Goal: Task Accomplishment & Management: Use online tool/utility

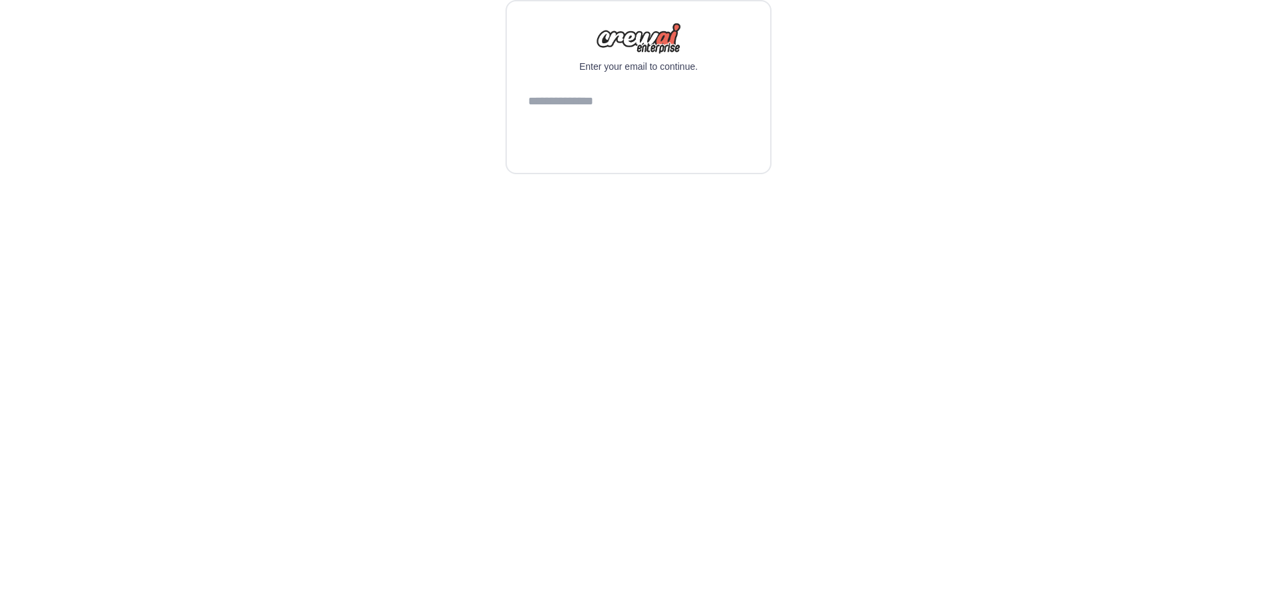
drag, startPoint x: 666, startPoint y: 125, endPoint x: 643, endPoint y: 113, distance: 25.6
click at [665, 123] on button "Continue" at bounding box center [638, 136] width 221 height 32
click at [643, 113] on input "email" at bounding box center [638, 102] width 221 height 36
type input "**********"
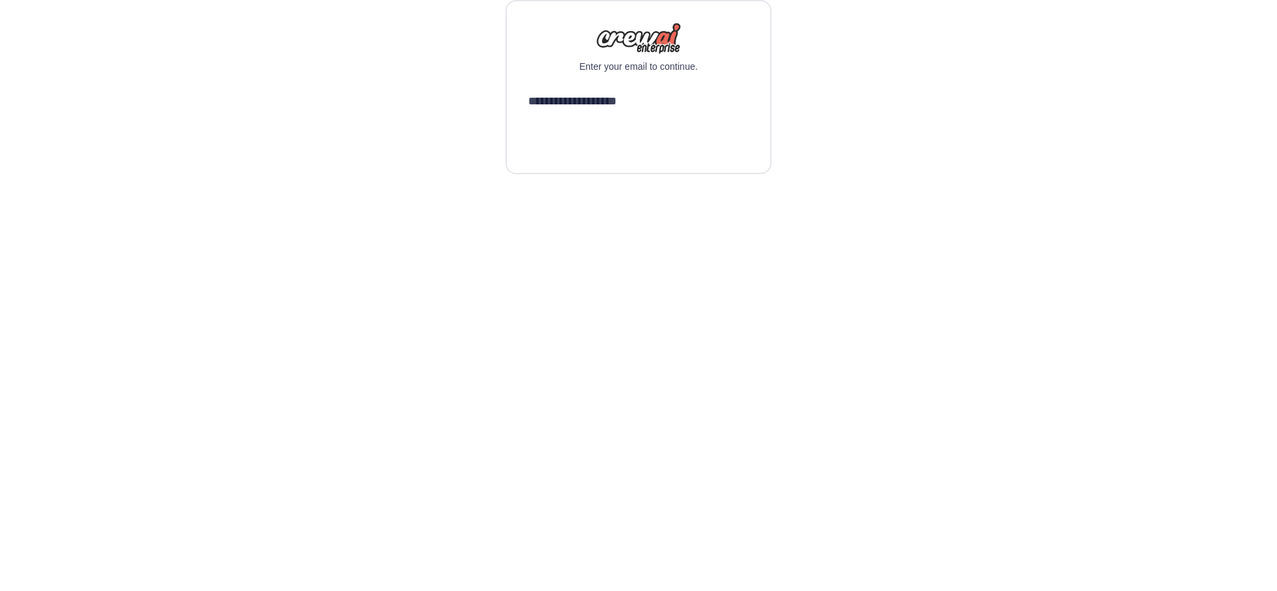
click at [528, 120] on button "Continue" at bounding box center [638, 136] width 221 height 32
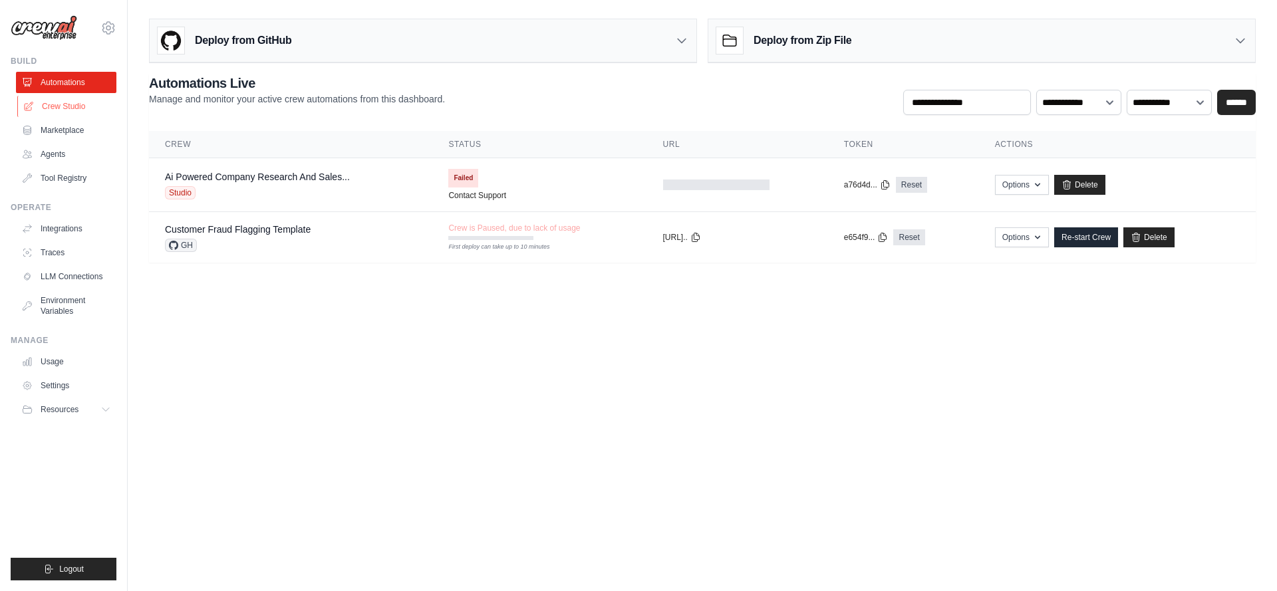
click at [54, 104] on link "Crew Studio" at bounding box center [67, 106] width 100 height 21
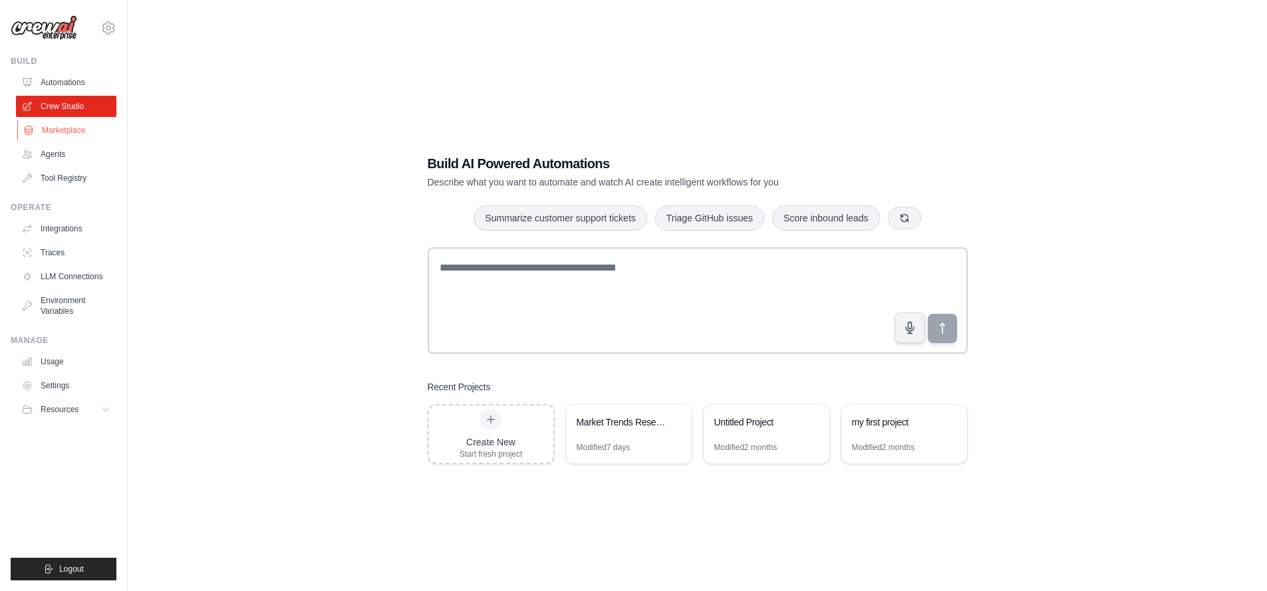
click at [54, 126] on link "Marketplace" at bounding box center [67, 130] width 100 height 21
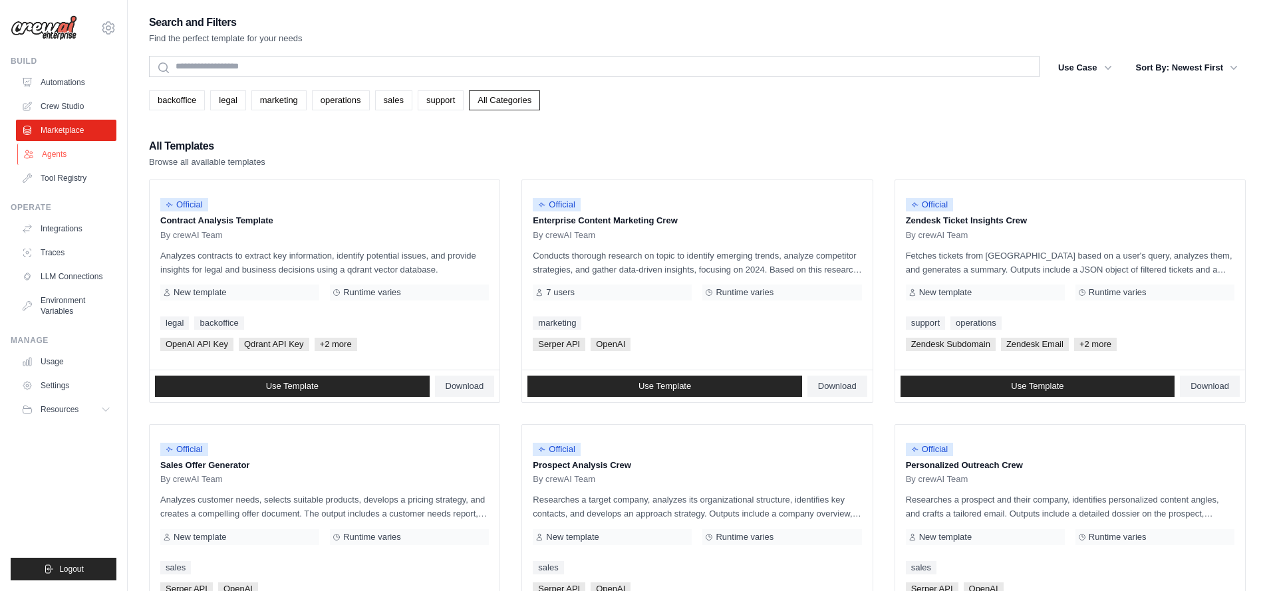
click at [59, 148] on link "Agents" at bounding box center [67, 154] width 100 height 21
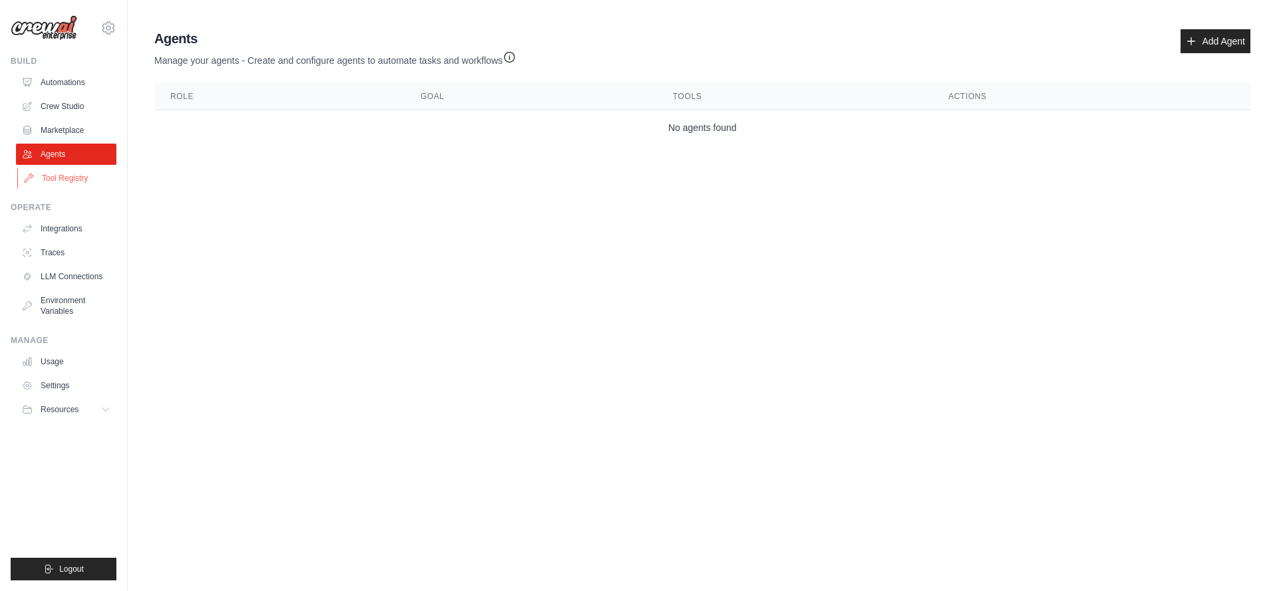
click at [59, 176] on link "Tool Registry" at bounding box center [67, 178] width 100 height 21
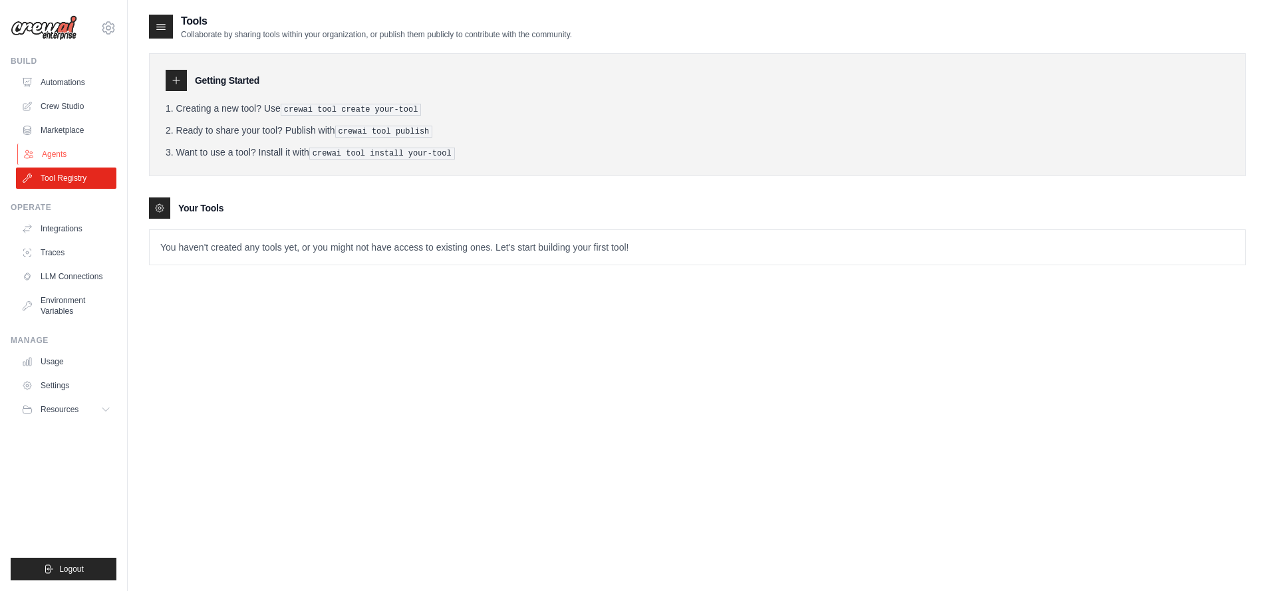
click at [60, 158] on link "Agents" at bounding box center [67, 154] width 100 height 21
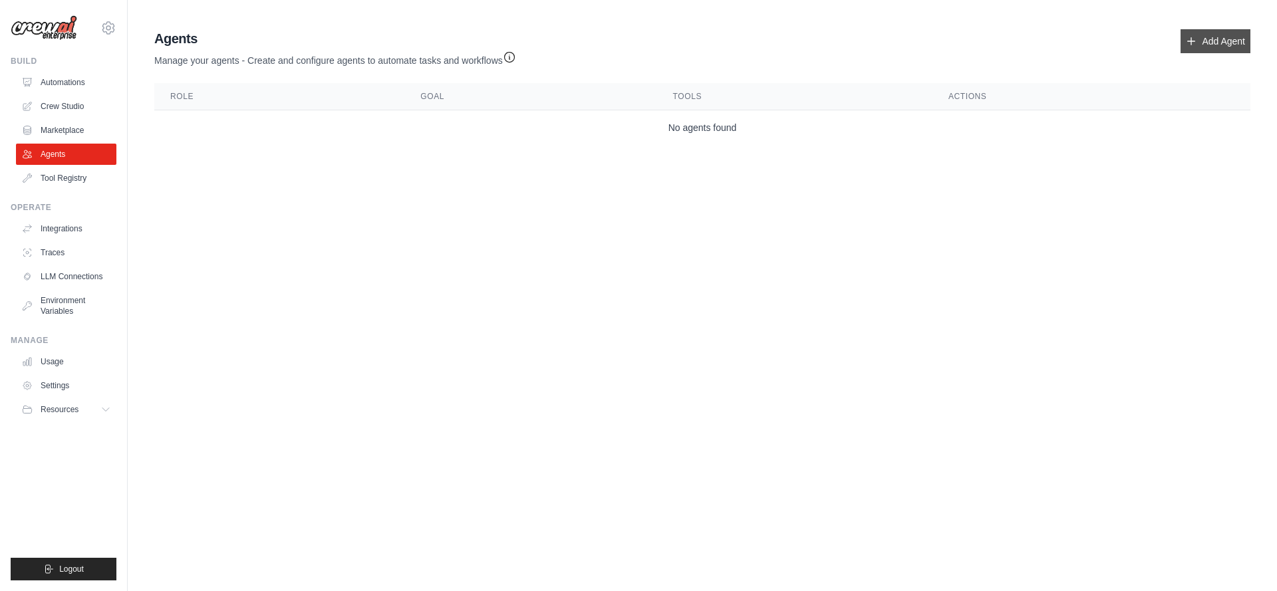
click at [1194, 34] on link "Add Agent" at bounding box center [1216, 41] width 70 height 24
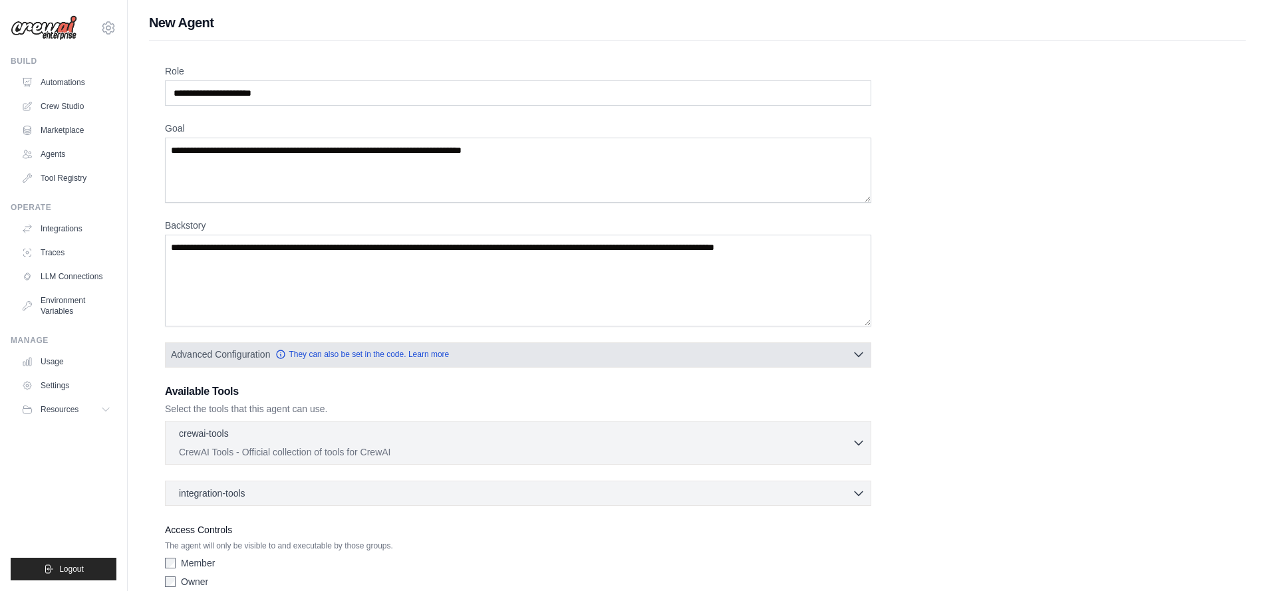
click at [867, 356] on button "Advanced Configuration They can also be set in the code. Learn more" at bounding box center [518, 355] width 705 height 24
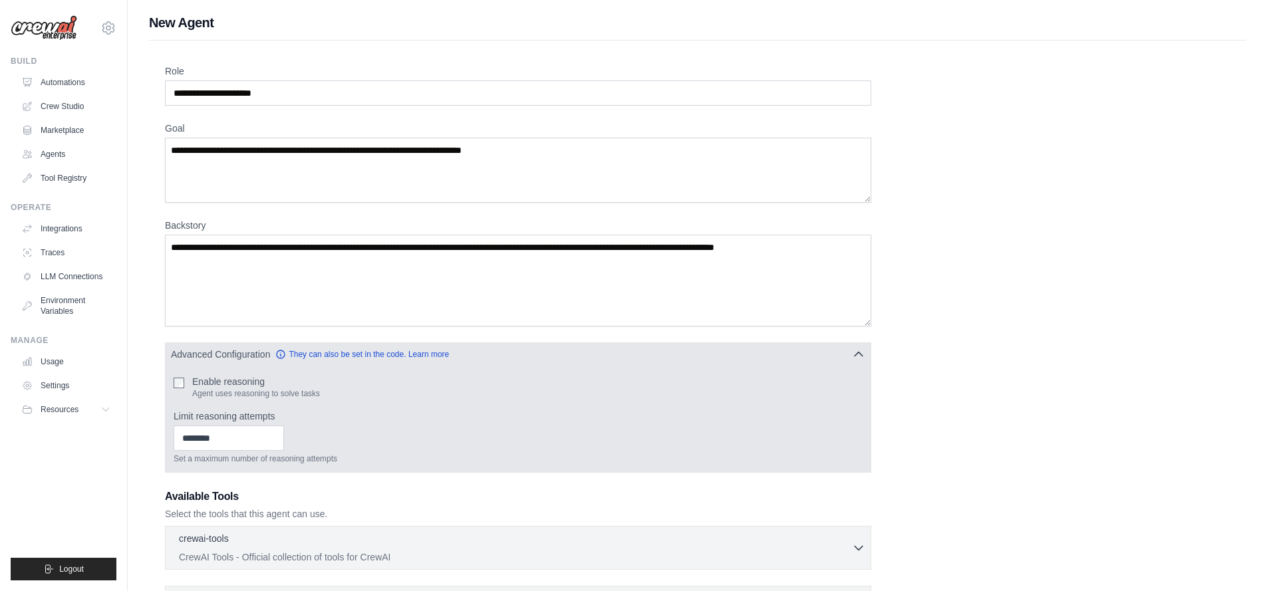
click at [867, 356] on button "Advanced Configuration They can also be set in the code. Learn more" at bounding box center [518, 355] width 705 height 24
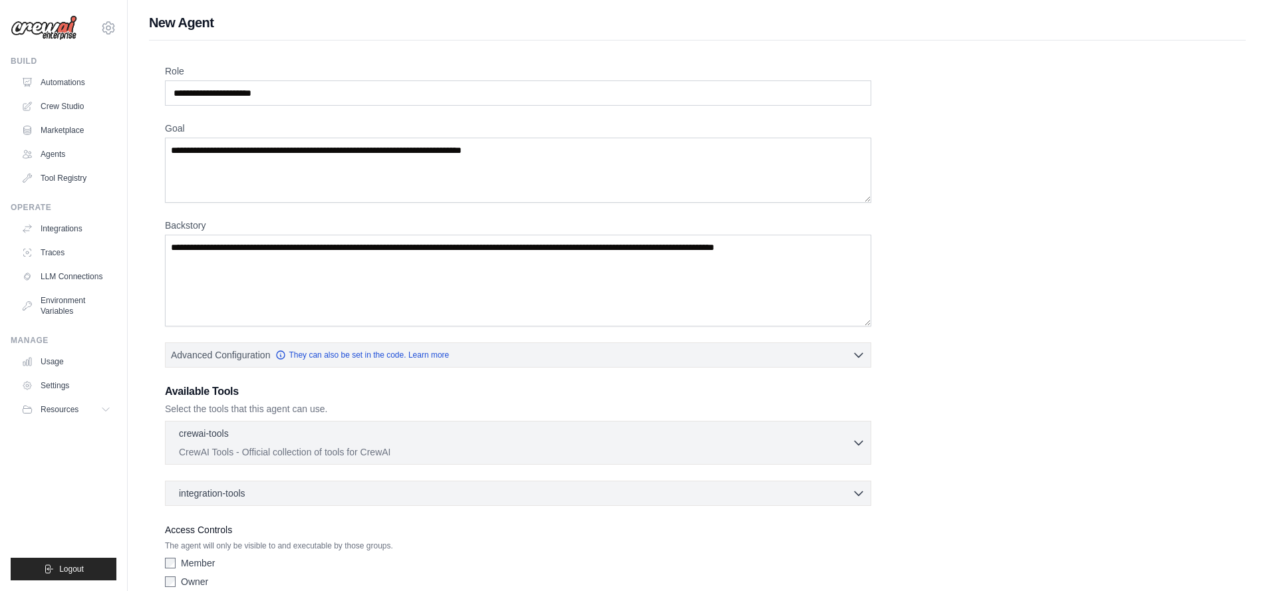
scroll to position [63, 0]
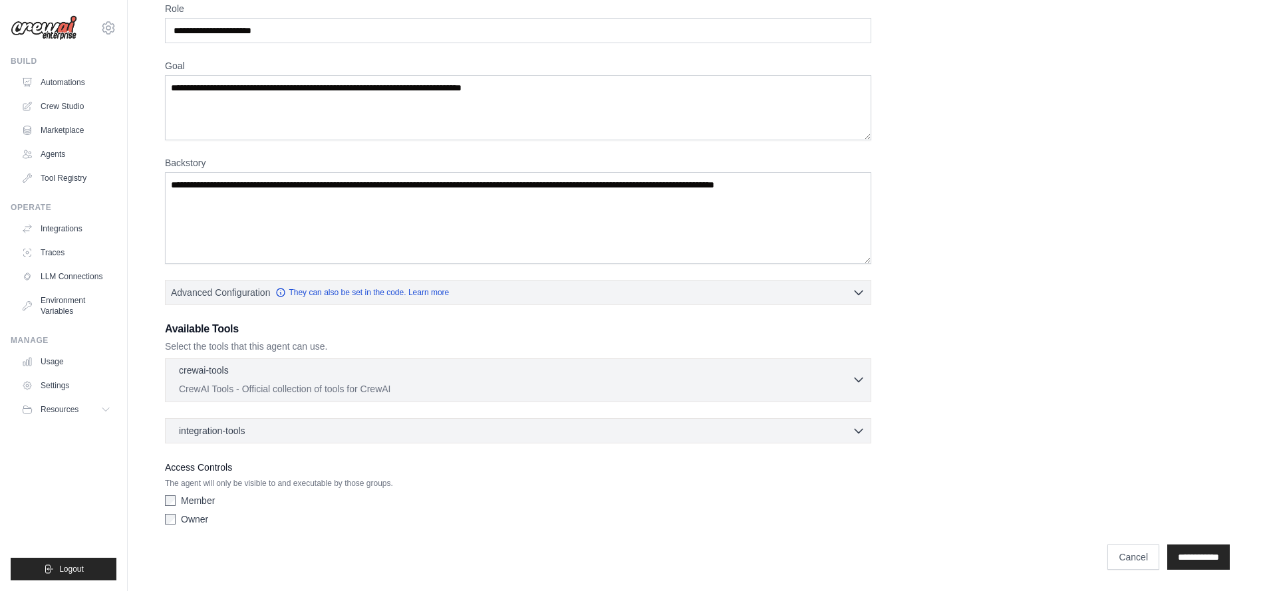
click at [852, 385] on p "CrewAI Tools - Official collection of tools for CrewAI" at bounding box center [515, 389] width 673 height 13
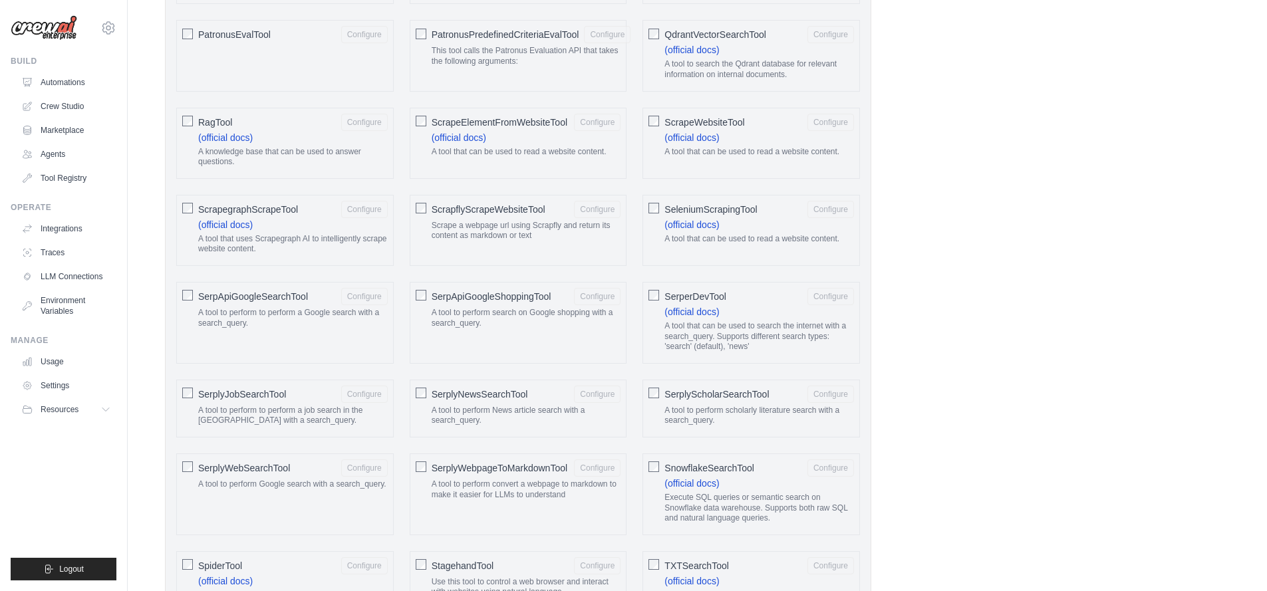
scroll to position [0, 0]
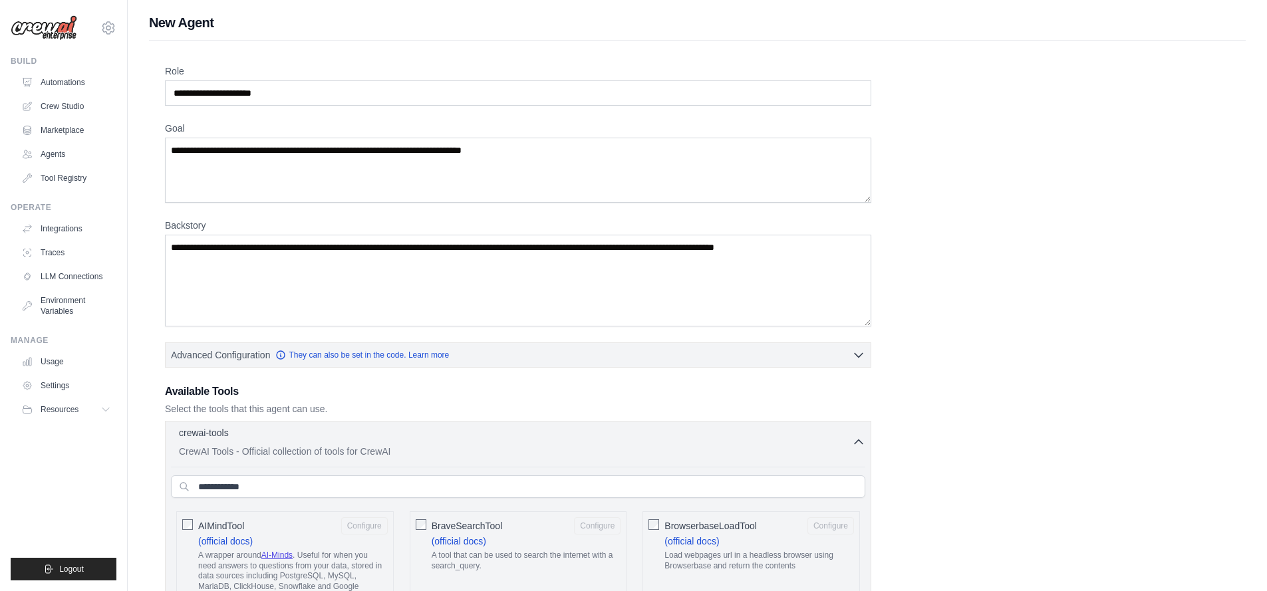
click at [863, 443] on icon "button" at bounding box center [858, 442] width 13 height 13
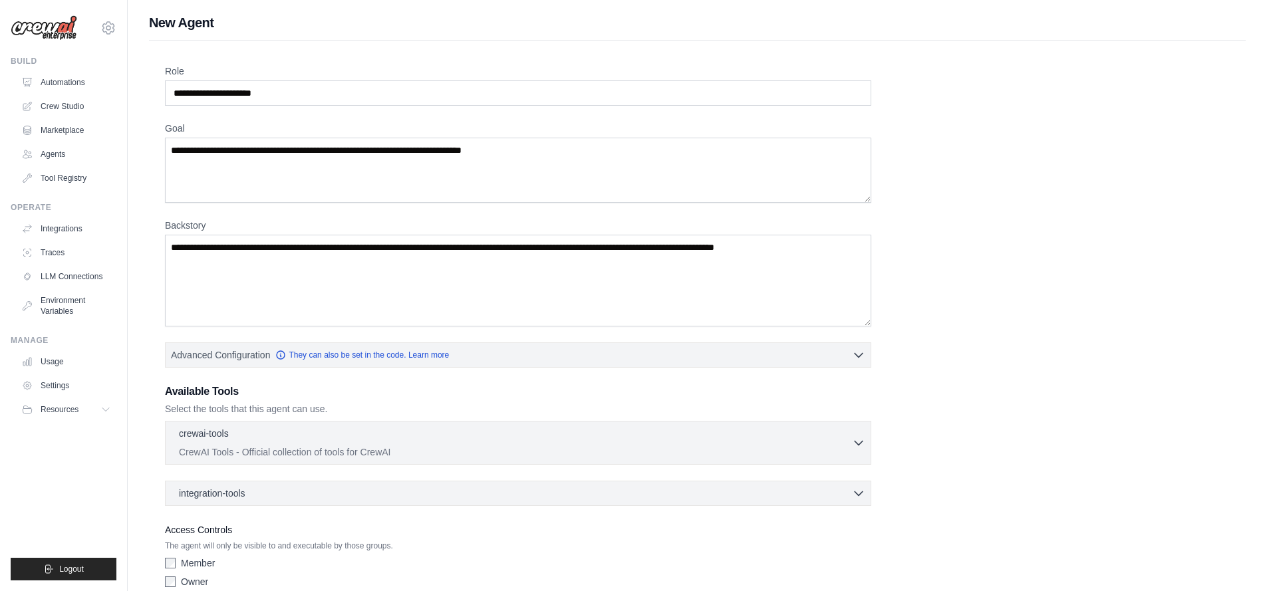
scroll to position [63, 0]
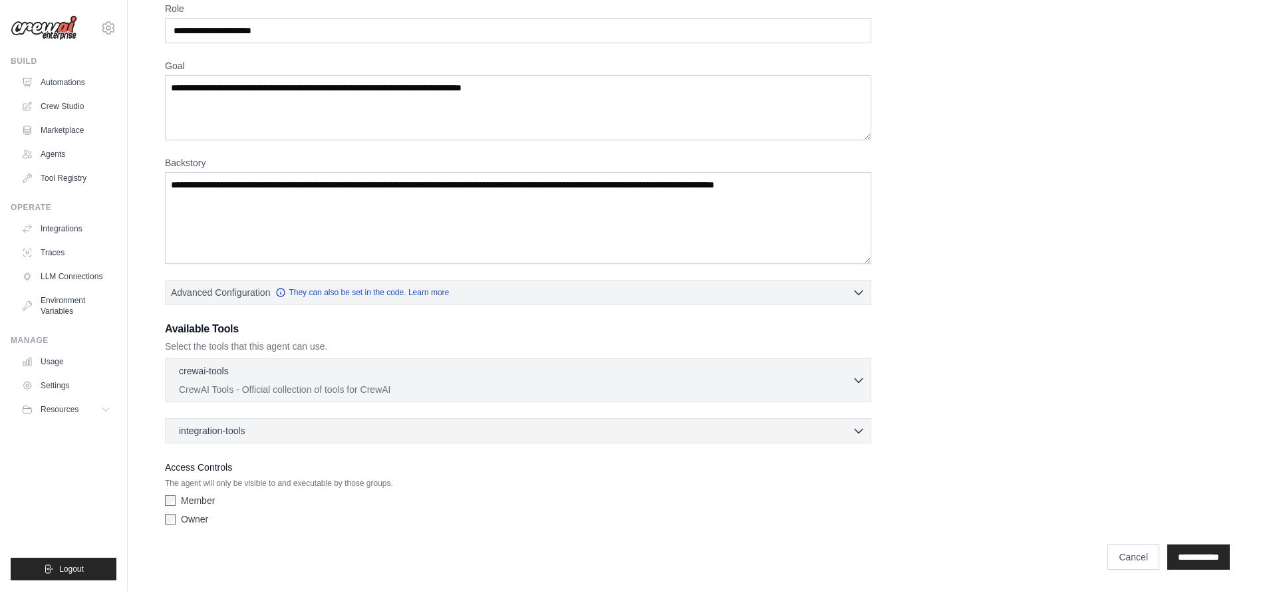
click at [847, 414] on div "crewai-tools 0 selected CrewAI Tools - Official collection of tools for CrewAI" at bounding box center [518, 401] width 707 height 85
click at [846, 428] on div "integration-tools 0 selected" at bounding box center [522, 430] width 687 height 13
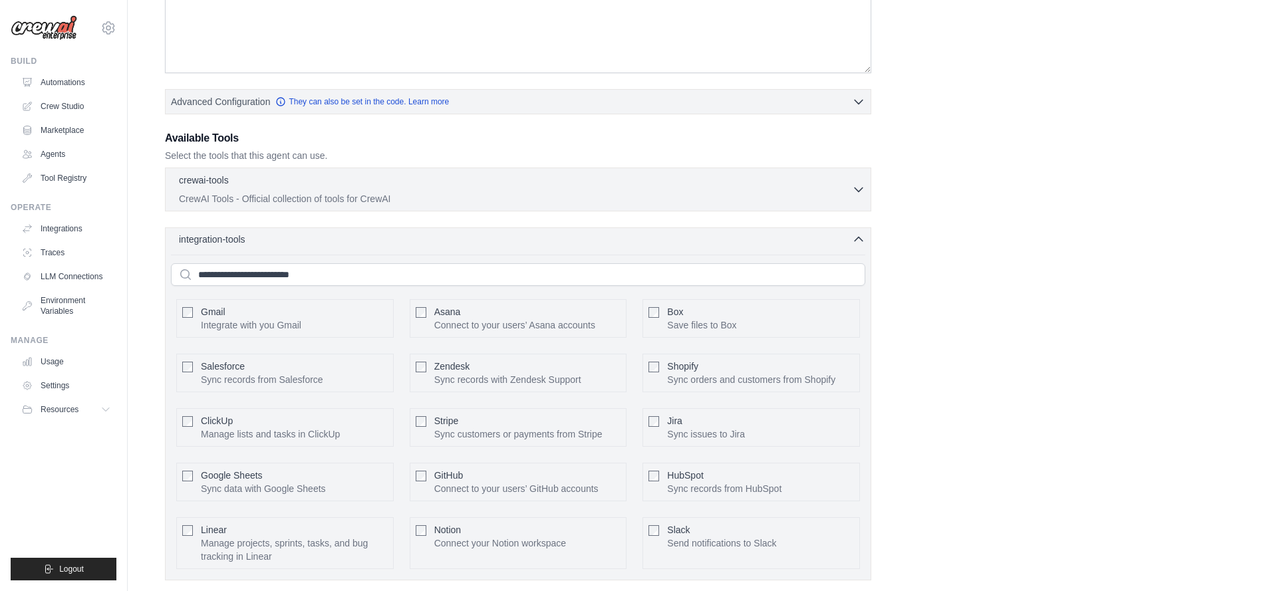
scroll to position [391, 0]
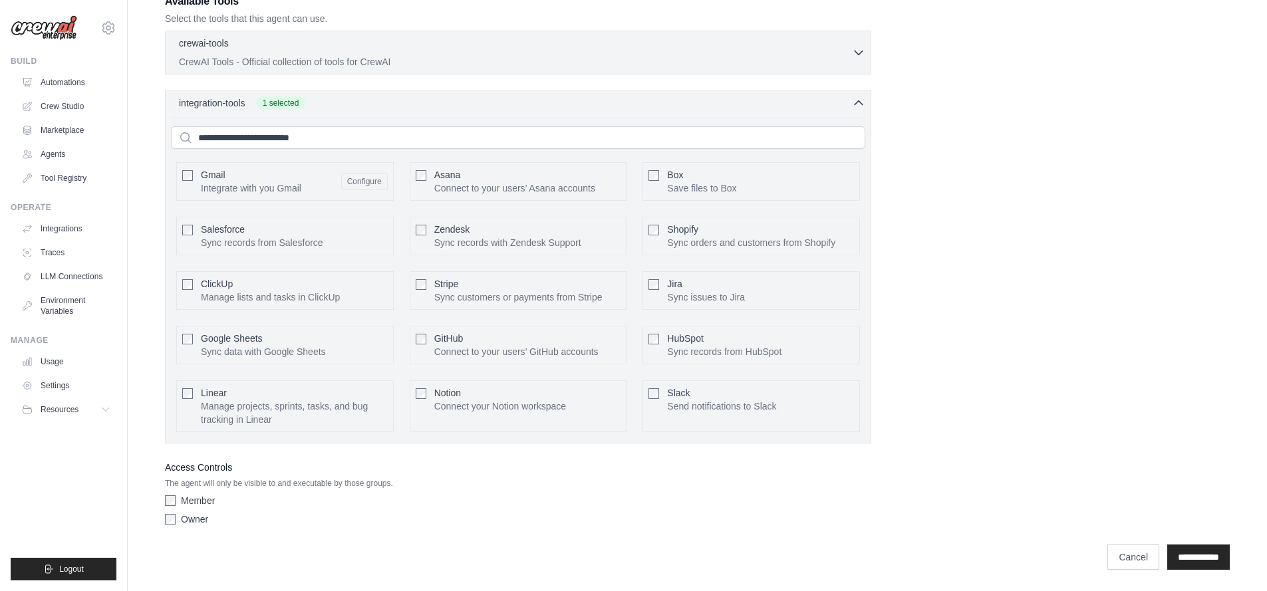
click at [362, 191] on div "Gmail Integrate with you Gmail Configure" at bounding box center [294, 181] width 187 height 27
click at [208, 172] on span "Gmail" at bounding box center [213, 175] width 25 height 11
click at [364, 185] on button "Configure" at bounding box center [364, 180] width 47 height 17
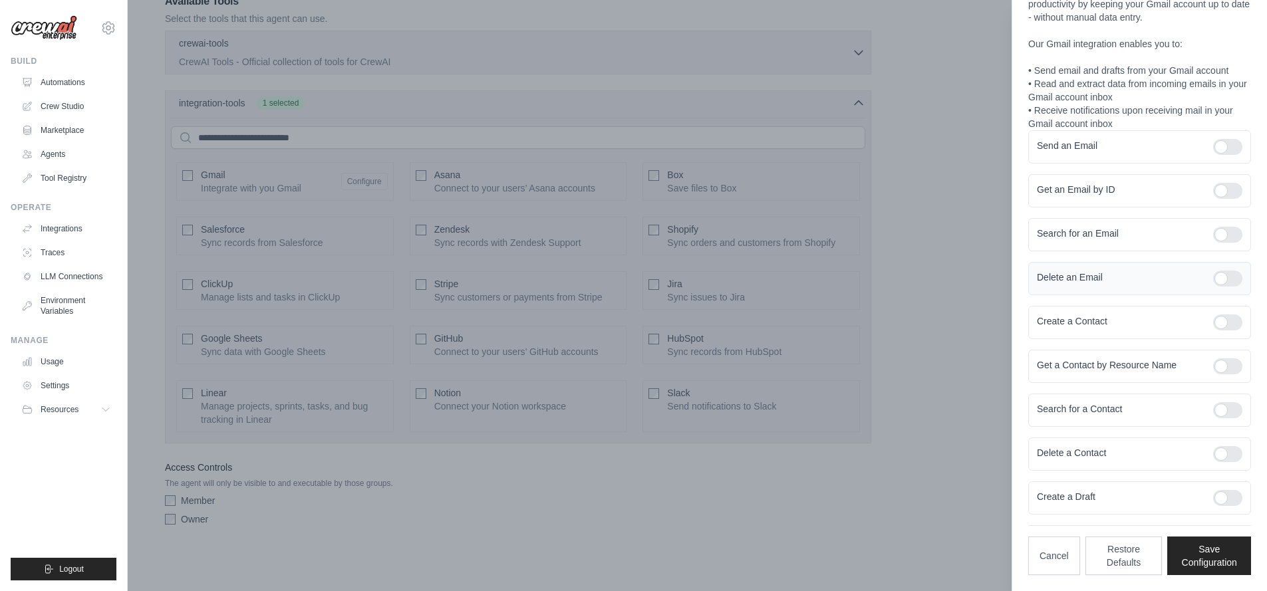
scroll to position [0, 0]
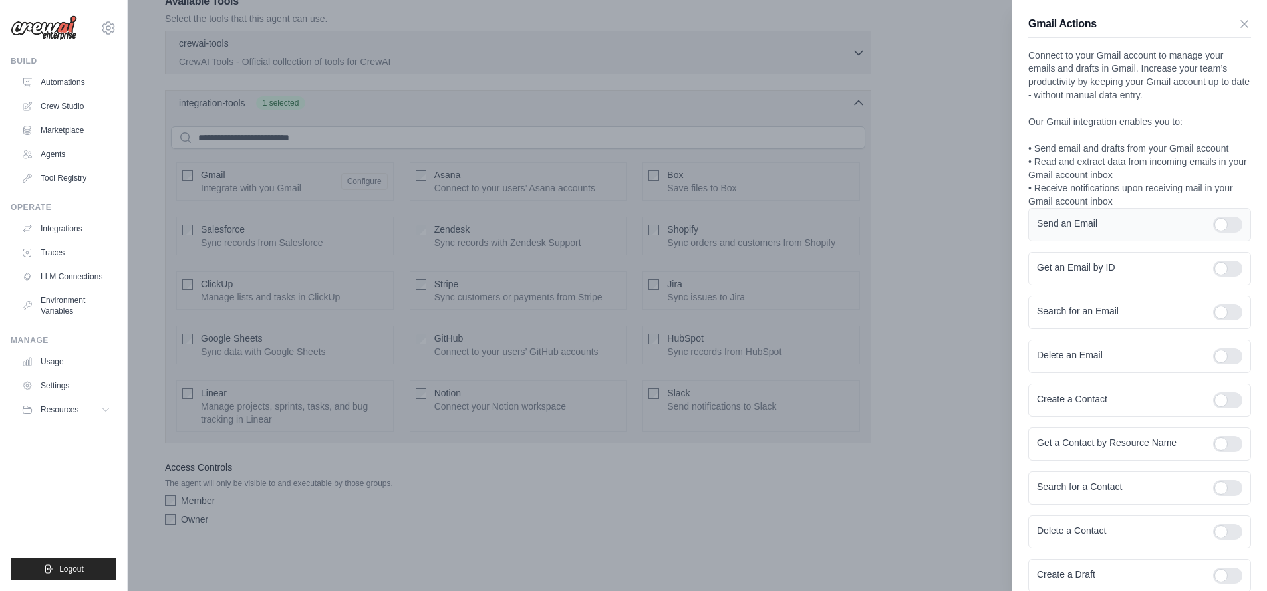
click at [1219, 224] on div at bounding box center [1227, 225] width 29 height 16
click at [1219, 226] on div at bounding box center [1227, 225] width 29 height 16
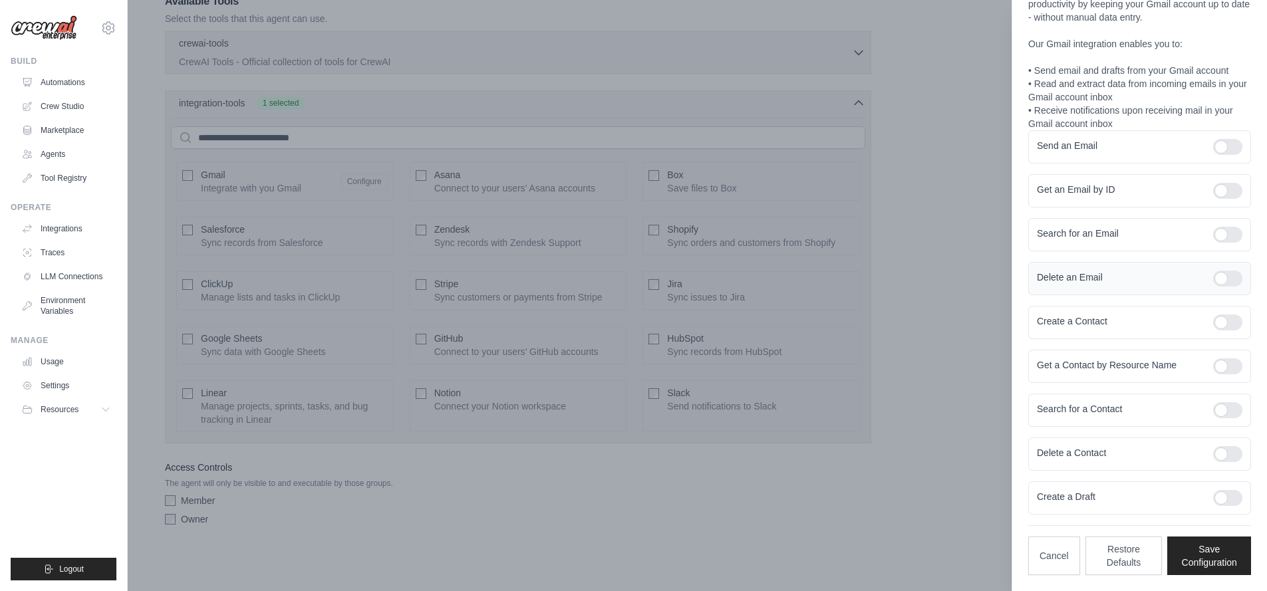
click at [1213, 283] on div at bounding box center [1227, 279] width 29 height 16
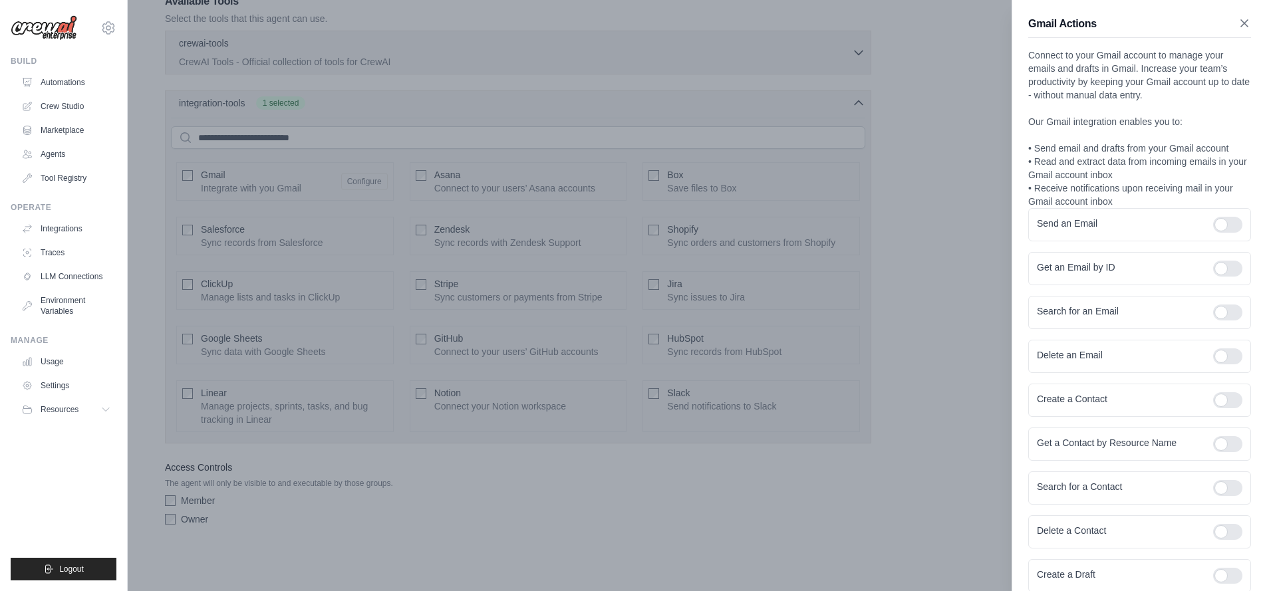
click at [1238, 26] on icon "button" at bounding box center [1244, 23] width 13 height 13
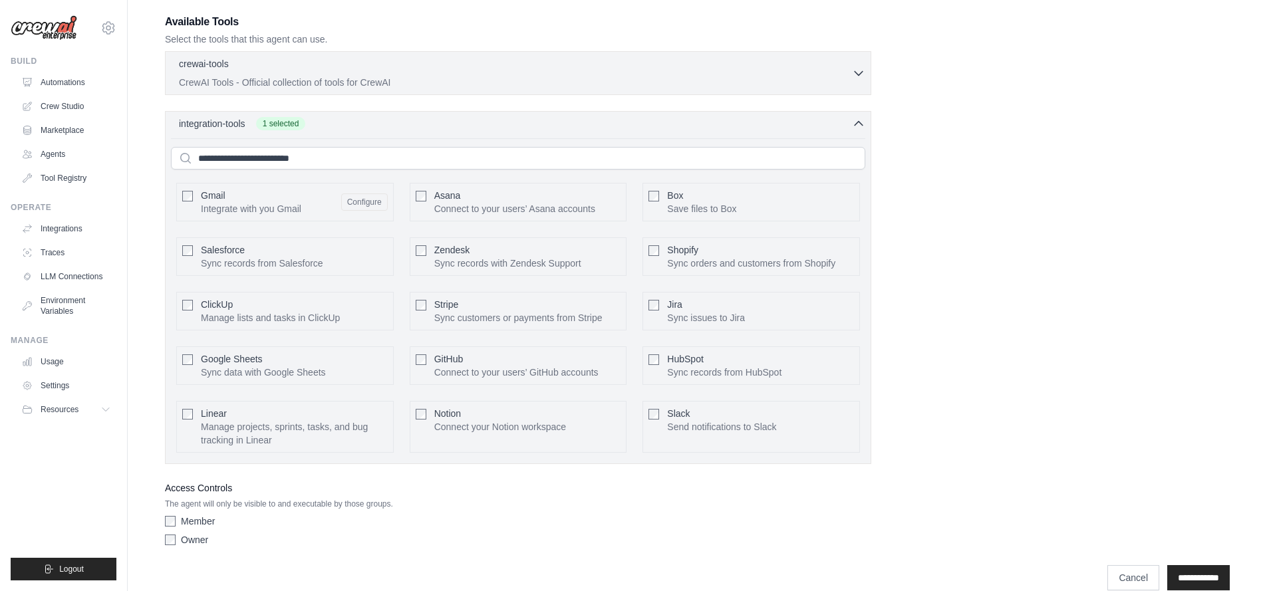
scroll to position [391, 0]
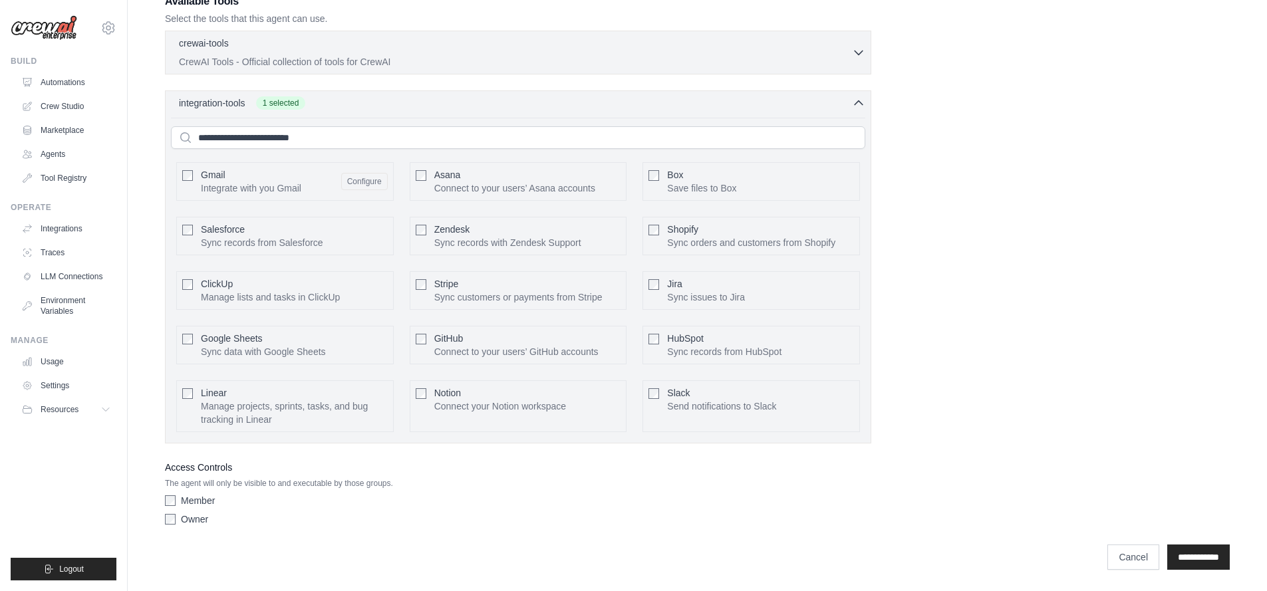
click at [277, 493] on div "Access Controls The agent will only be visible to and executable by those group…" at bounding box center [518, 496] width 707 height 72
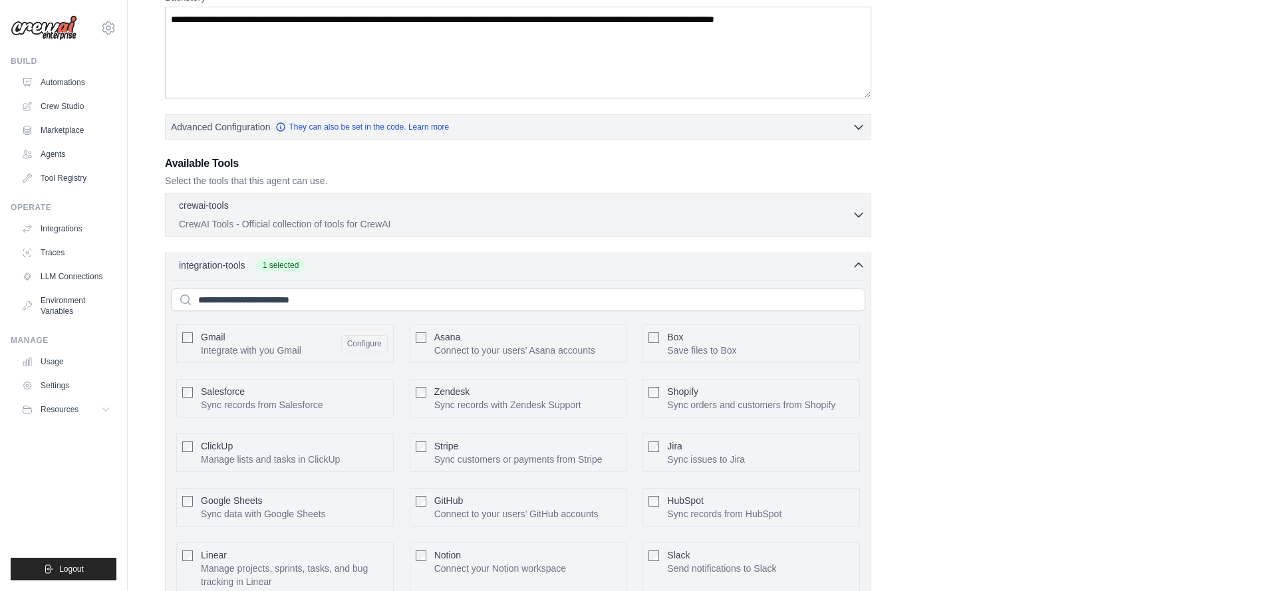
scroll to position [92, 0]
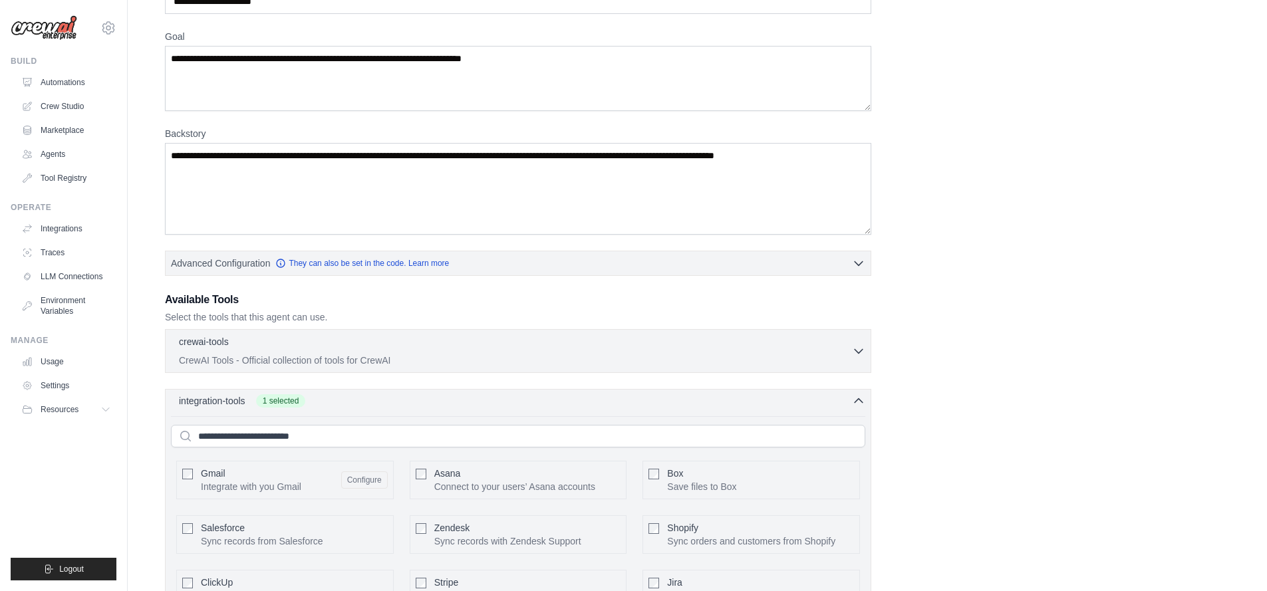
click at [864, 395] on icon "button" at bounding box center [858, 401] width 13 height 13
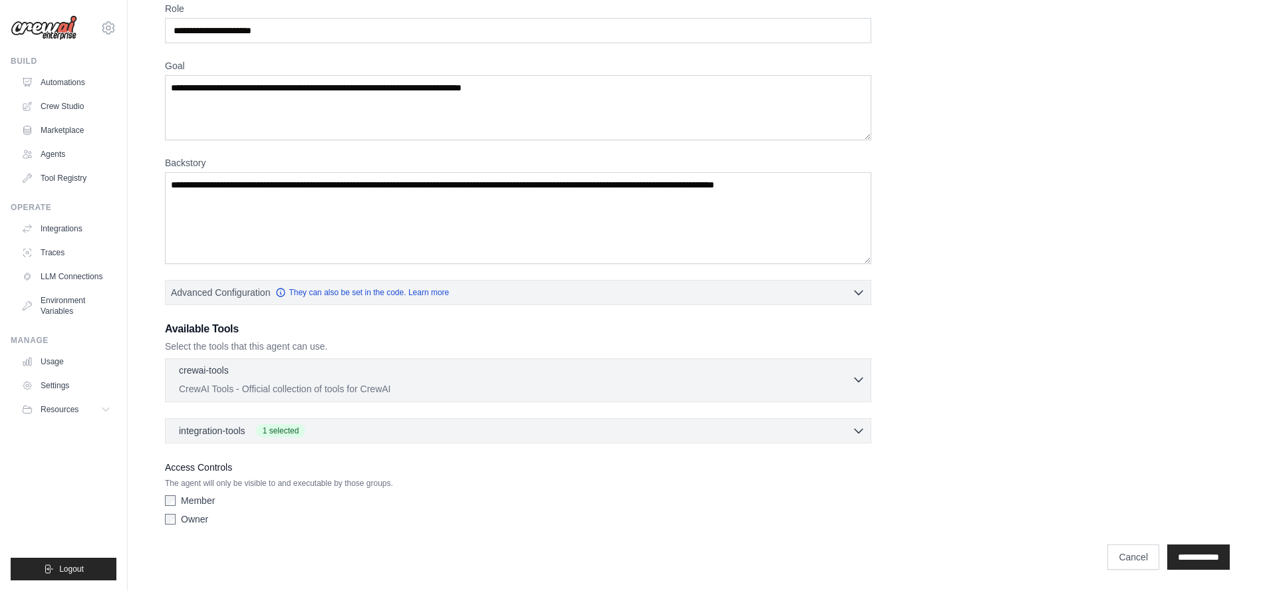
scroll to position [0, 0]
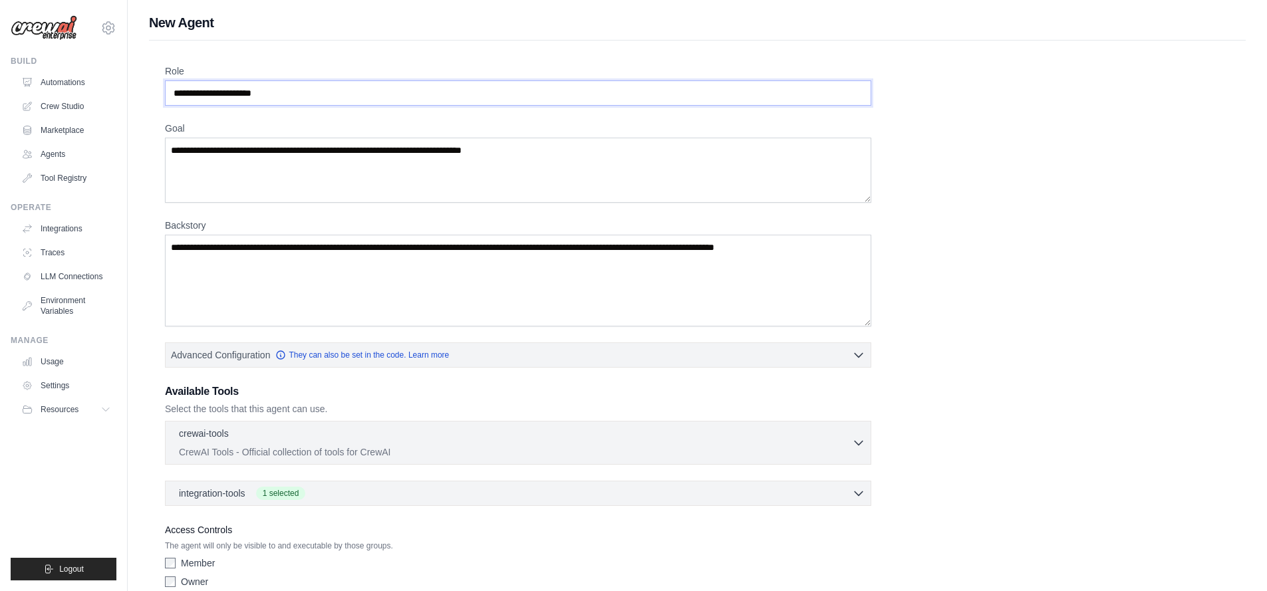
click at [319, 99] on input "Role" at bounding box center [518, 93] width 707 height 25
click at [824, 247] on textarea "Backstory" at bounding box center [518, 281] width 707 height 92
click at [969, 259] on div "Role Goal Backstory Advanced Configuration They can also be set in the code. Le…" at bounding box center [697, 330] width 1065 height 530
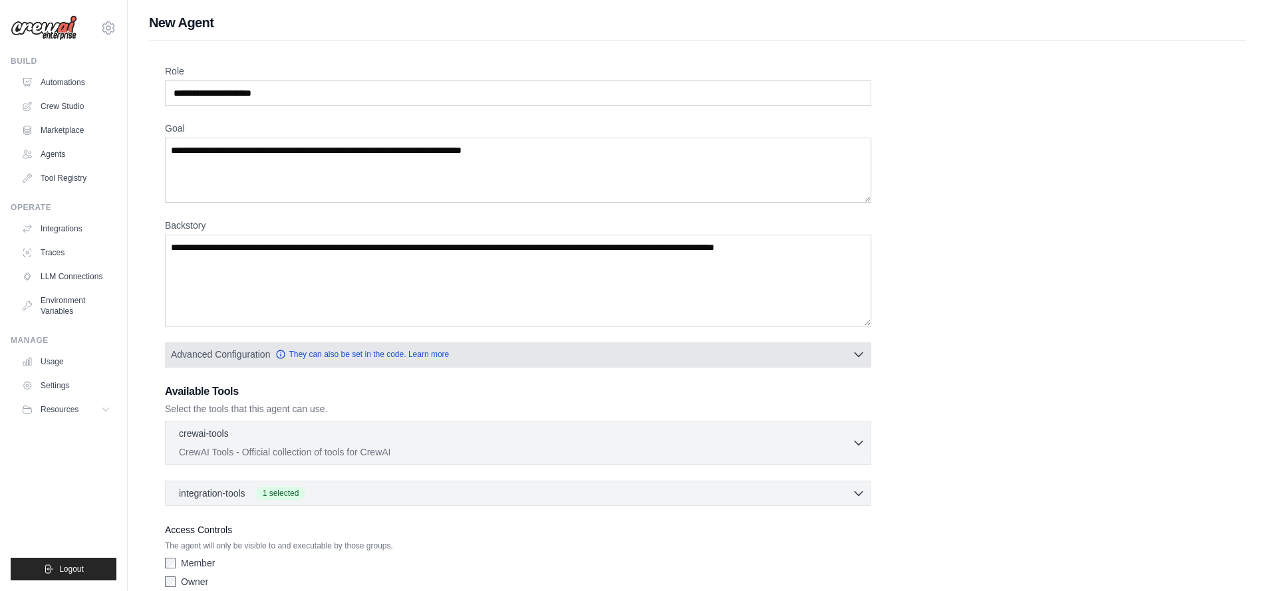
click at [869, 351] on button "Advanced Configuration They can also be set in the code. Learn more" at bounding box center [518, 355] width 705 height 24
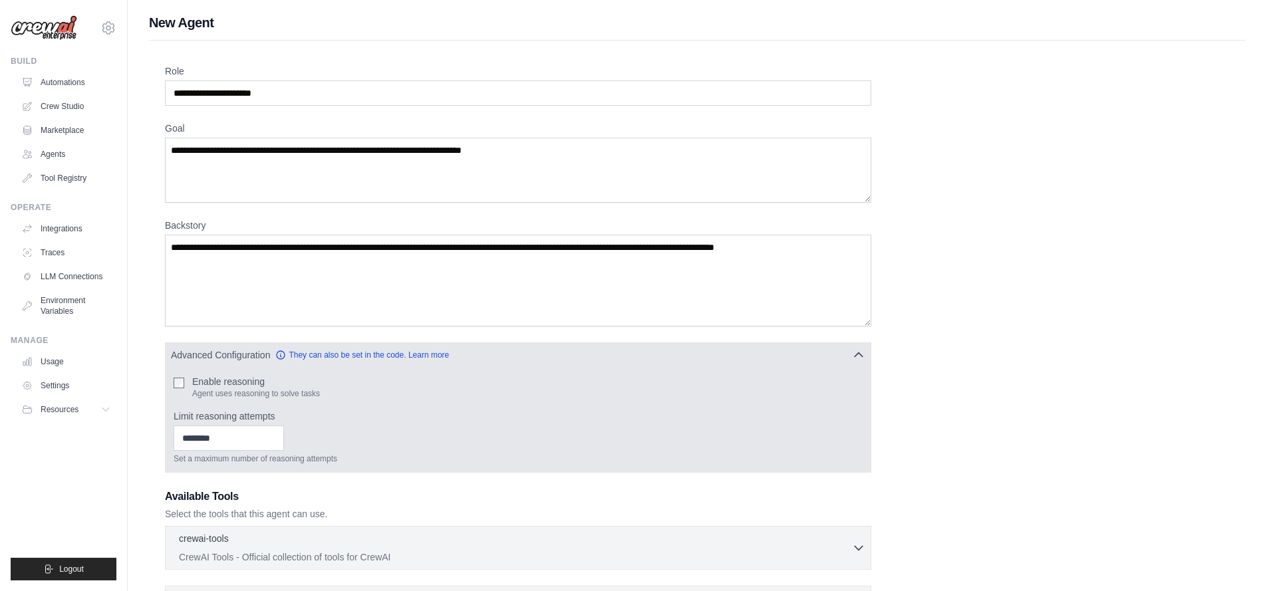
click at [186, 379] on div "Enable reasoning Agent uses reasoning to solve tasks" at bounding box center [518, 387] width 689 height 24
click at [227, 435] on input "Limit reasoning attempts" at bounding box center [229, 438] width 110 height 25
click at [856, 355] on icon "button" at bounding box center [859, 355] width 8 height 4
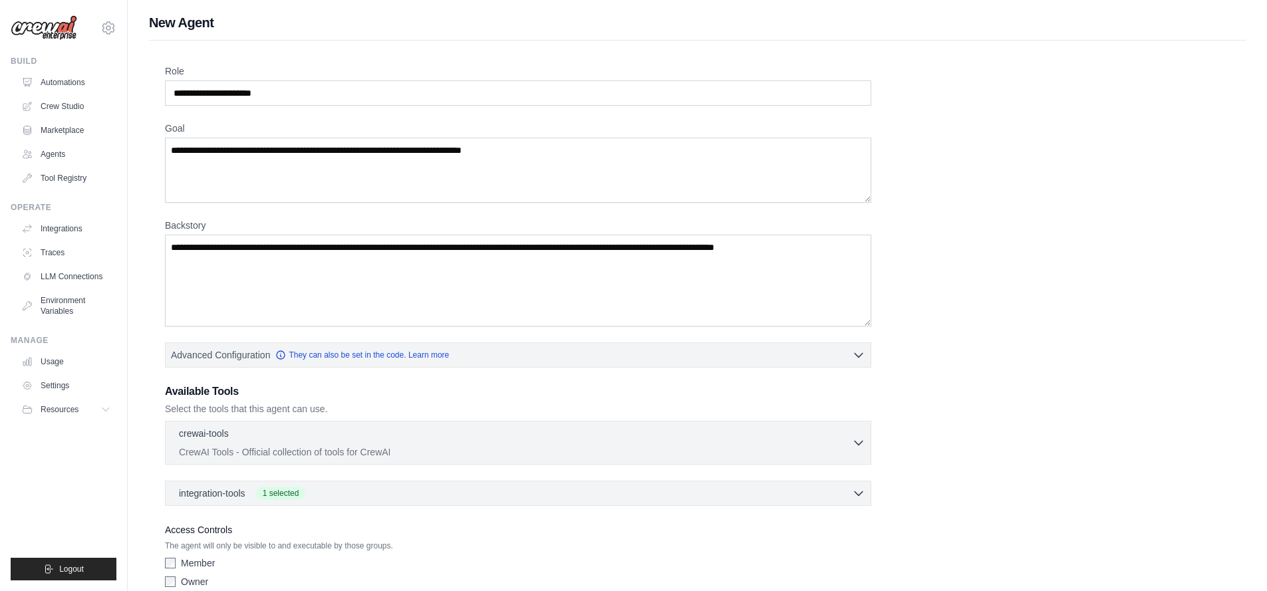
click at [957, 370] on div "Role Goal Backstory Advanced Configuration They can also be set in the code. Le…" at bounding box center [697, 330] width 1065 height 530
click at [62, 174] on link "Tool Registry" at bounding box center [67, 178] width 100 height 21
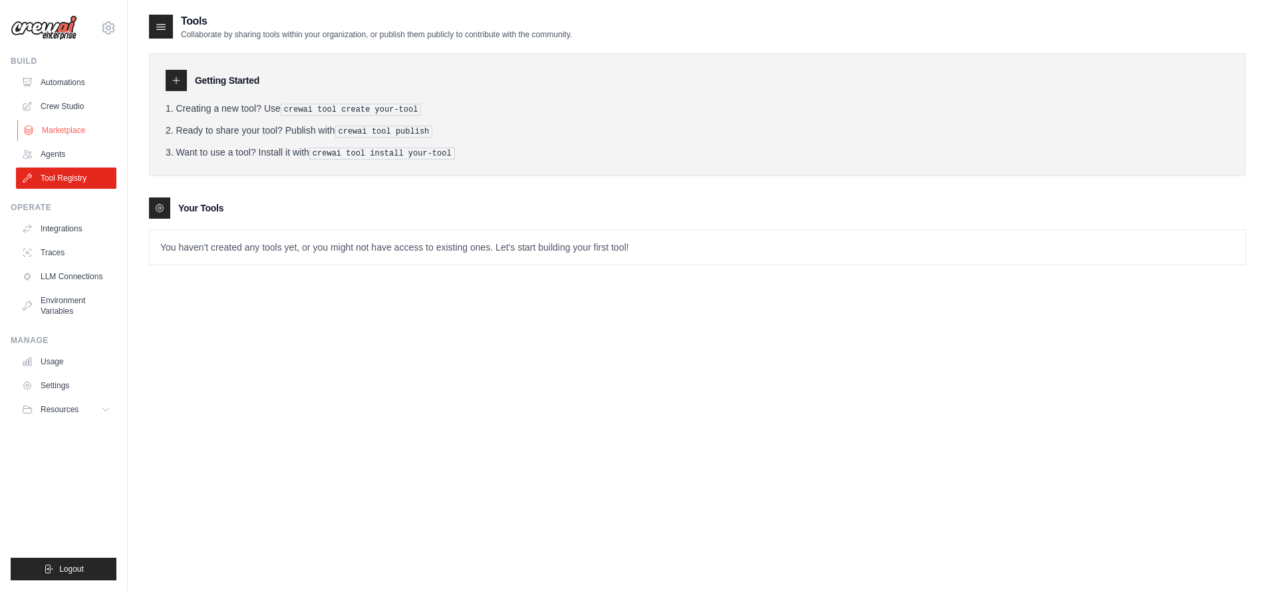
click at [54, 124] on link "Marketplace" at bounding box center [67, 130] width 100 height 21
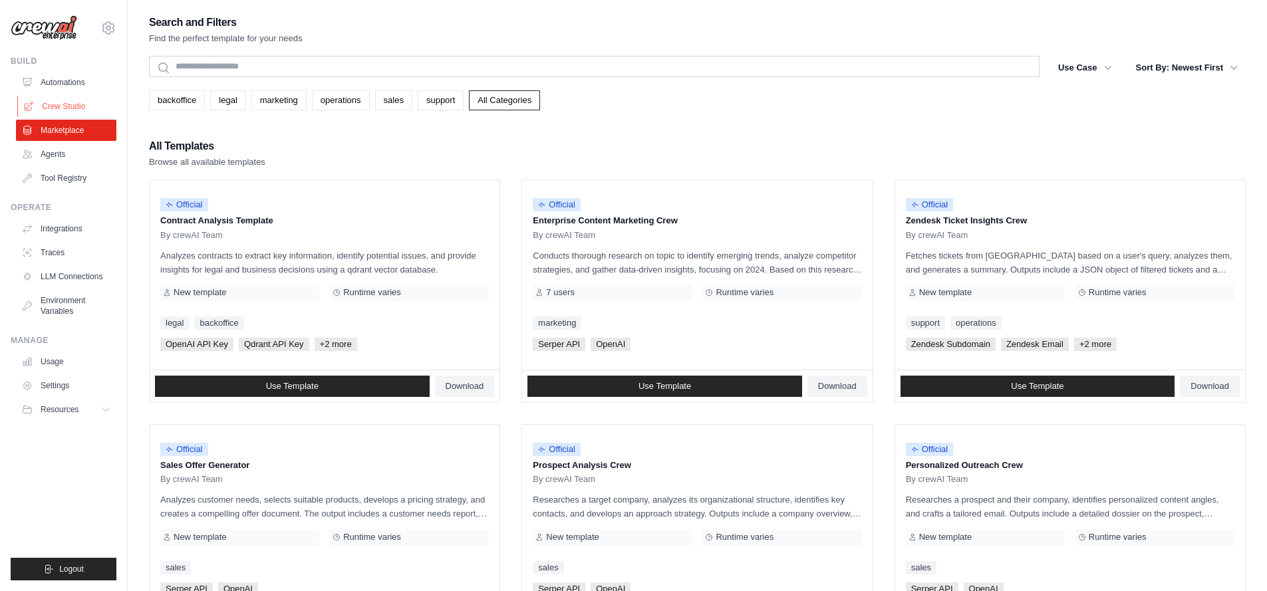
click at [51, 110] on link "Crew Studio" at bounding box center [67, 106] width 100 height 21
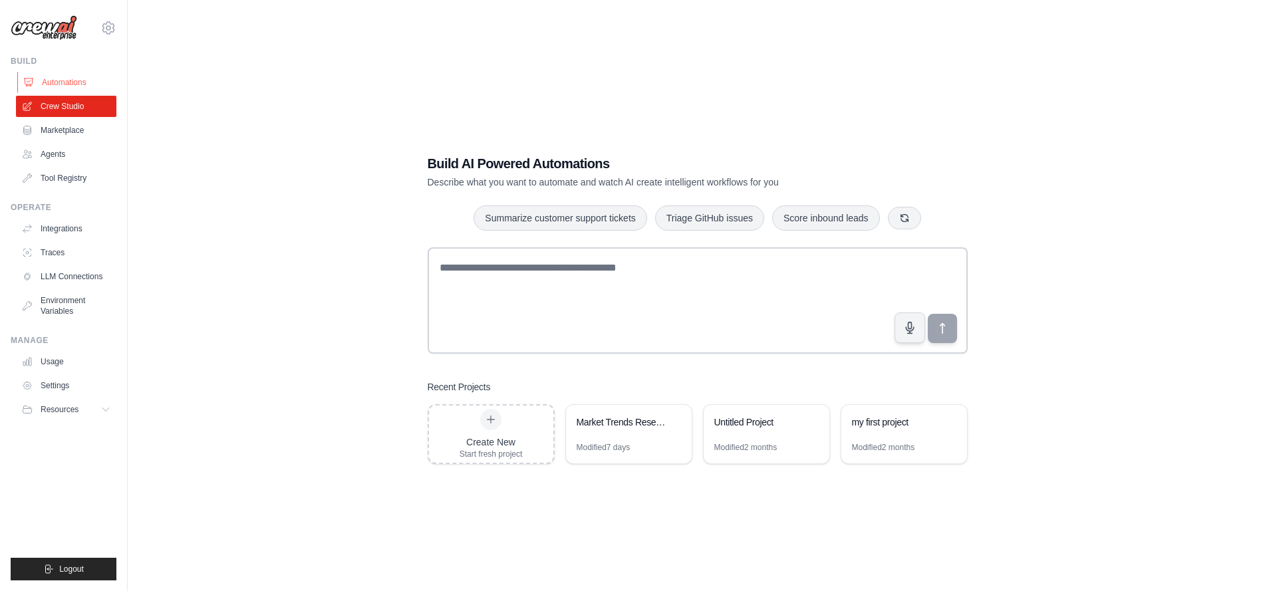
click at [53, 84] on link "Automations" at bounding box center [67, 82] width 100 height 21
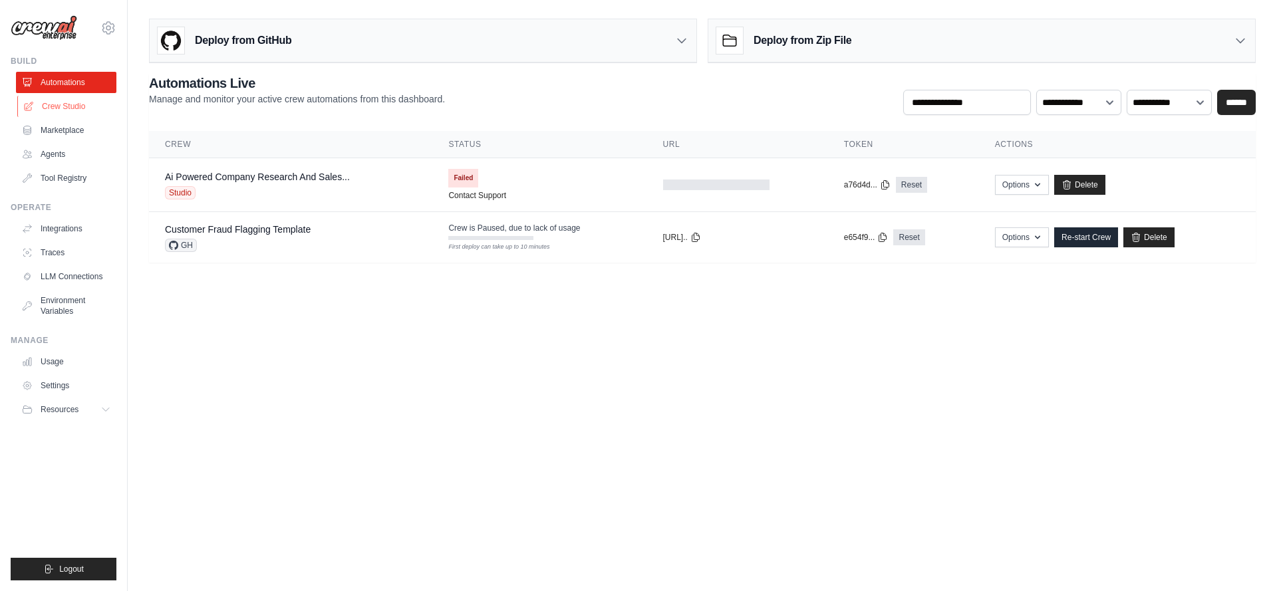
click at [59, 104] on link "Crew Studio" at bounding box center [67, 106] width 100 height 21
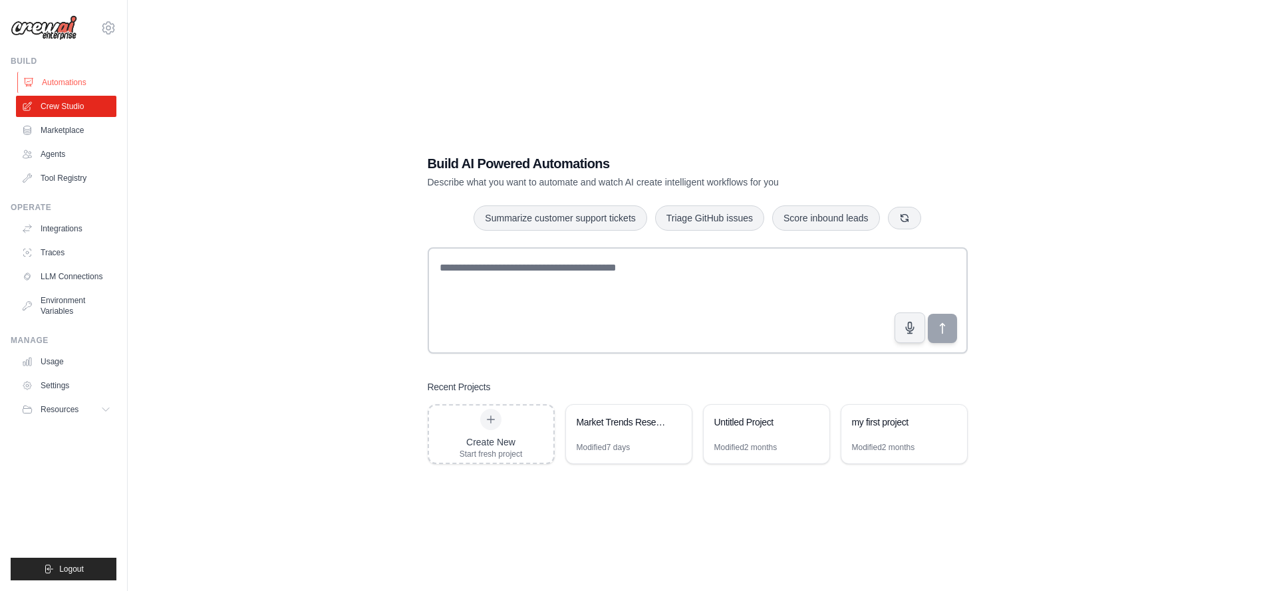
click at [74, 81] on link "Automations" at bounding box center [67, 82] width 100 height 21
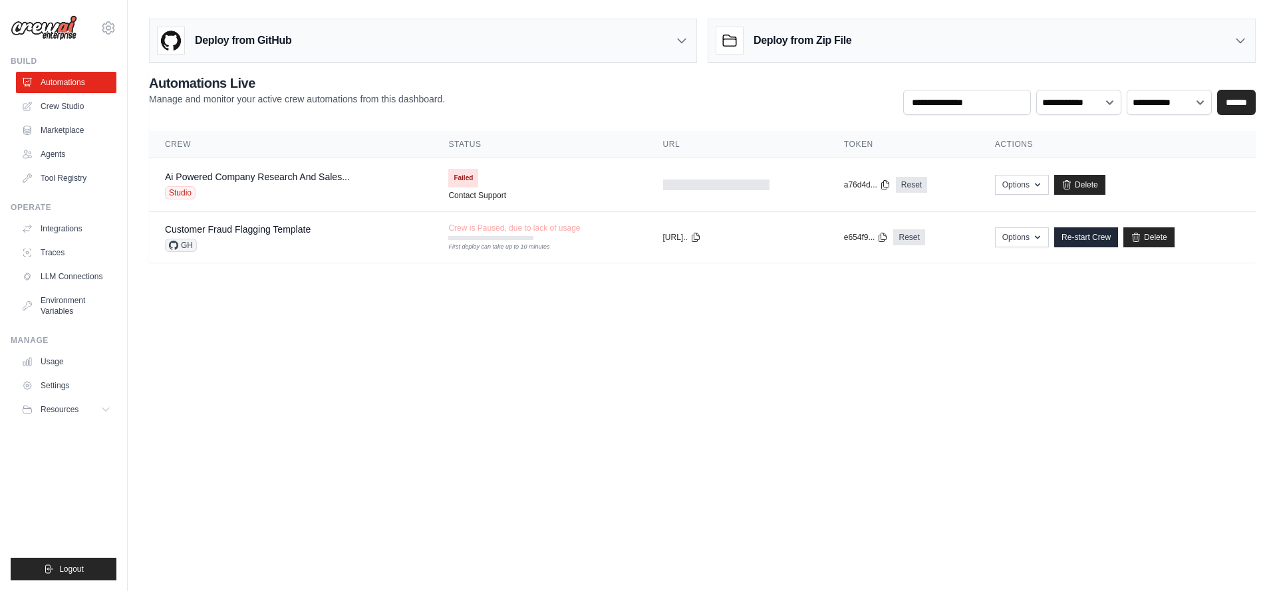
click at [77, 103] on link "Crew Studio" at bounding box center [66, 106] width 100 height 21
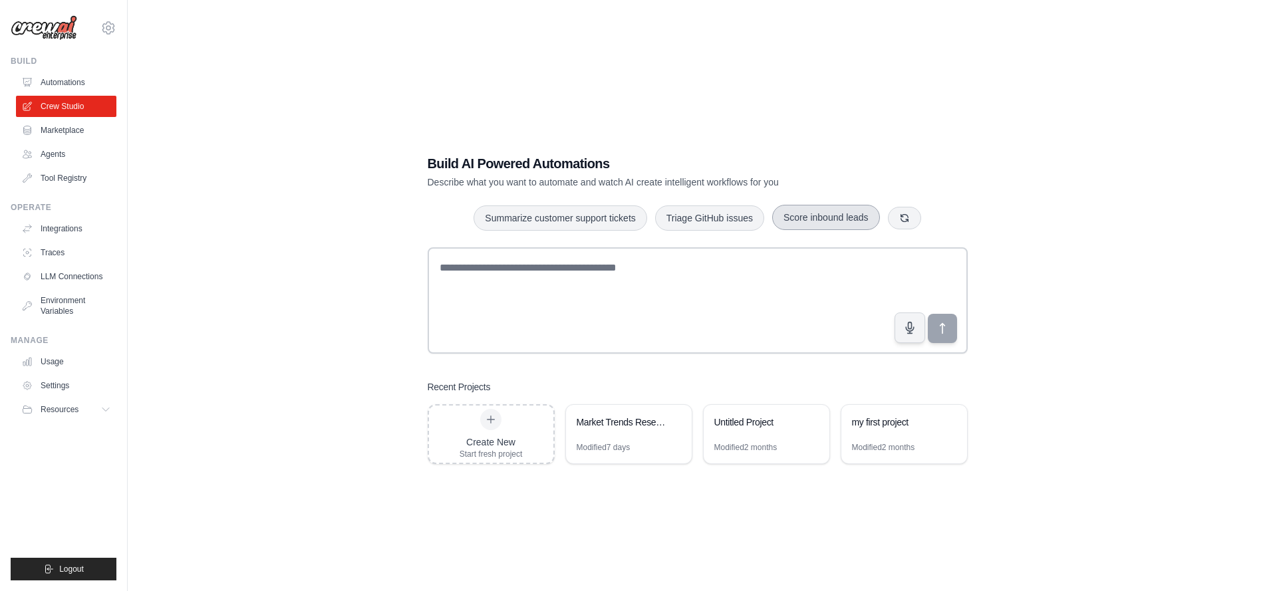
click at [858, 216] on button "Score inbound leads" at bounding box center [826, 217] width 108 height 25
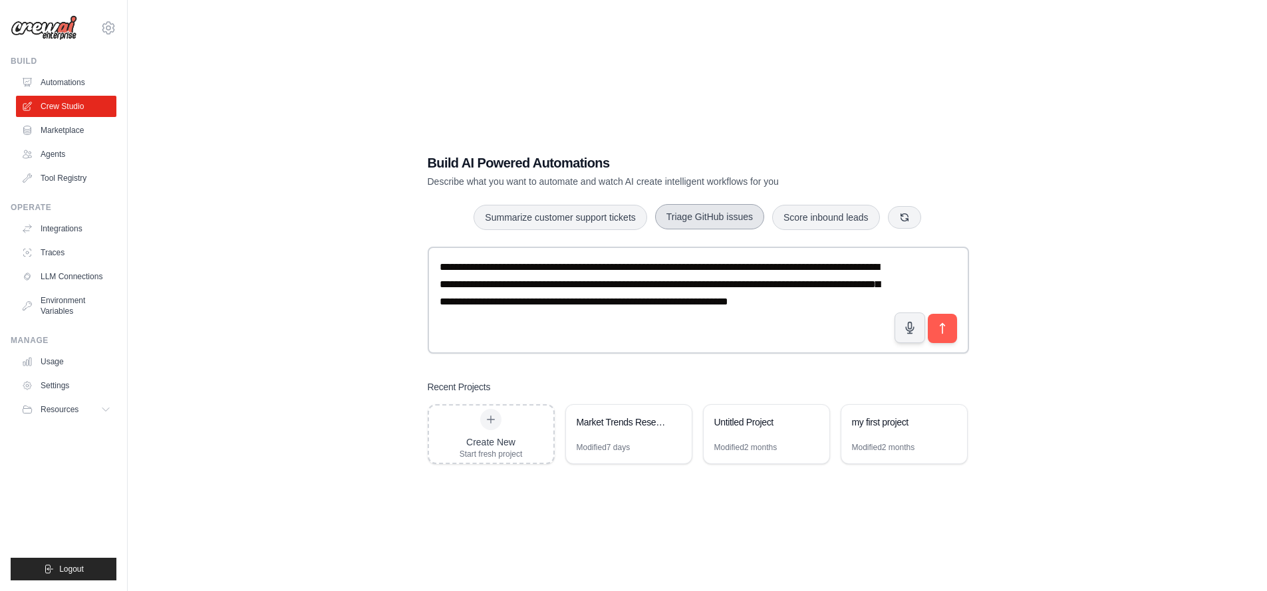
click at [714, 214] on button "Triage GitHub issues" at bounding box center [709, 216] width 109 height 25
click at [590, 221] on button "Summarize customer support tickets" at bounding box center [560, 216] width 173 height 25
click at [680, 214] on button "Triage GitHub issues" at bounding box center [709, 217] width 109 height 25
click at [802, 216] on button "Score inbound leads" at bounding box center [826, 216] width 108 height 25
click at [697, 223] on button "Triage GitHub issues" at bounding box center [709, 216] width 109 height 25
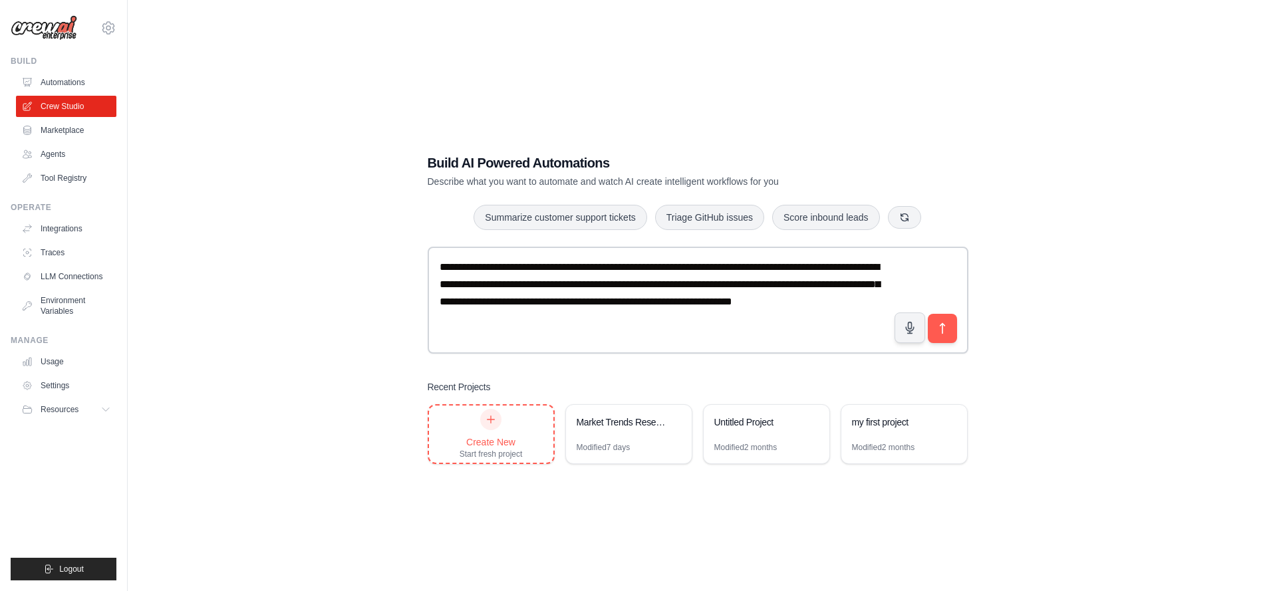
click at [530, 434] on div "Create New Start fresh project" at bounding box center [491, 434] width 124 height 57
click at [517, 427] on div "Create New Start fresh project" at bounding box center [491, 434] width 63 height 51
click at [623, 440] on div "Market Trends Research & Analysis" at bounding box center [629, 423] width 126 height 37
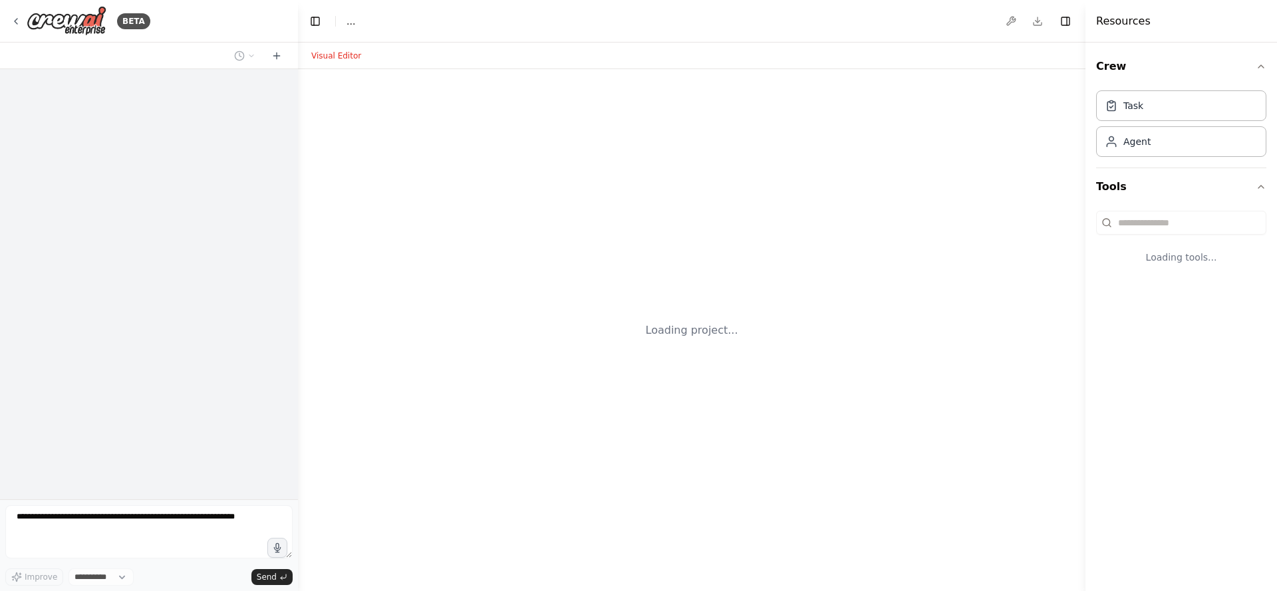
select select "****"
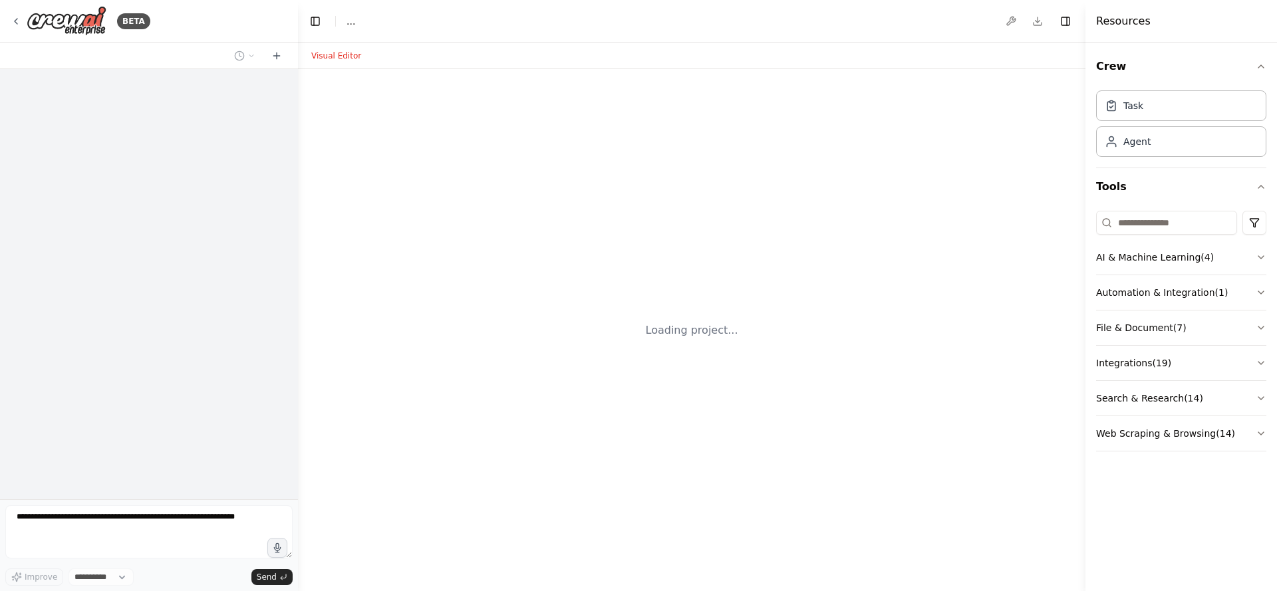
select select "****"
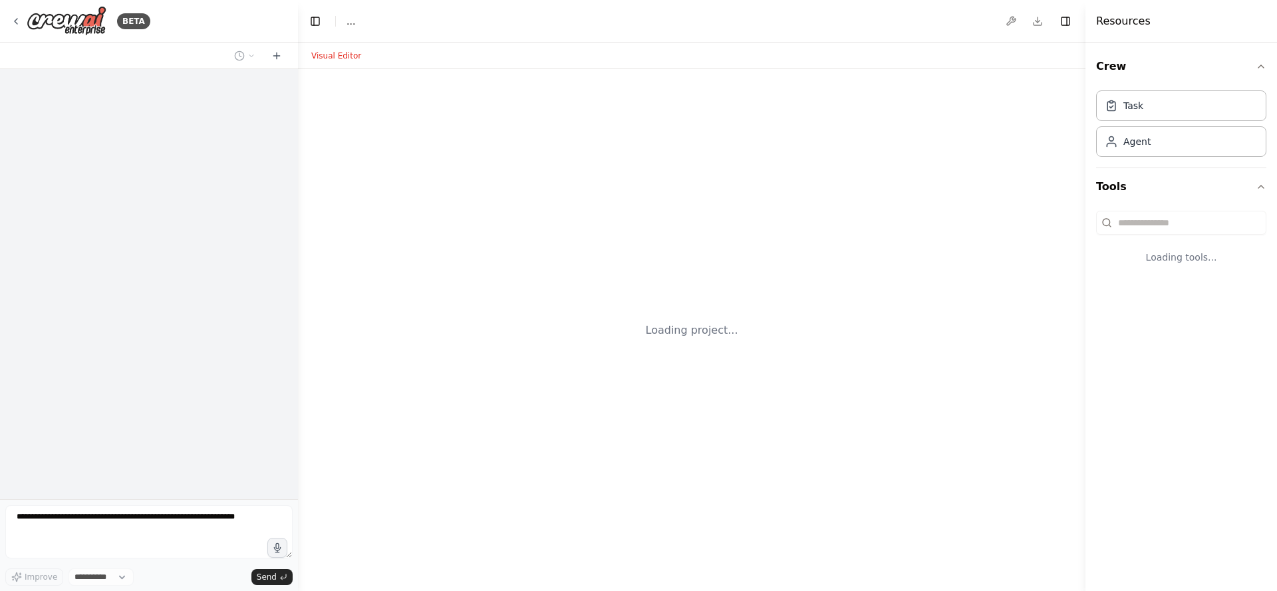
select select "****"
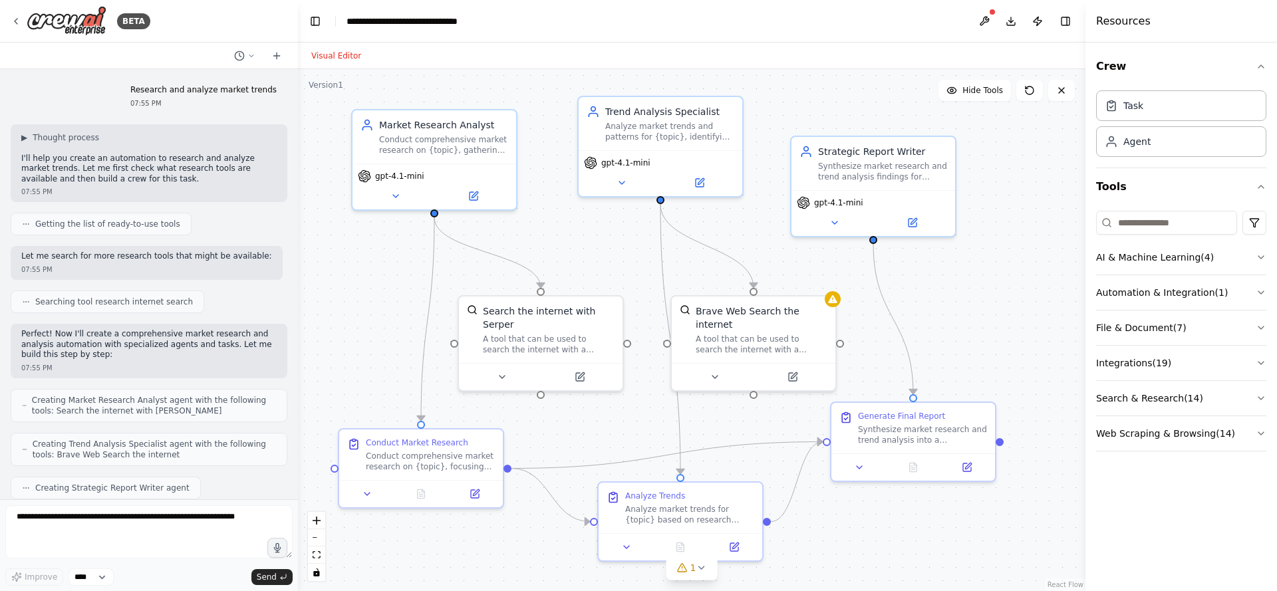
scroll to position [643, 0]
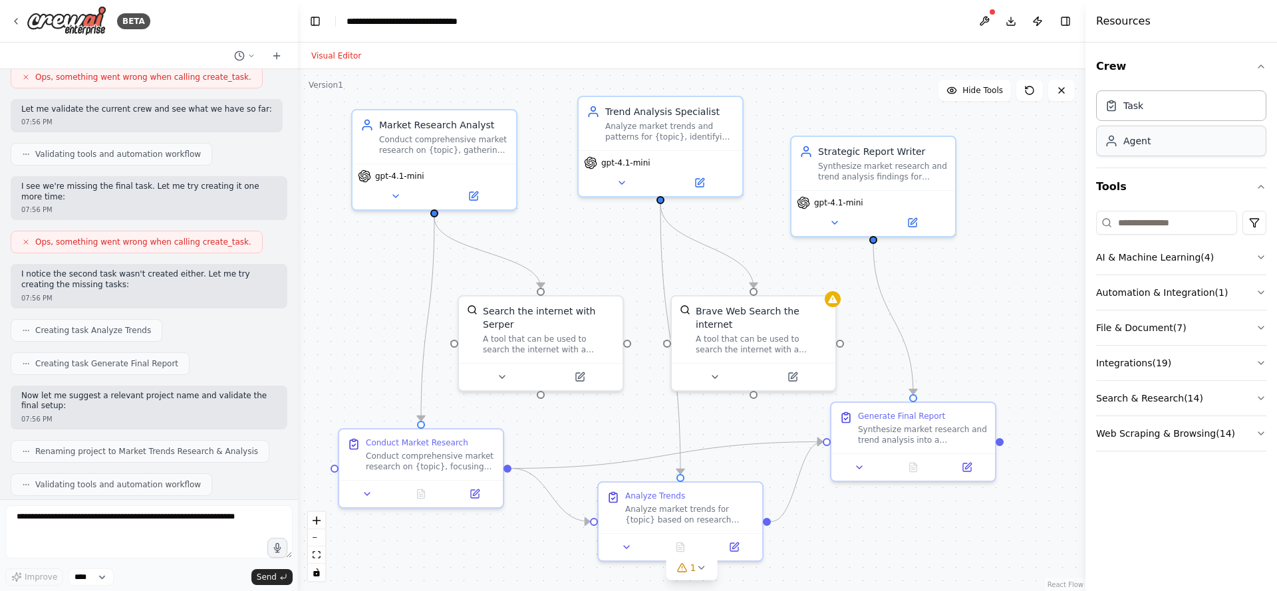
click at [1109, 145] on icon at bounding box center [1111, 140] width 13 height 13
drag, startPoint x: 1109, startPoint y: 145, endPoint x: 1055, endPoint y: 158, distance: 55.4
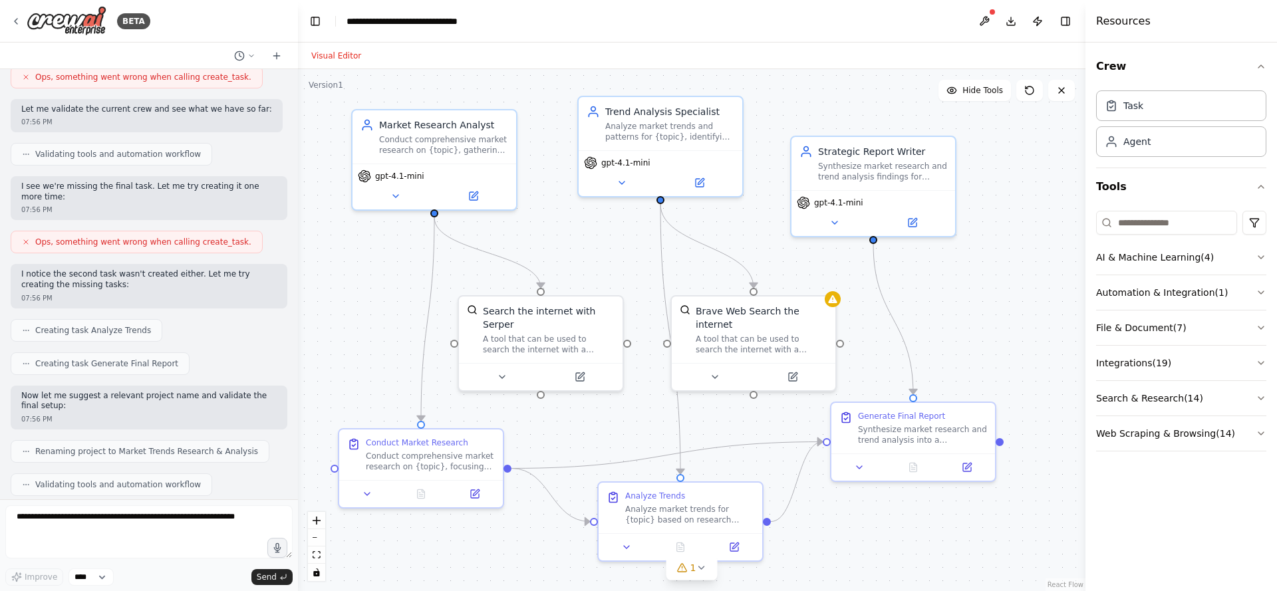
click at [1055, 158] on div "BETA Research and analyze market trends 07:55 PM ▶ Thought process I'll help yo…" at bounding box center [638, 295] width 1277 height 591
click at [1120, 148] on div "Agent" at bounding box center [1181, 141] width 170 height 31
click at [909, 184] on button at bounding box center [901, 183] width 75 height 16
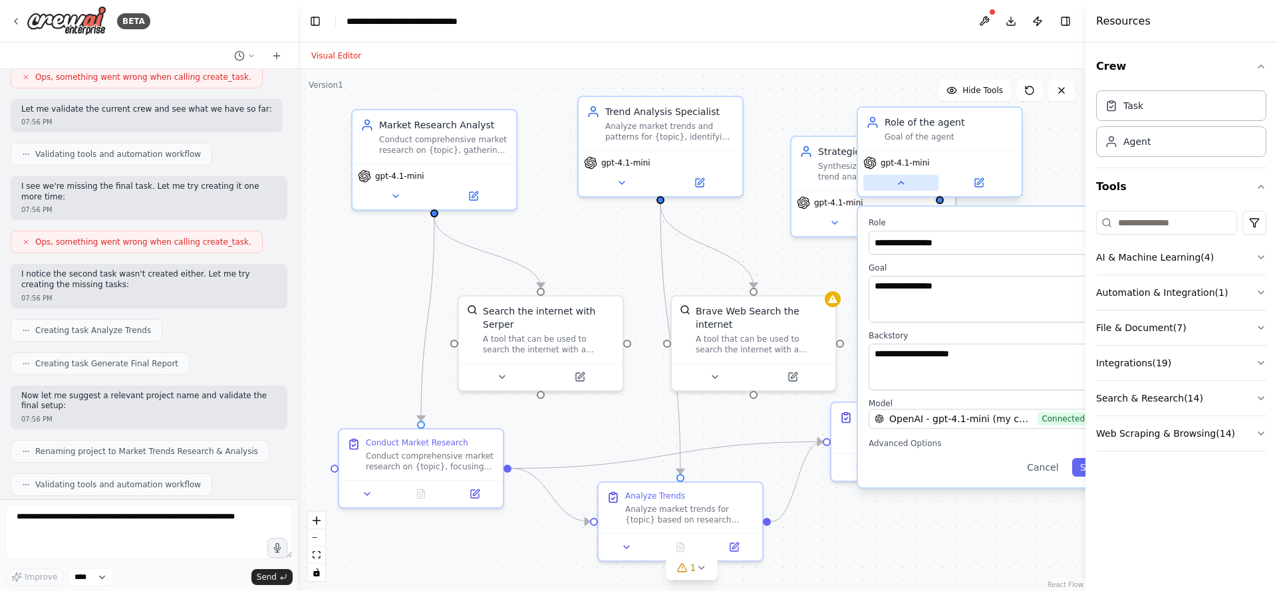
click at [909, 184] on button at bounding box center [901, 183] width 75 height 16
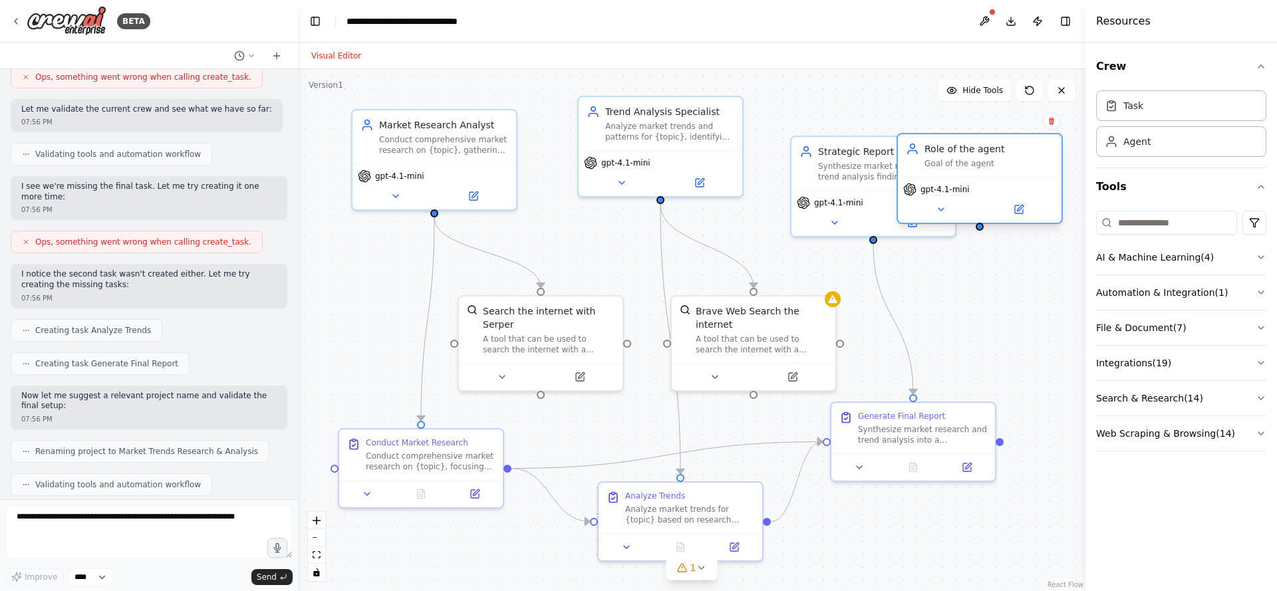
drag, startPoint x: 952, startPoint y: 128, endPoint x: 997, endPoint y: 155, distance: 52.3
click at [997, 155] on div "Role of the agent" at bounding box center [989, 148] width 129 height 13
click at [1051, 122] on icon at bounding box center [1052, 121] width 8 height 8
click at [1047, 125] on button at bounding box center [1051, 120] width 17 height 17
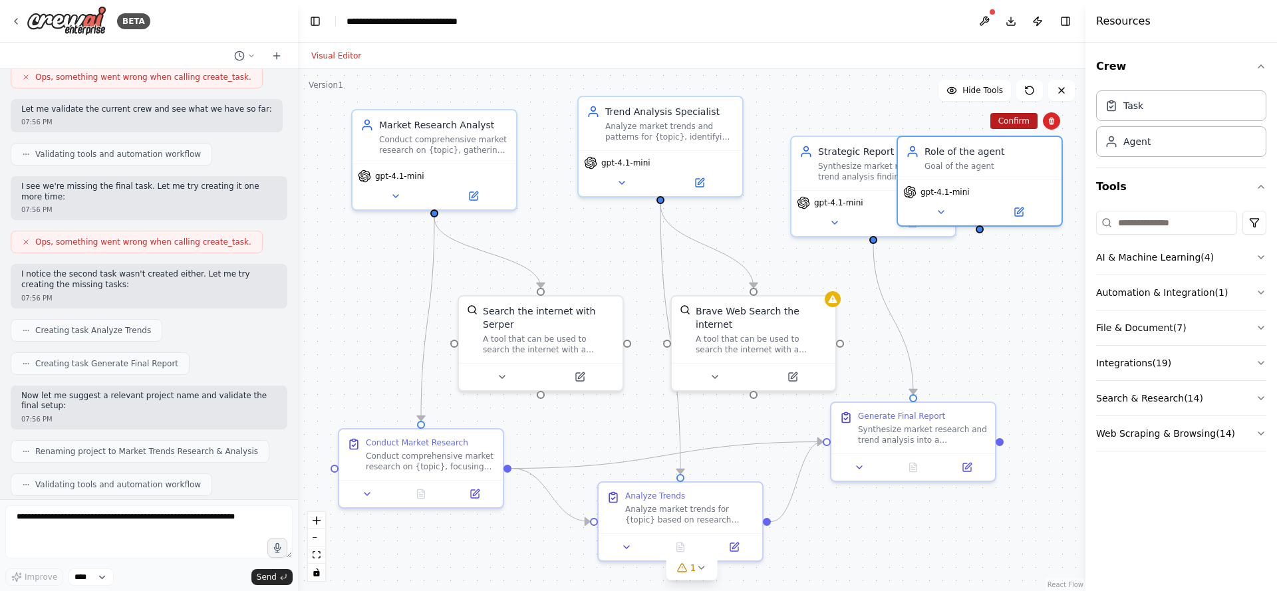
click at [1023, 121] on button "Confirm" at bounding box center [1014, 121] width 47 height 16
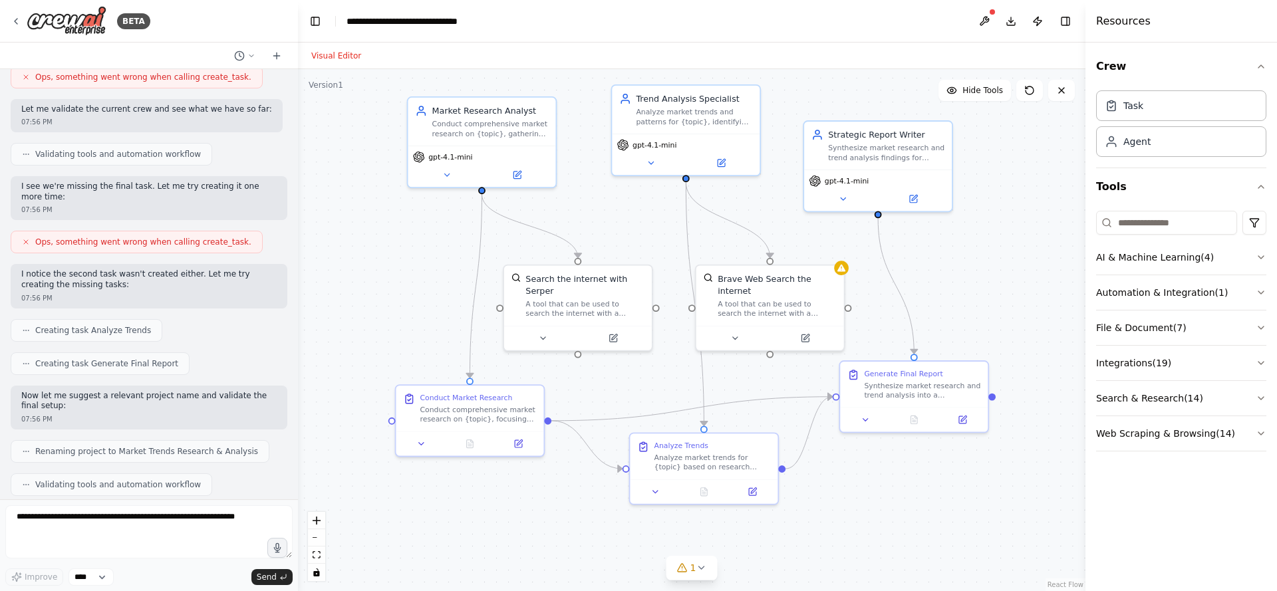
drag, startPoint x: 947, startPoint y: 270, endPoint x: 939, endPoint y: 249, distance: 21.9
click at [939, 249] on div ".deletable-edge-delete-btn { width: 20px; height: 20px; border: 0px solid #ffff…" at bounding box center [692, 330] width 788 height 522
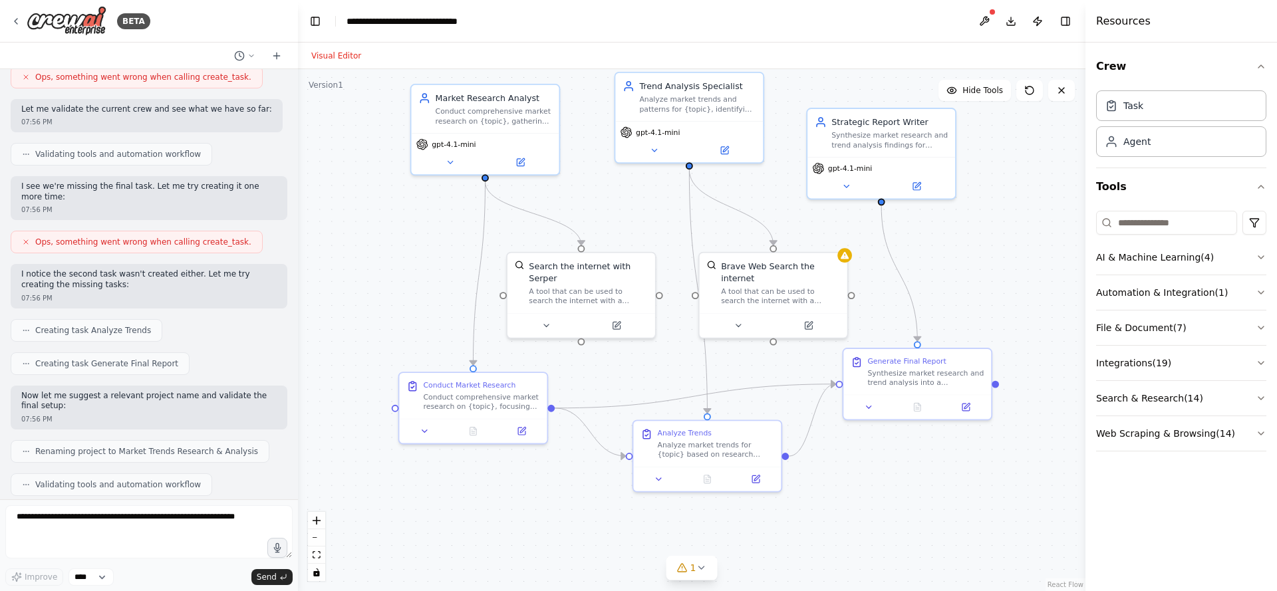
drag, startPoint x: 970, startPoint y: 287, endPoint x: 973, endPoint y: 275, distance: 13.1
click at [973, 275] on div ".deletable-edge-delete-btn { width: 20px; height: 20px; border: 0px solid #ffff…" at bounding box center [692, 330] width 788 height 522
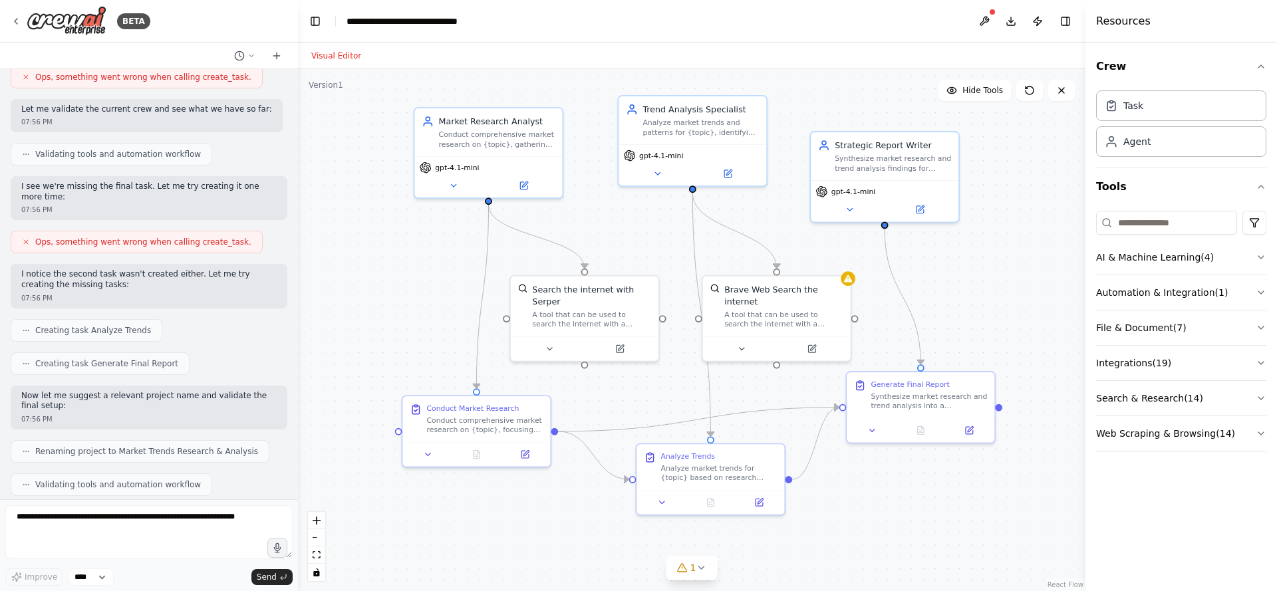
drag, startPoint x: 973, startPoint y: 275, endPoint x: 977, endPoint y: 298, distance: 23.5
click at [977, 298] on div ".deletable-edge-delete-btn { width: 20px; height: 20px; border: 0px solid #ffff…" at bounding box center [692, 330] width 788 height 522
click at [11, 25] on icon at bounding box center [16, 21] width 11 height 11
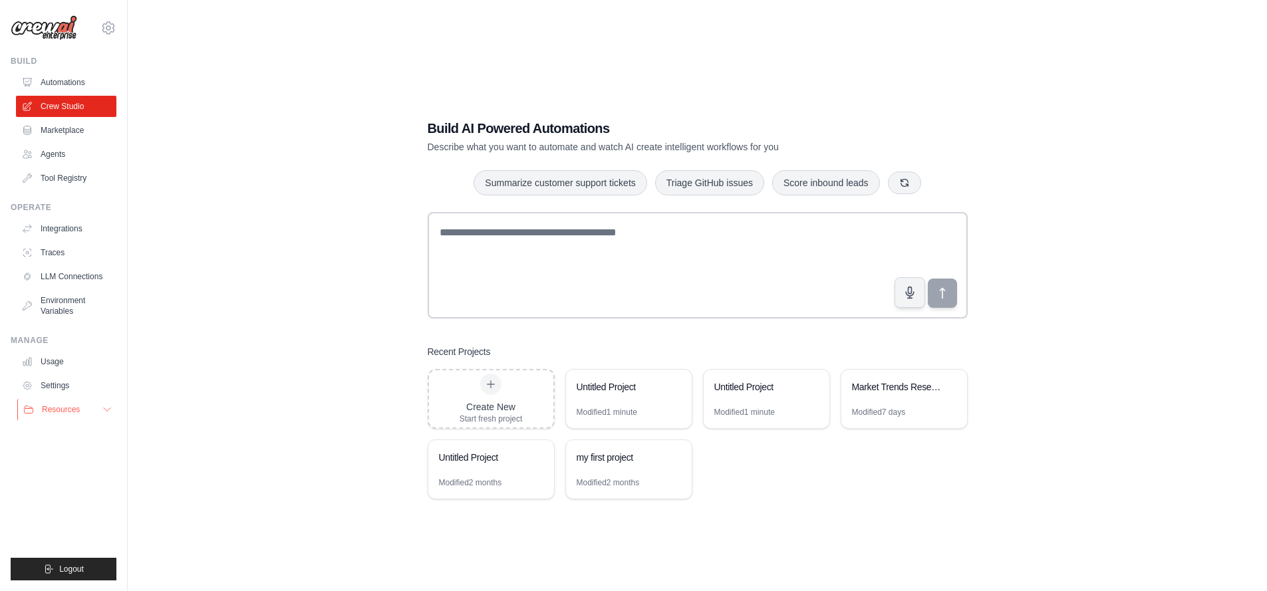
click at [81, 416] on button "Resources" at bounding box center [67, 409] width 100 height 21
click at [49, 81] on link "Automations" at bounding box center [67, 82] width 100 height 21
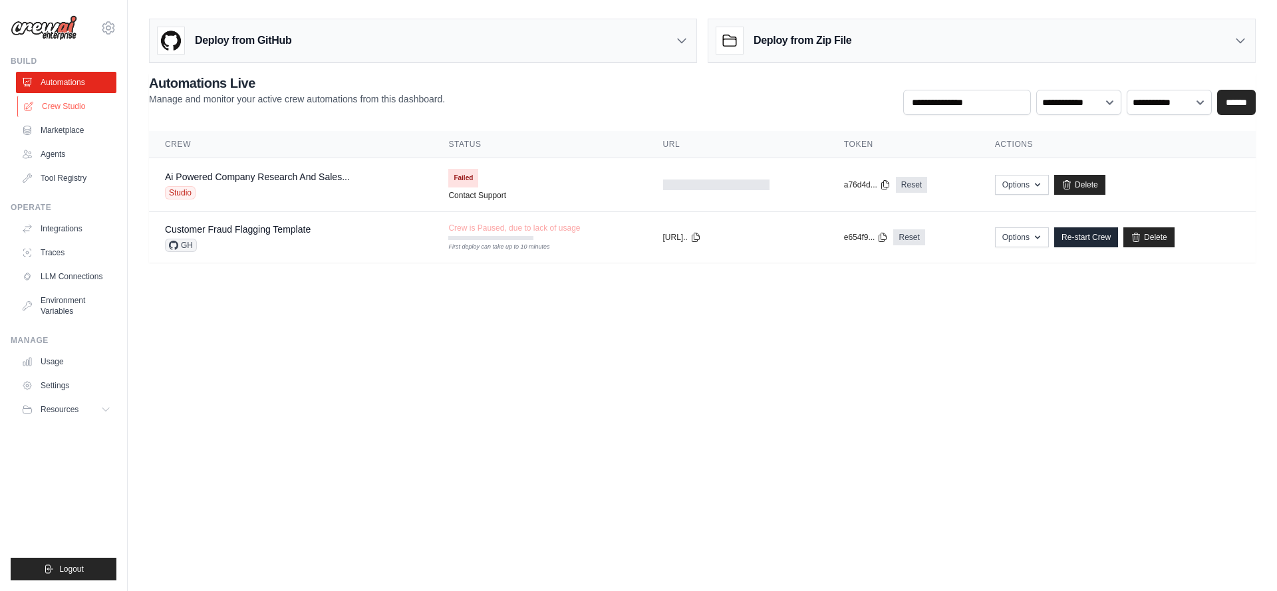
click at [55, 108] on link "Crew Studio" at bounding box center [67, 106] width 100 height 21
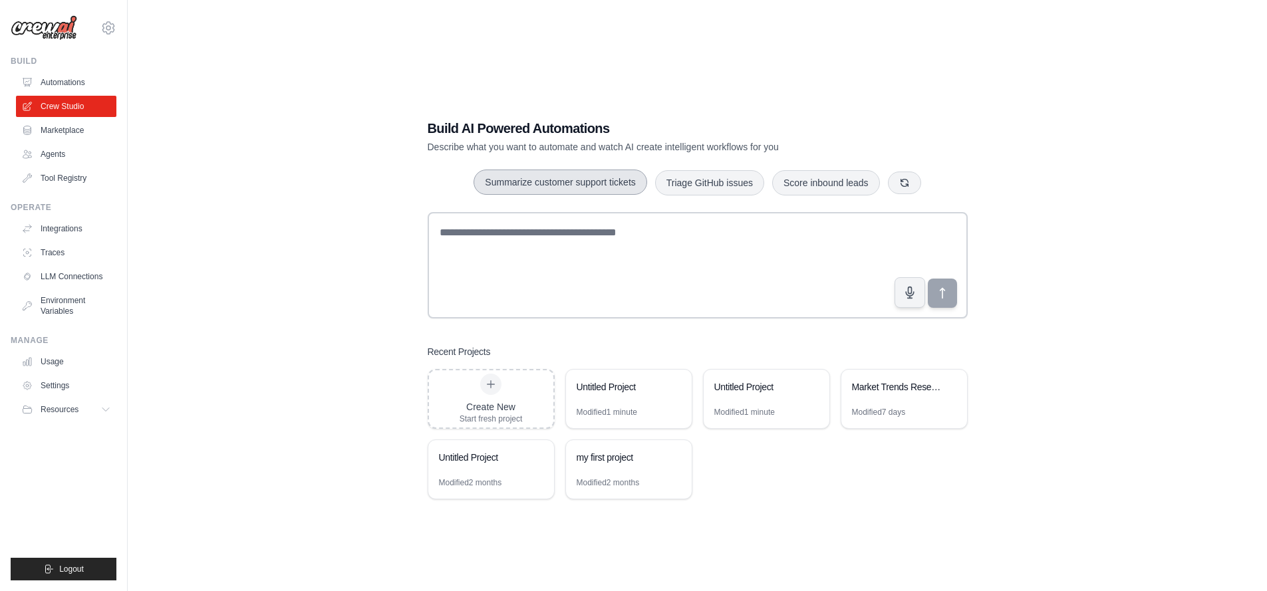
click at [530, 173] on button "Summarize customer support tickets" at bounding box center [560, 182] width 173 height 25
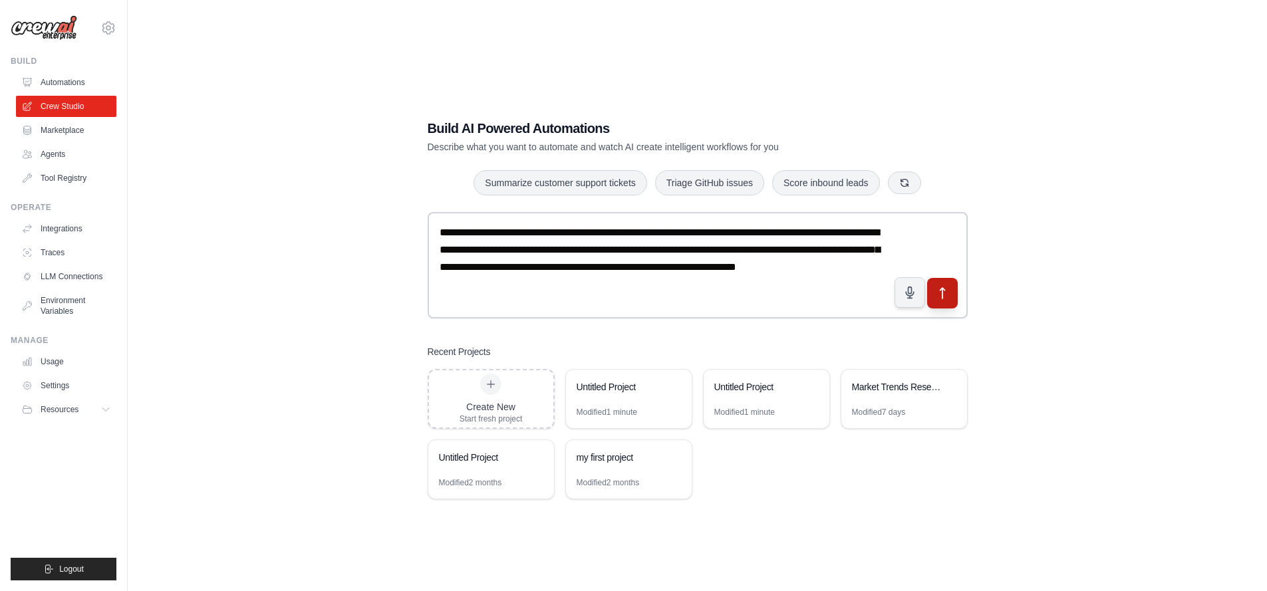
click at [941, 289] on icon "submit" at bounding box center [942, 293] width 5 height 11
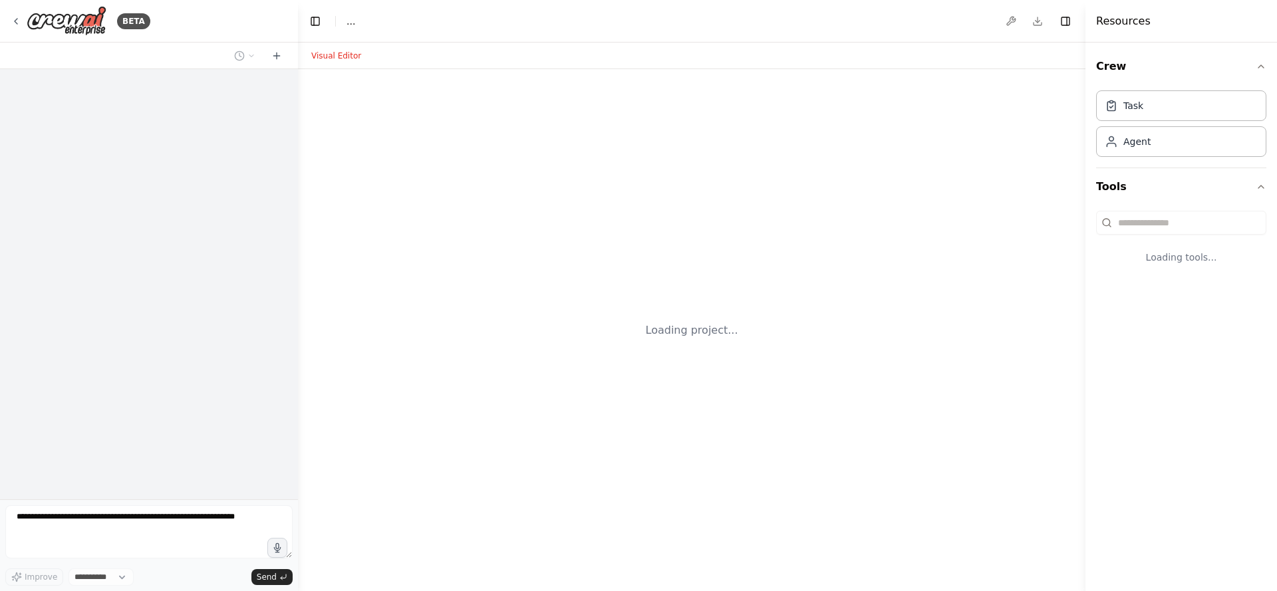
select select "****"
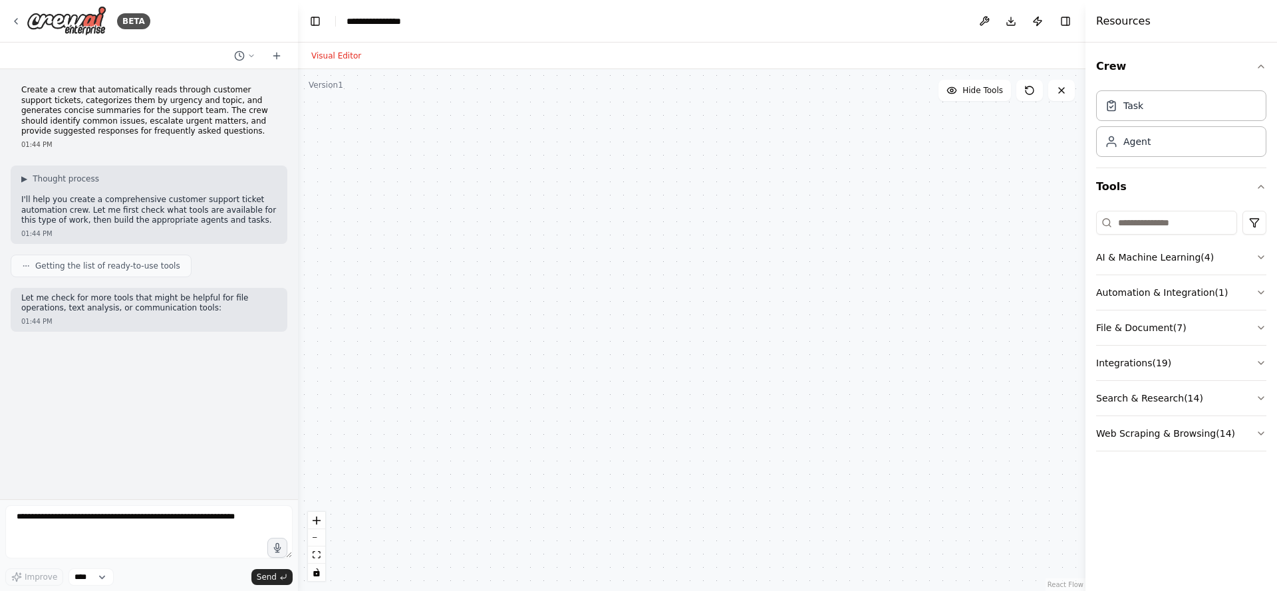
click at [161, 267] on span "Getting the list of ready-to-use tools" at bounding box center [107, 266] width 145 height 11
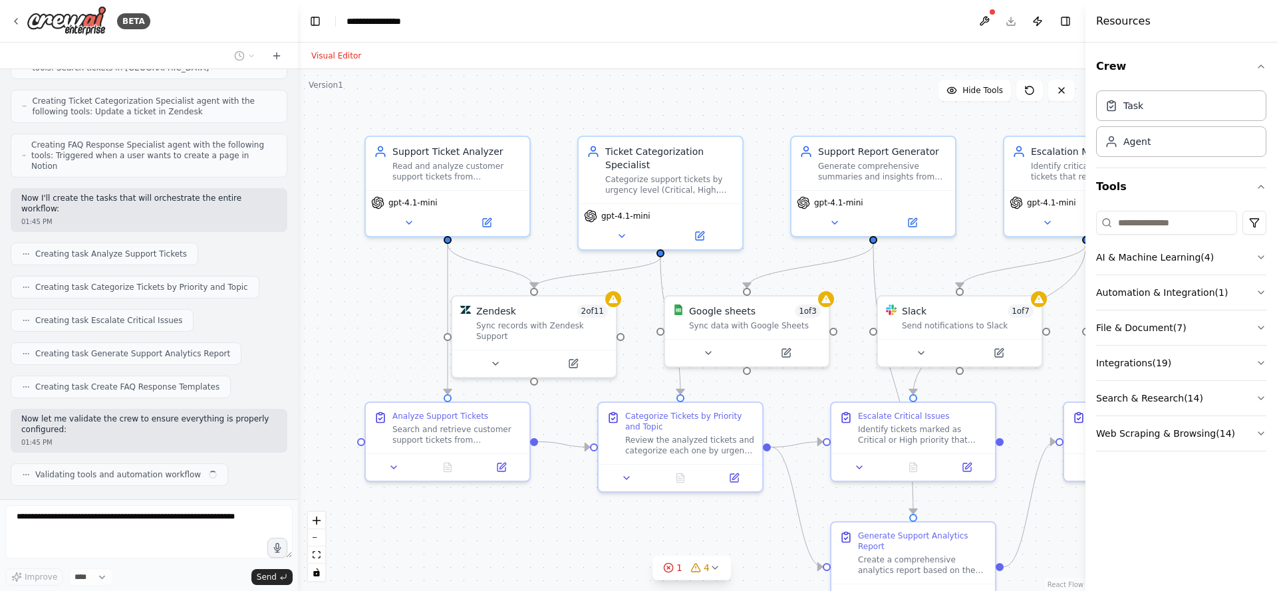
scroll to position [416, 0]
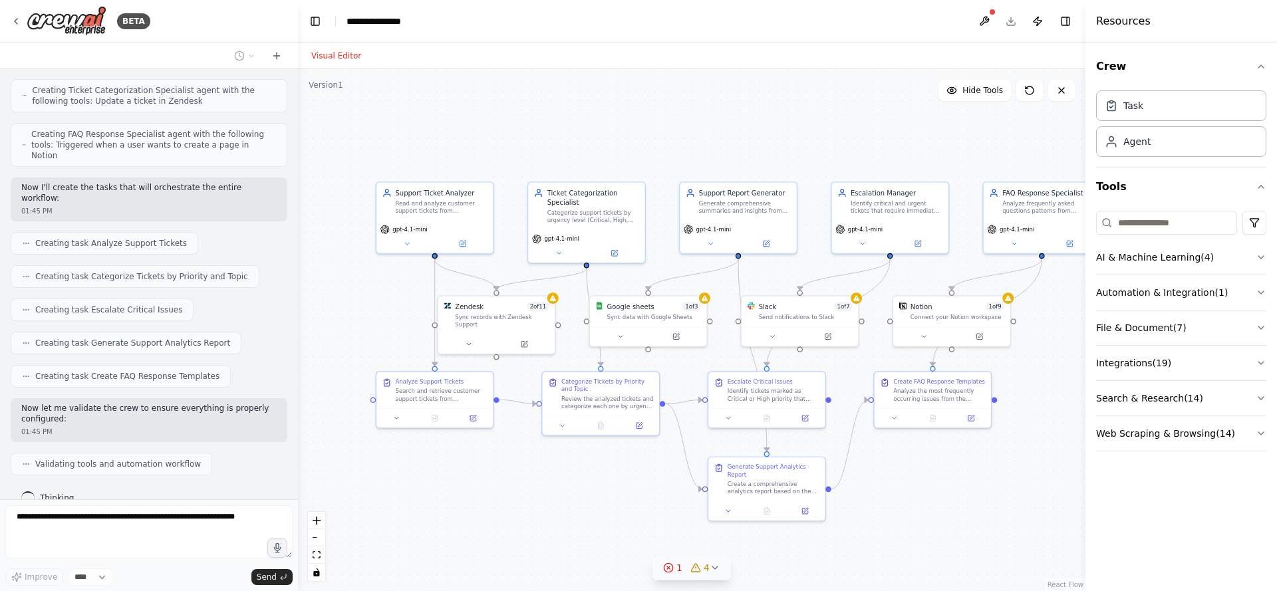
click at [676, 573] on div "1" at bounding box center [672, 568] width 19 height 13
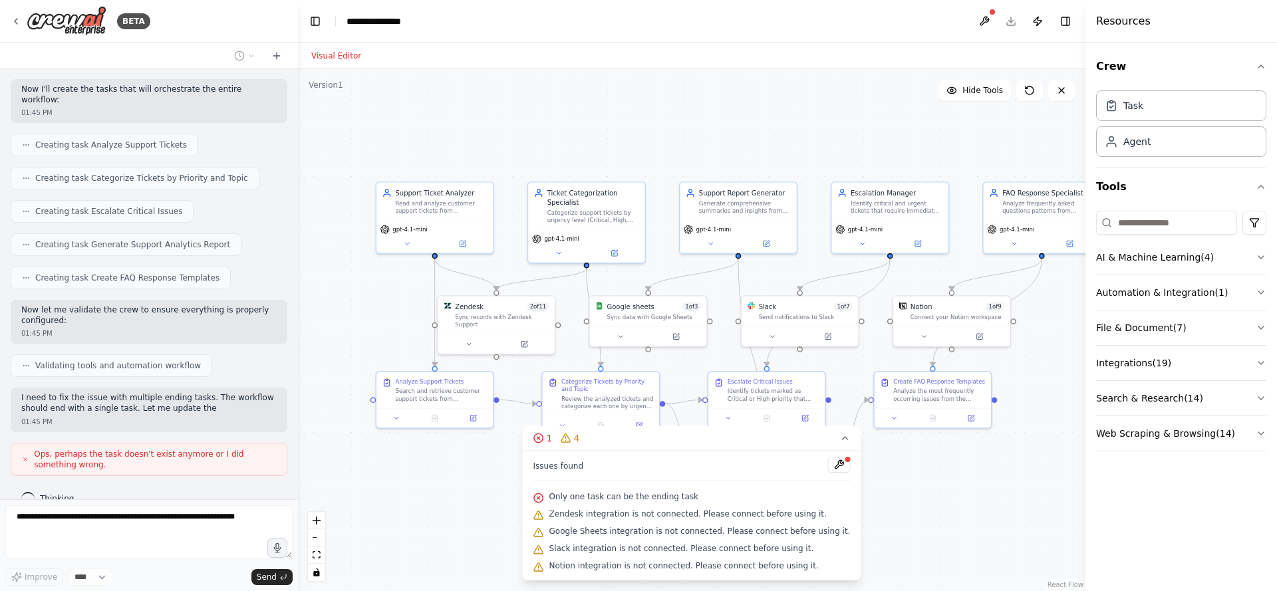
scroll to position [525, 0]
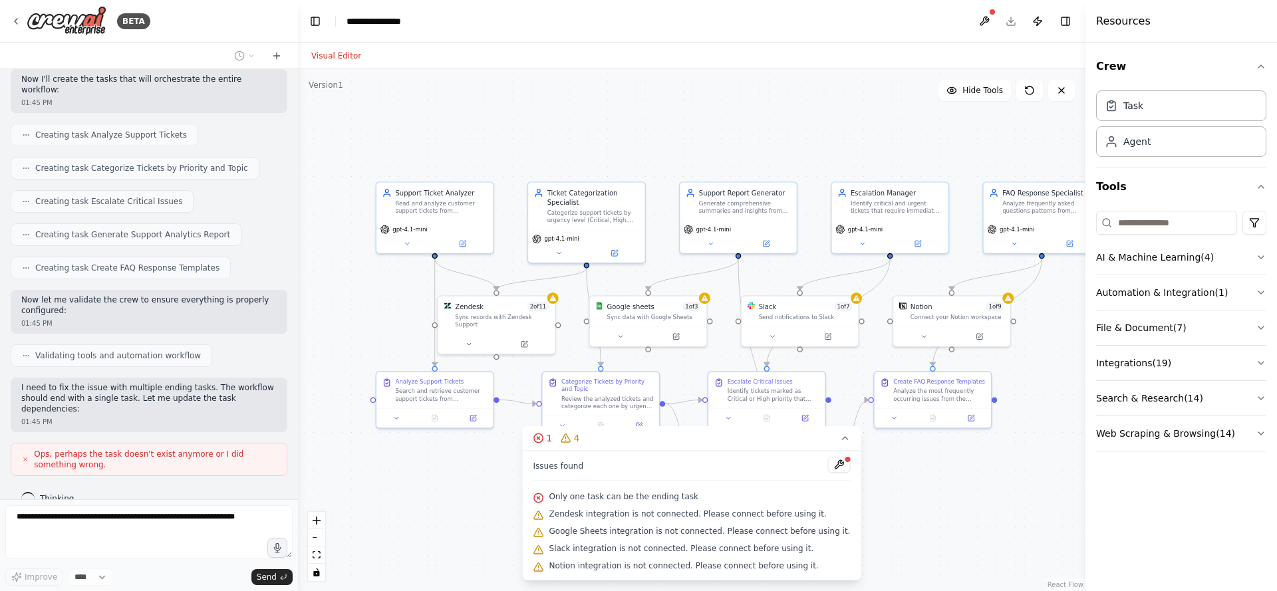
click at [430, 465] on div ".deletable-edge-delete-btn { width: 20px; height: 20px; border: 0px solid #ffff…" at bounding box center [692, 330] width 788 height 522
click at [840, 437] on icon at bounding box center [845, 438] width 11 height 11
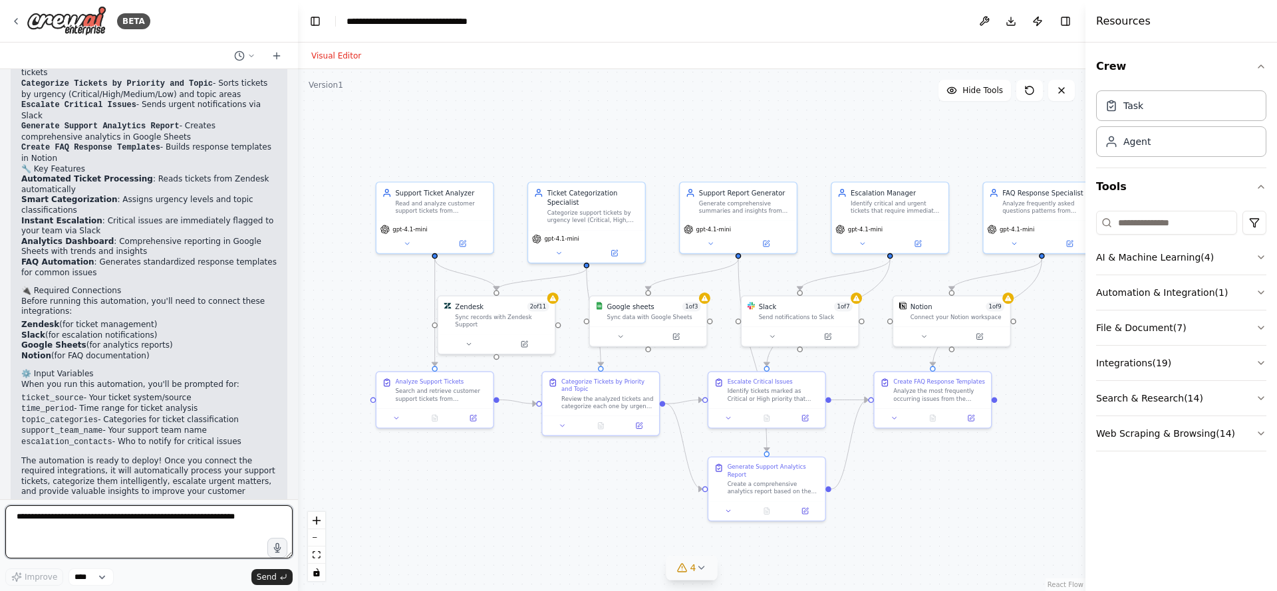
scroll to position [1463, 0]
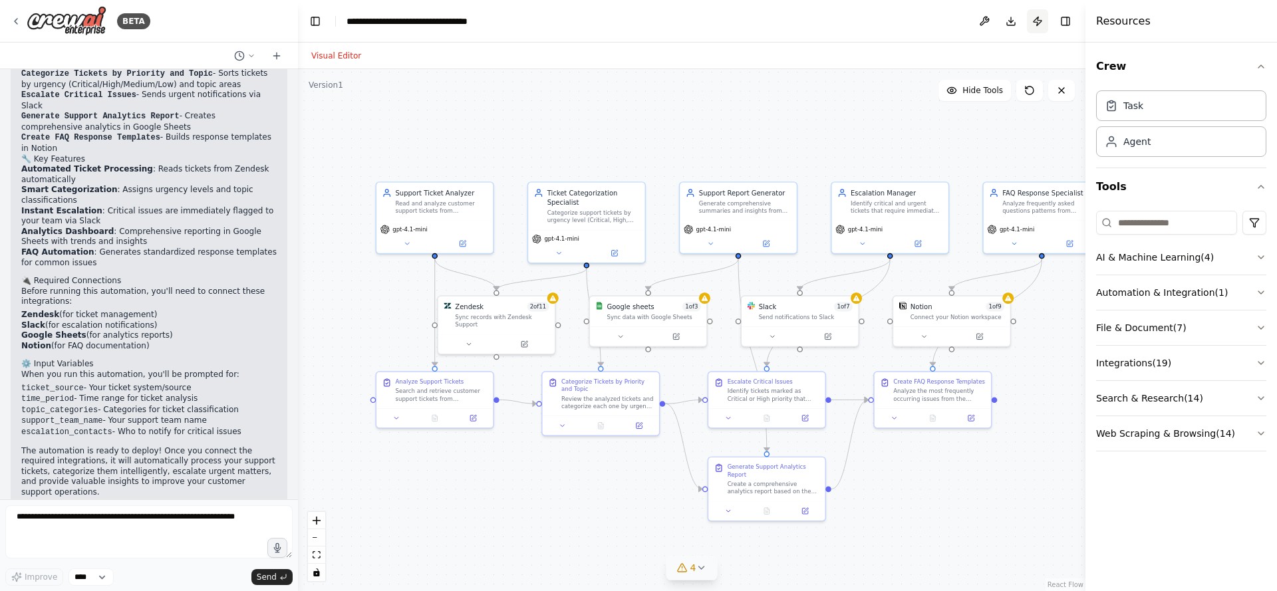
click at [1039, 21] on button "Publish" at bounding box center [1037, 21] width 21 height 24
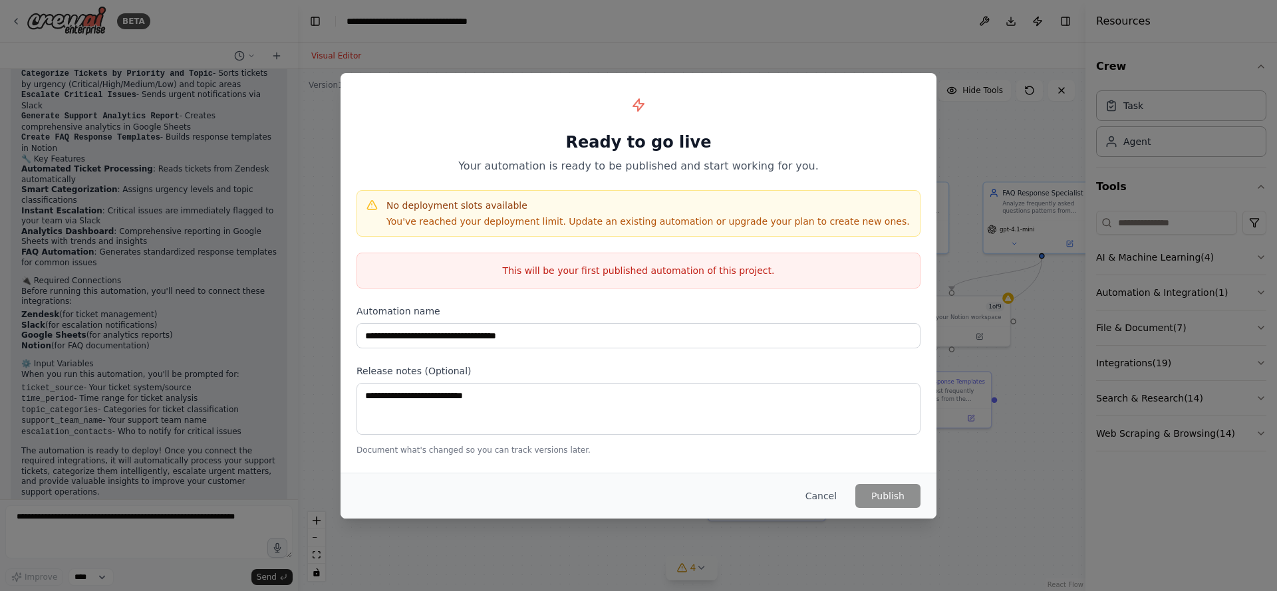
click at [703, 46] on div "**********" at bounding box center [638, 295] width 1277 height 591
click at [818, 495] on button "Cancel" at bounding box center [821, 496] width 53 height 24
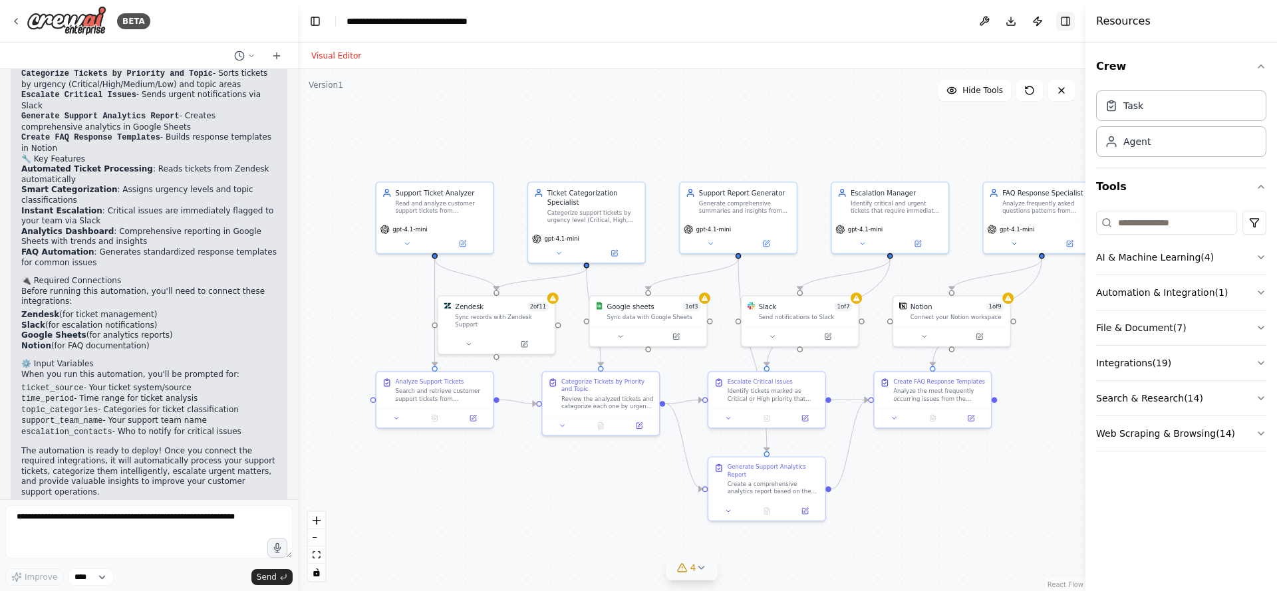
click at [1057, 19] on button "Toggle Right Sidebar" at bounding box center [1065, 21] width 19 height 19
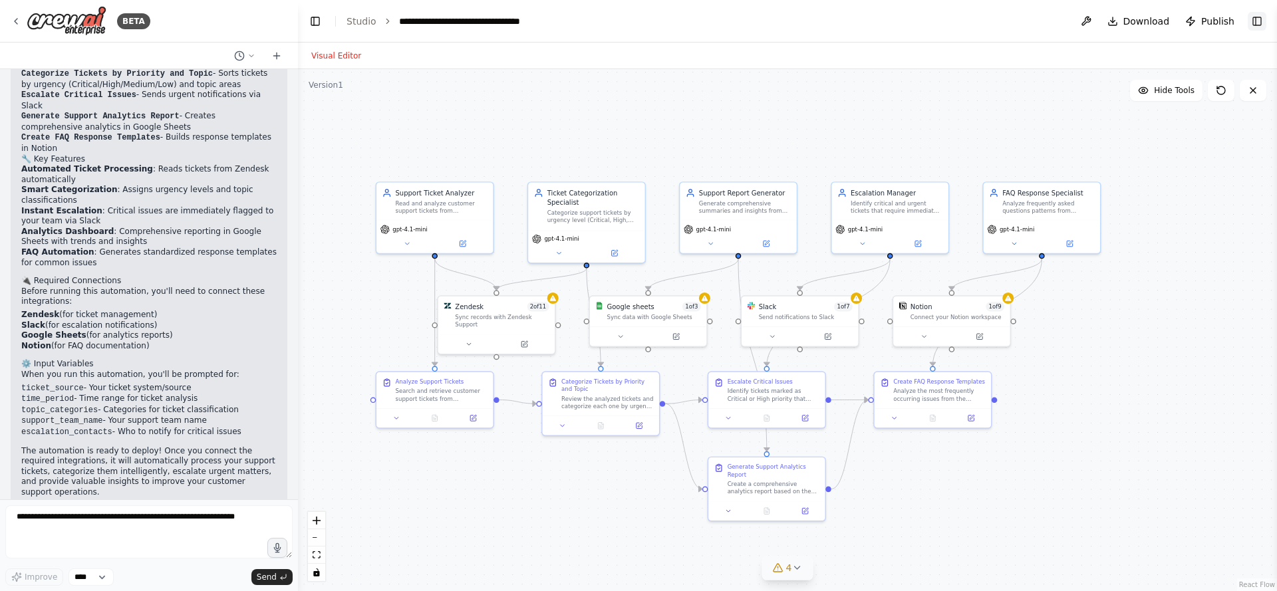
click at [1262, 26] on button "Toggle Right Sidebar" at bounding box center [1257, 21] width 19 height 19
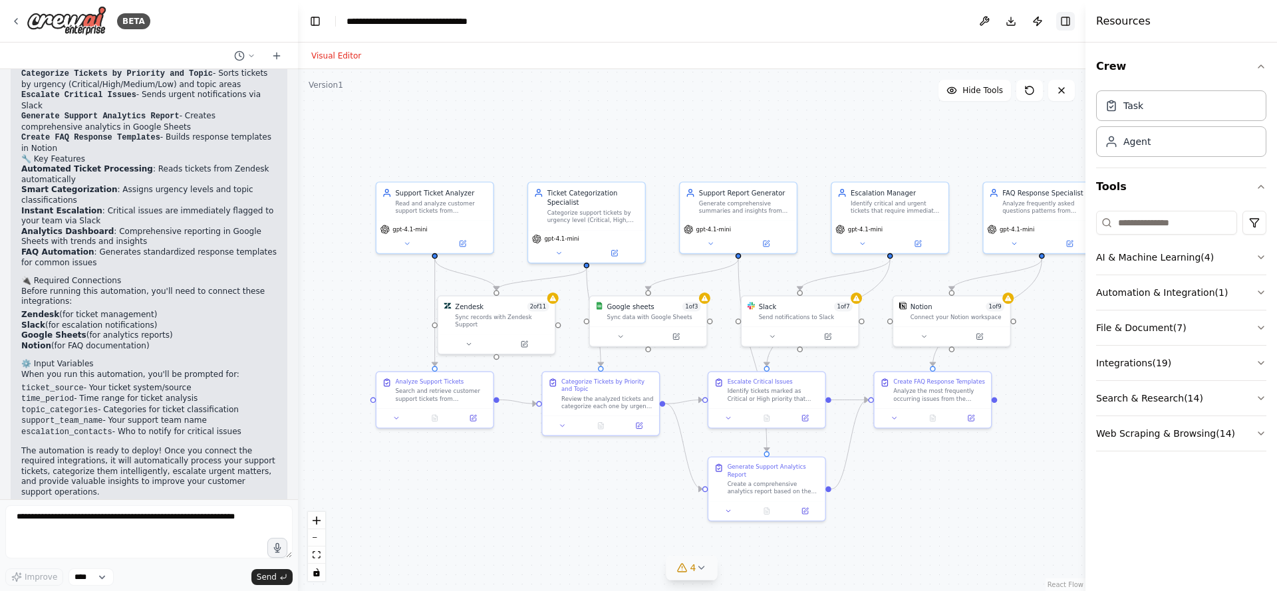
click at [1066, 29] on button "Toggle Right Sidebar" at bounding box center [1065, 21] width 19 height 19
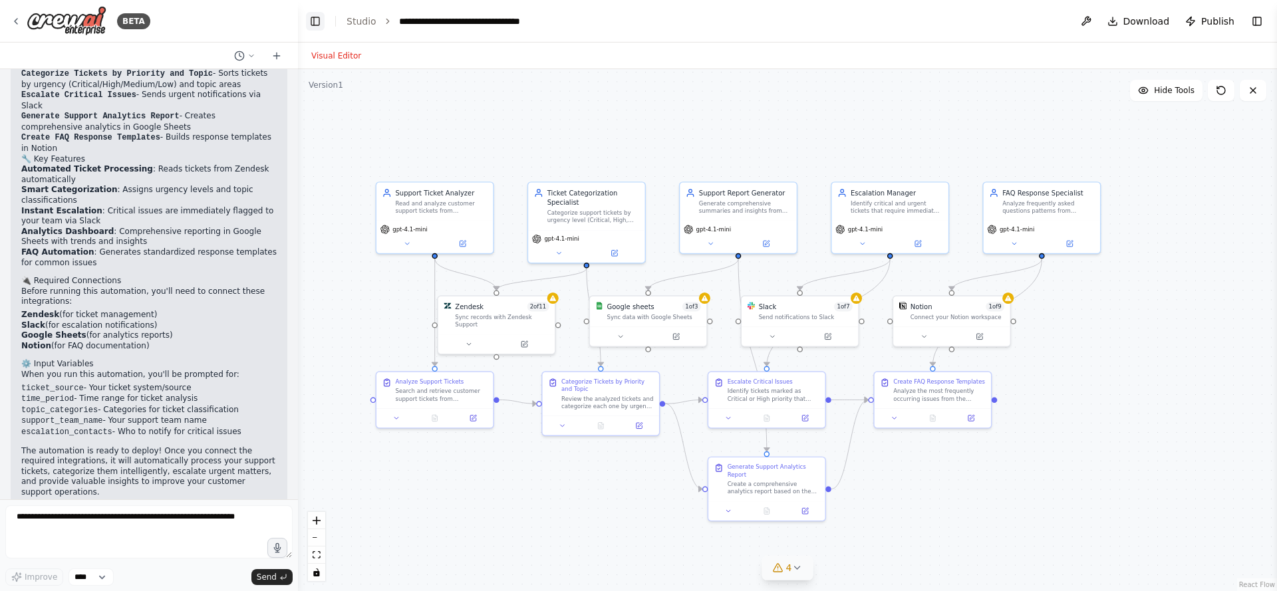
click at [313, 22] on button "Toggle Left Sidebar" at bounding box center [315, 21] width 19 height 19
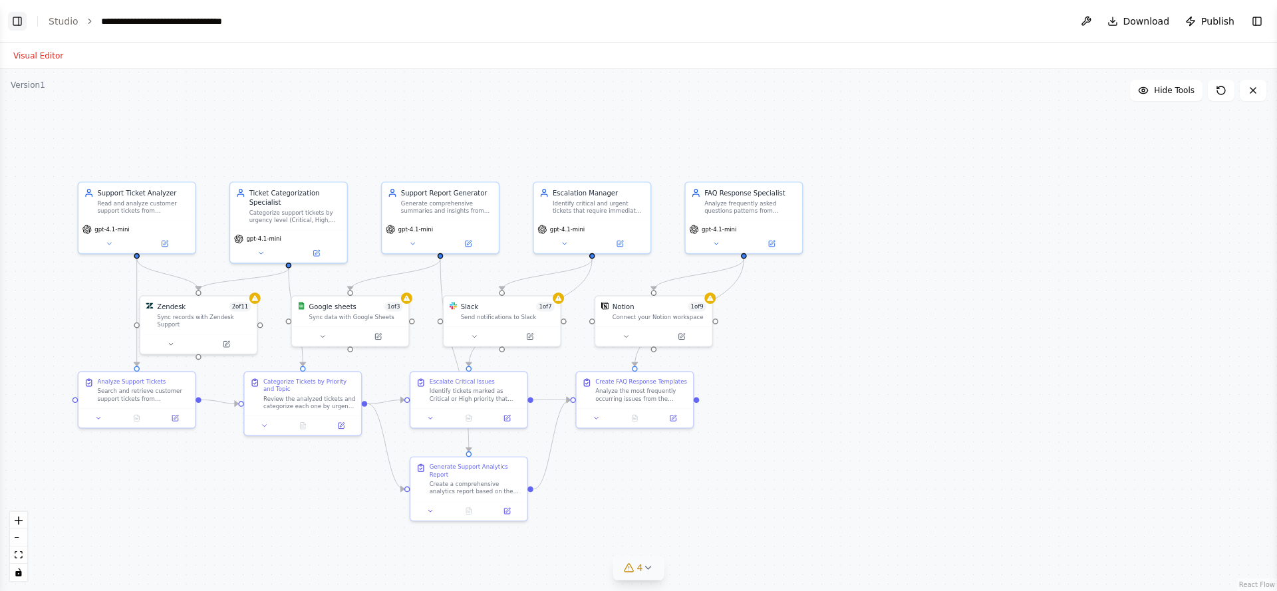
click at [12, 19] on button "Toggle Left Sidebar" at bounding box center [17, 21] width 19 height 19
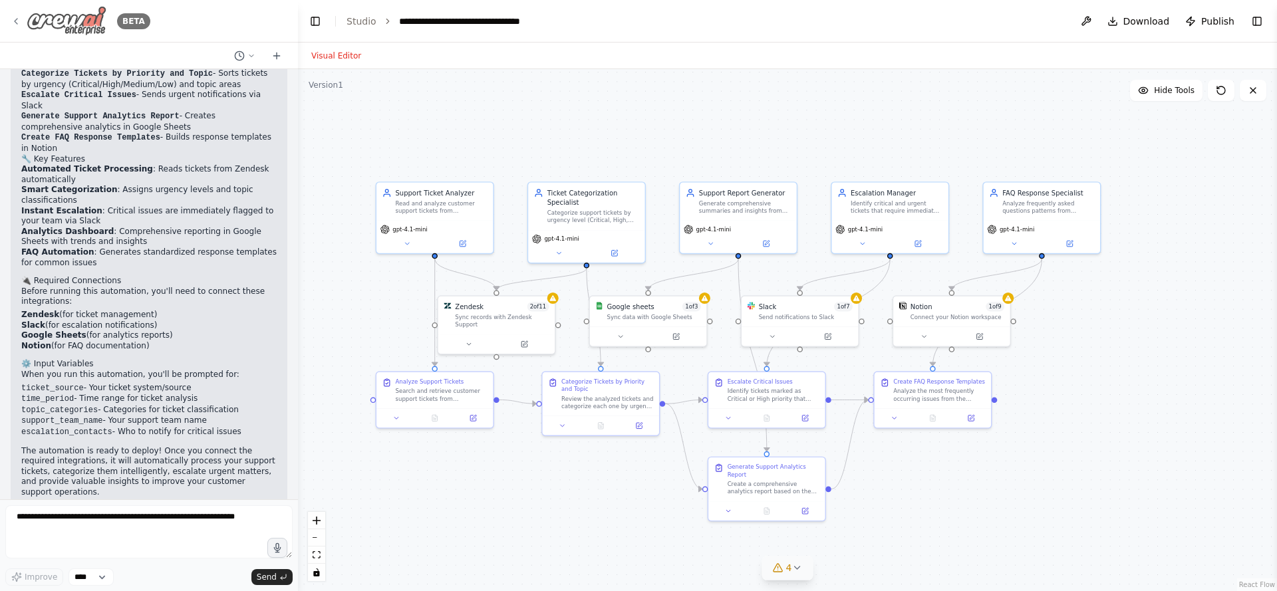
click at [19, 27] on div "BETA" at bounding box center [81, 21] width 140 height 30
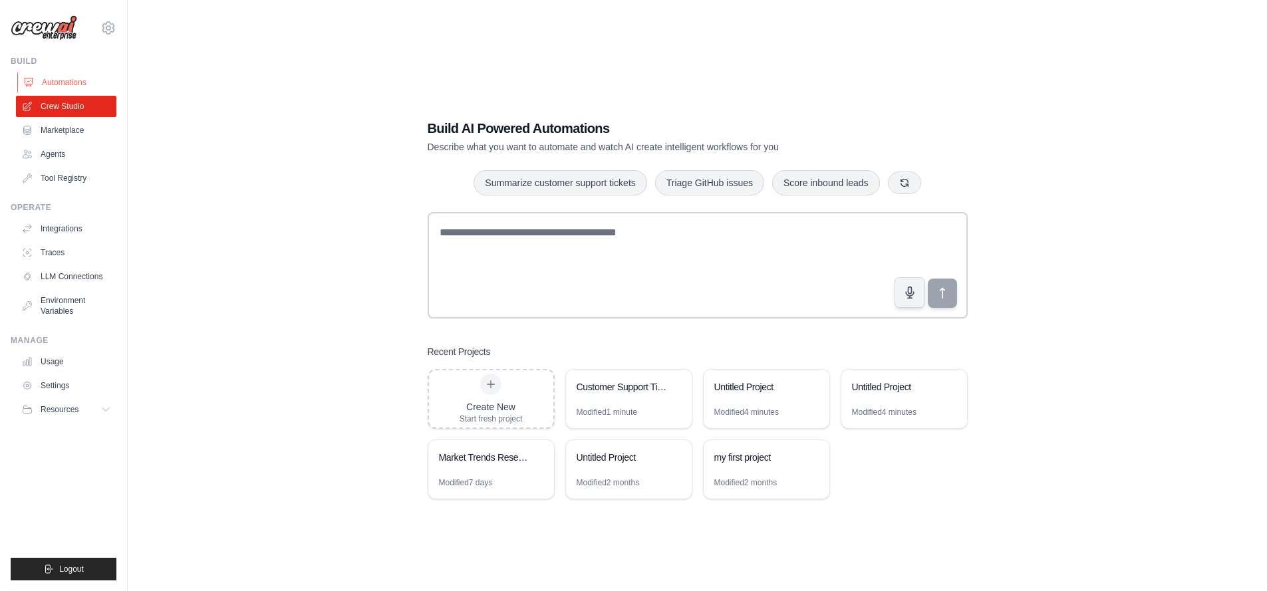
click at [75, 90] on link "Automations" at bounding box center [67, 82] width 100 height 21
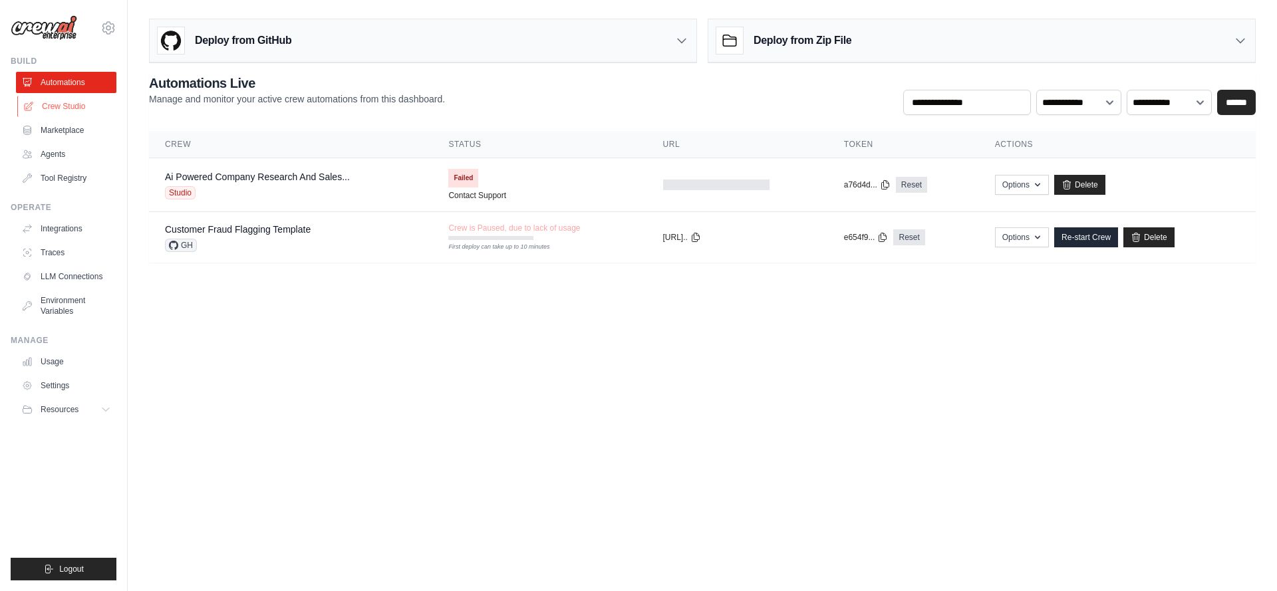
click at [70, 105] on link "Crew Studio" at bounding box center [67, 106] width 100 height 21
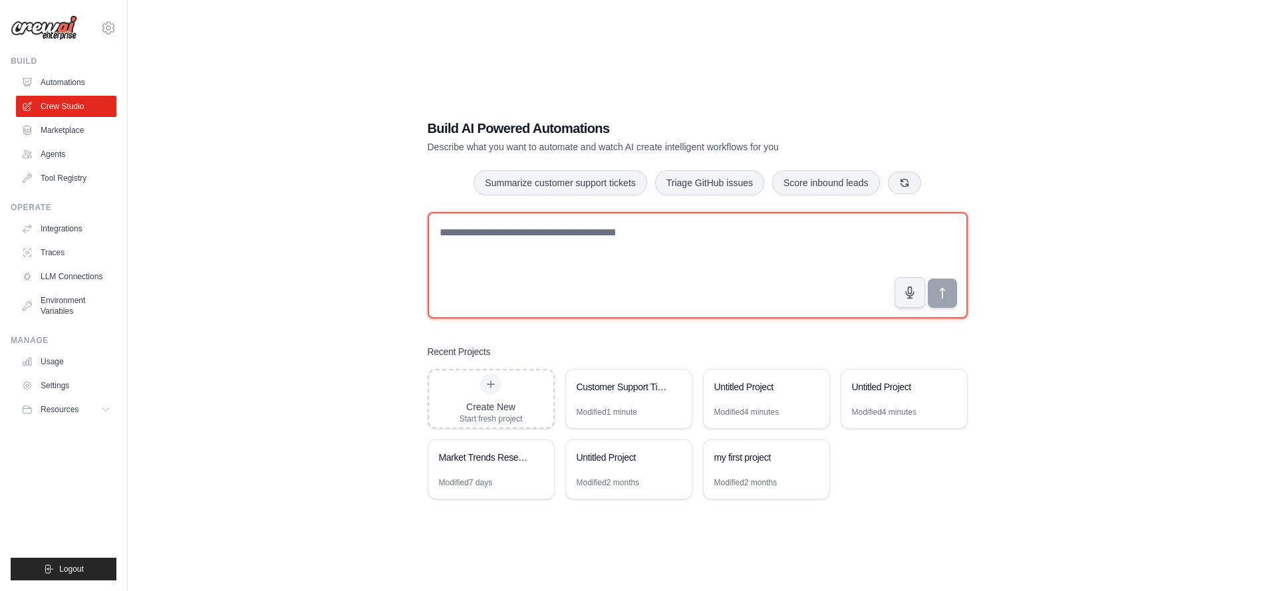
click at [468, 244] on textarea at bounding box center [698, 265] width 540 height 106
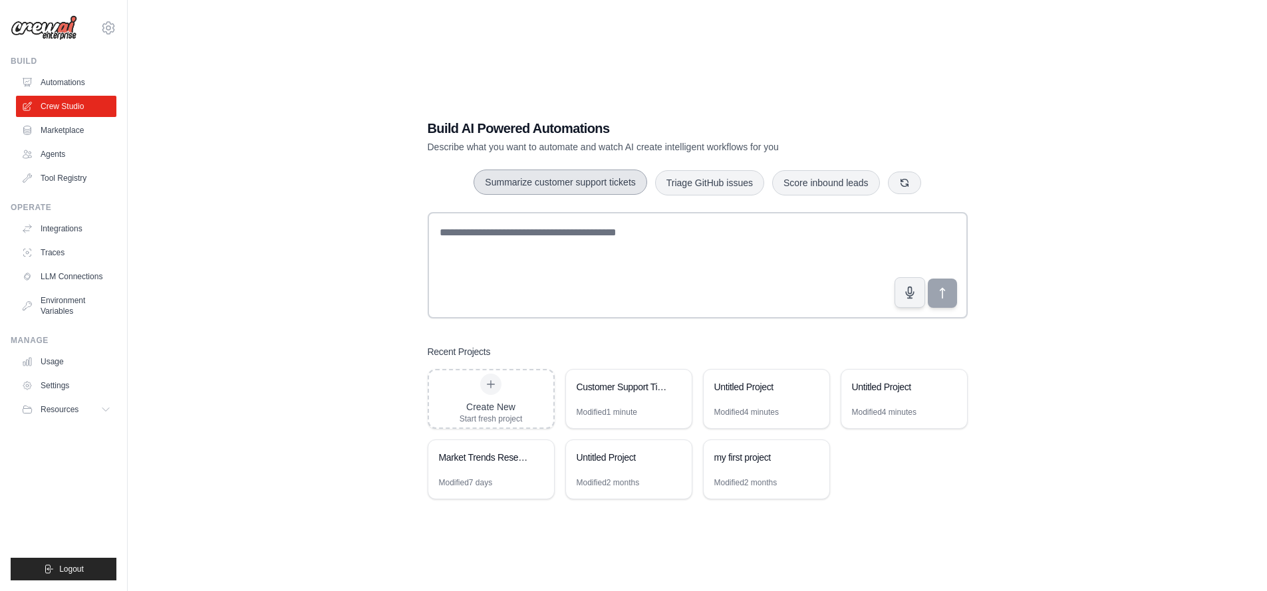
click at [535, 178] on button "Summarize customer support tickets" at bounding box center [560, 182] width 173 height 25
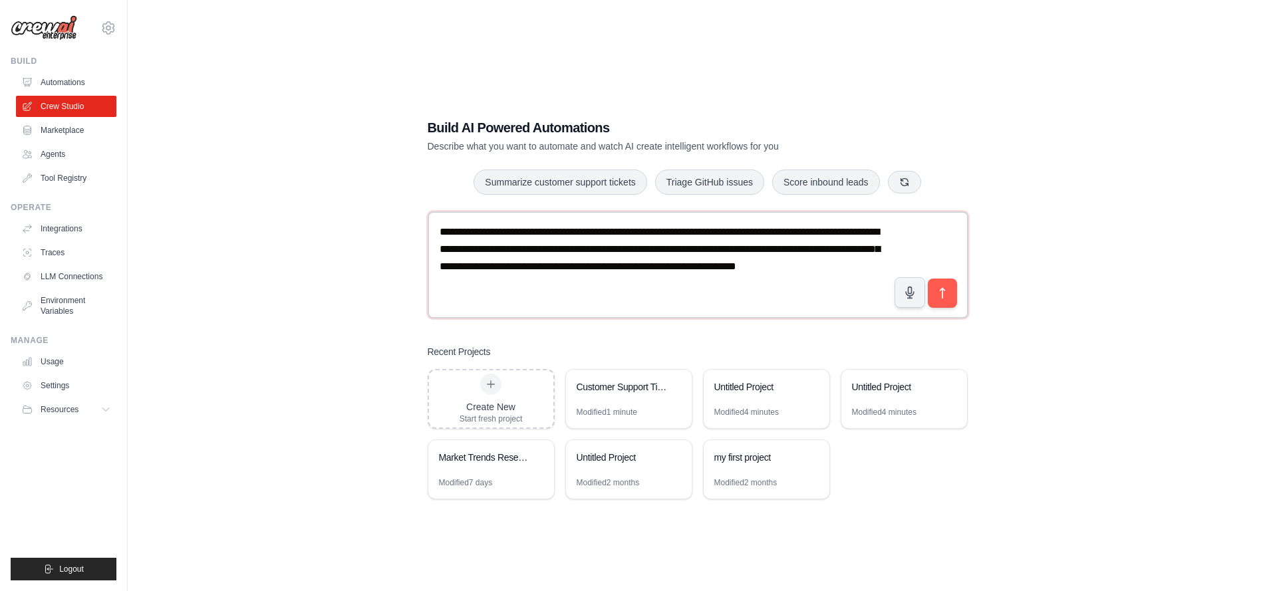
drag, startPoint x: 595, startPoint y: 292, endPoint x: 405, endPoint y: 230, distance: 200.1
click at [405, 230] on div "**********" at bounding box center [697, 308] width 1097 height 591
click at [590, 282] on textarea "**********" at bounding box center [698, 265] width 541 height 106
paste textarea "**********"
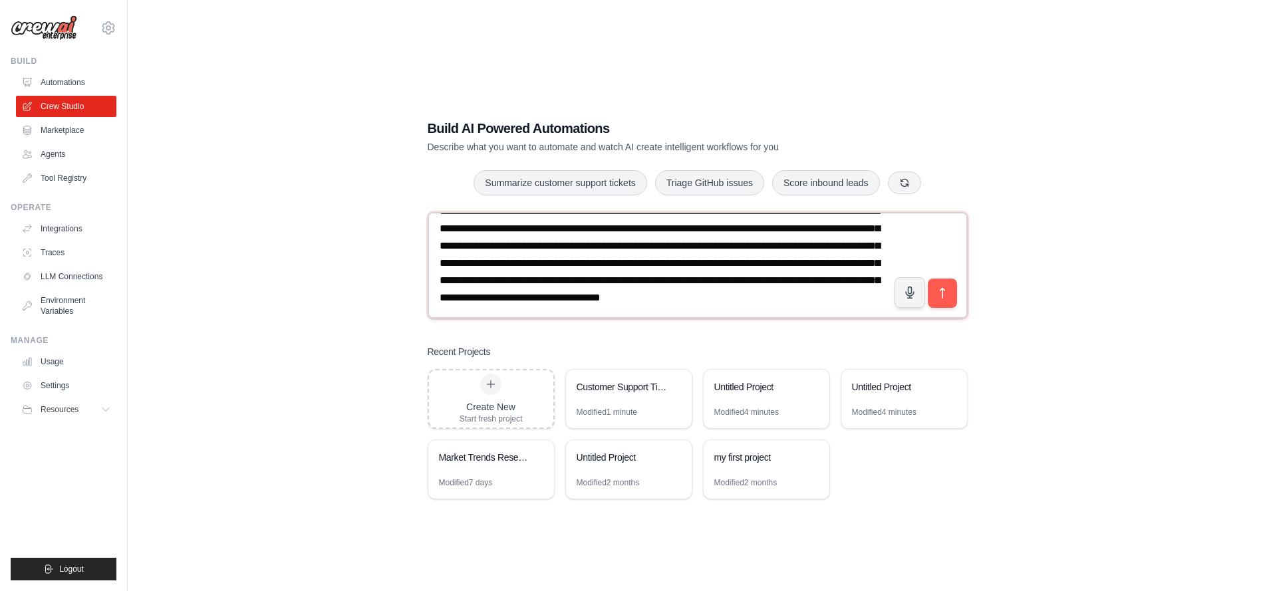
paste textarea "**********"
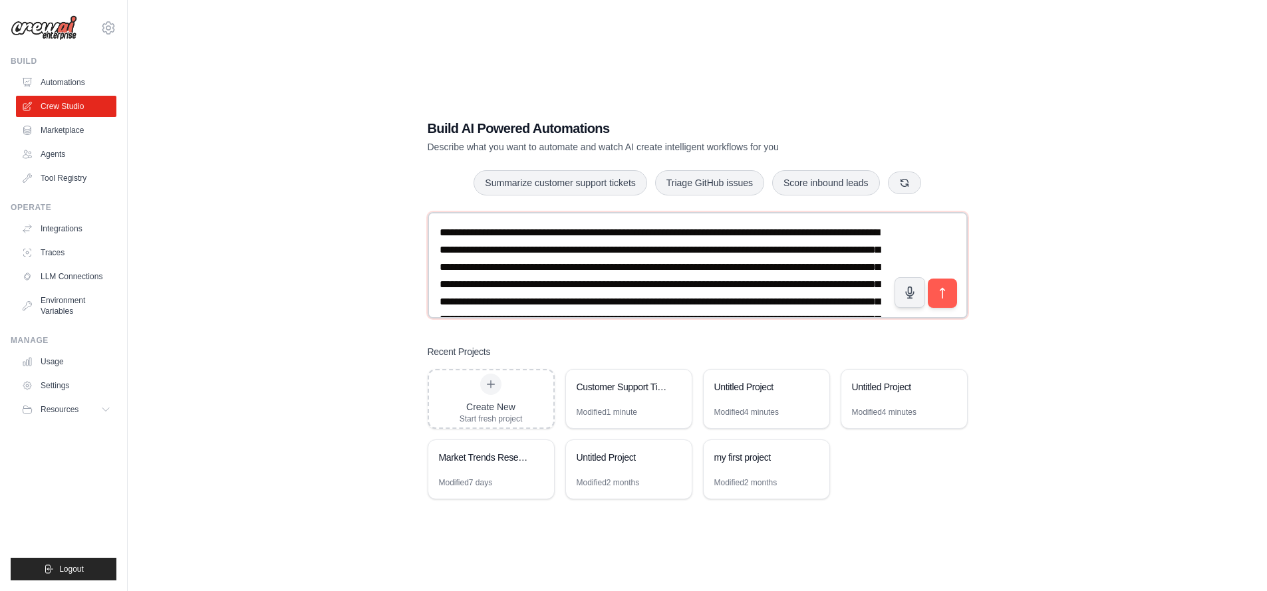
type textarea "**********"
drag, startPoint x: 905, startPoint y: 164, endPoint x: 910, endPoint y: 174, distance: 11.3
click at [905, 164] on div "Build AI Powered Automations Describe what you want to automate and watch AI cr…" at bounding box center [698, 309] width 572 height 423
click at [910, 175] on button "button" at bounding box center [904, 182] width 33 height 23
click at [936, 180] on icon "button" at bounding box center [934, 182] width 11 height 11
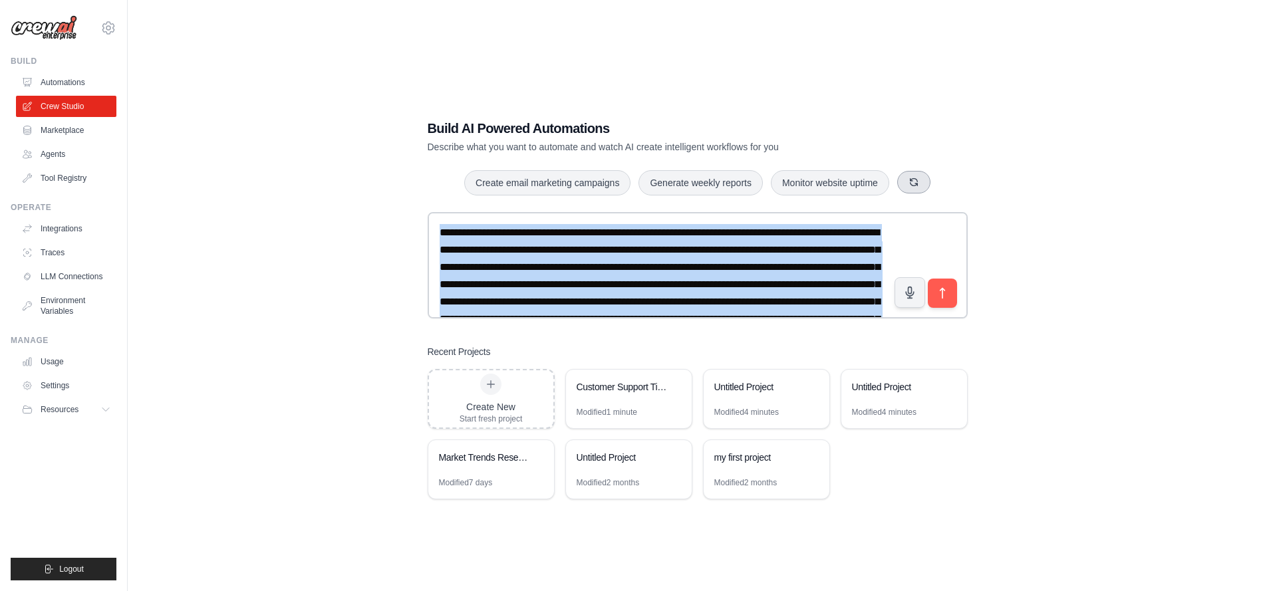
click at [936, 180] on div "Create email marketing campaigns Generate weekly reports Monitor website uptime" at bounding box center [698, 183] width 540 height 27
click at [919, 184] on button "button" at bounding box center [913, 182] width 33 height 23
click at [929, 184] on button "button" at bounding box center [938, 182] width 33 height 23
click at [929, 184] on div "Triage GitHub issues Score inbound leads Analyze customer feedback" at bounding box center [698, 183] width 540 height 27
click at [896, 181] on button "button" at bounding box center [886, 182] width 33 height 23
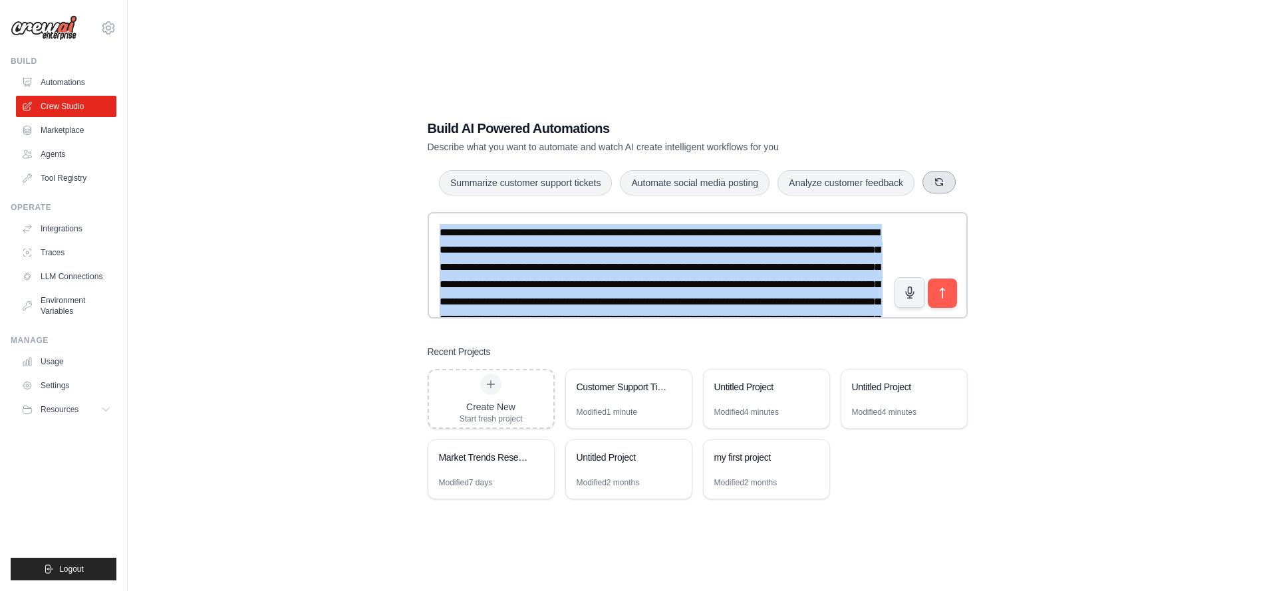
click at [937, 178] on icon "button" at bounding box center [939, 182] width 11 height 11
click at [937, 178] on icon "button" at bounding box center [932, 182] width 11 height 11
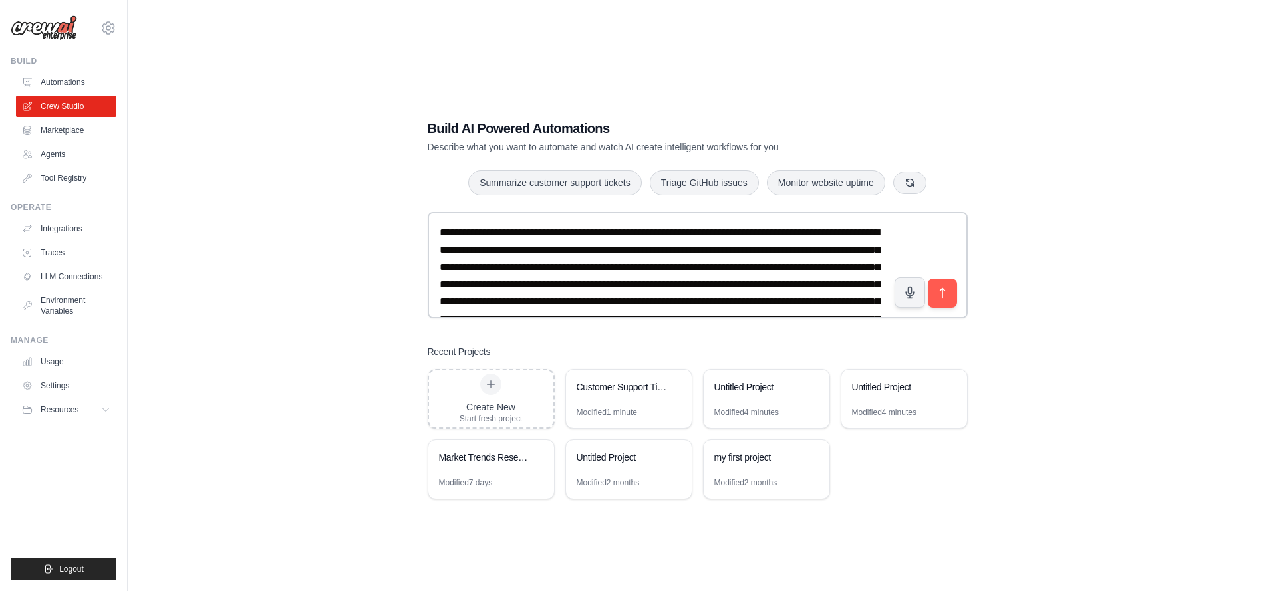
click at [969, 174] on div "Build AI Powered Automations Describe what you want to automate and watch AI cr…" at bounding box center [698, 309] width 572 height 423
click at [923, 186] on button "button" at bounding box center [909, 182] width 33 height 23
click at [903, 182] on icon "button" at bounding box center [906, 182] width 11 height 11
click at [919, 179] on icon "button" at bounding box center [918, 181] width 7 height 7
click at [919, 179] on button "button" at bounding box center [929, 182] width 33 height 23
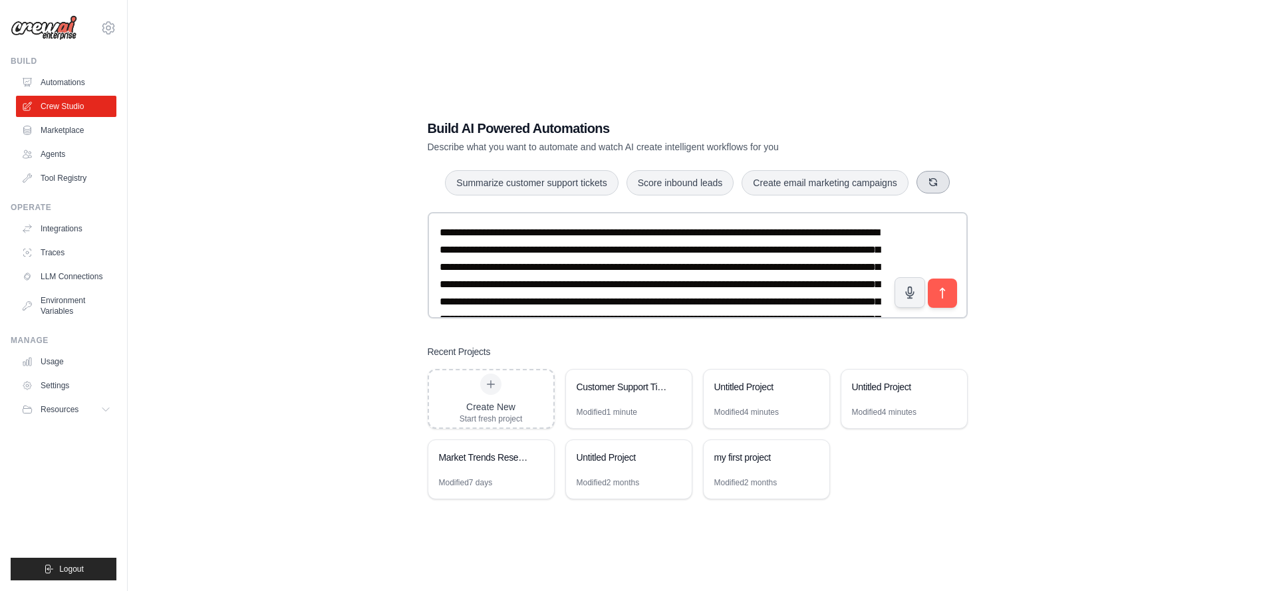
click at [919, 179] on button "button" at bounding box center [933, 182] width 33 height 23
click at [919, 179] on icon "button" at bounding box center [922, 181] width 7 height 7
click at [919, 179] on button "button" at bounding box center [911, 182] width 33 height 23
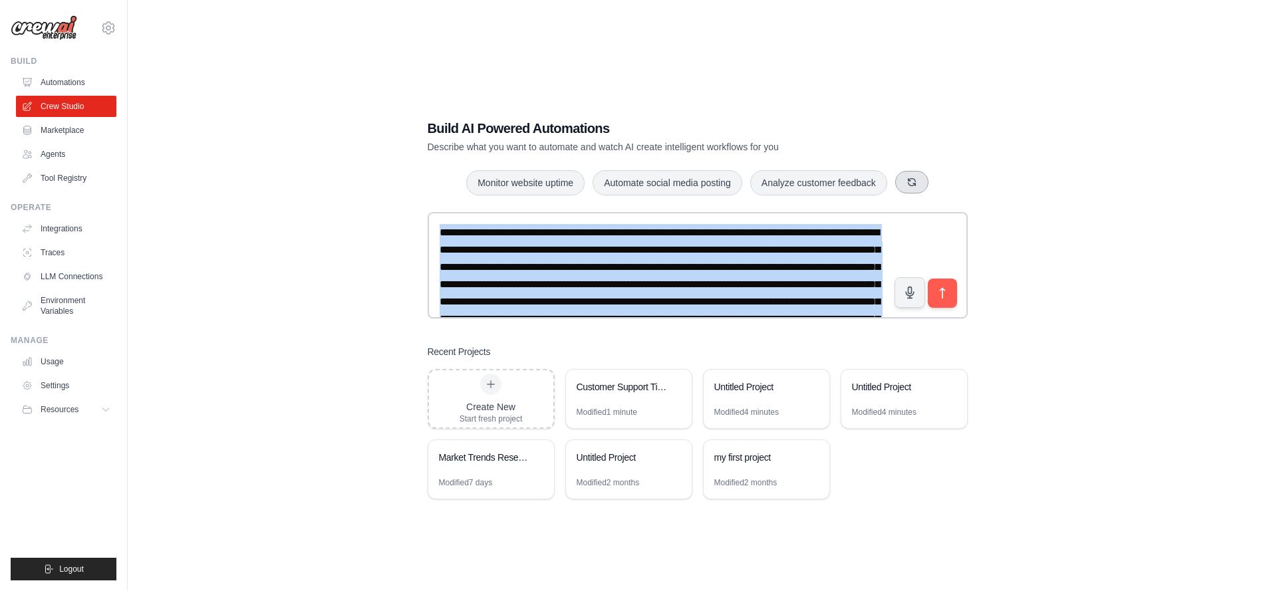
click at [919, 179] on div "Monitor website uptime Automate social media posting Analyze customer feedback" at bounding box center [698, 183] width 540 height 27
click at [919, 179] on div "Triage GitHub issues Analyze customer feedback Score inbound leads" at bounding box center [698, 183] width 540 height 27
click at [905, 182] on div "Triage GitHub issues Analyze customer feedback Score inbound leads" at bounding box center [698, 183] width 540 height 27
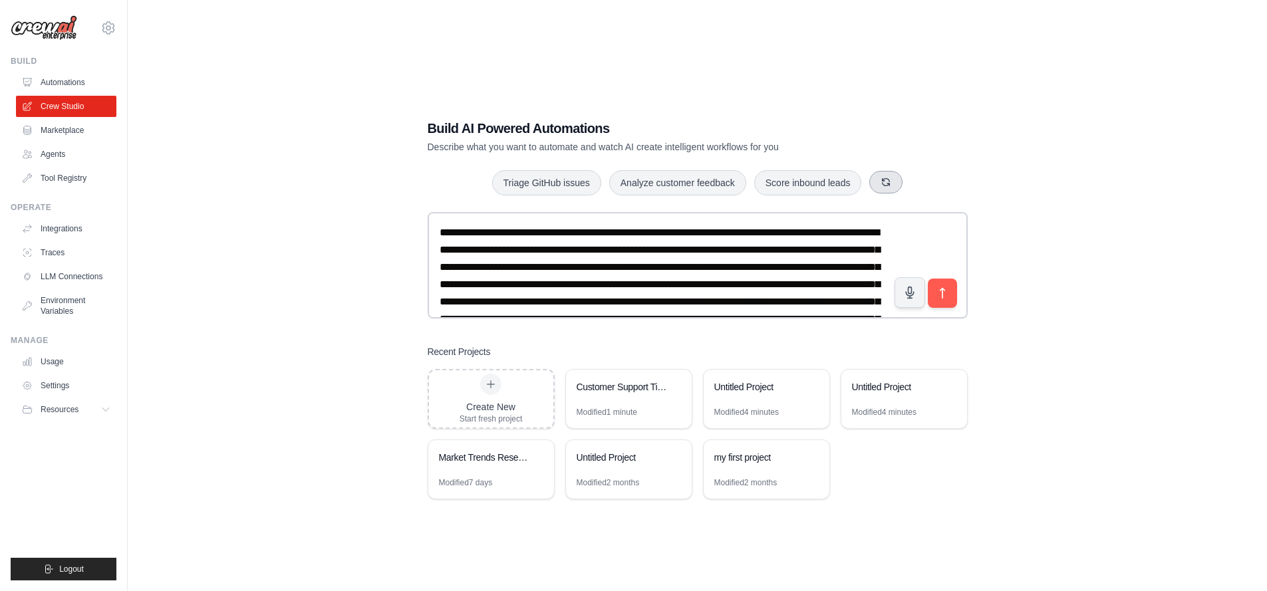
click at [902, 182] on button "button" at bounding box center [886, 182] width 33 height 23
click at [933, 178] on icon "button" at bounding box center [934, 181] width 7 height 7
click at [983, 172] on div "Build AI Powered Automations Describe what you want to automate and watch AI cr…" at bounding box center [698, 309] width 572 height 423
click at [744, 323] on div "Build AI Powered Automations Describe what you want to automate and watch AI cr…" at bounding box center [698, 309] width 572 height 423
click at [747, 314] on textarea at bounding box center [698, 265] width 540 height 106
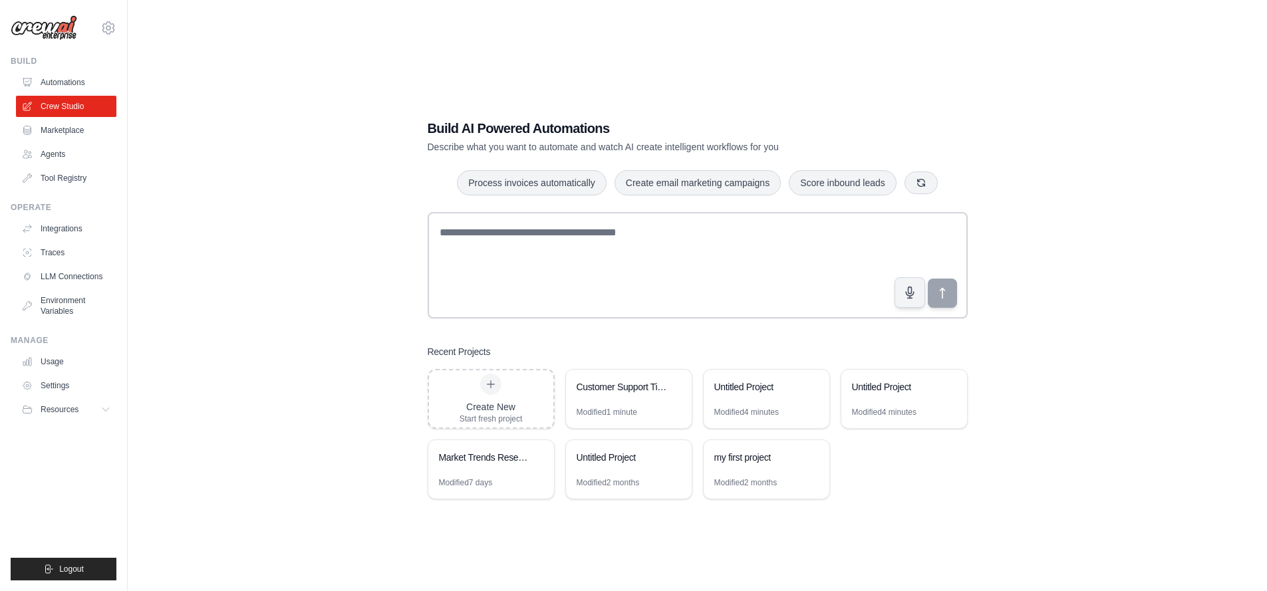
click at [313, 281] on div "Build AI Powered Automations Describe what you want to automate and watch AI cr…" at bounding box center [697, 308] width 1097 height 591
click at [77, 183] on link "Tool Registry" at bounding box center [67, 178] width 100 height 21
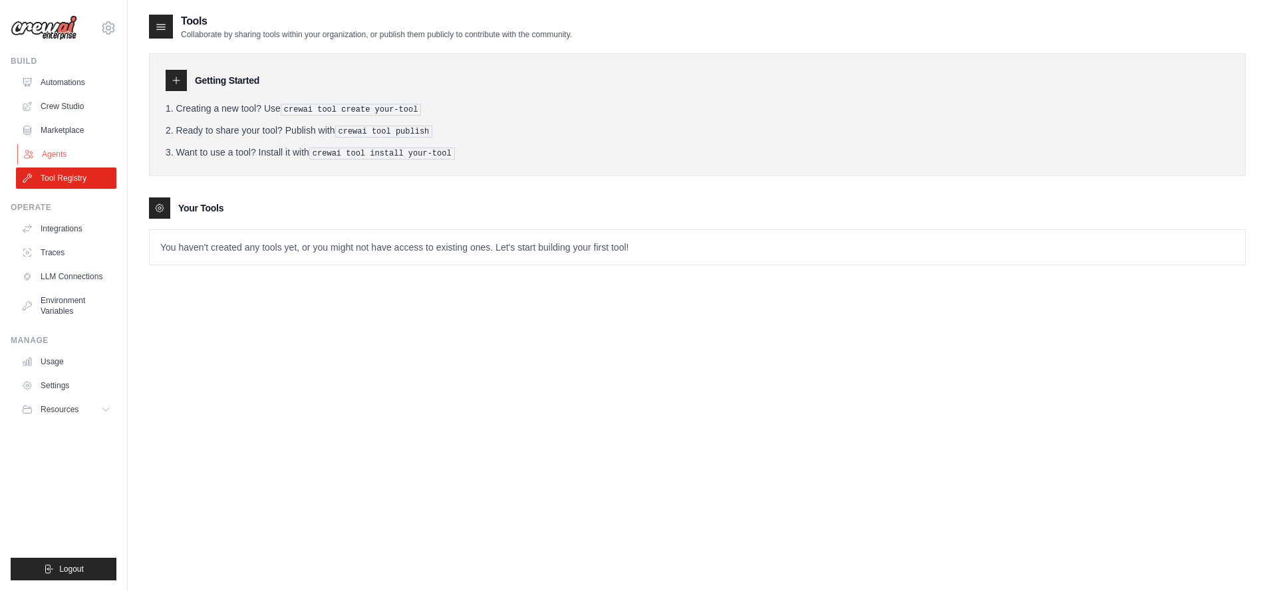
click at [73, 158] on link "Agents" at bounding box center [67, 154] width 100 height 21
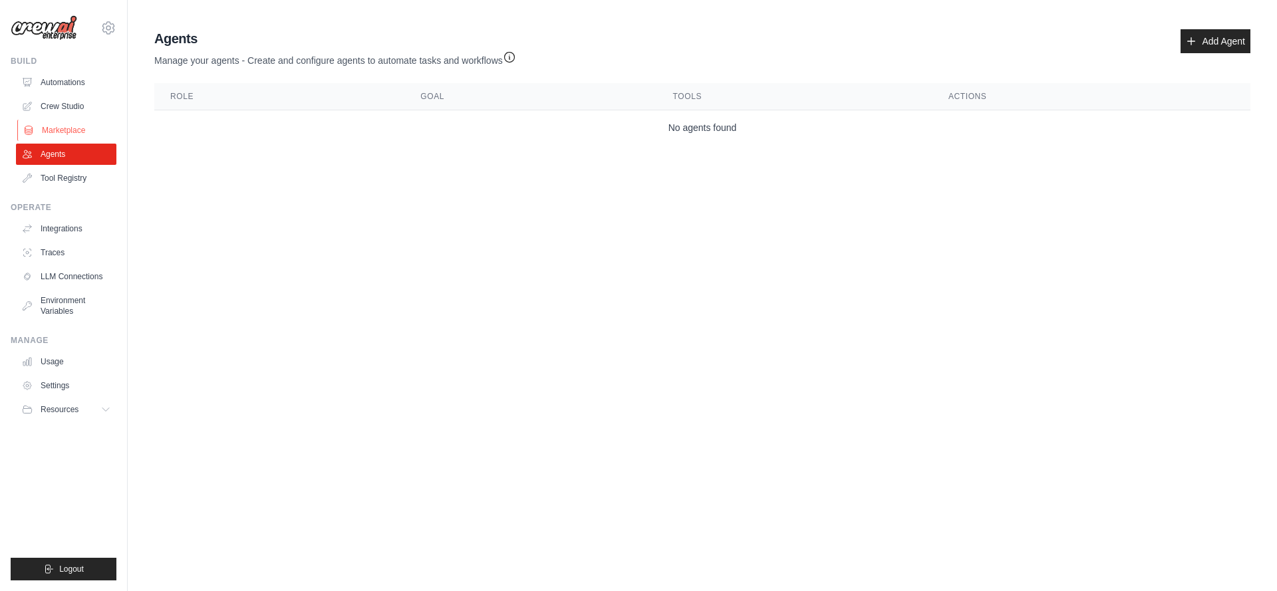
click at [64, 136] on link "Marketplace" at bounding box center [67, 130] width 100 height 21
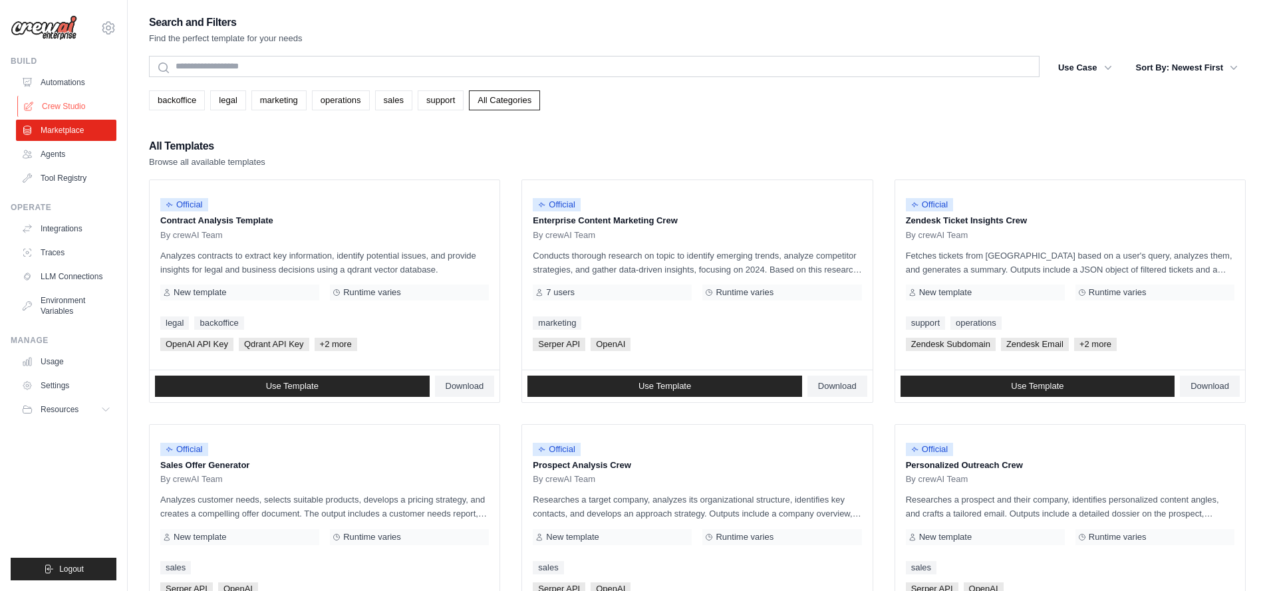
click at [66, 108] on link "Crew Studio" at bounding box center [67, 106] width 100 height 21
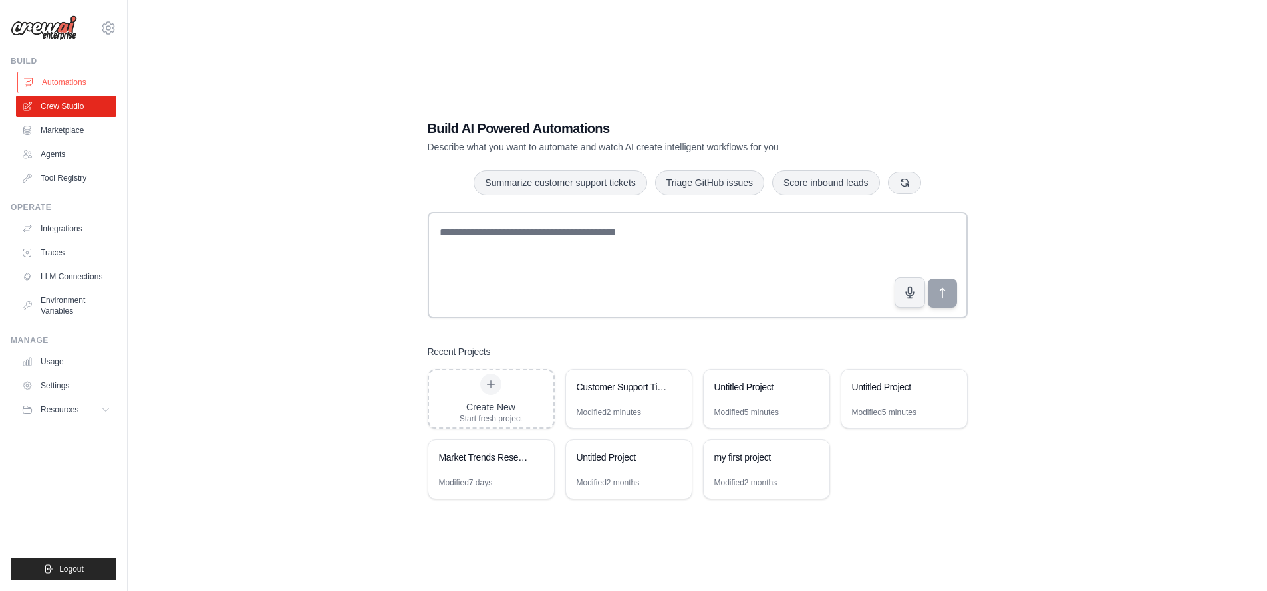
click at [63, 87] on link "Automations" at bounding box center [67, 82] width 100 height 21
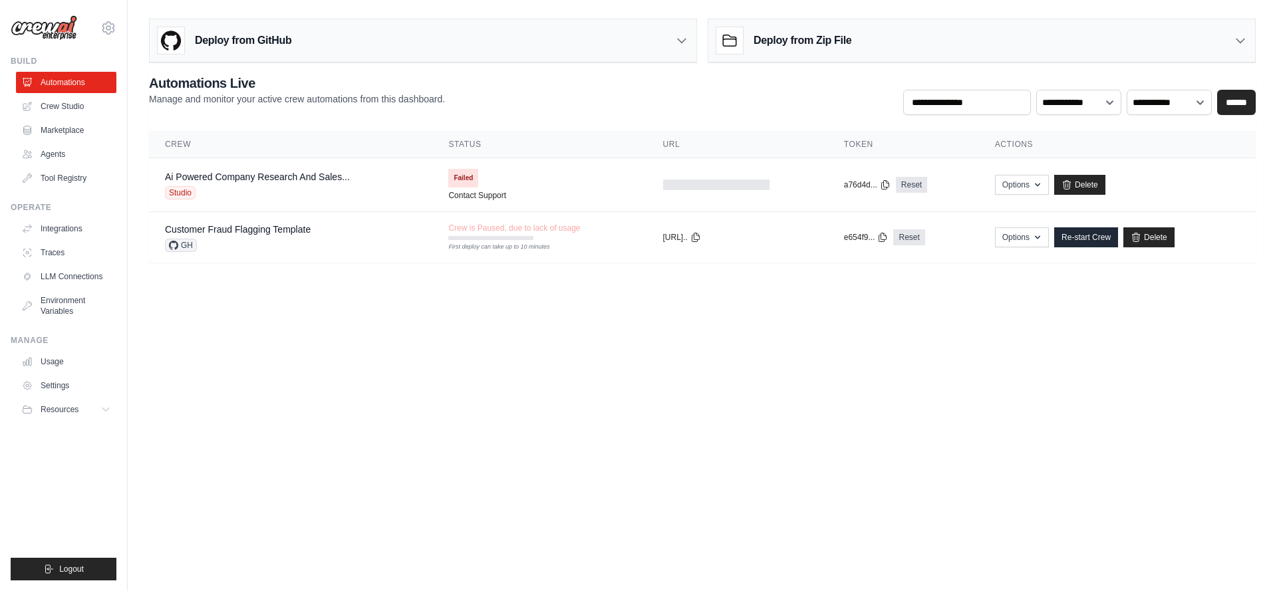
click at [118, 29] on div "[EMAIL_ADDRESS][DOMAIN_NAME] Settings Build Automations Crew Studio Marketplace" at bounding box center [64, 295] width 128 height 591
click at [111, 32] on icon at bounding box center [108, 28] width 16 height 16
click at [88, 90] on link "Settings" at bounding box center [108, 91] width 117 height 24
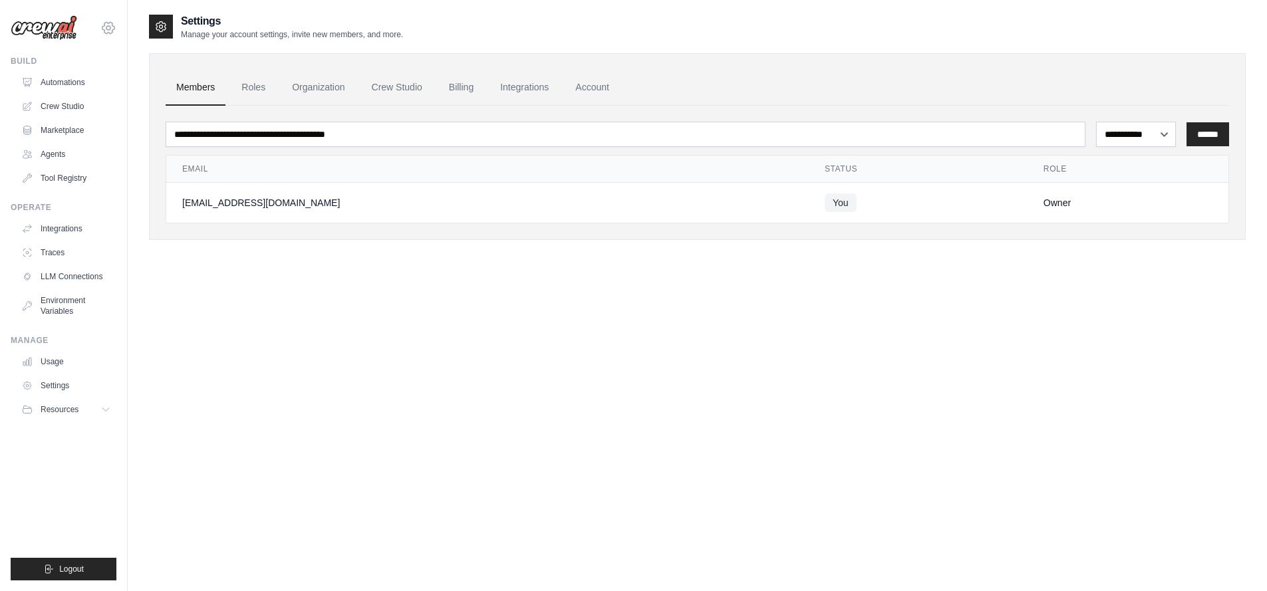
click at [112, 35] on div "[EMAIL_ADDRESS][DOMAIN_NAME] Settings" at bounding box center [64, 21] width 106 height 43
click at [112, 35] on icon at bounding box center [108, 28] width 16 height 16
click at [98, 51] on div "[EMAIL_ADDRESS][DOMAIN_NAME]" at bounding box center [109, 57] width 96 height 13
click at [57, 29] on img at bounding box center [44, 27] width 67 height 25
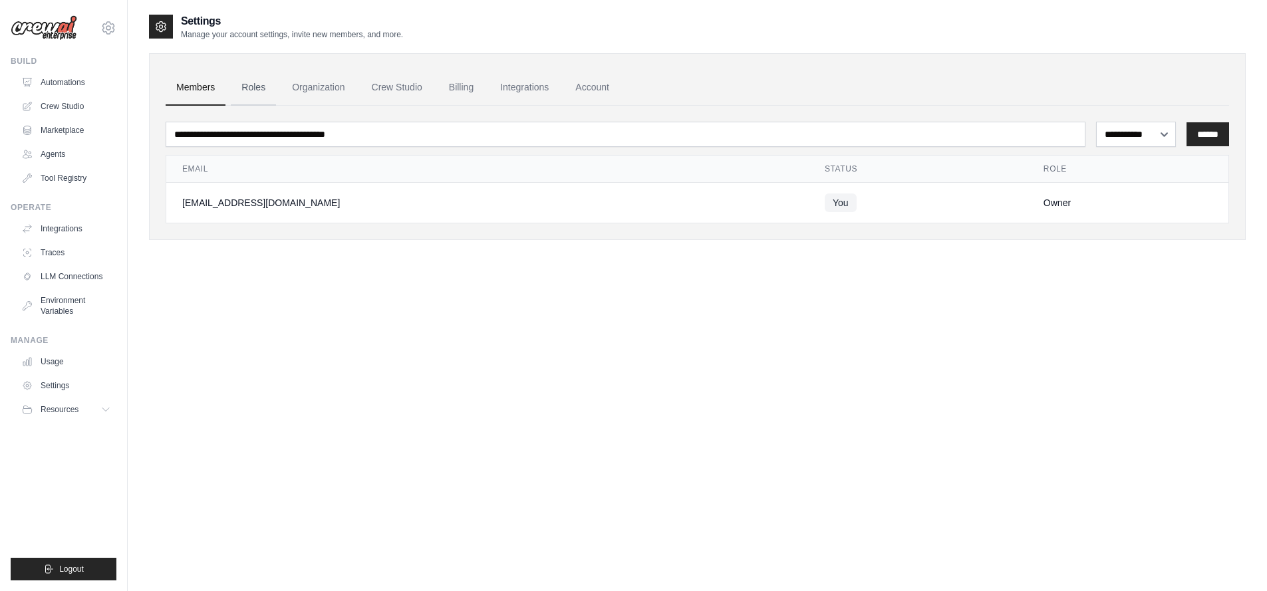
click at [243, 89] on link "Roles" at bounding box center [253, 88] width 45 height 36
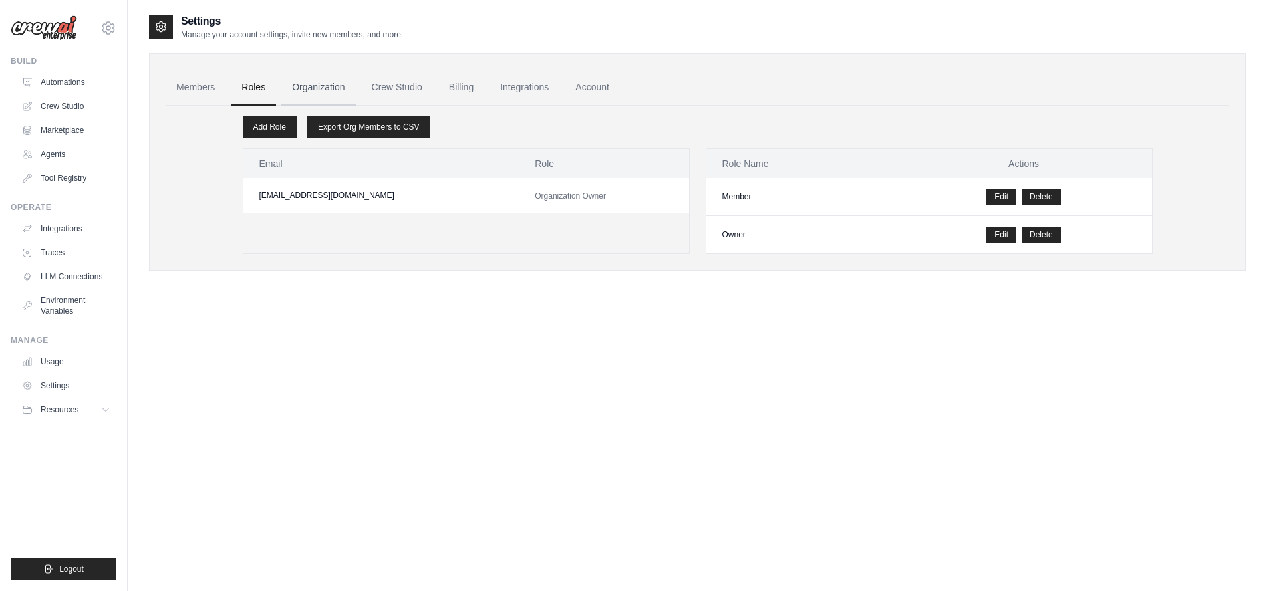
click at [309, 81] on link "Organization" at bounding box center [318, 88] width 74 height 36
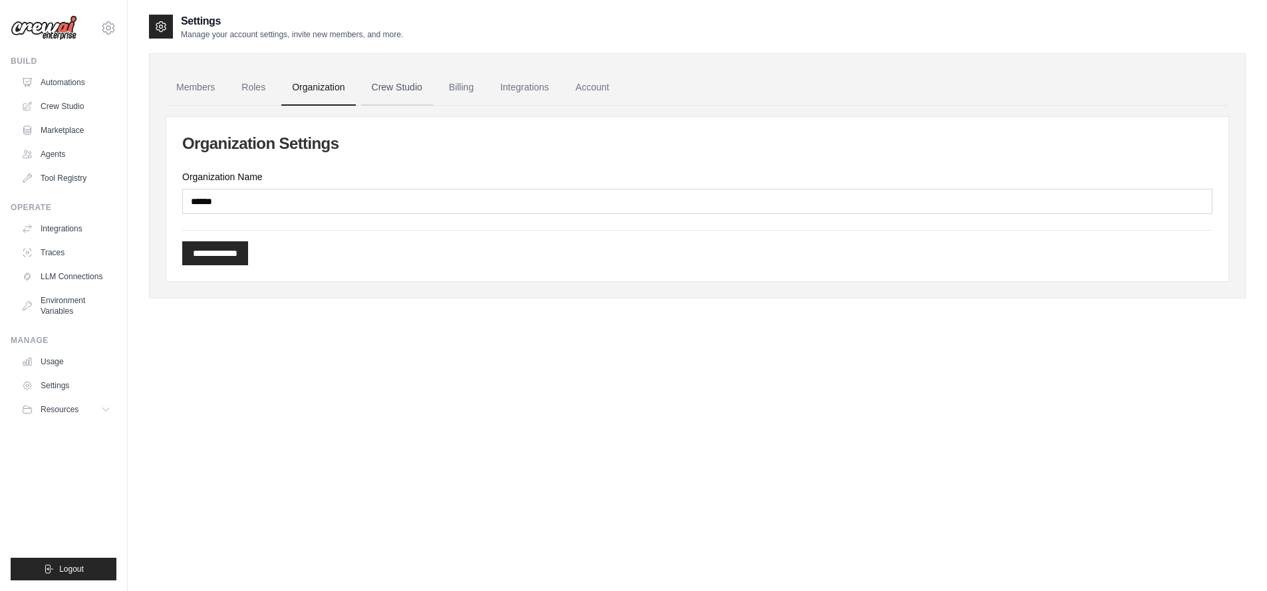
click at [401, 88] on link "Crew Studio" at bounding box center [397, 88] width 72 height 36
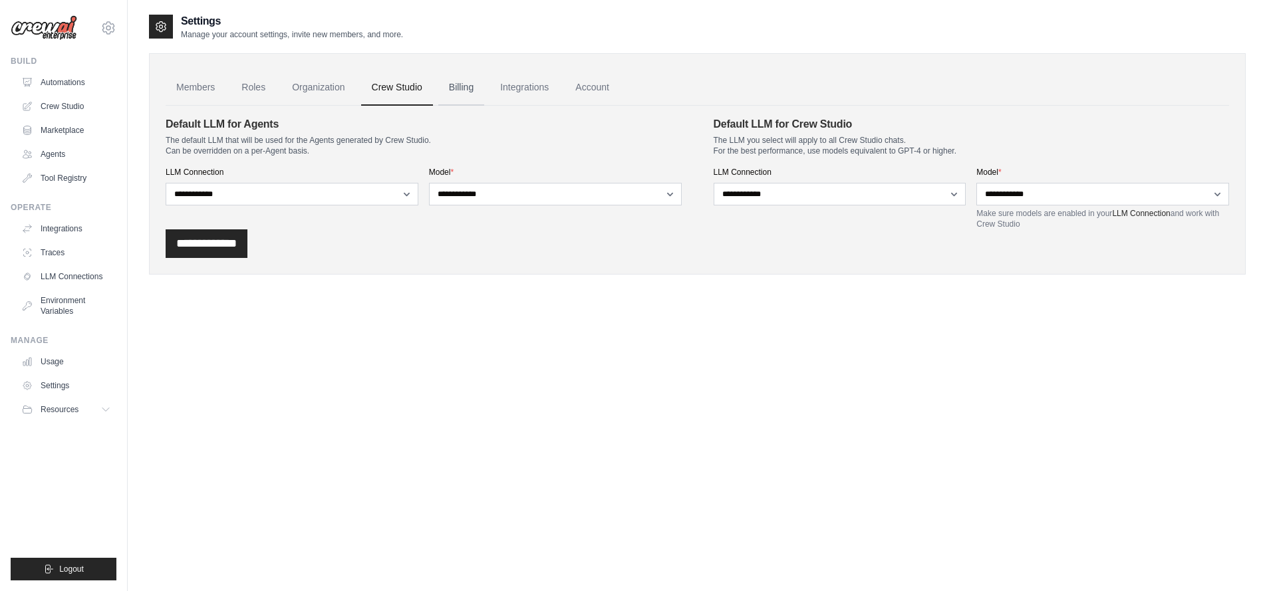
click at [443, 83] on link "Billing" at bounding box center [461, 88] width 46 height 36
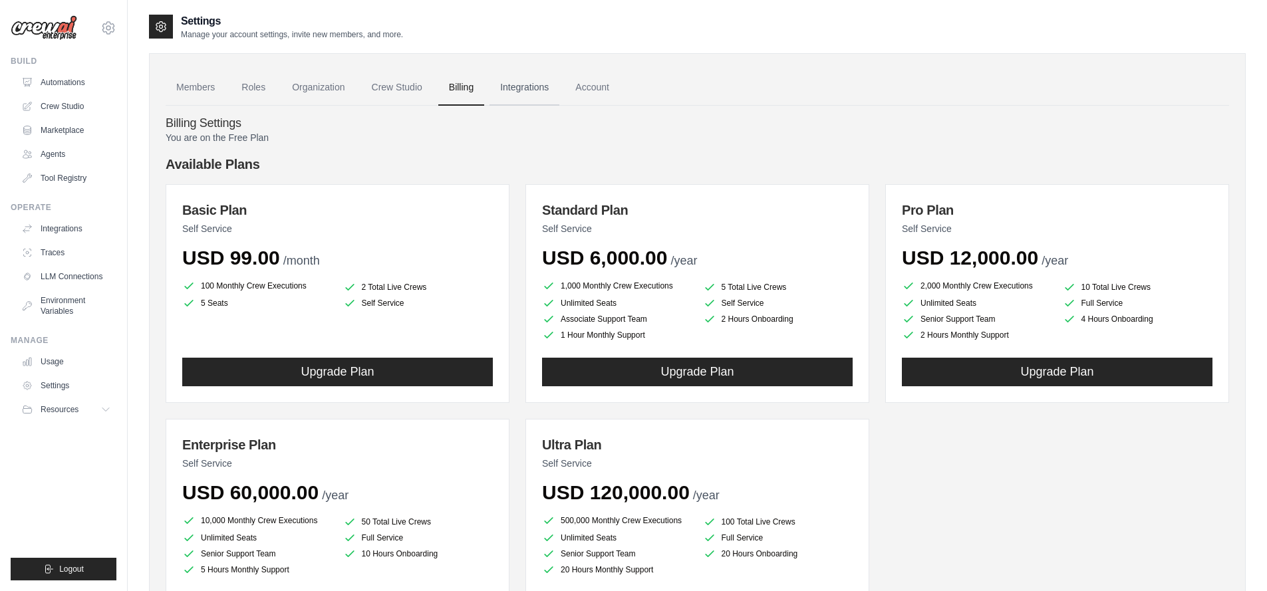
click at [535, 88] on link "Integrations" at bounding box center [525, 88] width 70 height 36
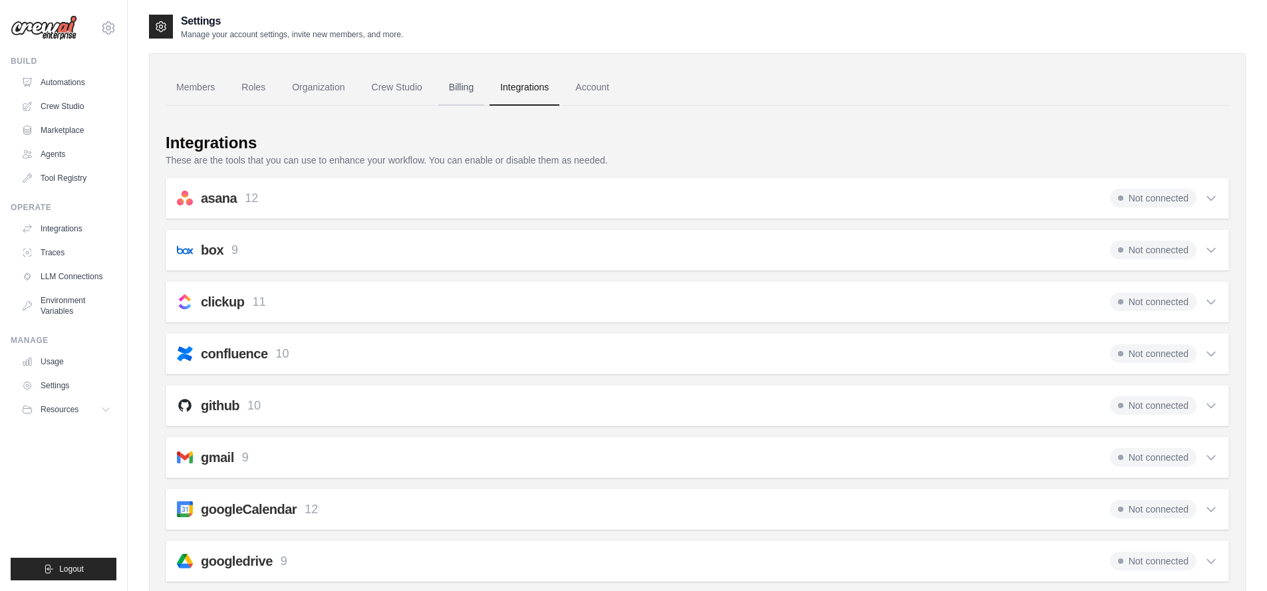
click at [483, 90] on link "Billing" at bounding box center [461, 88] width 46 height 36
click at [469, 90] on link "Billing" at bounding box center [461, 88] width 46 height 36
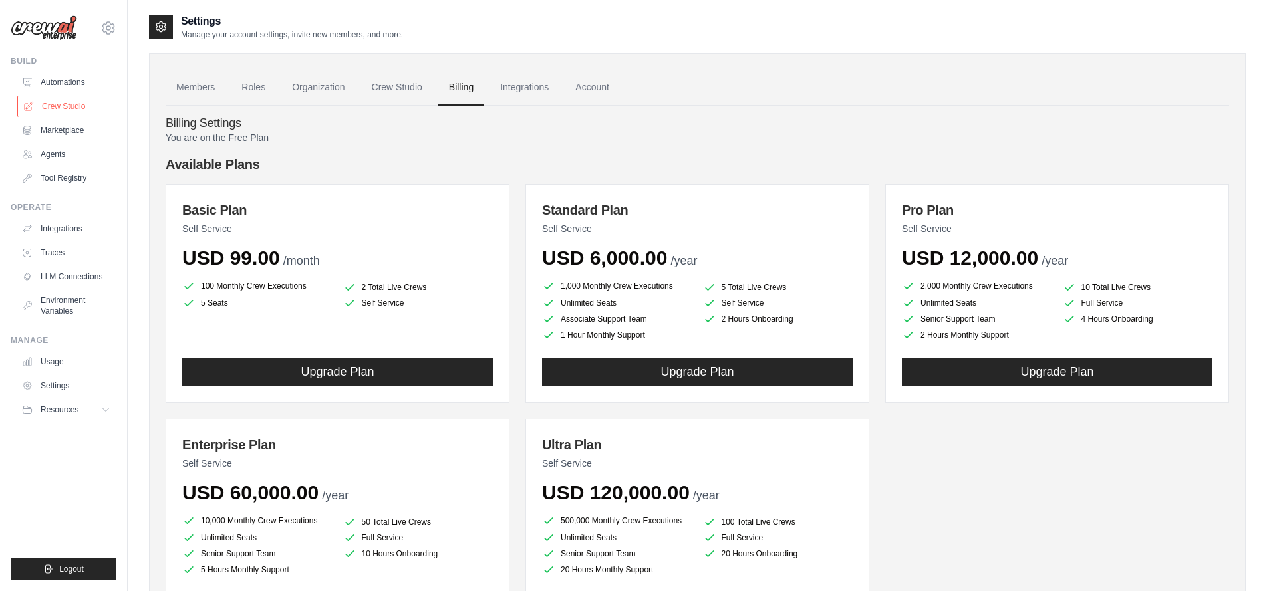
click at [65, 100] on link "Crew Studio" at bounding box center [67, 106] width 100 height 21
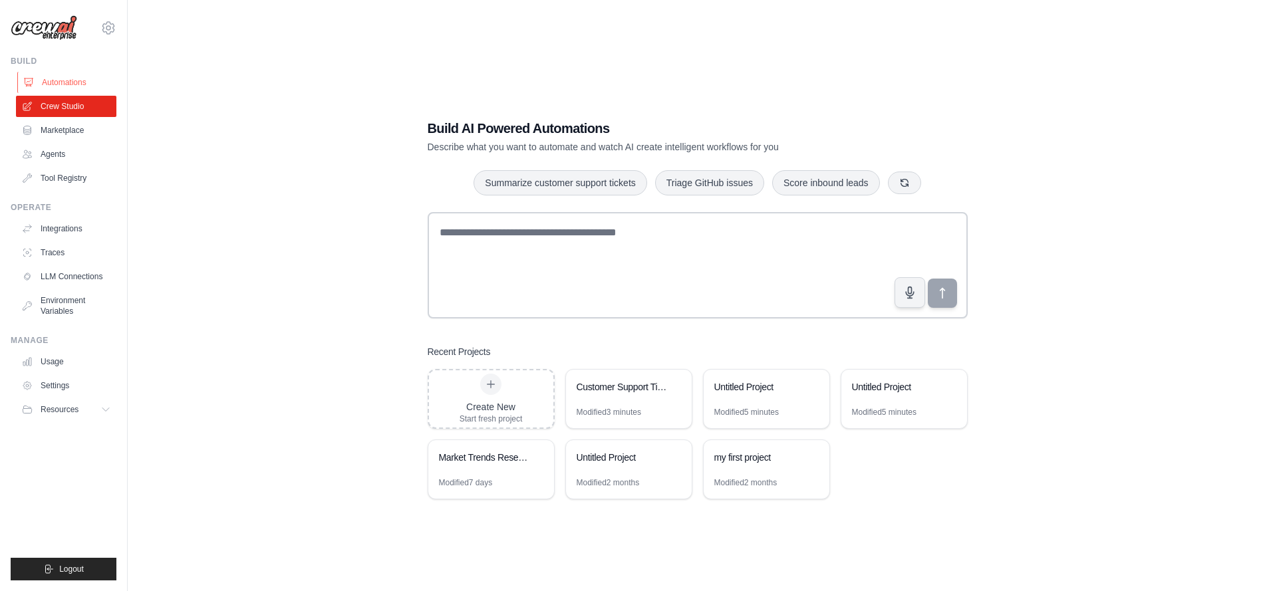
click at [70, 82] on link "Automations" at bounding box center [67, 82] width 100 height 21
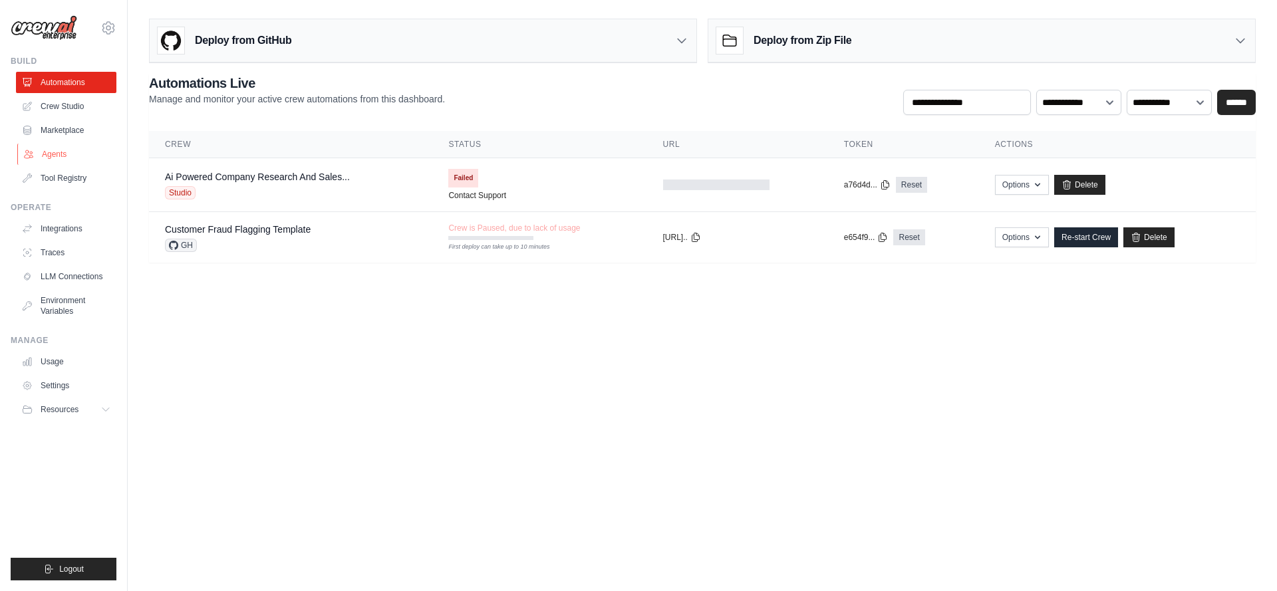
click at [59, 161] on link "Agents" at bounding box center [67, 154] width 100 height 21
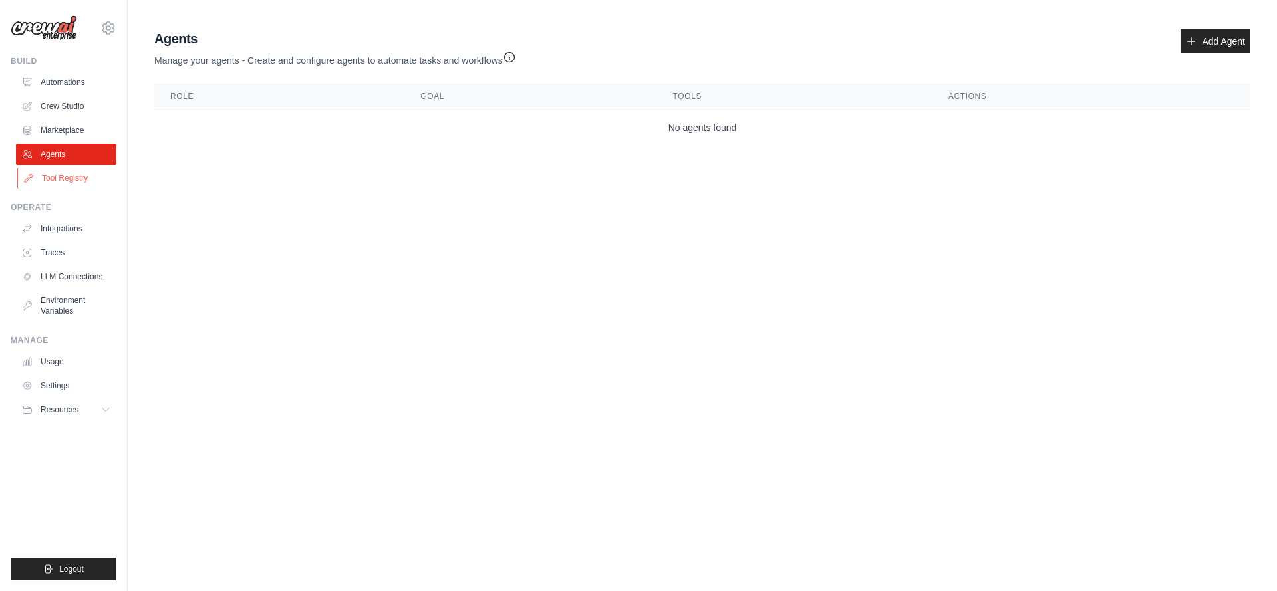
click at [61, 175] on link "Tool Registry" at bounding box center [67, 178] width 100 height 21
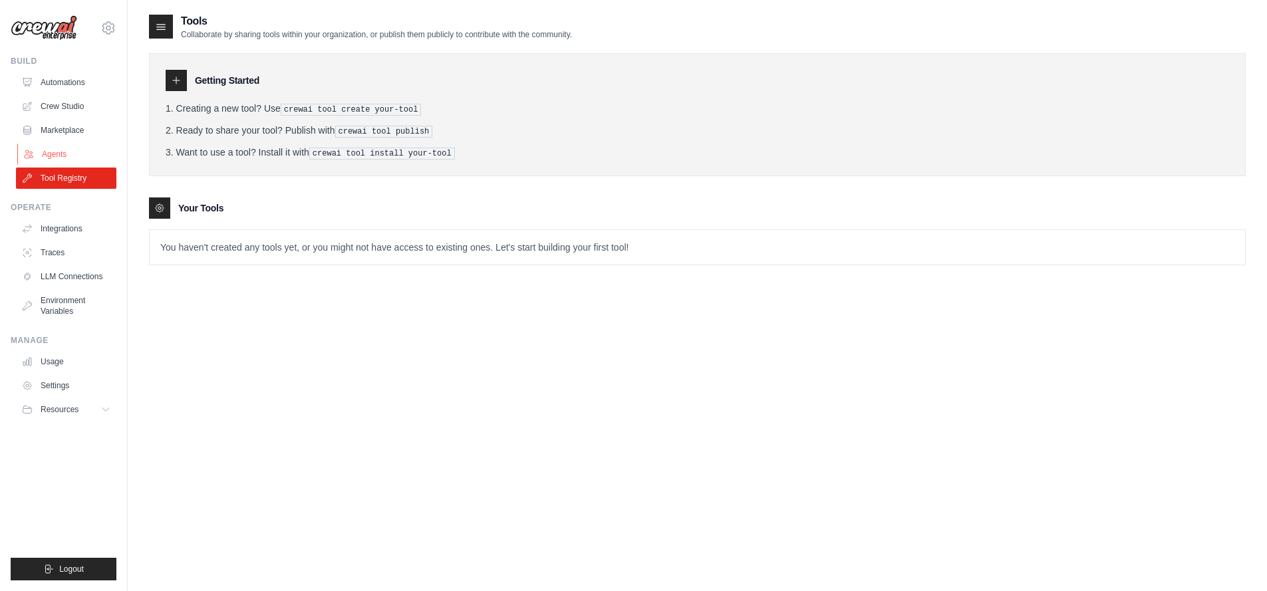
click at [69, 151] on link "Agents" at bounding box center [67, 154] width 100 height 21
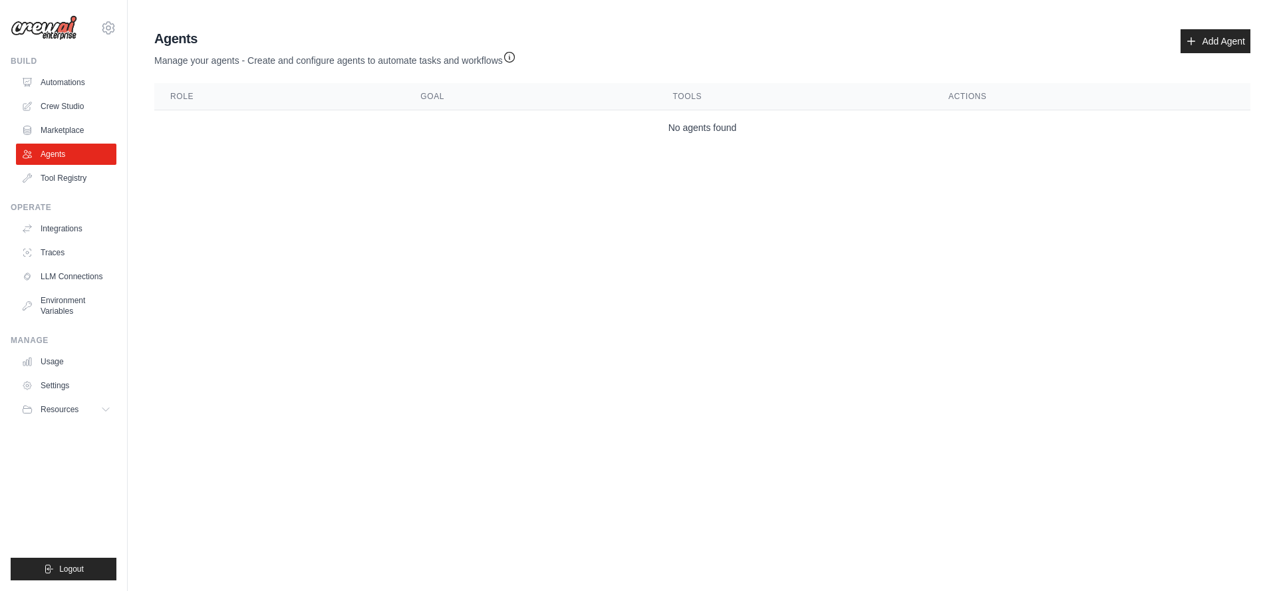
click at [69, 151] on link "Agents" at bounding box center [66, 154] width 100 height 21
click at [73, 83] on link "Automations" at bounding box center [67, 82] width 100 height 21
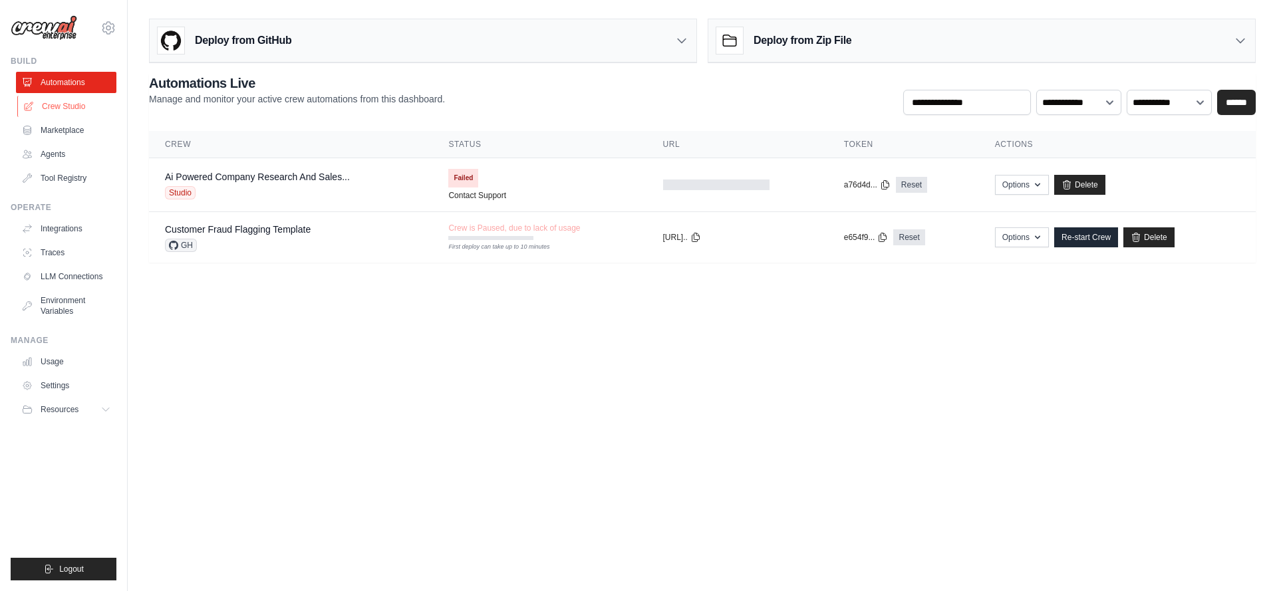
click at [71, 100] on link "Crew Studio" at bounding box center [67, 106] width 100 height 21
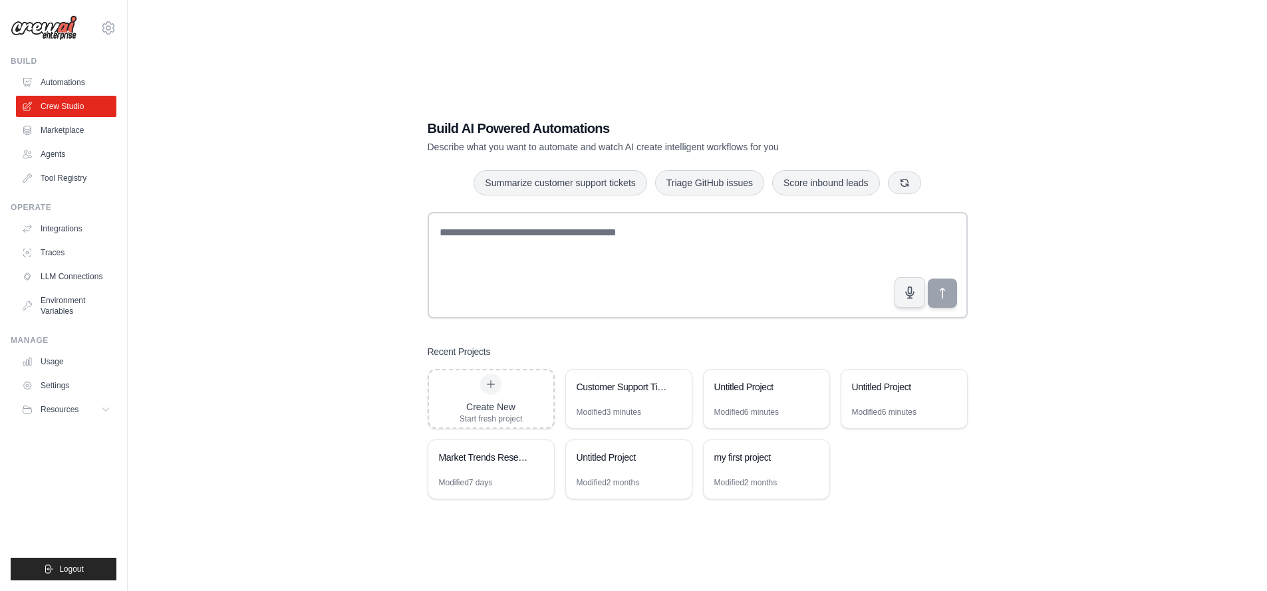
click at [49, 217] on div "Operate Integrations Traces LLM Connections Environment Variables" at bounding box center [64, 262] width 106 height 120
click at [51, 220] on link "Integrations" at bounding box center [67, 228] width 100 height 21
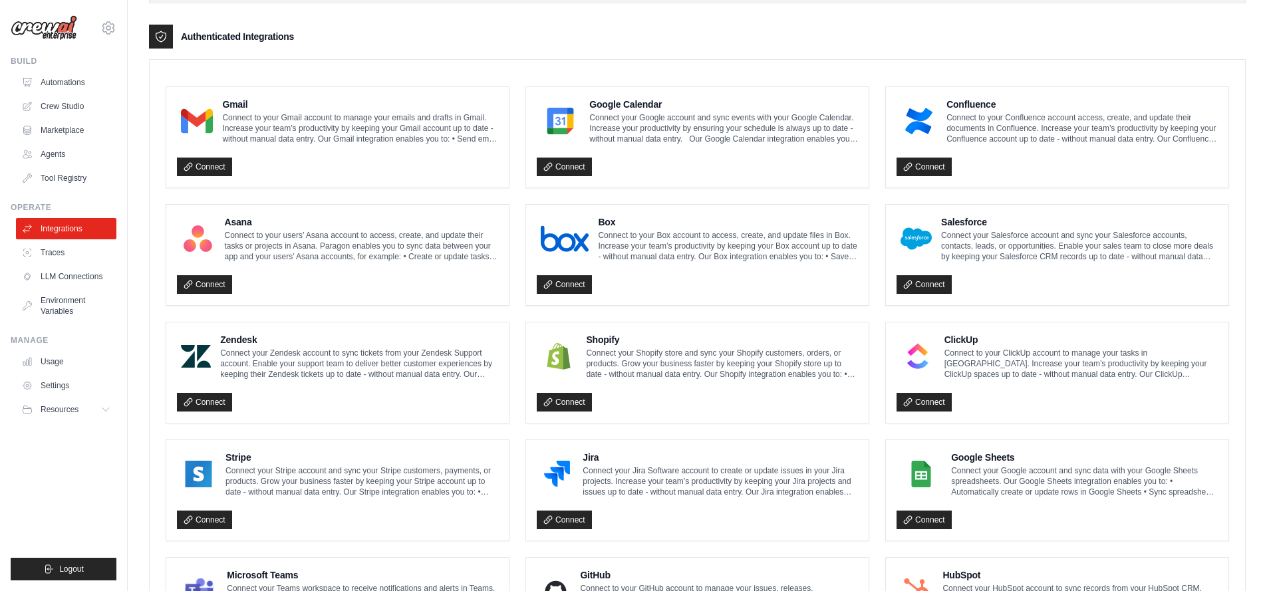
scroll to position [165, 0]
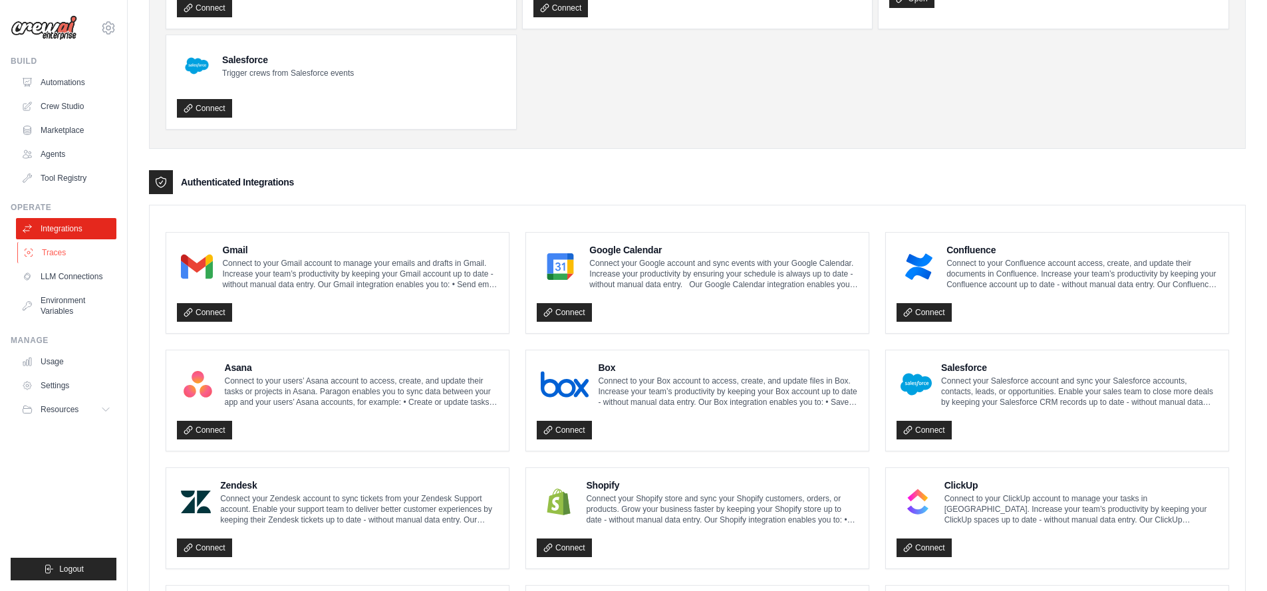
click at [81, 256] on link "Traces" at bounding box center [67, 252] width 100 height 21
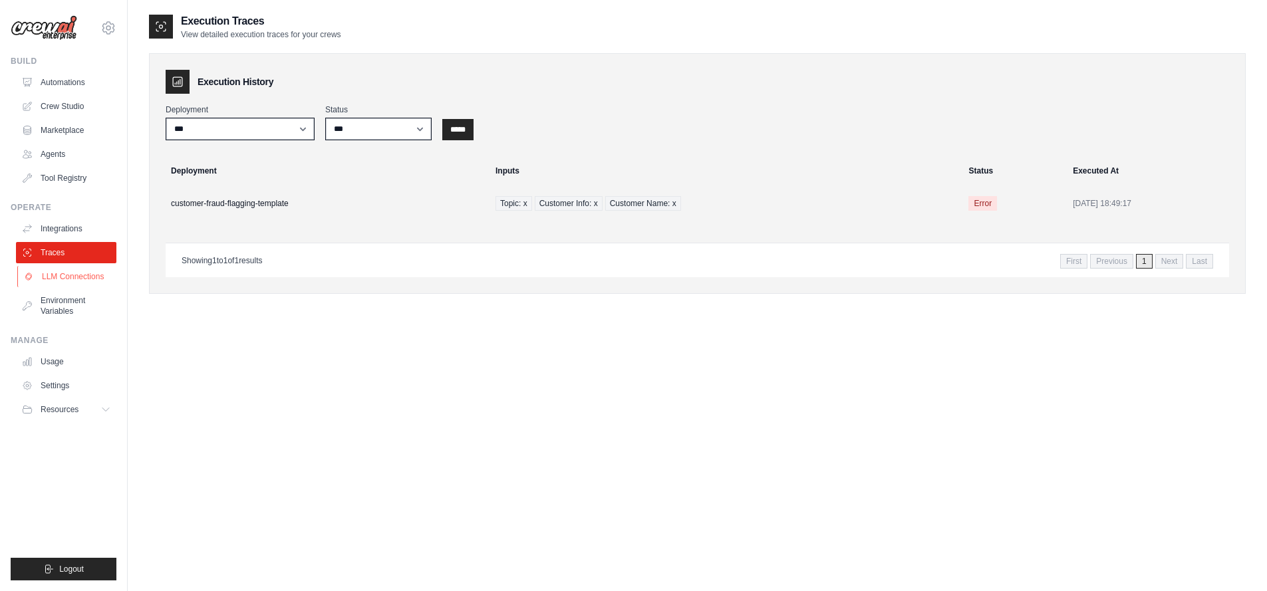
click at [77, 277] on link "LLM Connections" at bounding box center [67, 276] width 100 height 21
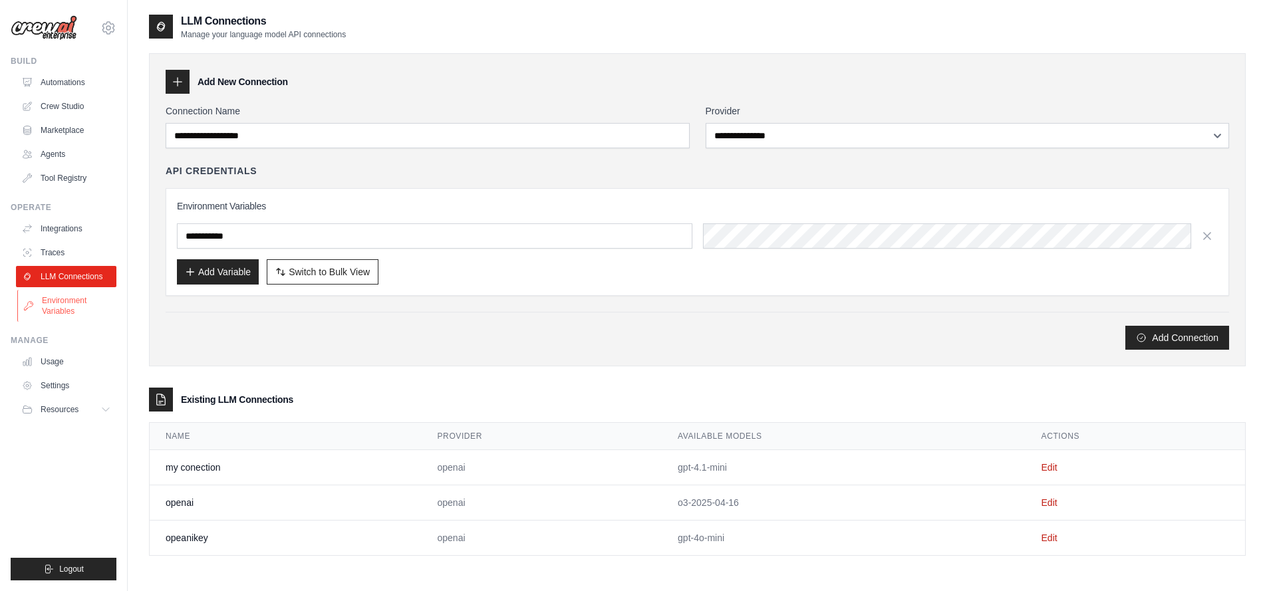
click at [71, 300] on link "Environment Variables" at bounding box center [67, 306] width 100 height 32
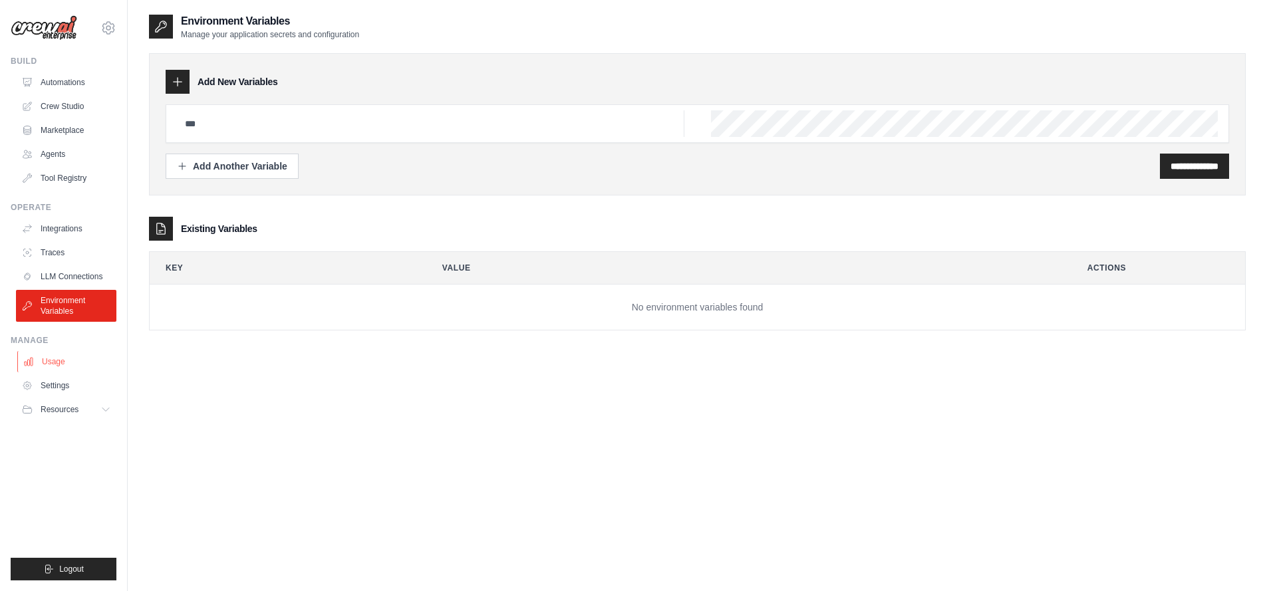
click at [65, 363] on link "Usage" at bounding box center [67, 361] width 100 height 21
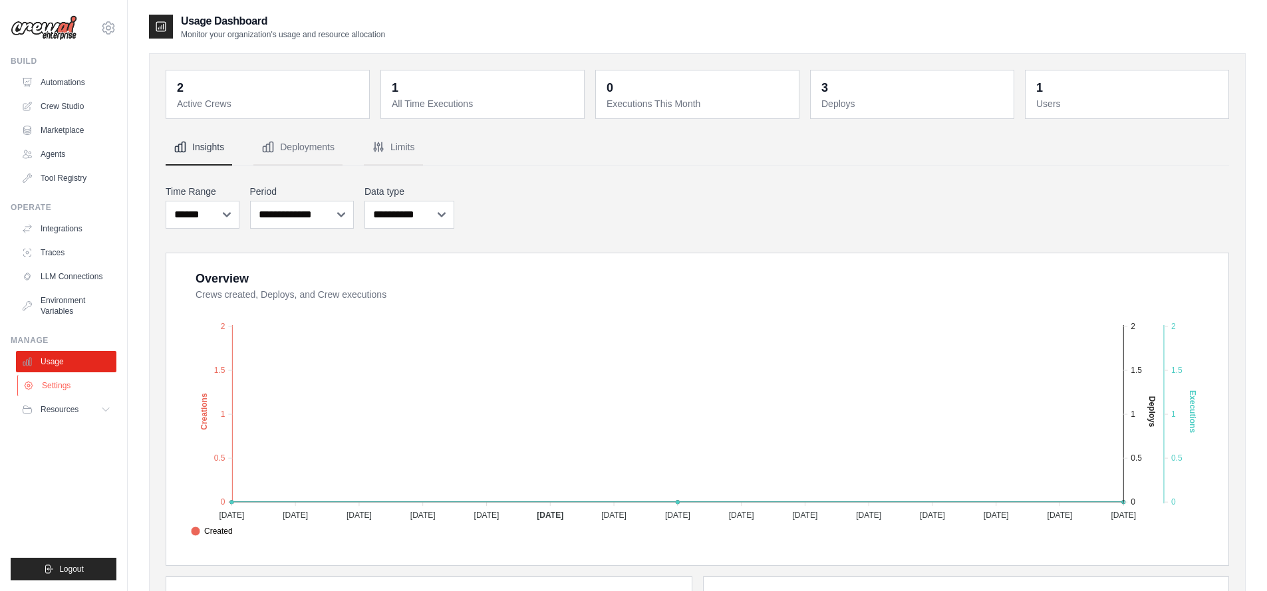
click at [51, 379] on link "Settings" at bounding box center [67, 385] width 100 height 21
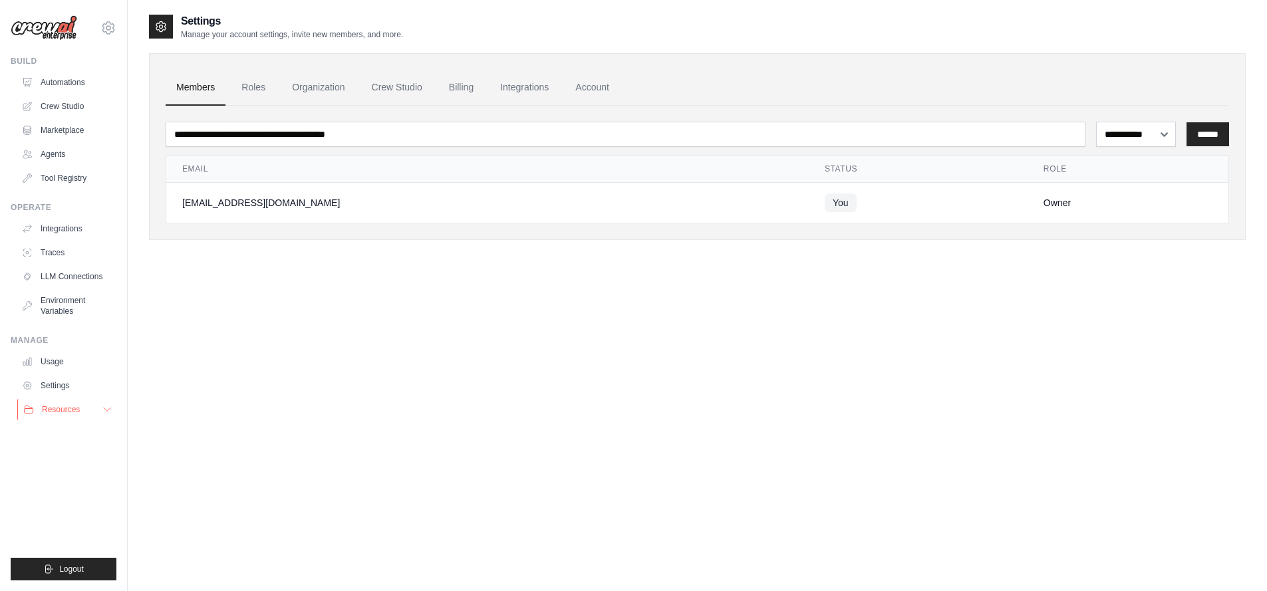
click at [66, 414] on span "Resources" at bounding box center [61, 409] width 38 height 11
click at [67, 81] on link "Automations" at bounding box center [67, 82] width 100 height 21
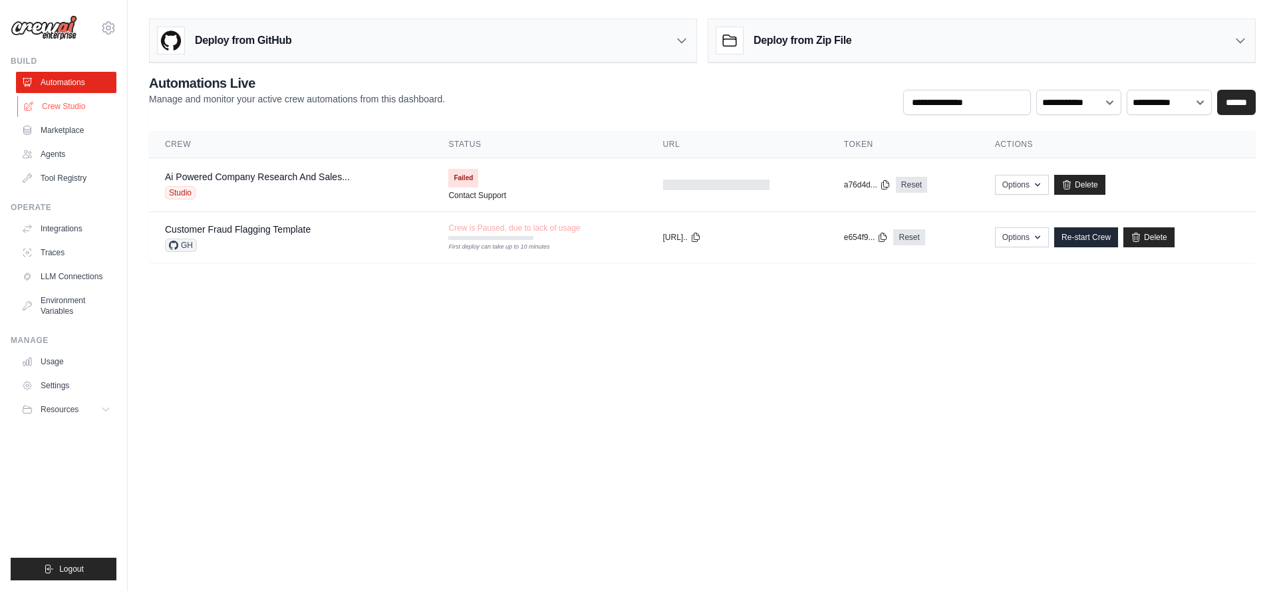
click at [47, 104] on link "Crew Studio" at bounding box center [67, 106] width 100 height 21
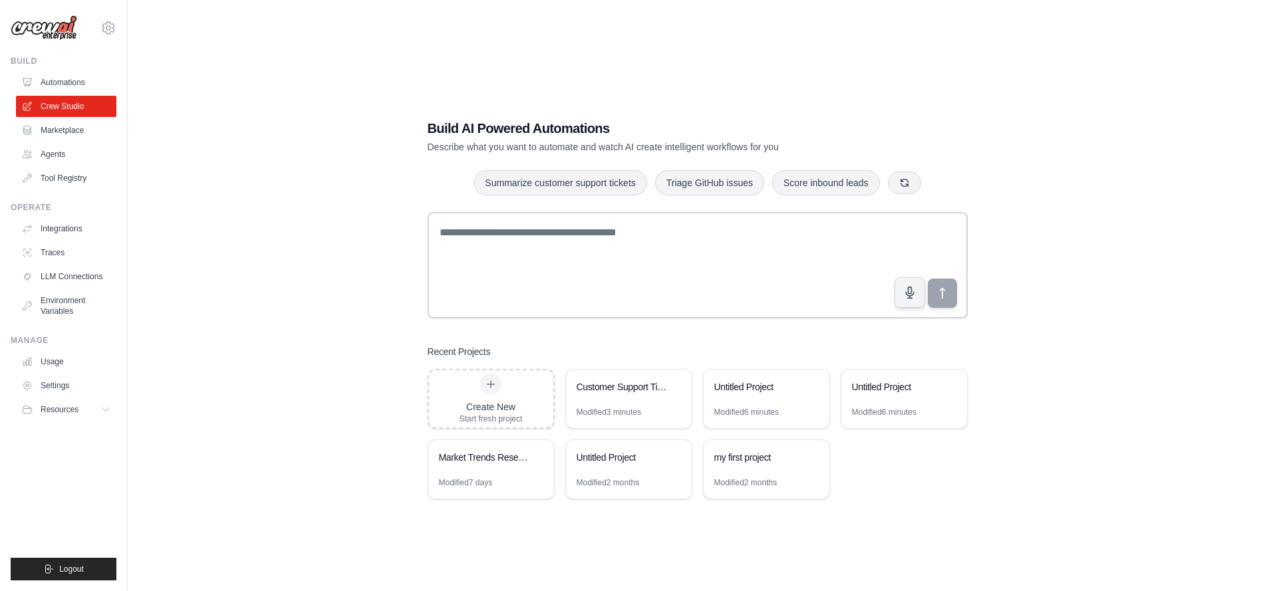
click at [52, 86] on link "Automations" at bounding box center [66, 82] width 100 height 21
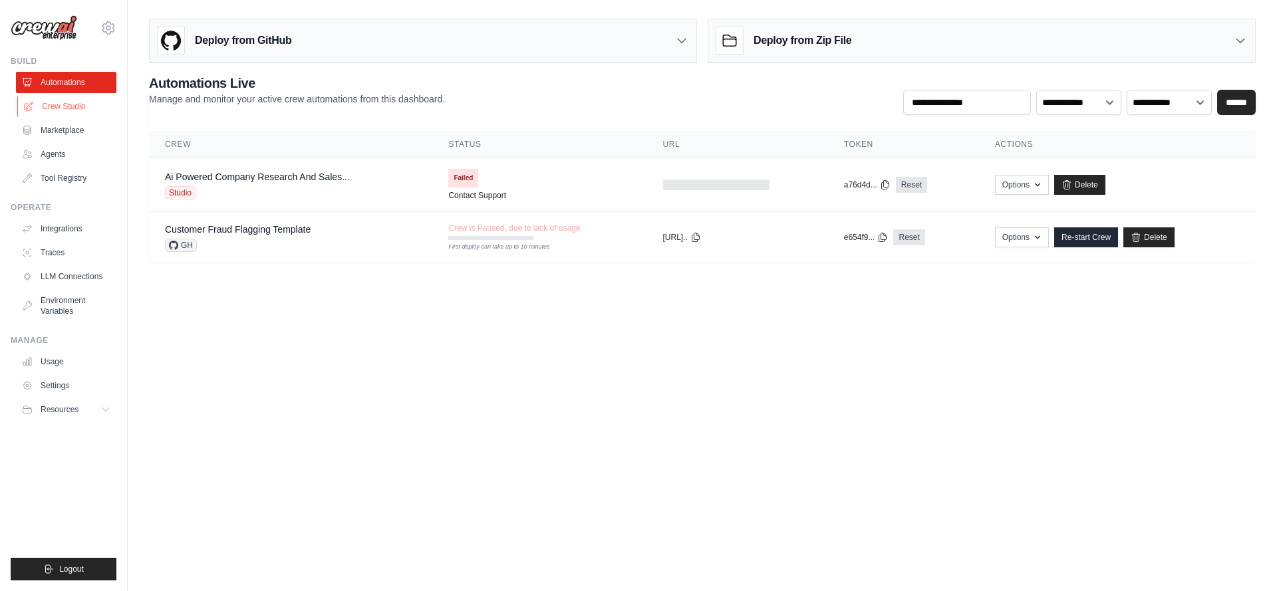
click at [54, 102] on link "Crew Studio" at bounding box center [67, 106] width 100 height 21
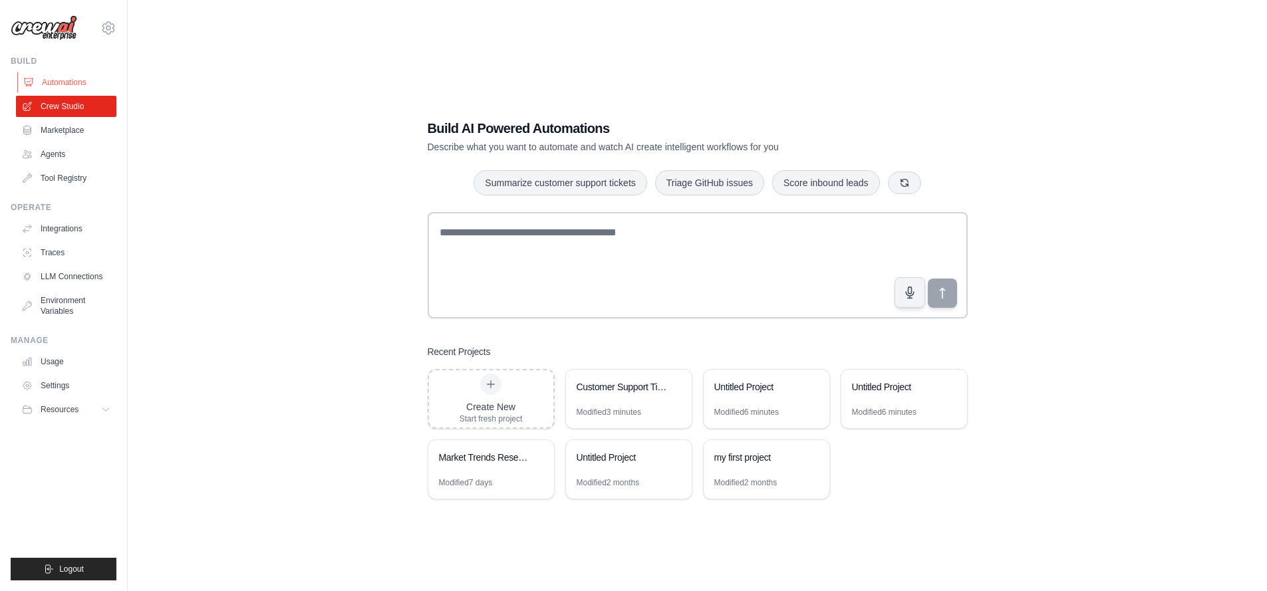
click at [58, 87] on link "Automations" at bounding box center [67, 82] width 100 height 21
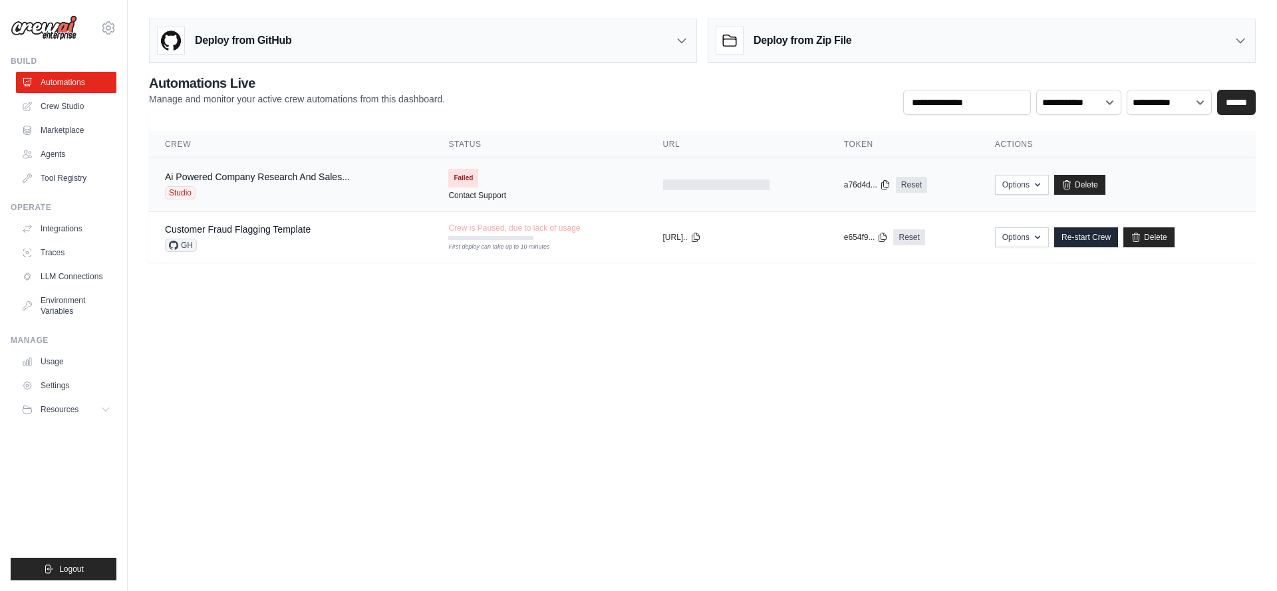
click at [303, 182] on div "Ai Powered Company Research And Sales..." at bounding box center [257, 176] width 185 height 13
click at [1033, 184] on icon "button" at bounding box center [1038, 184] width 11 height 11
click at [744, 412] on body "tosslidev@gmail.com Settings Build Automations Crew Studio" at bounding box center [638, 295] width 1277 height 591
click at [88, 108] on link "Crew Studio" at bounding box center [67, 106] width 100 height 21
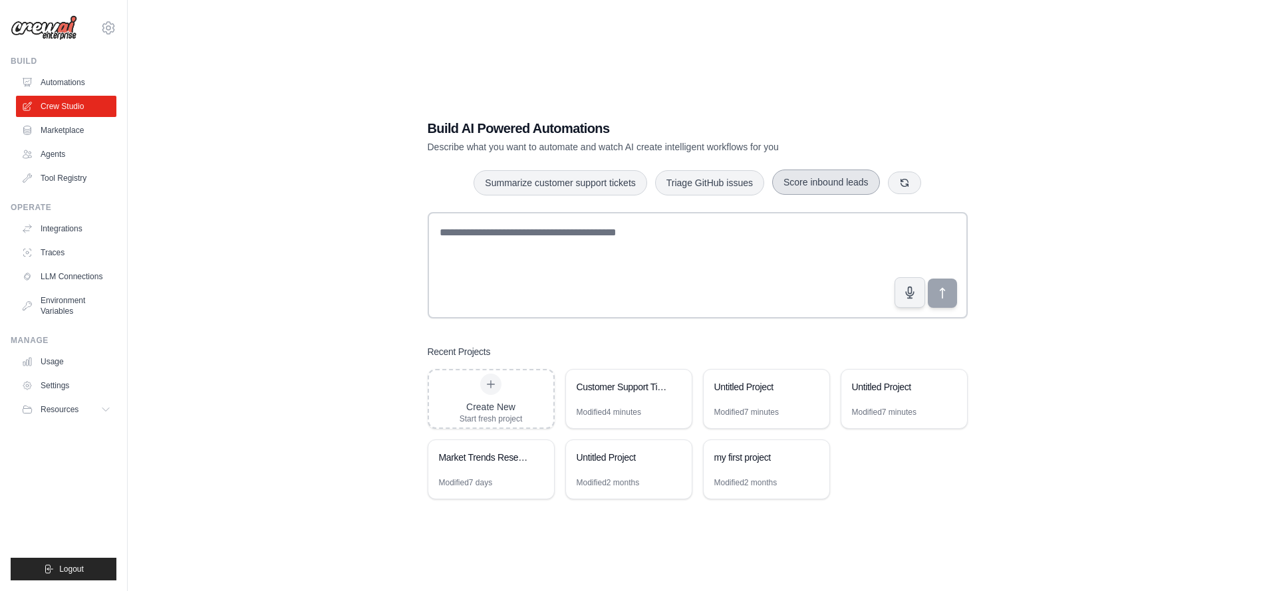
click at [853, 179] on button "Score inbound leads" at bounding box center [826, 182] width 108 height 25
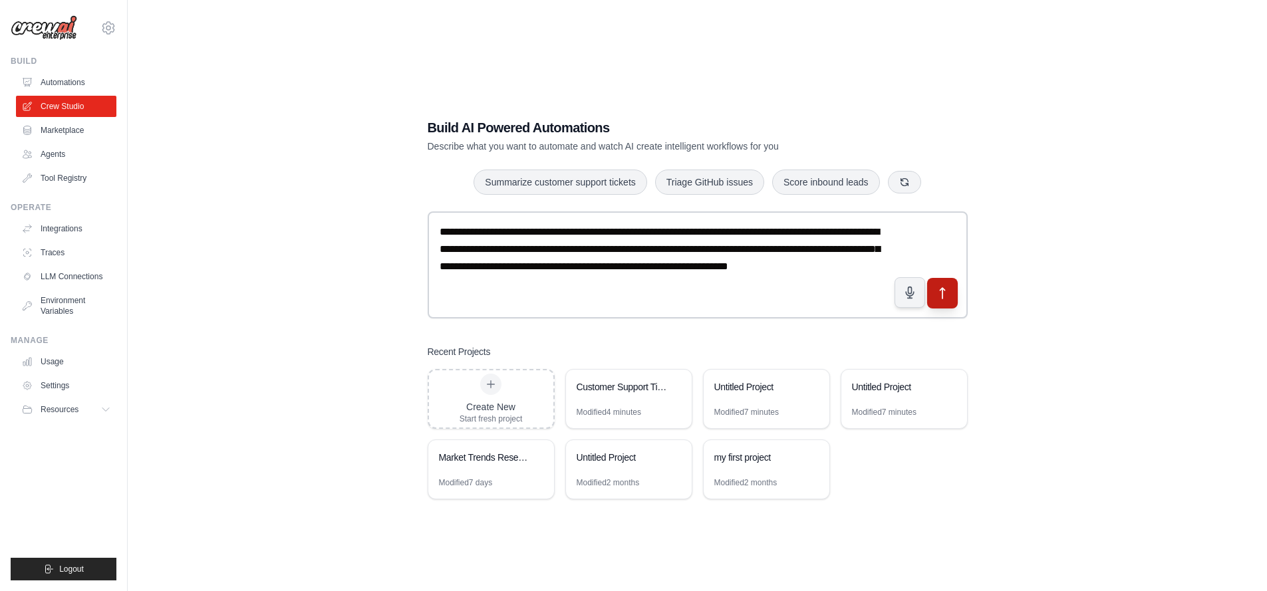
click at [937, 291] on icon "submit" at bounding box center [942, 293] width 14 height 14
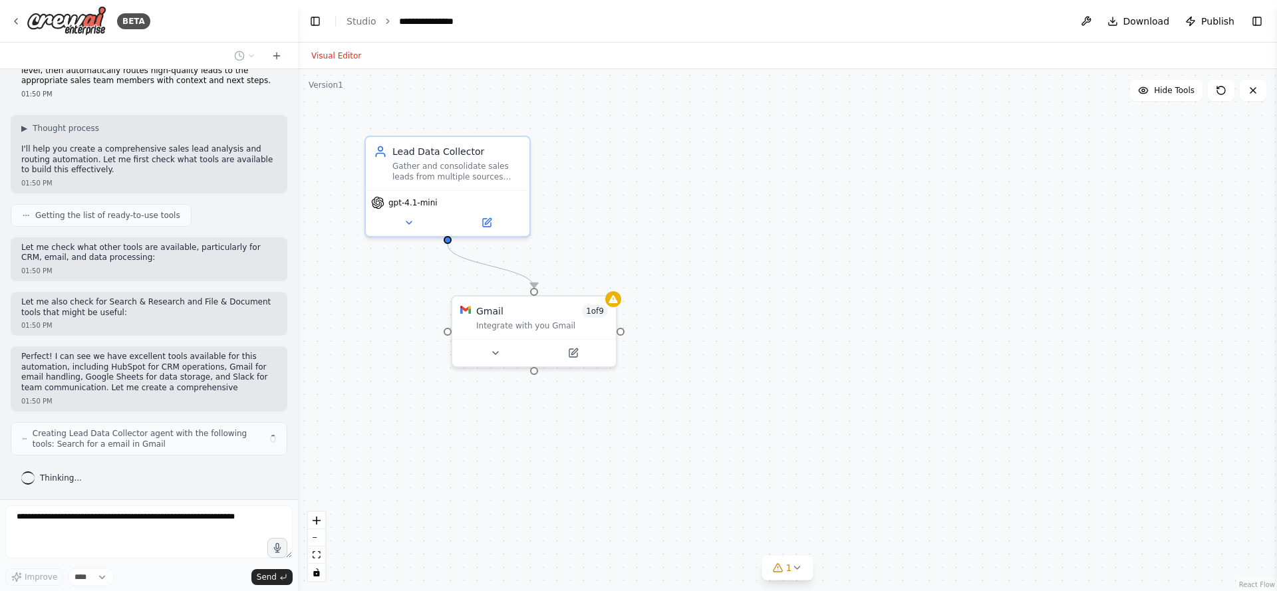
scroll to position [74, 0]
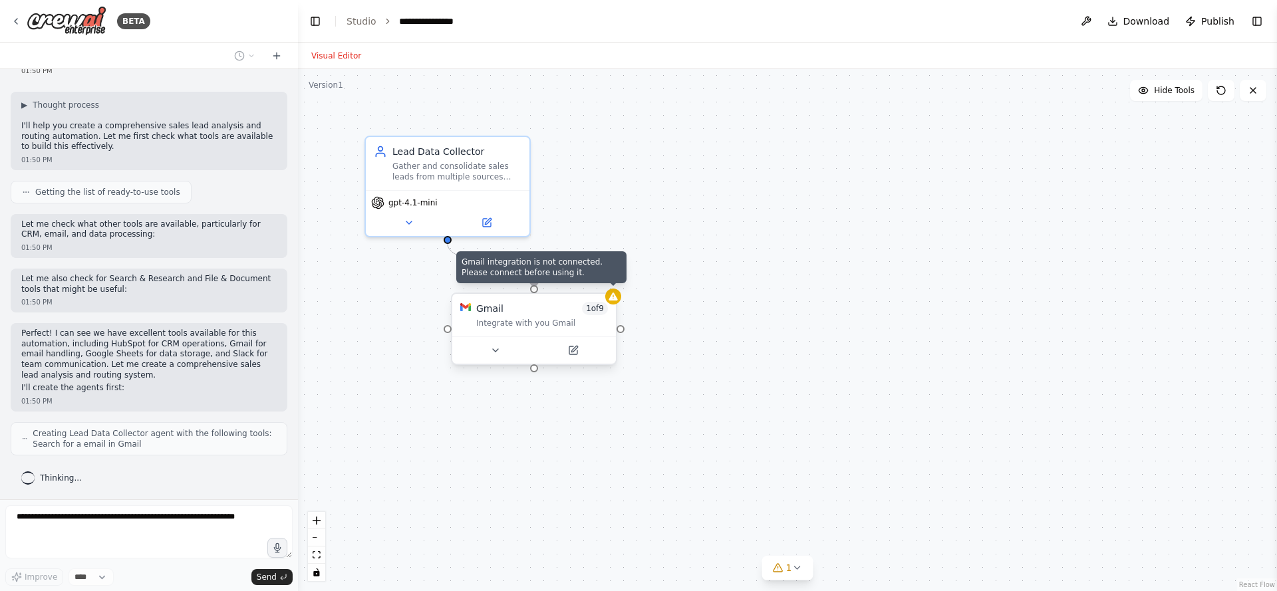
click at [615, 301] on icon at bounding box center [613, 296] width 11 height 11
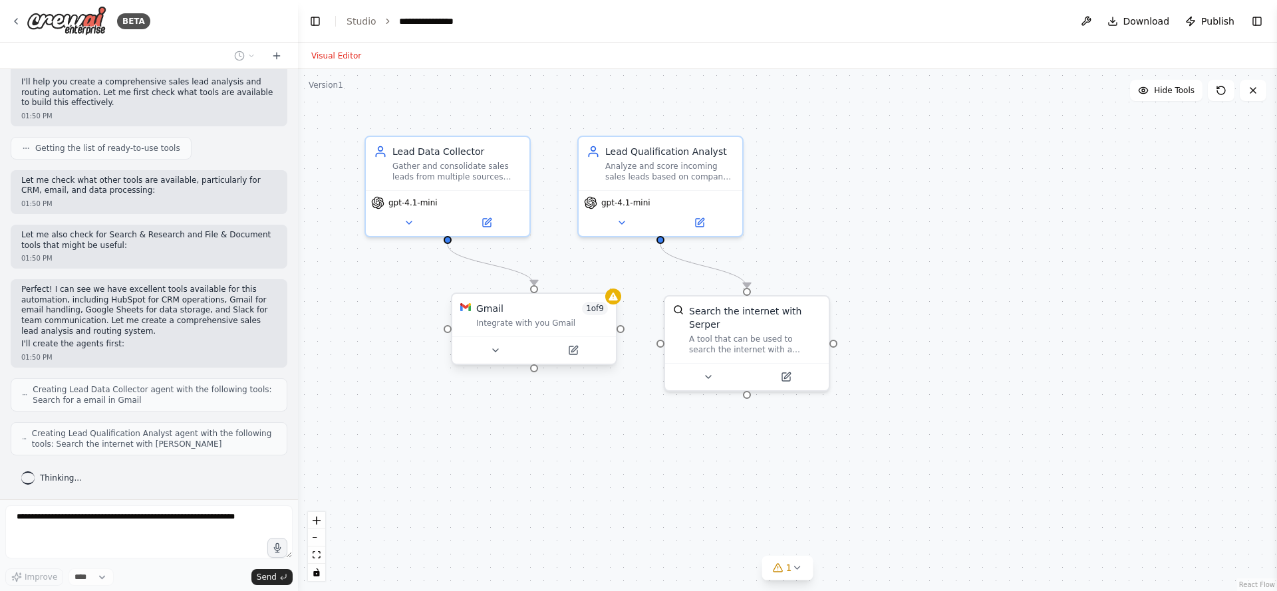
click at [630, 432] on div ".deletable-edge-delete-btn { width: 20px; height: 20px; border: 0px solid #ffff…" at bounding box center [787, 330] width 979 height 522
click at [774, 337] on div "A tool that can be used to search the internet with a search_query. Supports di…" at bounding box center [755, 341] width 132 height 21
click at [716, 381] on button at bounding box center [708, 375] width 75 height 16
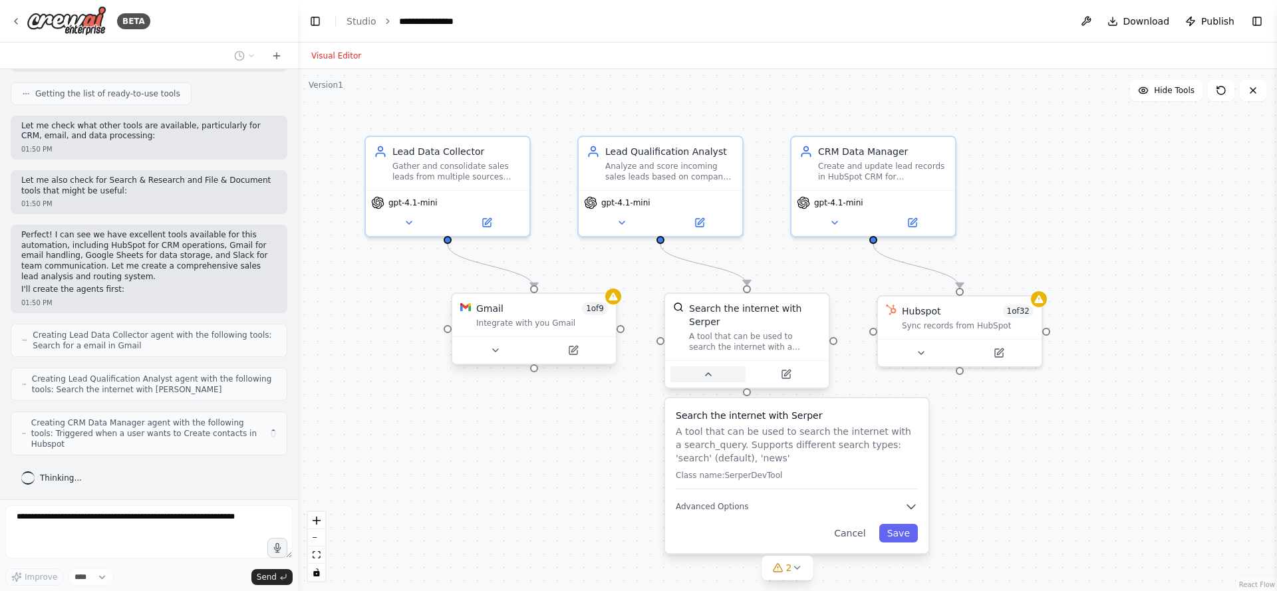
scroll to position [162, 0]
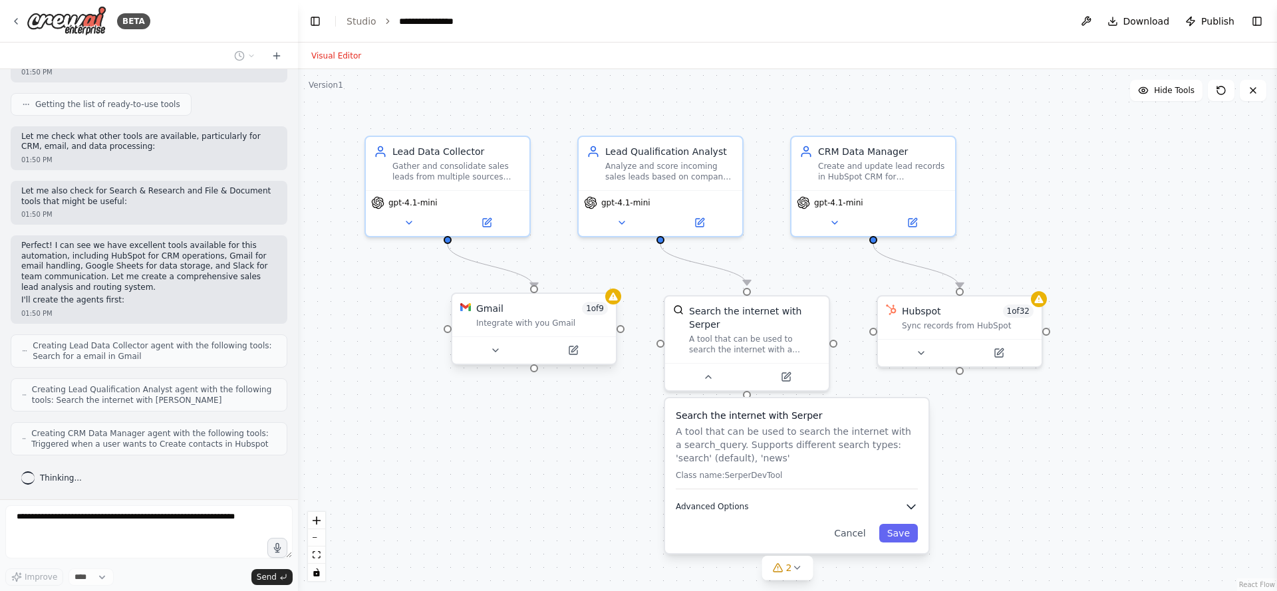
click at [907, 501] on button "Advanced Options" at bounding box center [797, 506] width 242 height 13
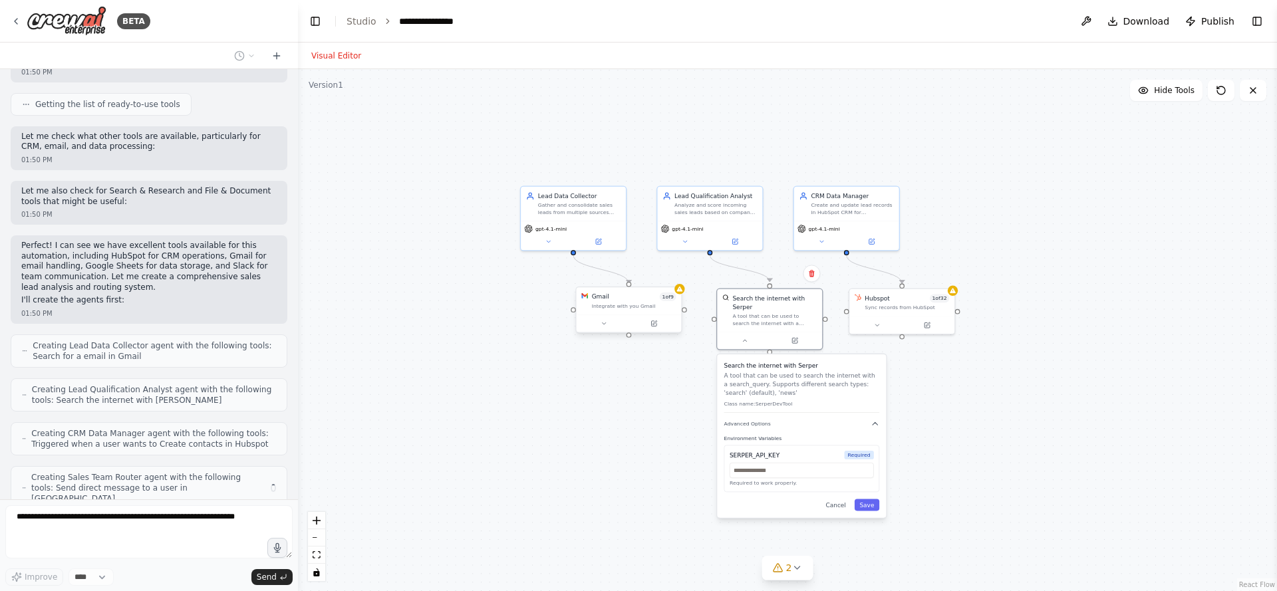
drag, startPoint x: 977, startPoint y: 523, endPoint x: 967, endPoint y: 472, distance: 51.7
click at [967, 472] on div ".deletable-edge-delete-btn { width: 20px; height: 20px; border: 0px solid #ffff…" at bounding box center [787, 330] width 979 height 522
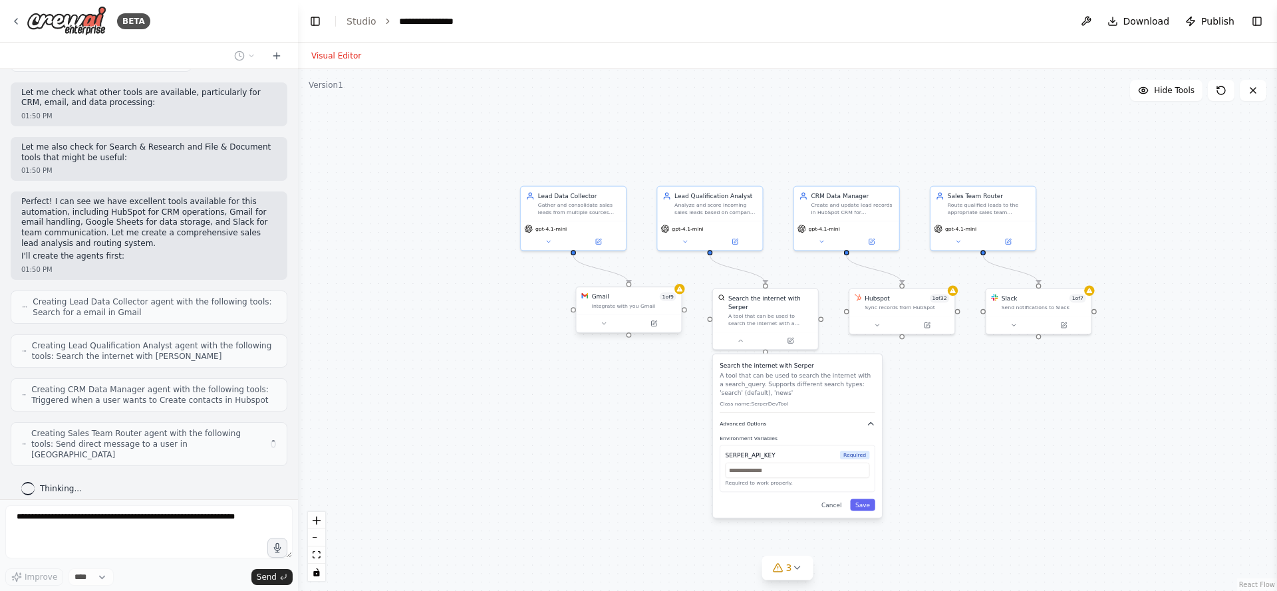
click at [868, 426] on icon "button" at bounding box center [871, 424] width 9 height 9
click at [919, 424] on div ".deletable-edge-delete-btn { width: 20px; height: 20px; border: 0px solid #ffff…" at bounding box center [787, 330] width 979 height 522
click at [834, 444] on button "Cancel" at bounding box center [831, 441] width 31 height 12
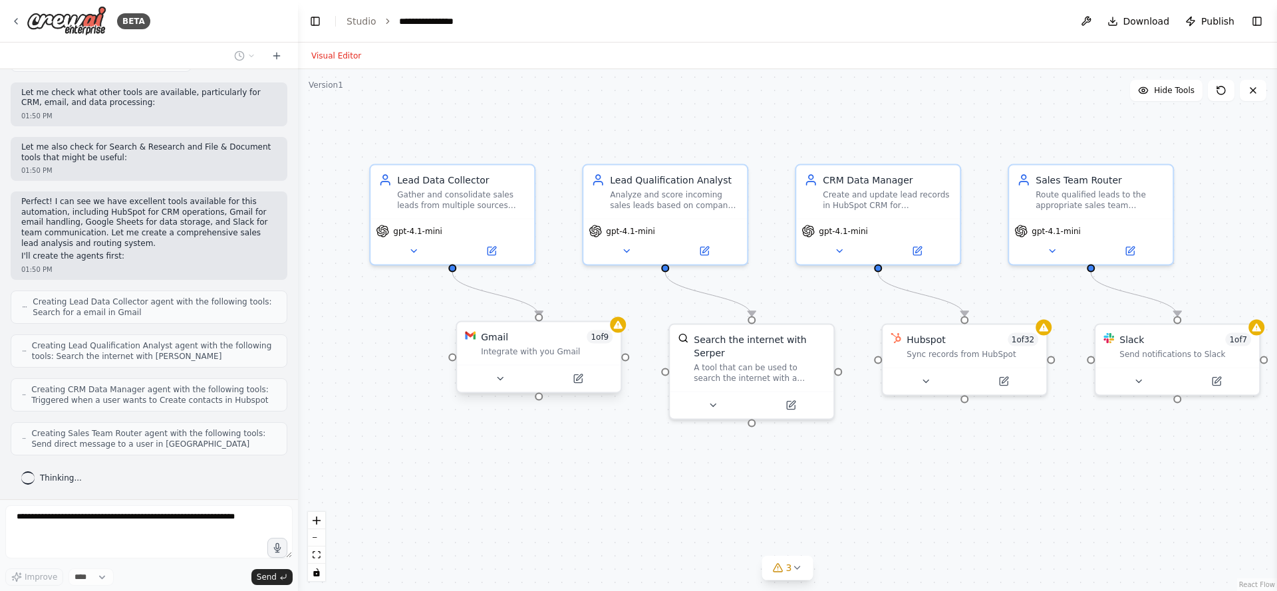
drag, startPoint x: 905, startPoint y: 389, endPoint x: 891, endPoint y: 443, distance: 55.7
click at [891, 443] on div ".deletable-edge-delete-btn { width: 20px; height: 20px; border: 0px solid #ffff…" at bounding box center [787, 330] width 979 height 522
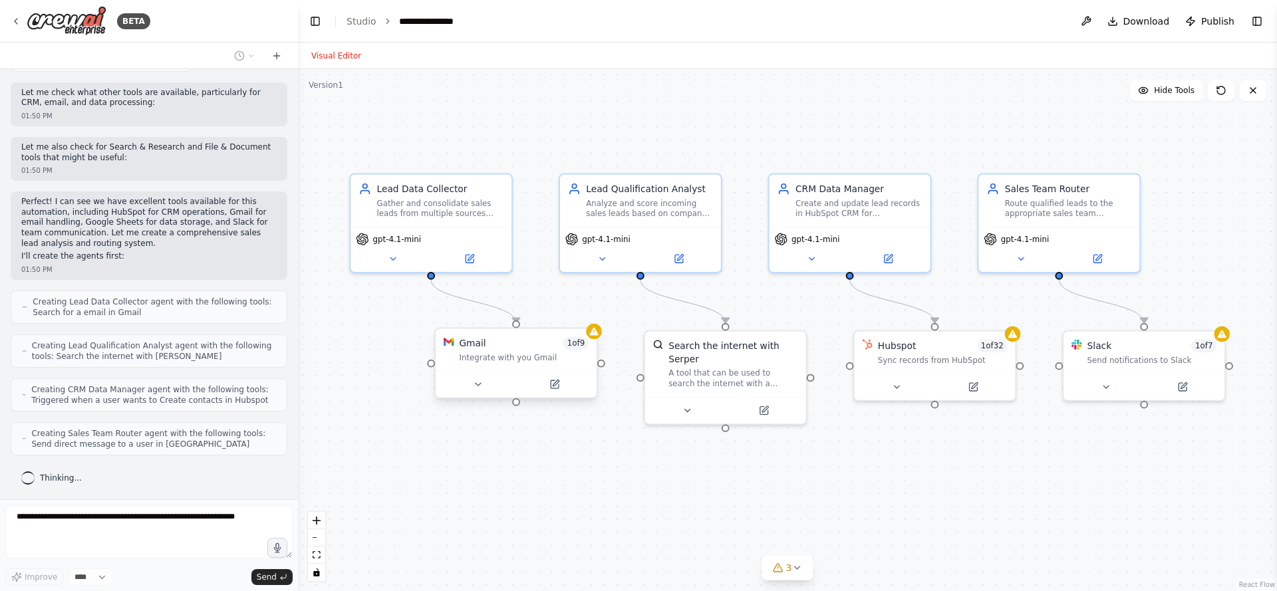
drag, startPoint x: 891, startPoint y: 443, endPoint x: 862, endPoint y: 448, distance: 30.3
click at [862, 448] on div ".deletable-edge-delete-btn { width: 20px; height: 20px; border: 0px solid #ffff…" at bounding box center [787, 330] width 979 height 522
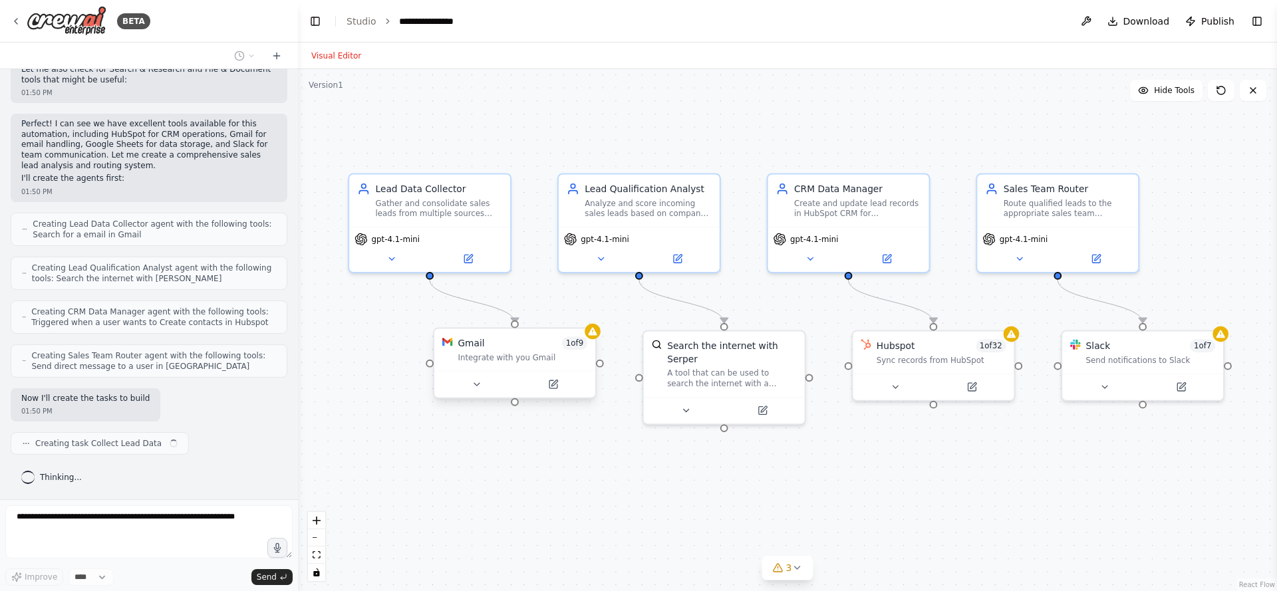
scroll to position [283, 0]
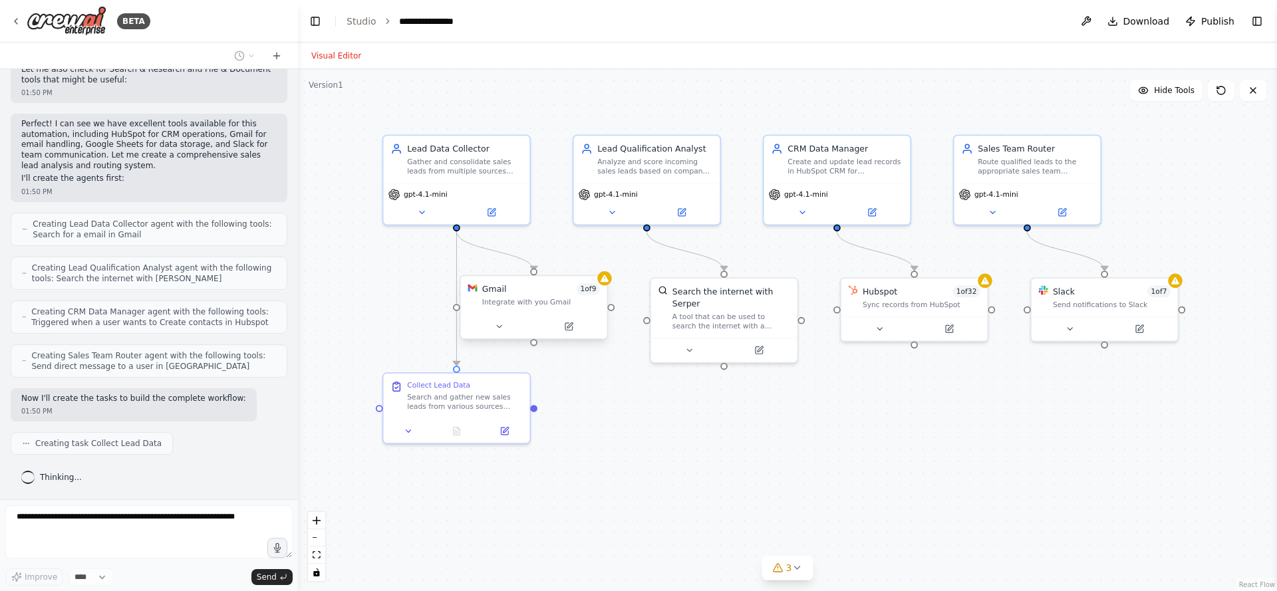
drag, startPoint x: 876, startPoint y: 470, endPoint x: 864, endPoint y: 406, distance: 65.1
click at [864, 406] on div ".deletable-edge-delete-btn { width: 20px; height: 20px; border: 0px solid #ffff…" at bounding box center [787, 330] width 979 height 522
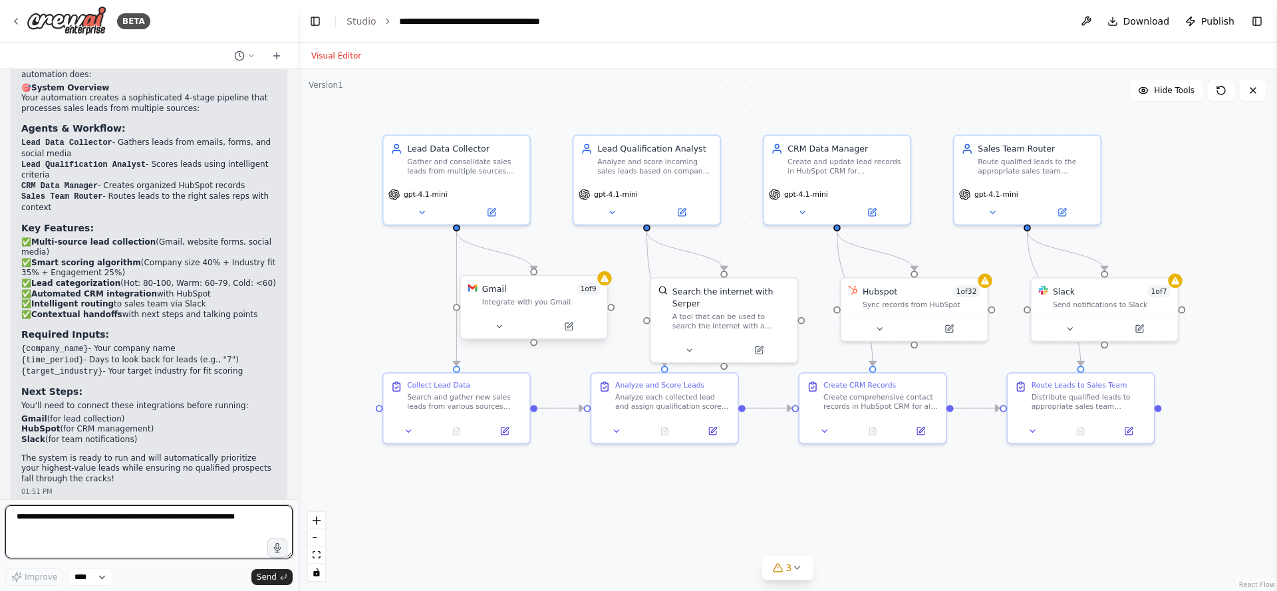
scroll to position [937, 0]
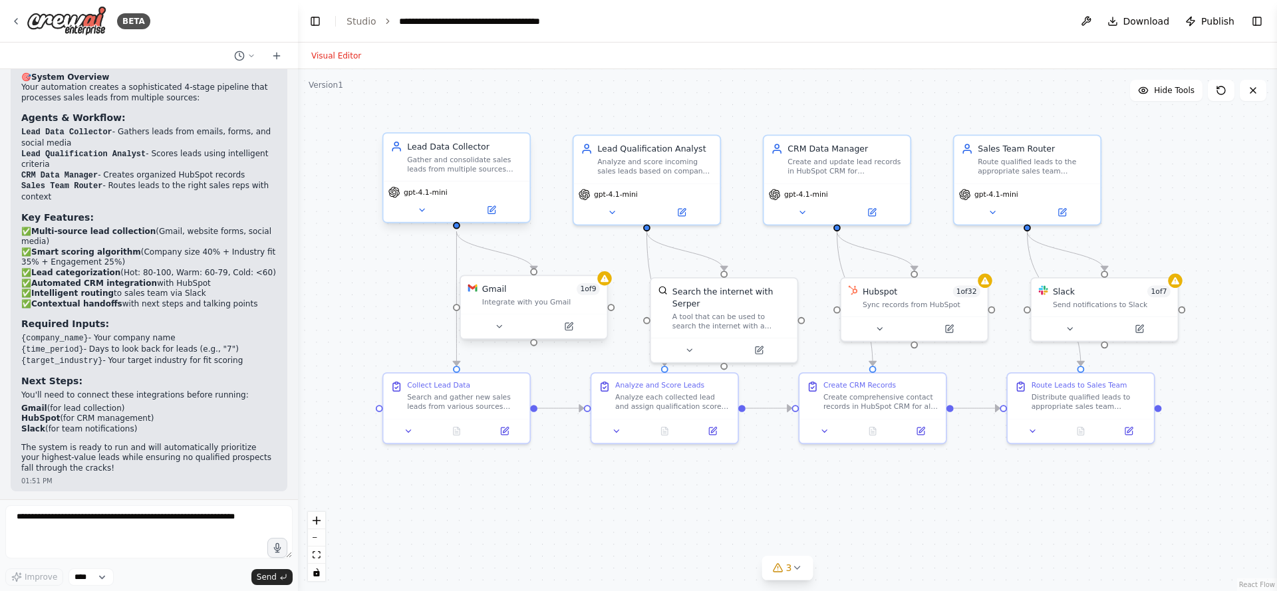
click at [514, 169] on div "Gather and consolidate sales leads from multiple sources including email forms,…" at bounding box center [464, 164] width 115 height 19
click at [620, 171] on div "Analyze and score incoming sales leads based on company size, industry fit, and…" at bounding box center [654, 164] width 115 height 19
click at [1254, 19] on button "Toggle Right Sidebar" at bounding box center [1257, 21] width 19 height 19
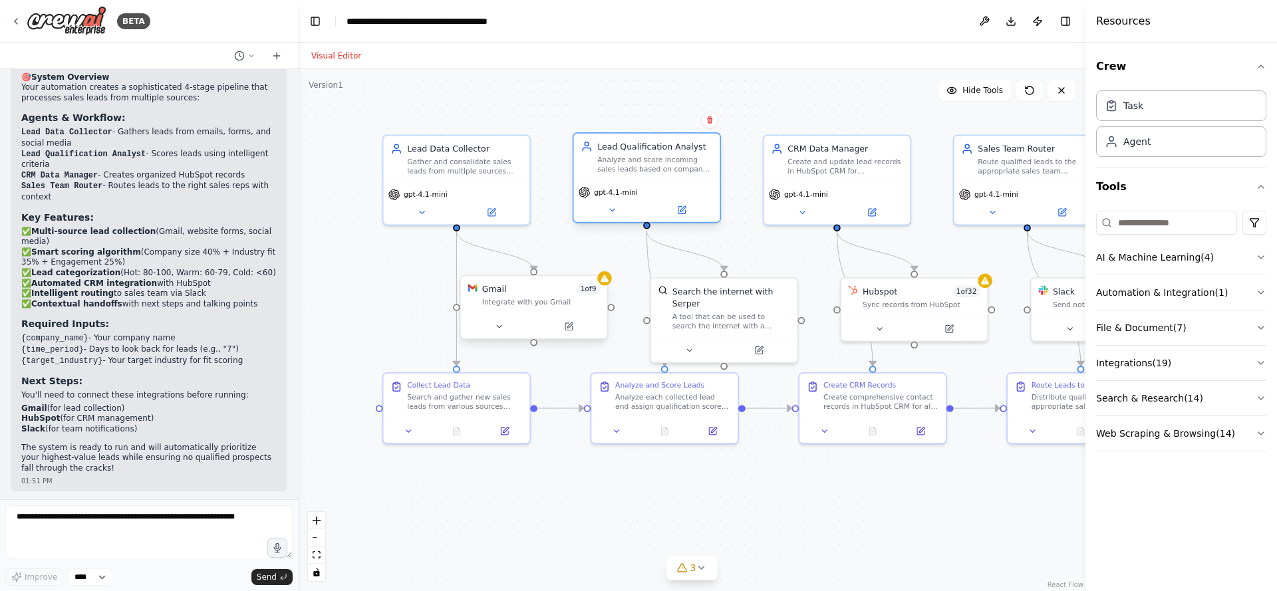
click at [632, 185] on div "gpt-4.1-mini" at bounding box center [647, 201] width 146 height 41
click at [829, 175] on div "CRM Data Manager Create and update lead records in HubSpot CRM for {company_nam…" at bounding box center [837, 158] width 146 height 48
click at [802, 214] on icon at bounding box center [802, 210] width 9 height 9
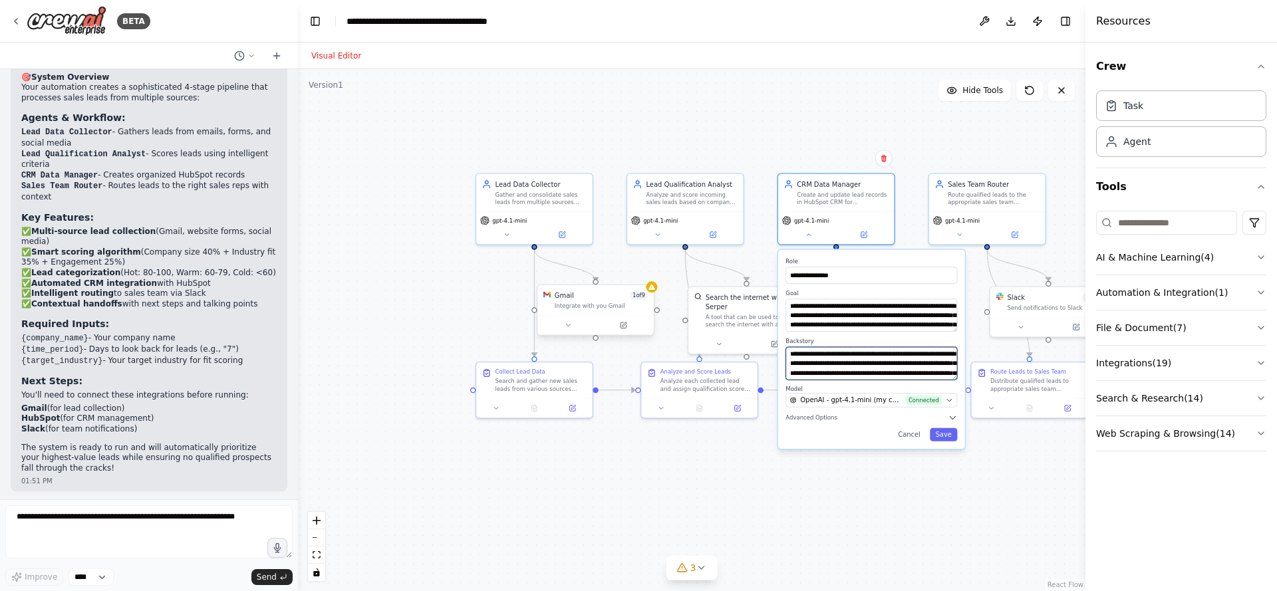
click at [843, 363] on textarea "**********" at bounding box center [872, 363] width 172 height 33
click at [951, 397] on icon "button" at bounding box center [949, 400] width 7 height 7
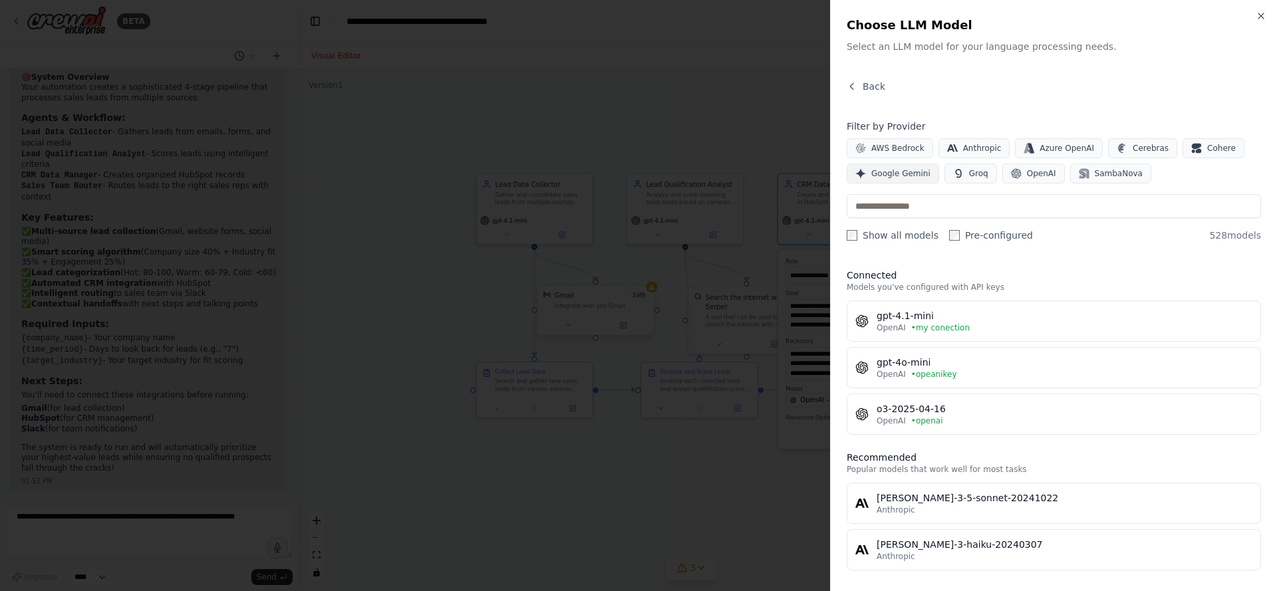
click at [908, 182] on button "Google Gemini" at bounding box center [893, 174] width 92 height 20
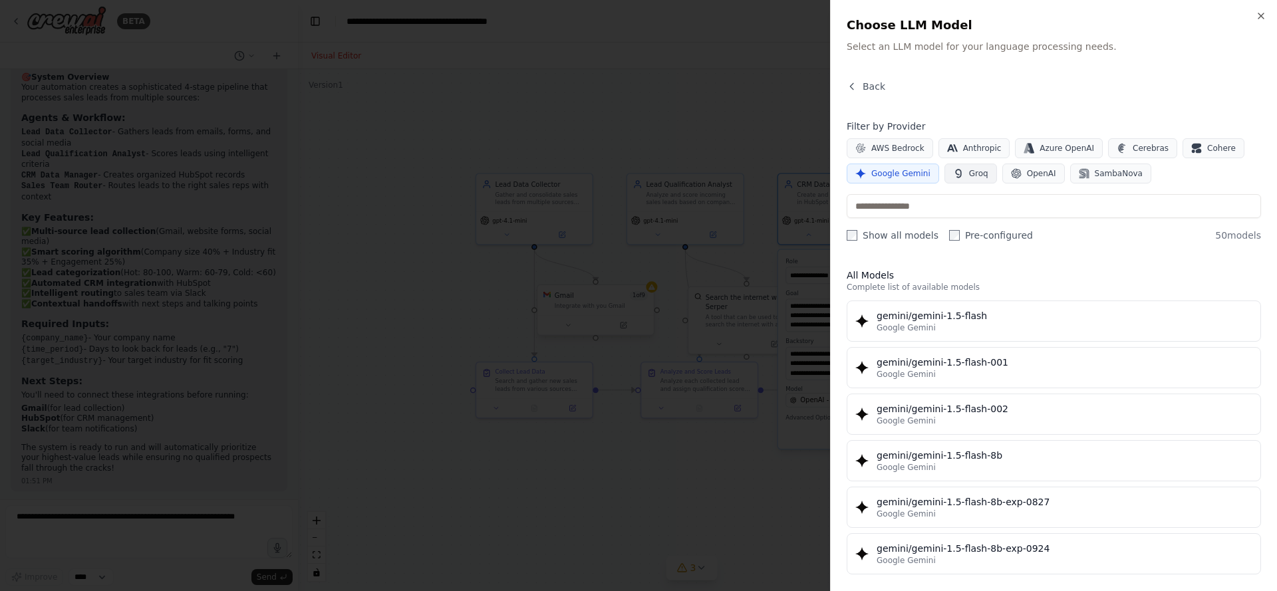
click at [957, 181] on button "Groq" at bounding box center [971, 174] width 53 height 20
click at [1013, 180] on button "OpenAI" at bounding box center [1034, 174] width 63 height 20
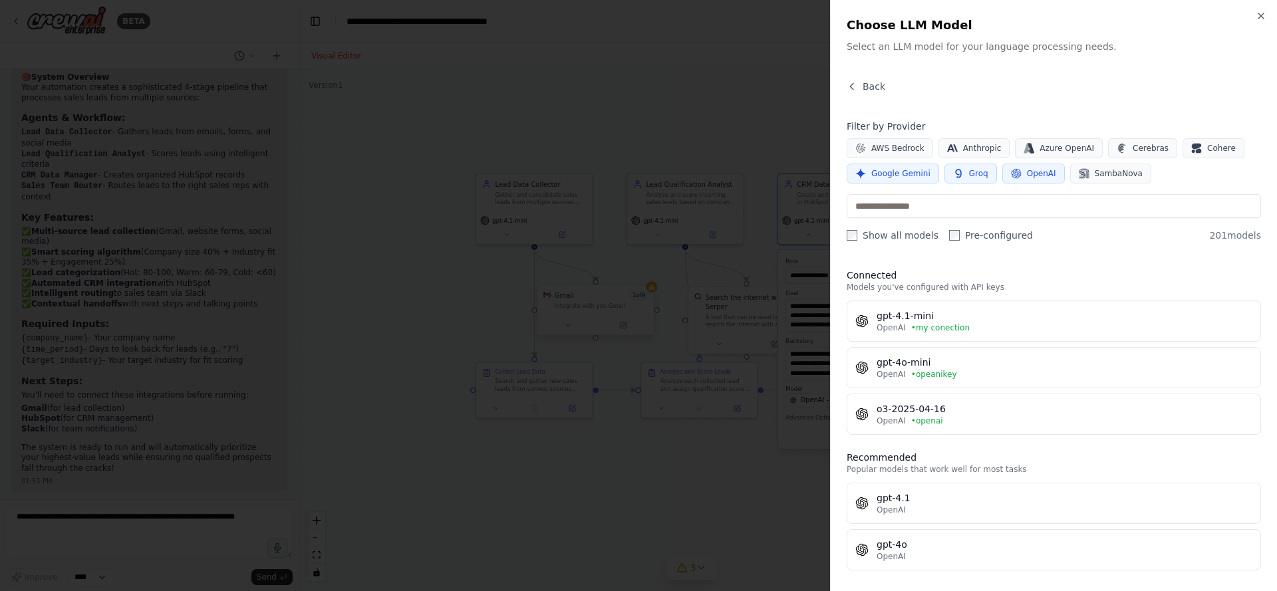
click at [986, 177] on button "Groq" at bounding box center [971, 174] width 53 height 20
click at [912, 177] on span "Google Gemini" at bounding box center [901, 173] width 59 height 11
click at [953, 178] on icon "button" at bounding box center [958, 173] width 11 height 11
click at [1019, 178] on button "OpenAI" at bounding box center [1034, 174] width 63 height 20
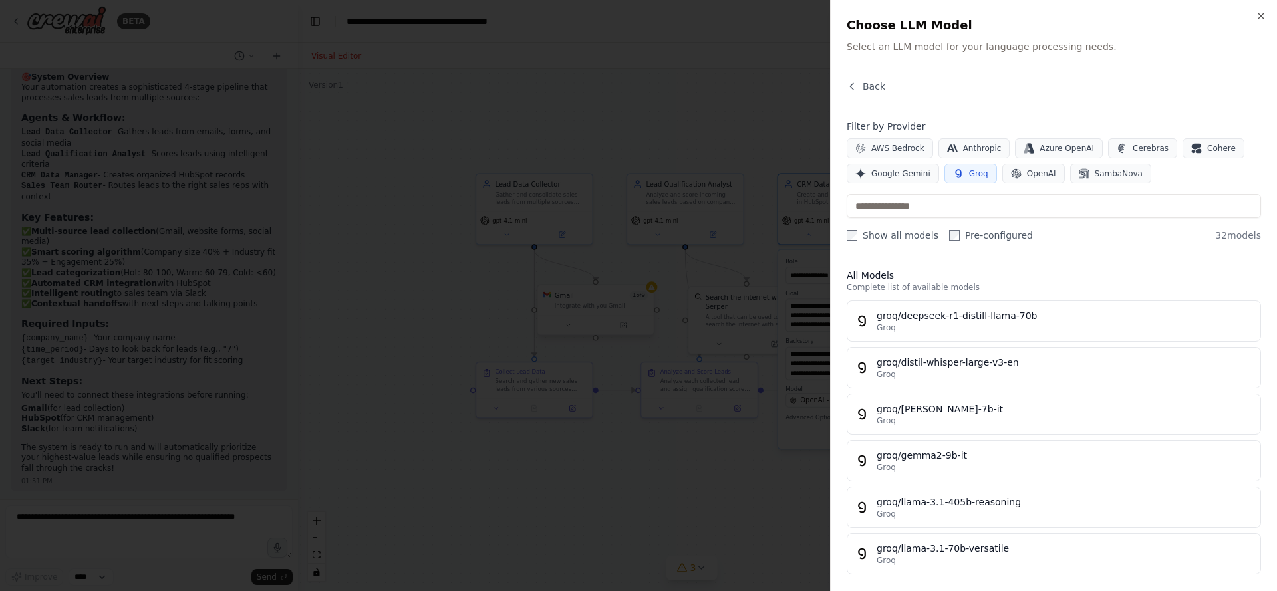
click at [972, 168] on span "Groq" at bounding box center [978, 173] width 19 height 11
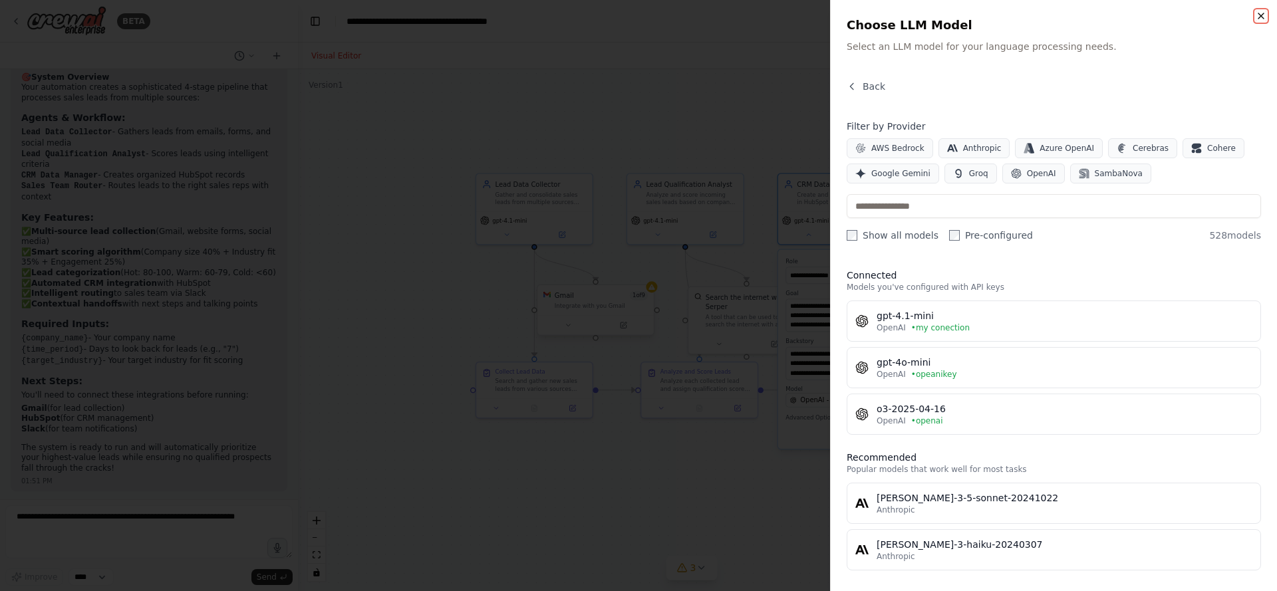
click at [1258, 16] on icon "button" at bounding box center [1261, 16] width 11 height 11
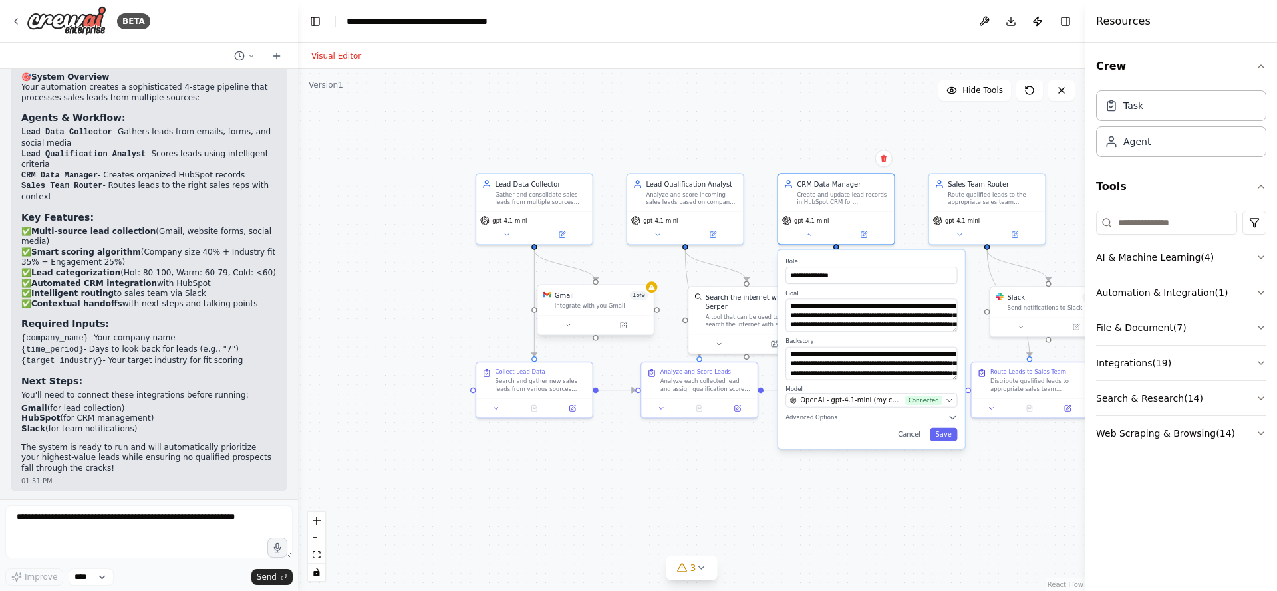
click at [1232, 23] on div "Resources" at bounding box center [1182, 21] width 192 height 43
click at [1021, 140] on div ".deletable-edge-delete-btn { width: 20px; height: 20px; border: 0px solid #ffff…" at bounding box center [692, 330] width 788 height 522
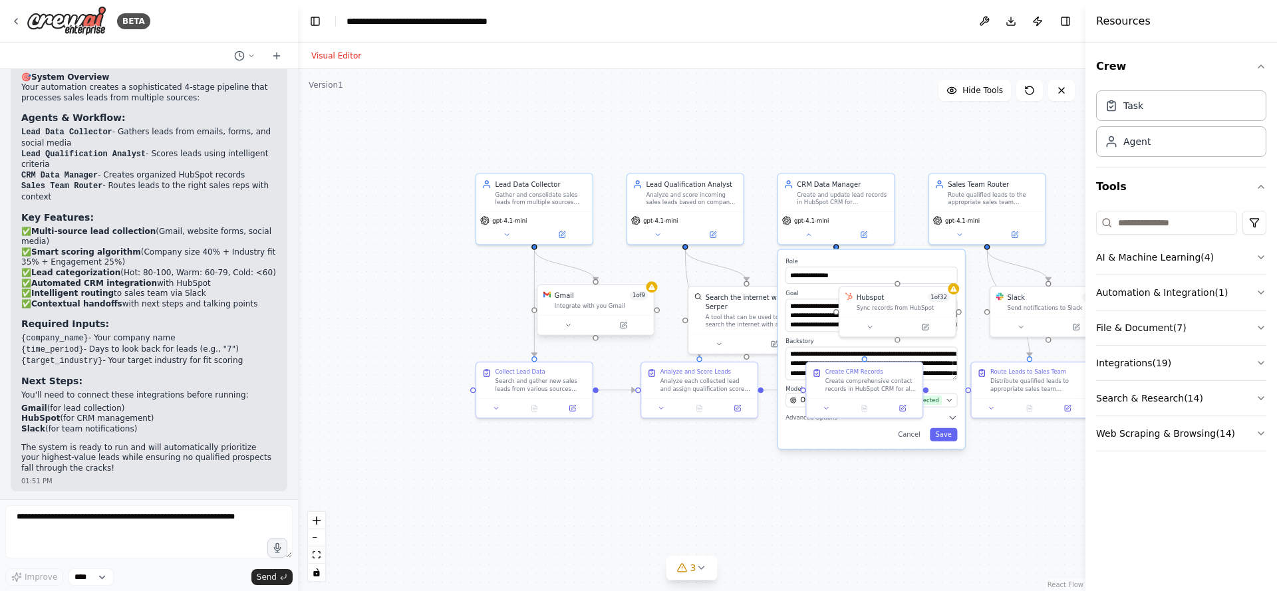
click at [574, 152] on div ".deletable-edge-delete-btn { width: 20px; height: 20px; border: 0px solid #ffff…" at bounding box center [692, 330] width 788 height 522
click at [583, 145] on div ".deletable-edge-delete-btn { width: 20px; height: 20px; border: 0px solid #ffff…" at bounding box center [692, 330] width 788 height 522
click at [863, 469] on div ".deletable-edge-delete-btn { width: 20px; height: 20px; border: 0px solid #ffff…" at bounding box center [692, 330] width 788 height 522
click at [911, 442] on div "**********" at bounding box center [871, 349] width 187 height 199
click at [911, 437] on button "Cancel" at bounding box center [910, 434] width 34 height 13
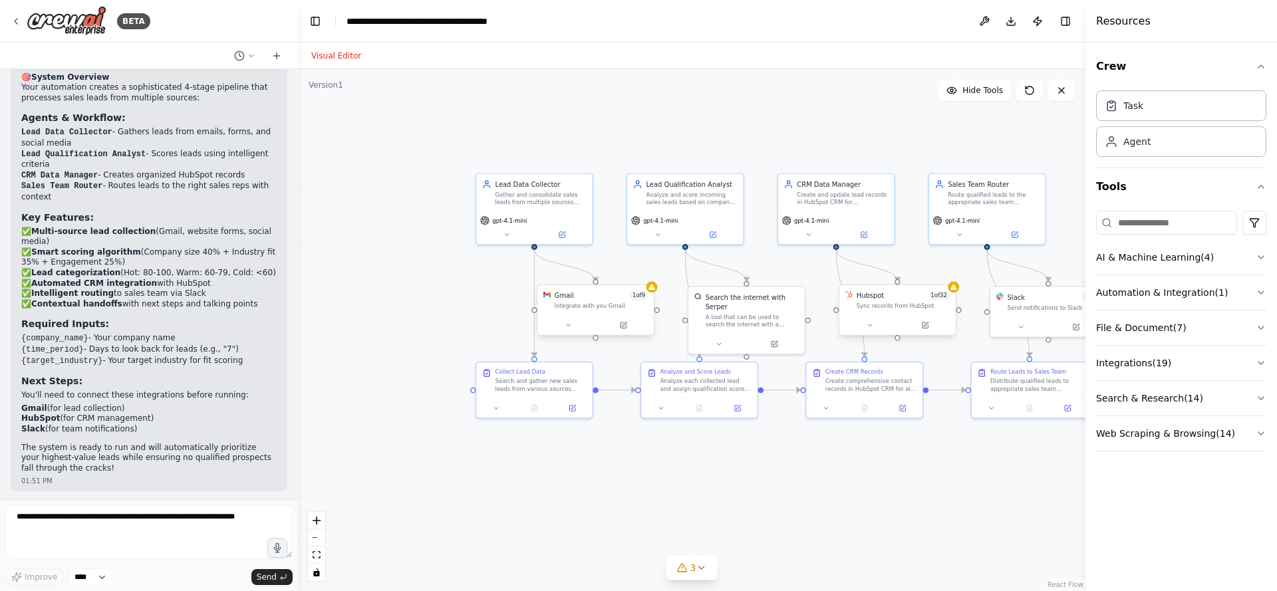
click at [867, 317] on div at bounding box center [898, 324] width 116 height 19
click at [867, 323] on icon at bounding box center [869, 325] width 7 height 7
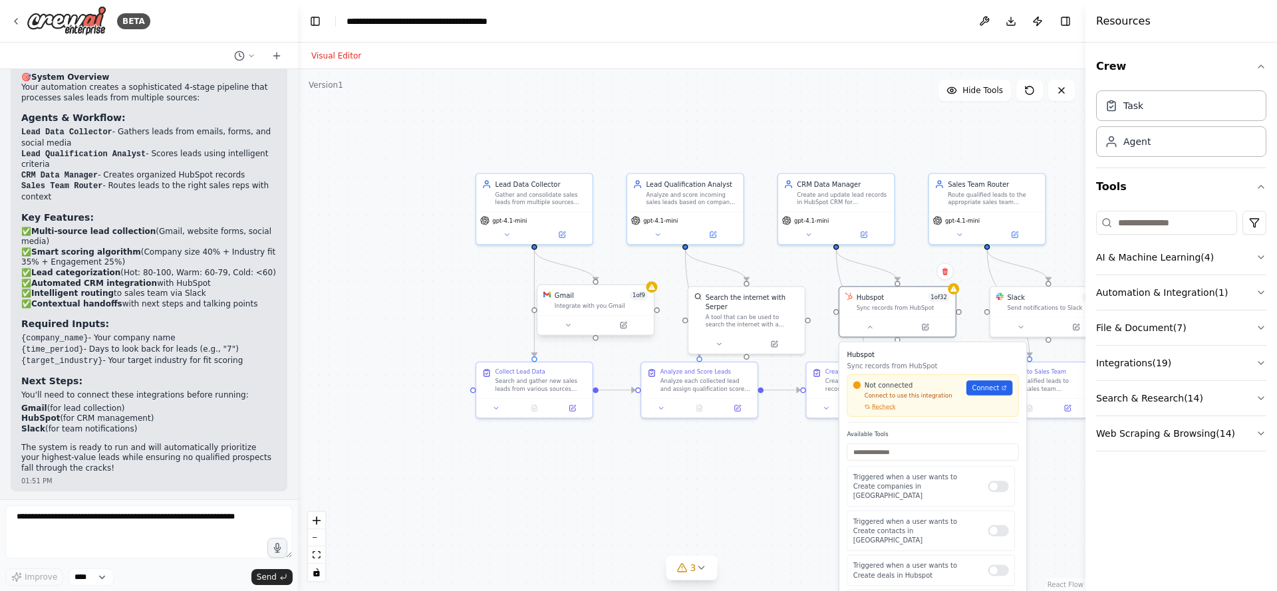
click at [821, 466] on div ".deletable-edge-delete-btn { width: 20px; height: 20px; border: 0px solid #ffff…" at bounding box center [692, 330] width 788 height 522
click at [818, 234] on button at bounding box center [808, 233] width 53 height 11
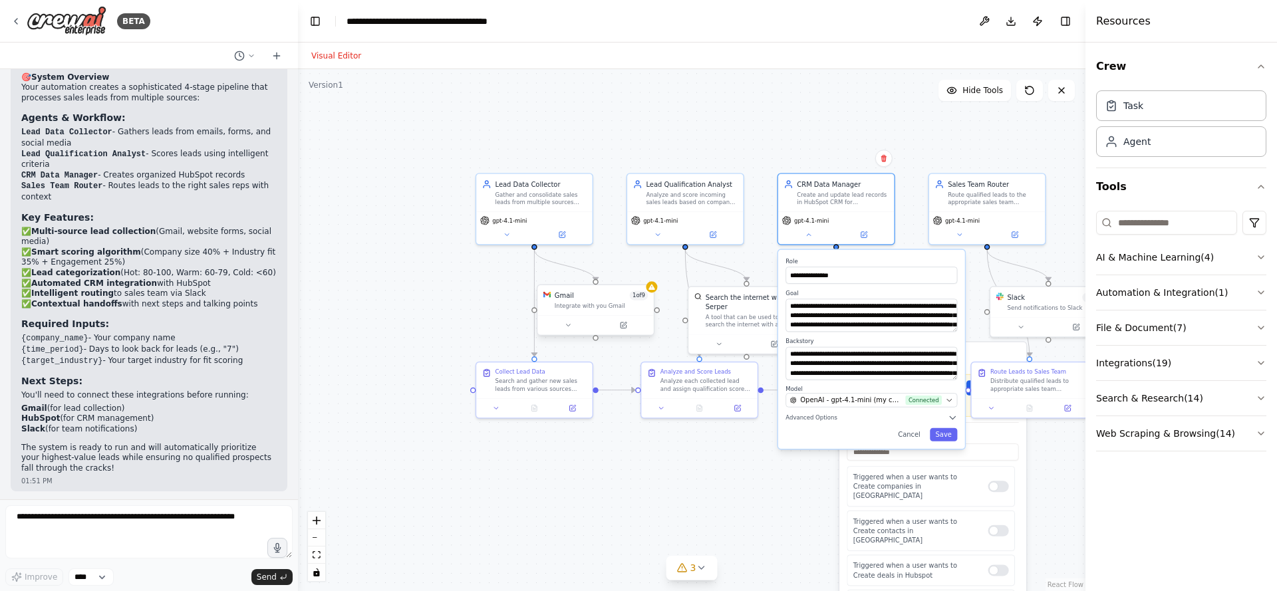
click at [750, 466] on div ".deletable-edge-delete-btn { width: 20px; height: 20px; border: 0px solid #ffff…" at bounding box center [692, 330] width 788 height 522
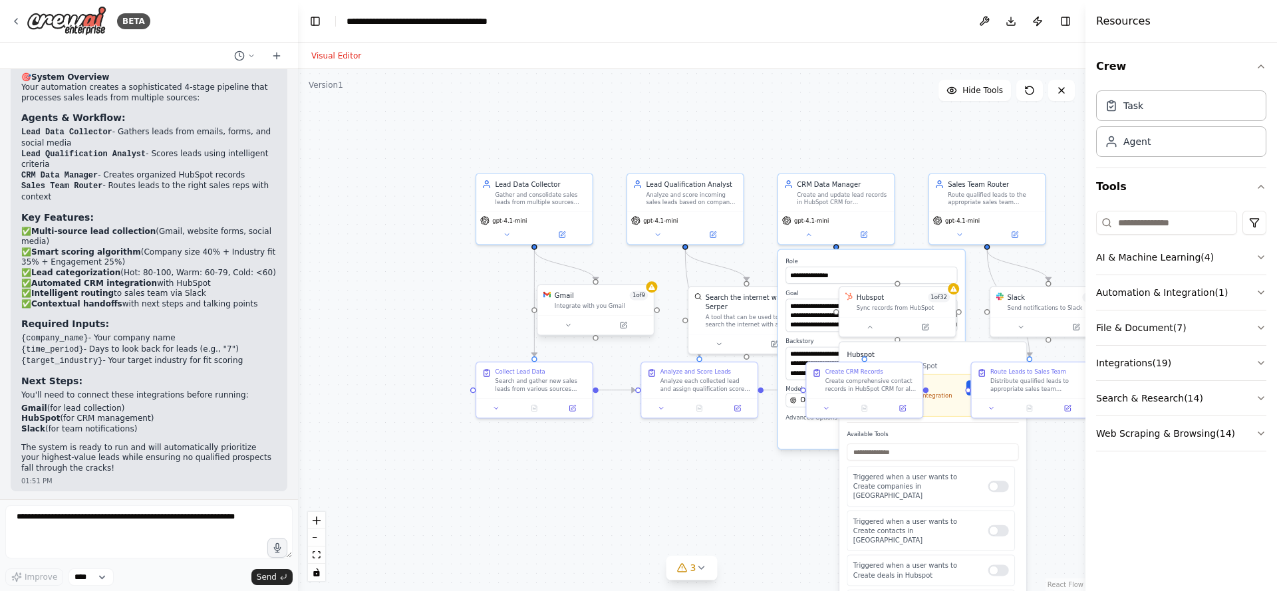
click at [798, 259] on label "Role" at bounding box center [872, 260] width 172 height 7
click at [834, 450] on div ".deletable-edge-delete-btn { width: 20px; height: 20px; border: 0px solid #ffff…" at bounding box center [692, 330] width 788 height 522
click at [830, 442] on div "**********" at bounding box center [871, 349] width 187 height 199
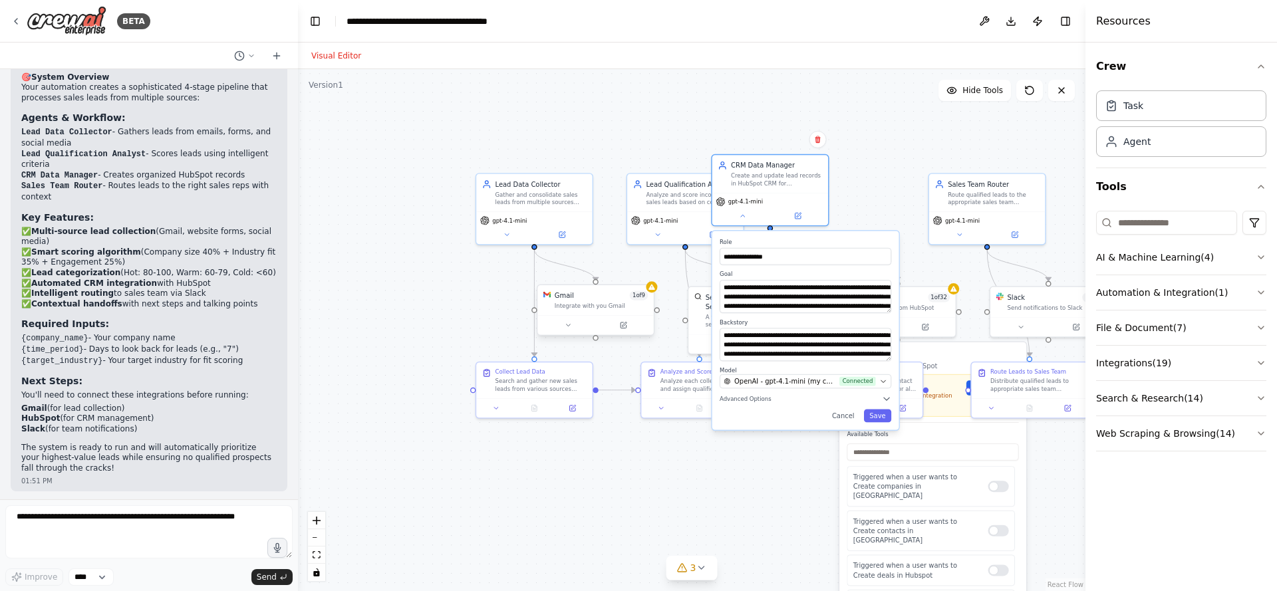
drag, startPoint x: 830, startPoint y: 442, endPoint x: 751, endPoint y: 425, distance: 81.0
click at [751, 425] on div "**********" at bounding box center [806, 330] width 187 height 199
click at [830, 419] on button "Cancel" at bounding box center [834, 415] width 34 height 13
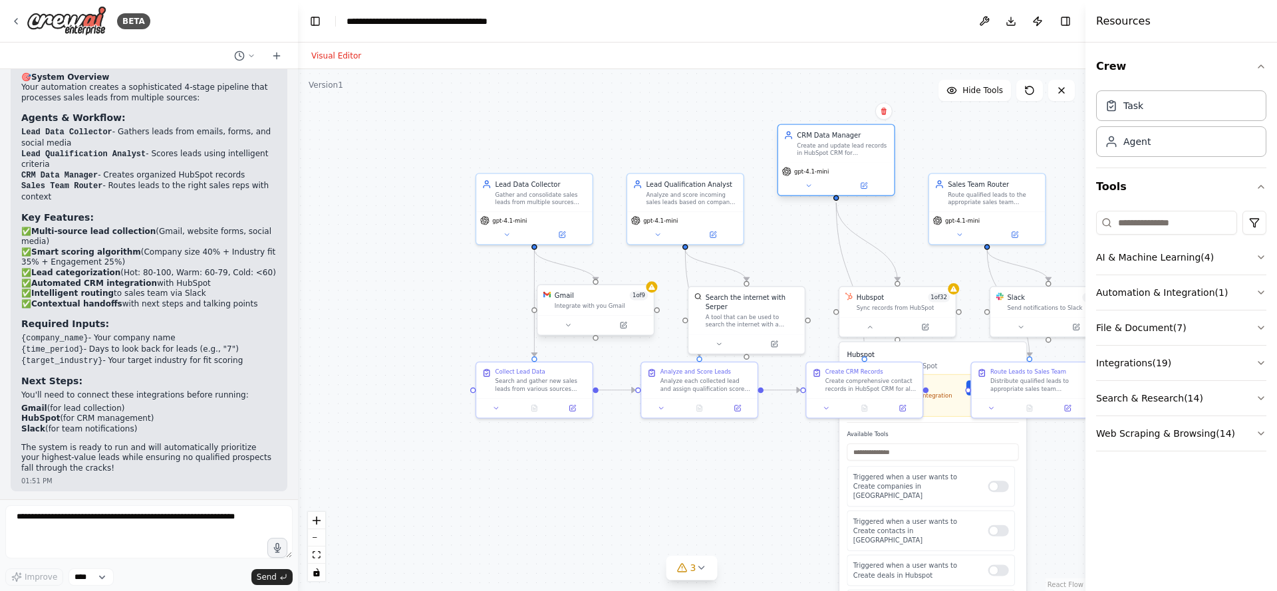
drag, startPoint x: 804, startPoint y: 205, endPoint x: 880, endPoint y: 175, distance: 81.5
click at [880, 175] on div "gpt-4.1-mini" at bounding box center [836, 179] width 116 height 33
click at [562, 321] on button at bounding box center [568, 325] width 53 height 11
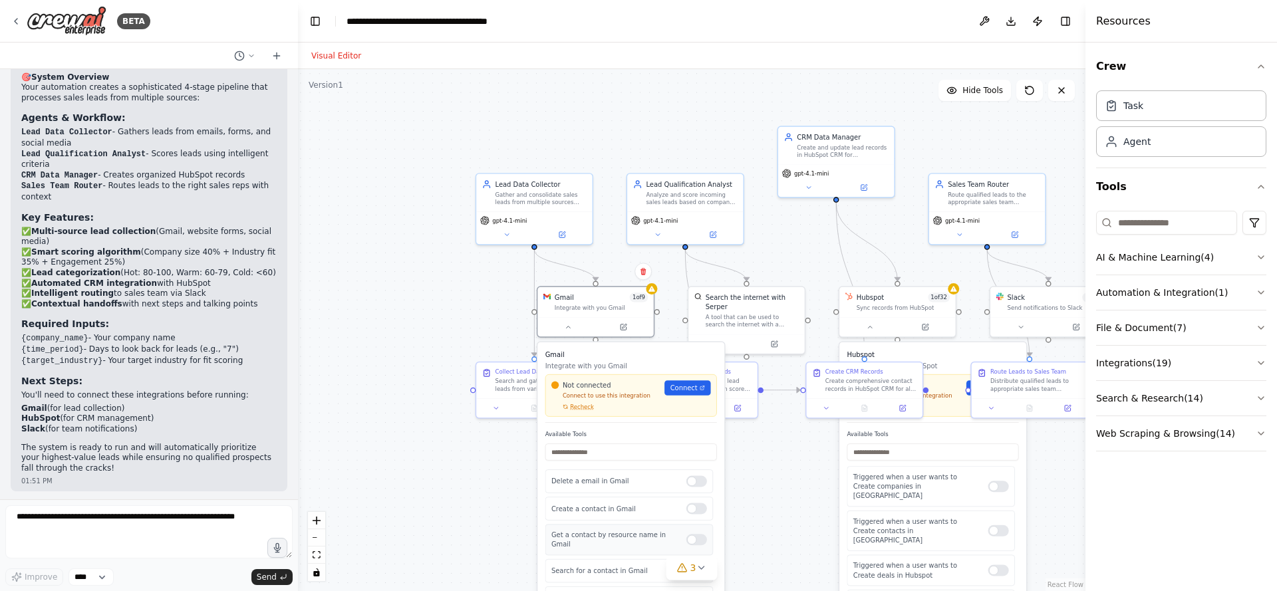
scroll to position [153, 0]
click at [759, 472] on div ".deletable-edge-delete-btn { width: 20px; height: 20px; border: 0px solid #ffff…" at bounding box center [692, 330] width 788 height 522
click at [620, 361] on p "Integrate with you Gmail" at bounding box center [632, 365] width 172 height 9
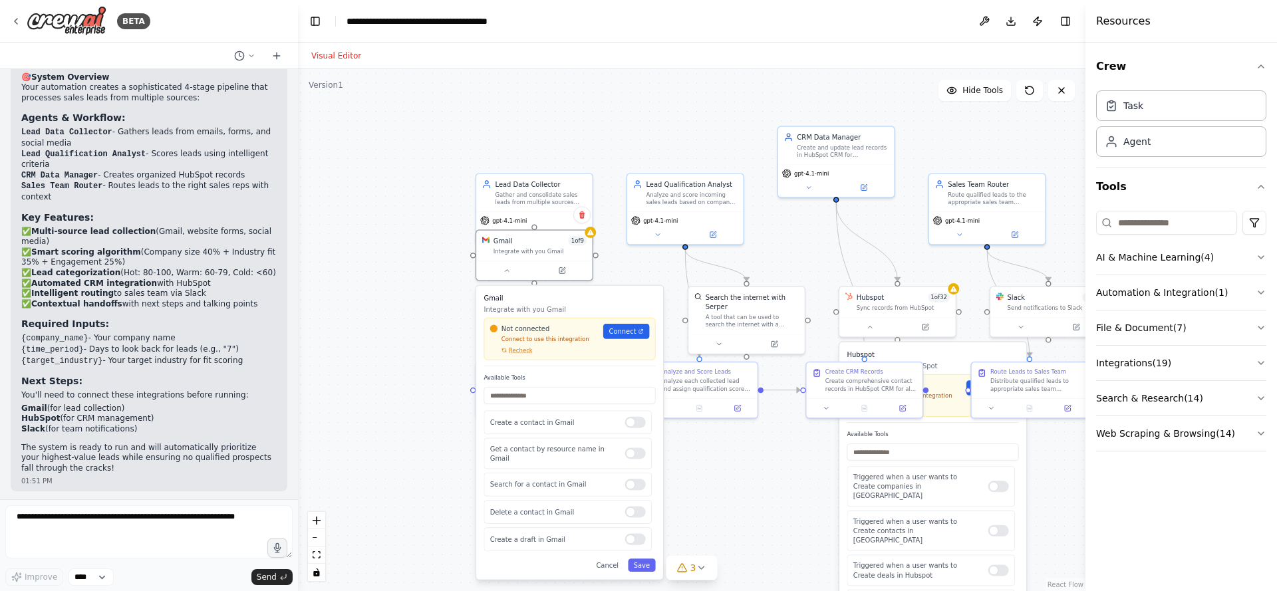
drag, startPoint x: 620, startPoint y: 361, endPoint x: 552, endPoint y: 283, distance: 102.8
click at [553, 293] on div "Gmail Integrate with you Gmail Not connected Connect to use this integration Re…" at bounding box center [570, 329] width 172 height 73
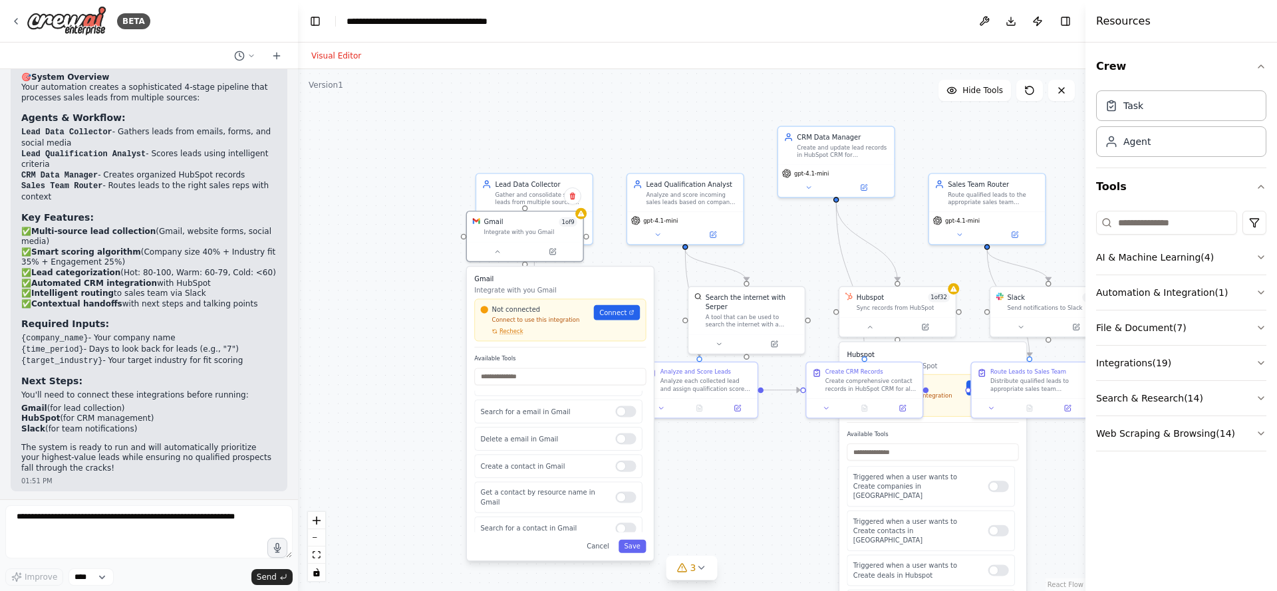
scroll to position [36, 0]
click at [537, 201] on div "Gather and consolidate sales leads from multiple sources including email forms,…" at bounding box center [542, 196] width 92 height 15
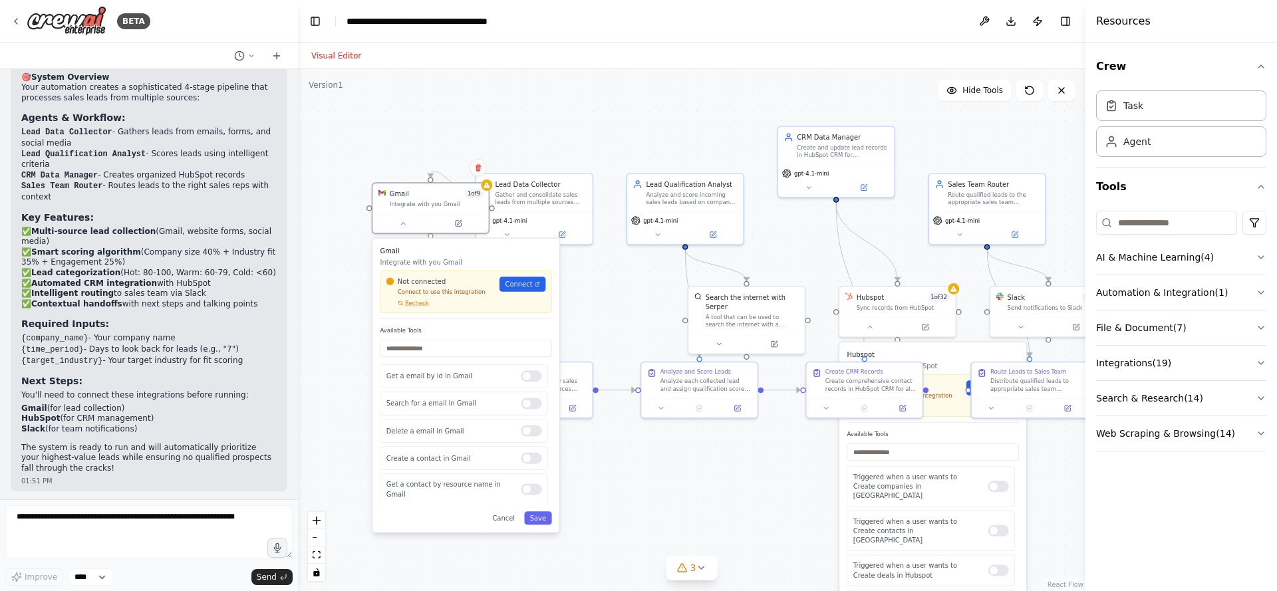
drag, startPoint x: 545, startPoint y: 282, endPoint x: 445, endPoint y: 251, distance: 104.4
click at [444, 252] on h3 "Gmail" at bounding box center [467, 250] width 172 height 9
click at [522, 198] on div "Gather and consolidate sales leads from multiple sources including email forms,…" at bounding box center [542, 196] width 92 height 15
click at [510, 228] on button at bounding box center [506, 233] width 53 height 11
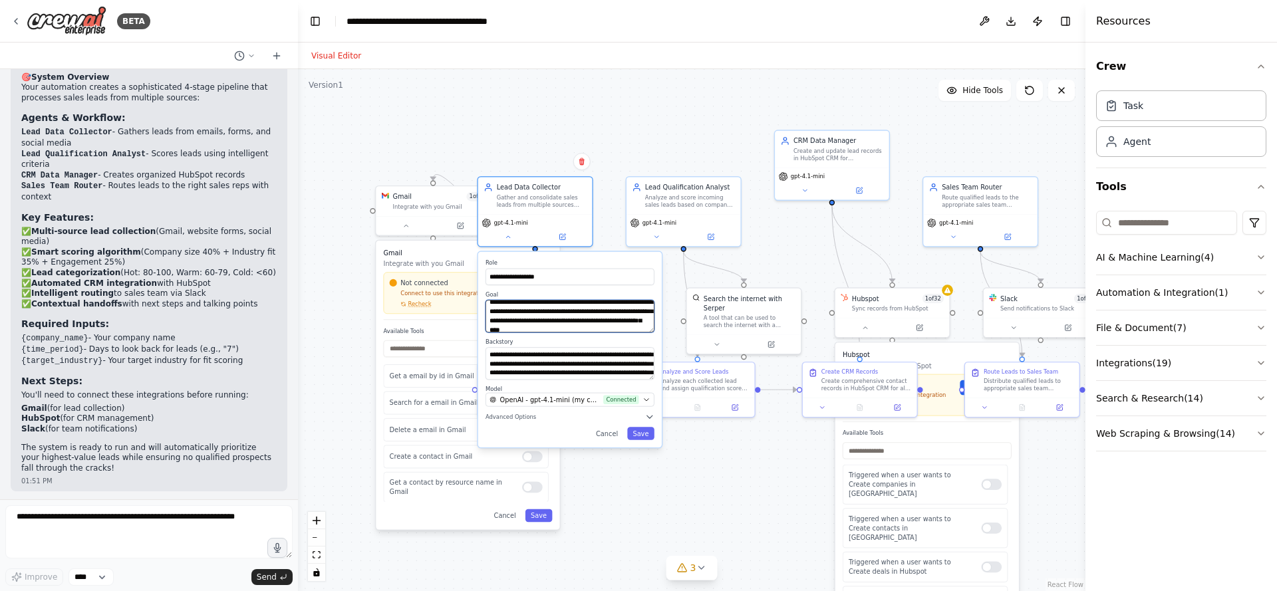
scroll to position [0, 0]
click at [655, 421] on div "**********" at bounding box center [570, 350] width 184 height 196
click at [652, 417] on icon "button" at bounding box center [649, 416] width 9 height 9
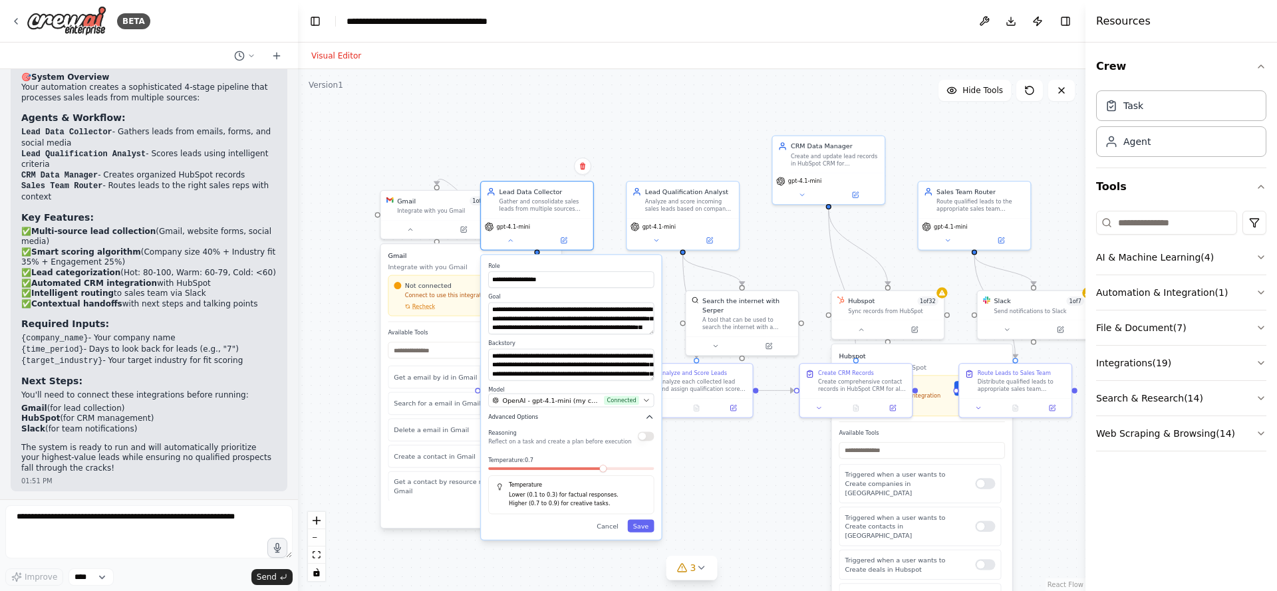
click at [649, 418] on icon "button" at bounding box center [649, 417] width 5 height 3
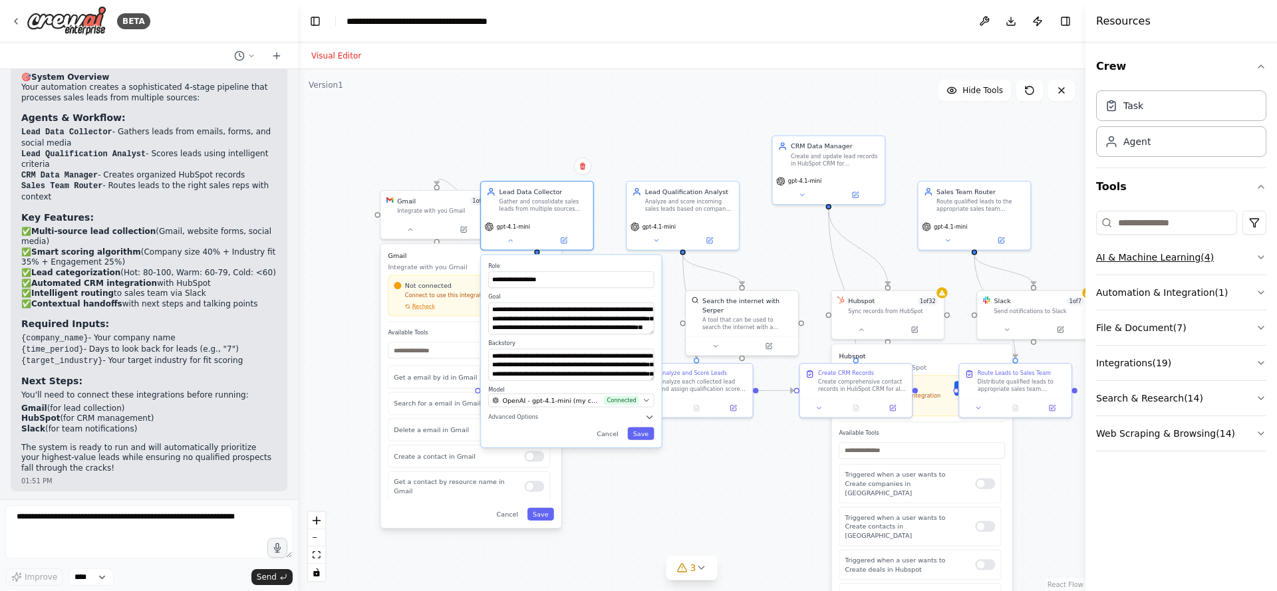
click at [1263, 257] on icon "button" at bounding box center [1261, 257] width 11 height 11
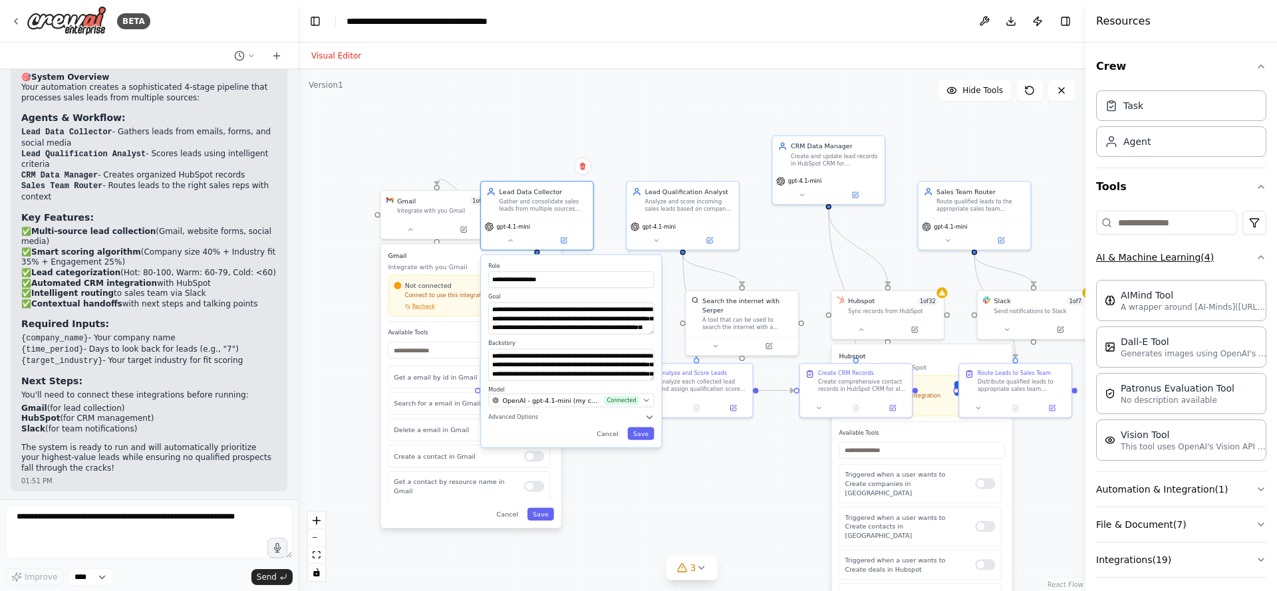
click at [1259, 256] on icon "button" at bounding box center [1261, 257] width 5 height 3
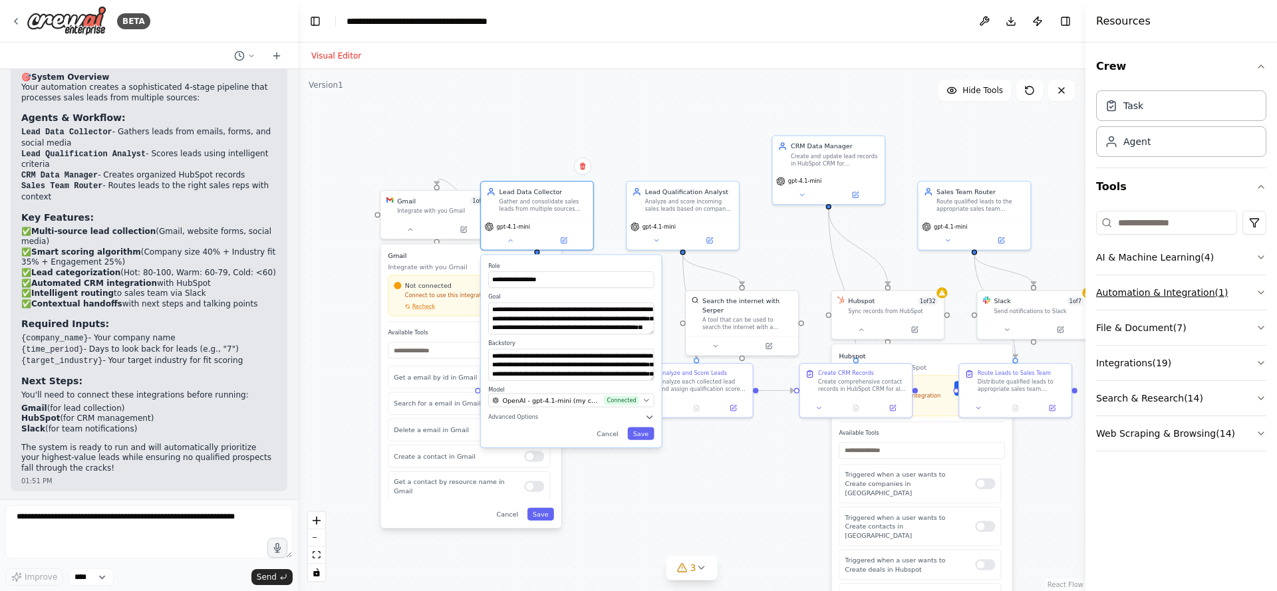
click at [1261, 287] on icon "button" at bounding box center [1261, 292] width 11 height 11
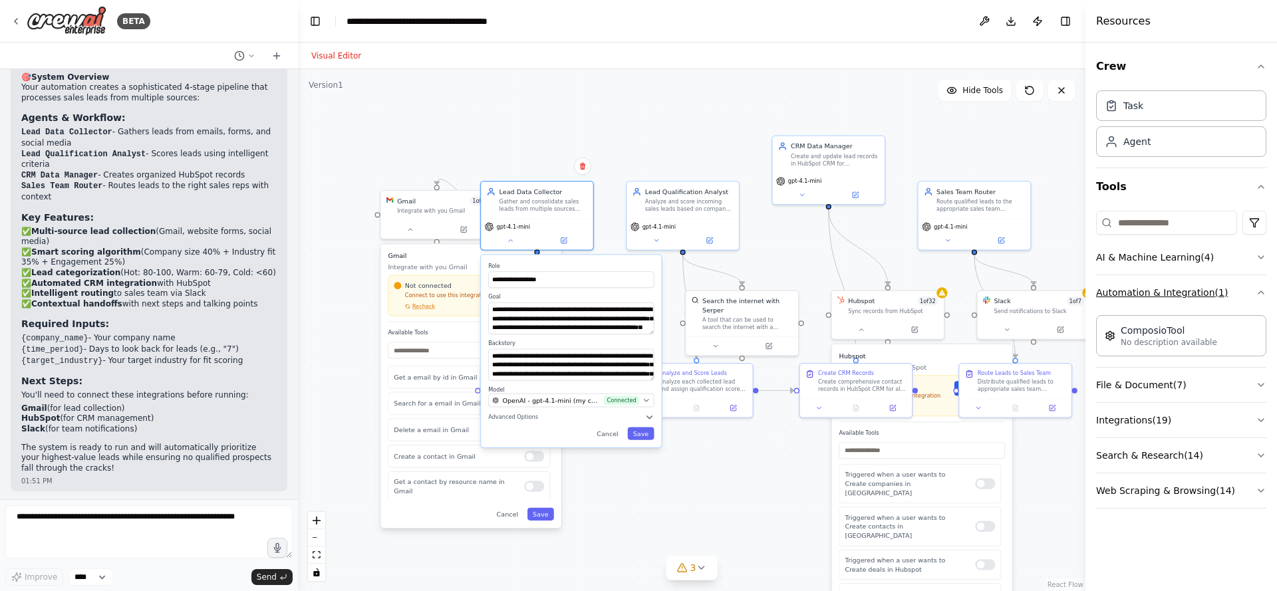
click at [1261, 287] on icon "button" at bounding box center [1261, 292] width 11 height 11
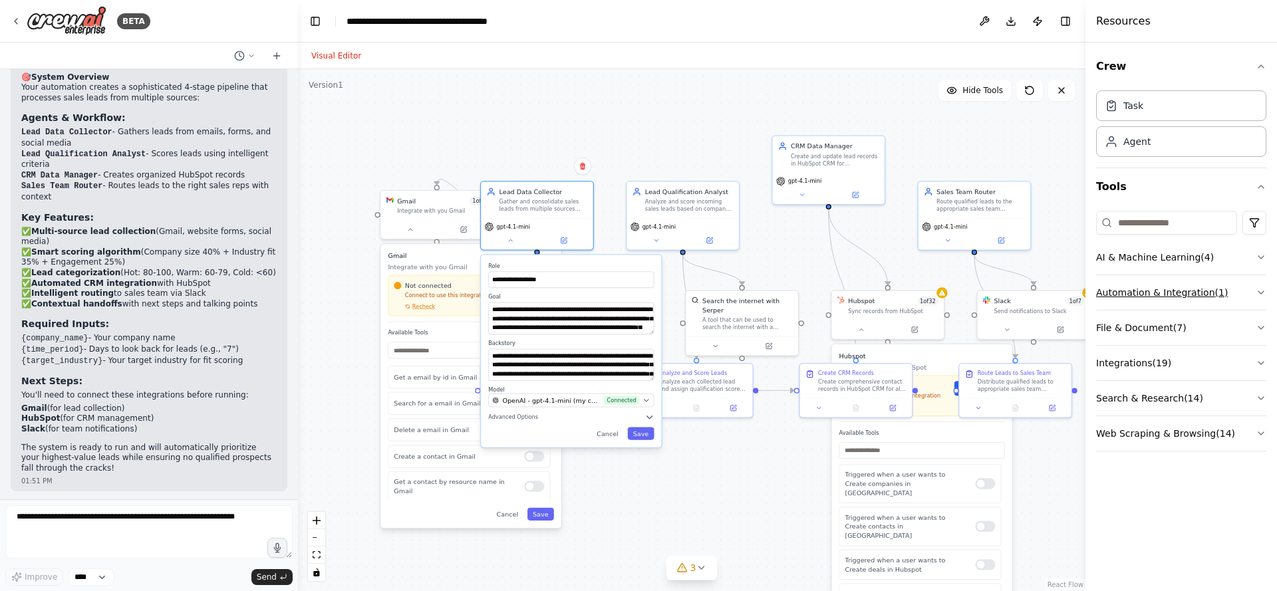
click at [1261, 287] on icon "button" at bounding box center [1261, 292] width 11 height 11
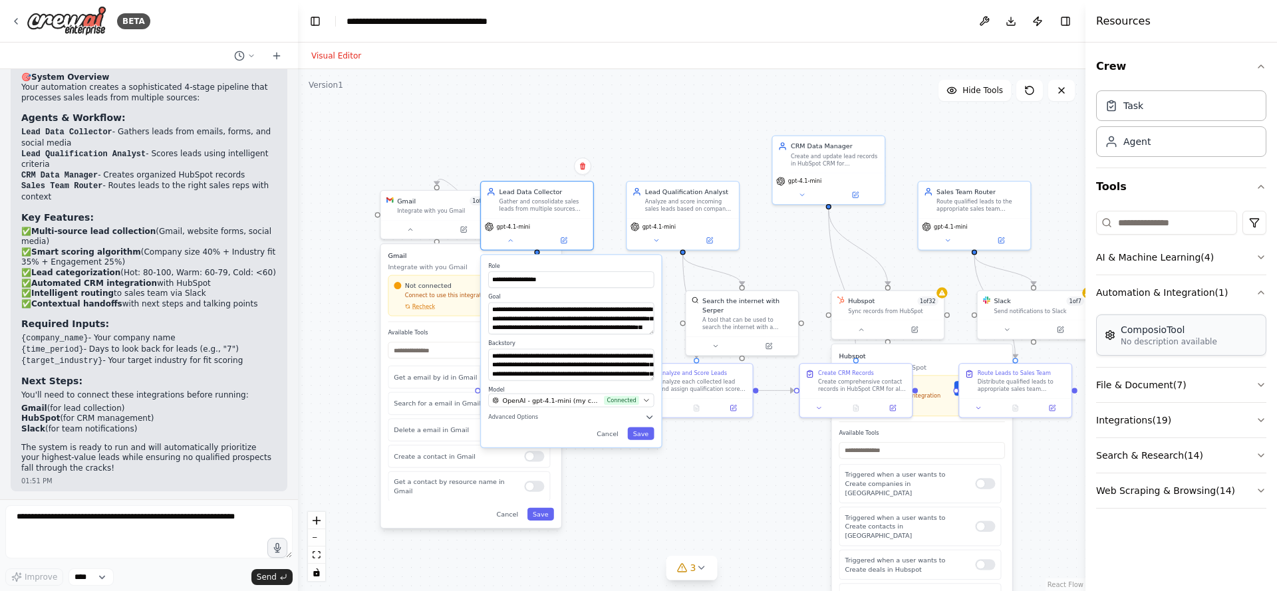
click at [1191, 335] on div "ComposioTool" at bounding box center [1169, 329] width 96 height 13
drag, startPoint x: 1191, startPoint y: 335, endPoint x: 958, endPoint y: 172, distance: 284.2
click at [953, 171] on div "BETA Develop a crew that analyzes incoming sales leads from various sources (we…" at bounding box center [638, 295] width 1277 height 591
click at [614, 138] on div "ComposioTool No description available" at bounding box center [655, 140] width 101 height 18
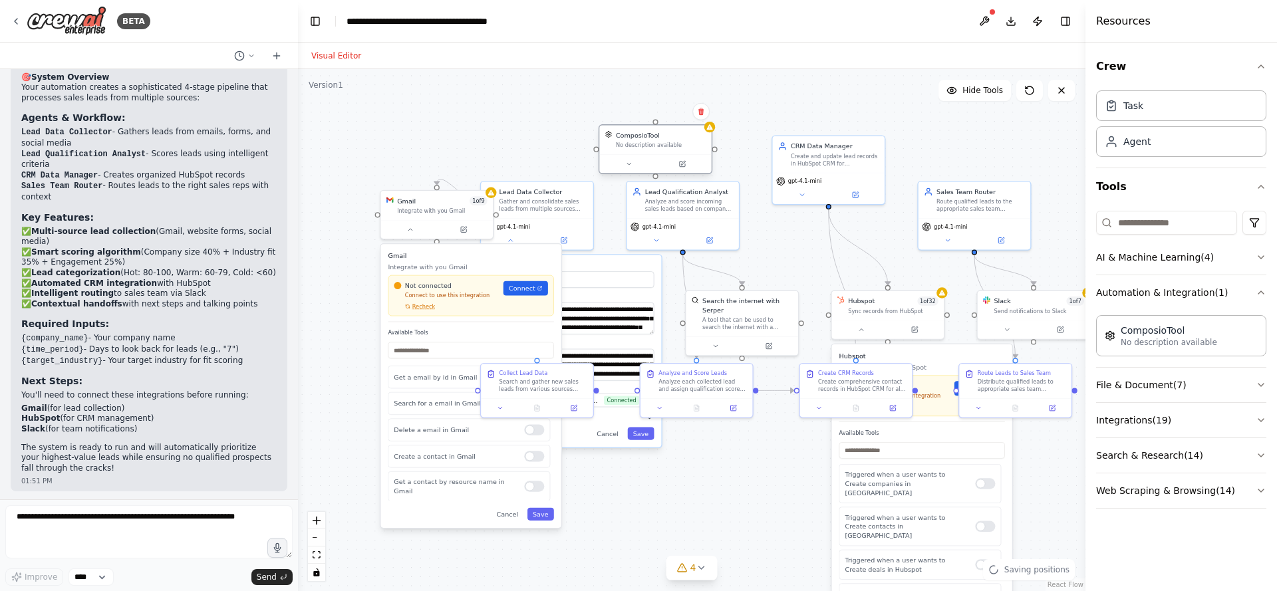
click at [617, 142] on div "No description available" at bounding box center [661, 145] width 90 height 7
click at [629, 164] on icon at bounding box center [628, 164] width 3 height 2
click at [673, 208] on div "ComposioTool No description available Class name: ComposioTool" at bounding box center [690, 206] width 166 height 37
click at [661, 210] on div "ComposioTool No description available Class name: ComposioTool" at bounding box center [690, 206] width 166 height 37
click at [657, 236] on button "Advanced Options" at bounding box center [690, 236] width 166 height 9
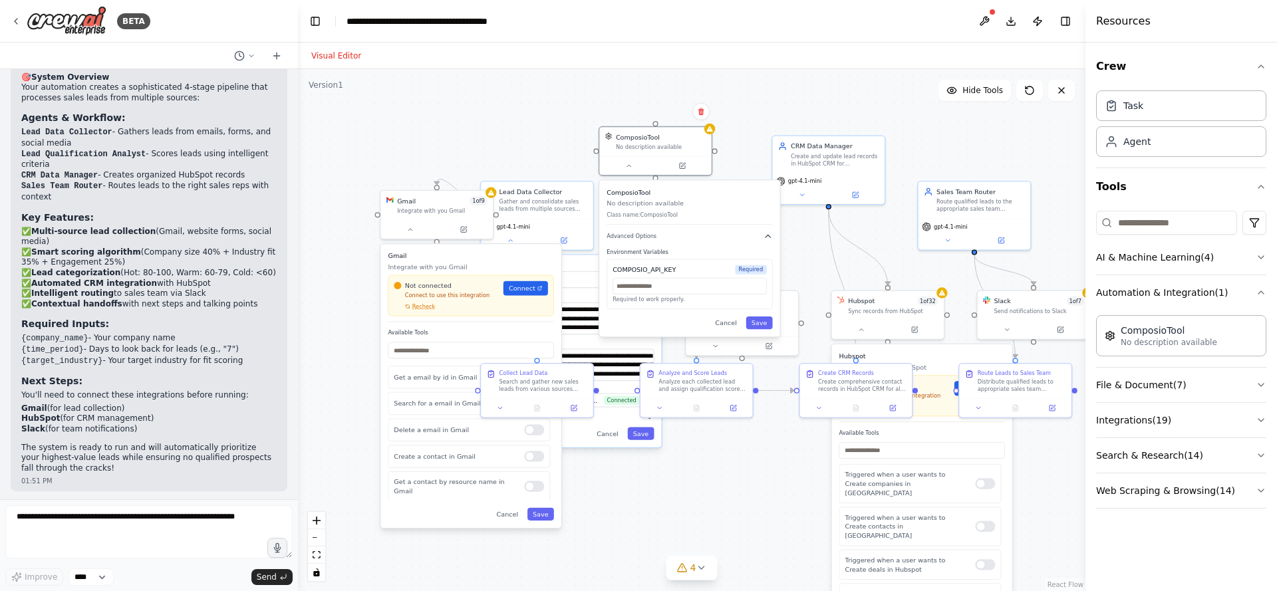
click at [731, 154] on div "**********" at bounding box center [692, 330] width 788 height 522
click at [701, 130] on div "ComposioTool No description available" at bounding box center [655, 139] width 112 height 29
click at [701, 115] on icon at bounding box center [701, 112] width 8 height 8
click at [663, 110] on button "Confirm" at bounding box center [663, 112] width 47 height 16
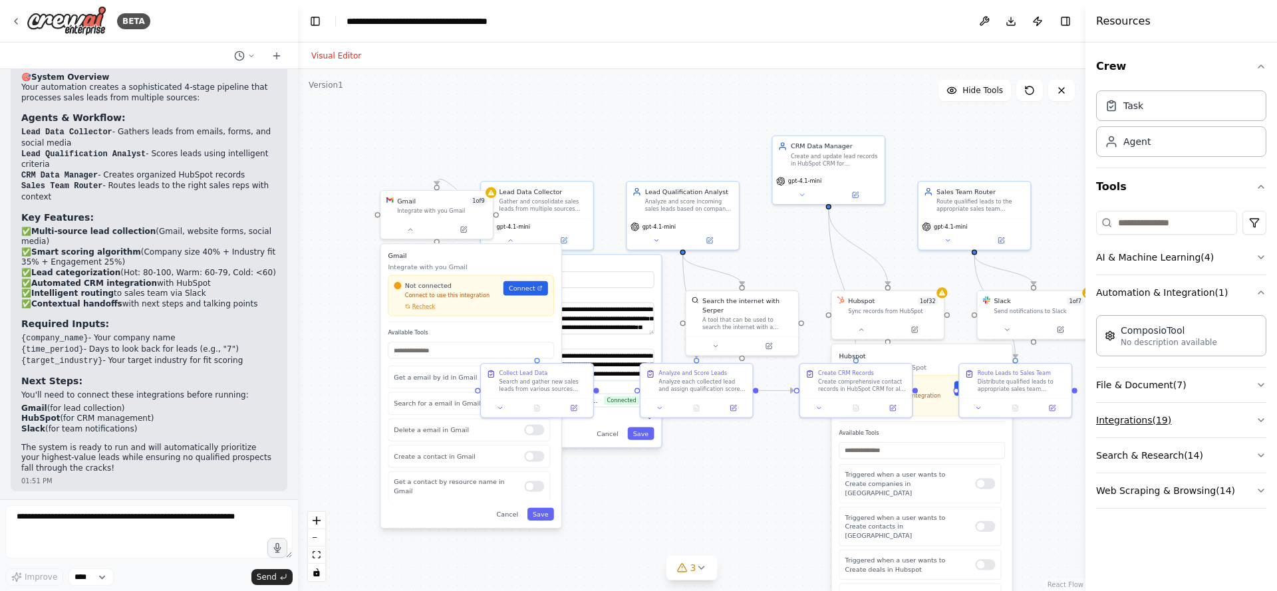
click at [1257, 418] on icon "button" at bounding box center [1261, 420] width 11 height 11
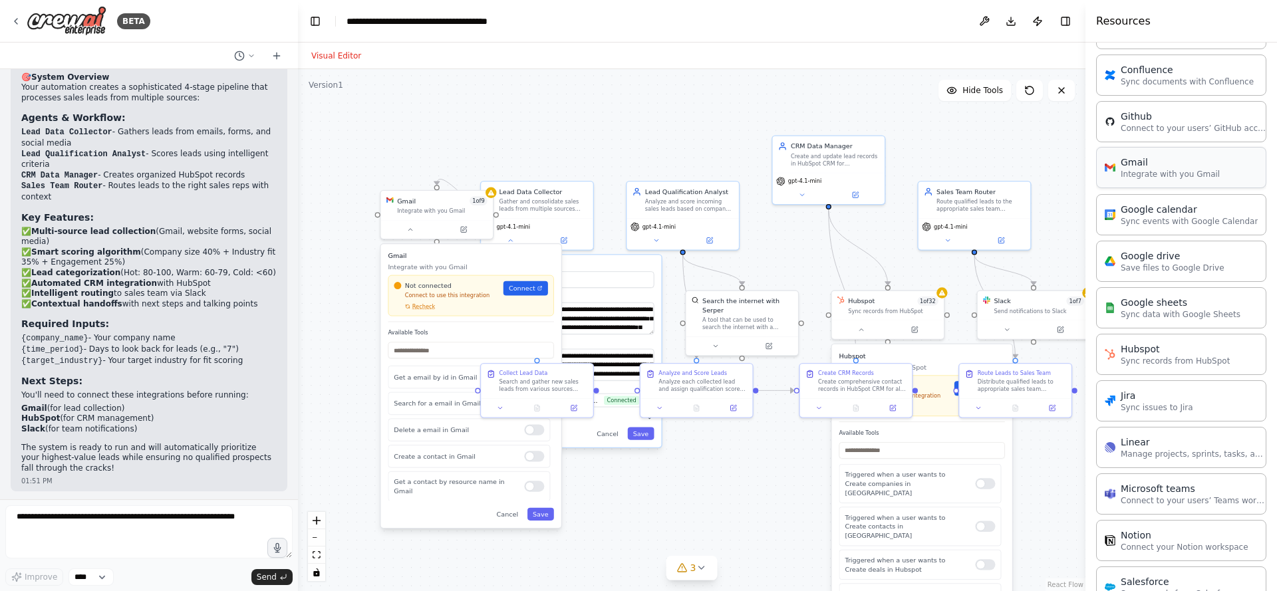
scroll to position [335, 0]
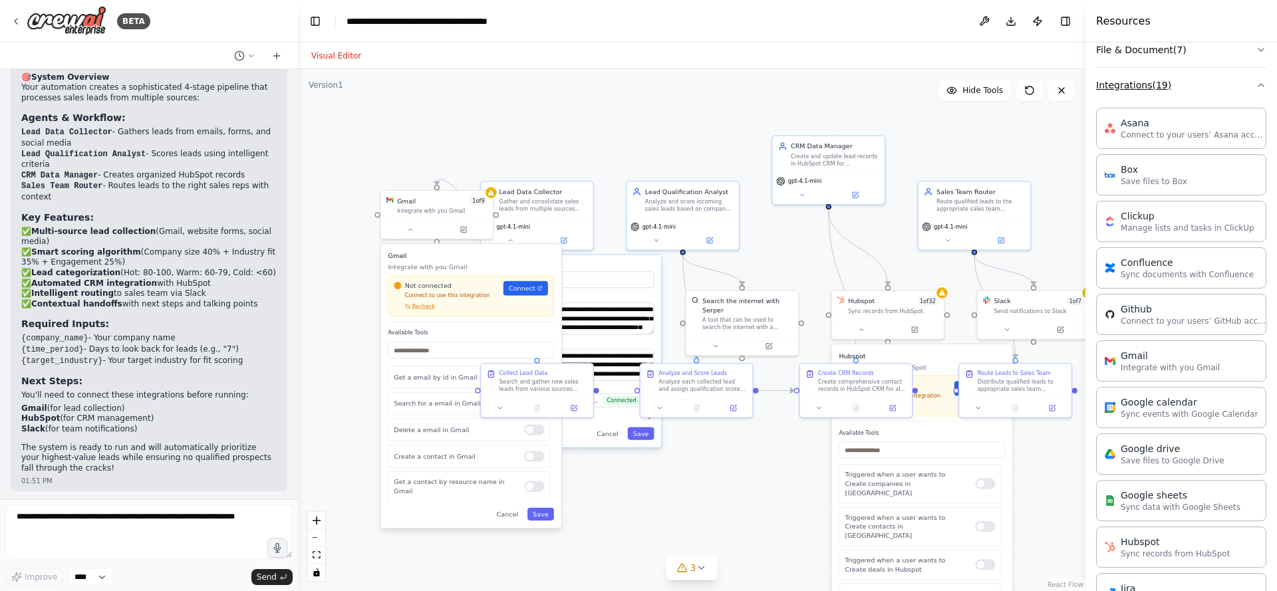
click at [1245, 95] on button "Integrations ( 19 )" at bounding box center [1181, 85] width 170 height 35
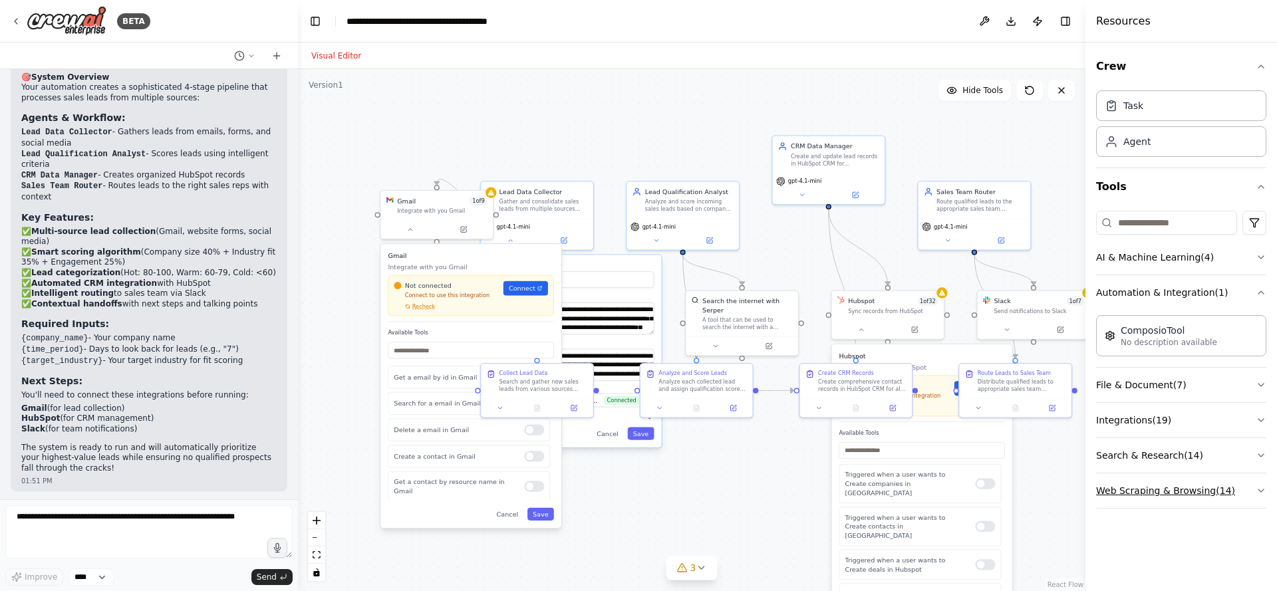
click at [1258, 486] on icon "button" at bounding box center [1261, 491] width 11 height 11
click at [1259, 490] on icon "button" at bounding box center [1261, 491] width 5 height 3
click at [692, 564] on span "3" at bounding box center [694, 568] width 6 height 13
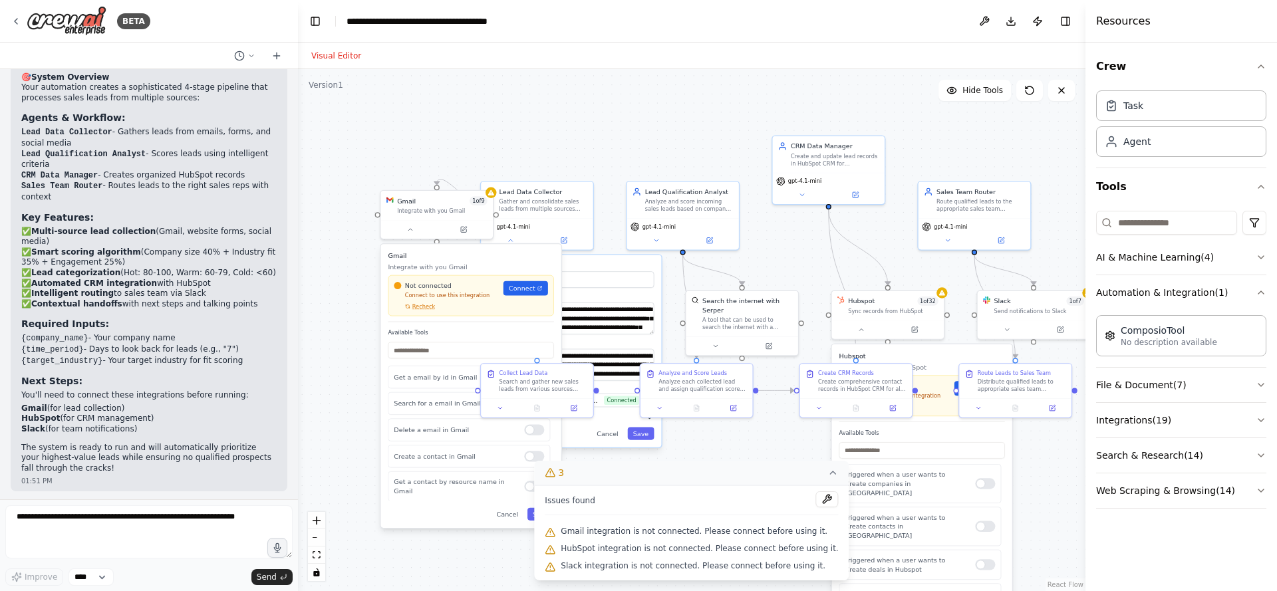
click at [831, 474] on icon at bounding box center [833, 473] width 5 height 3
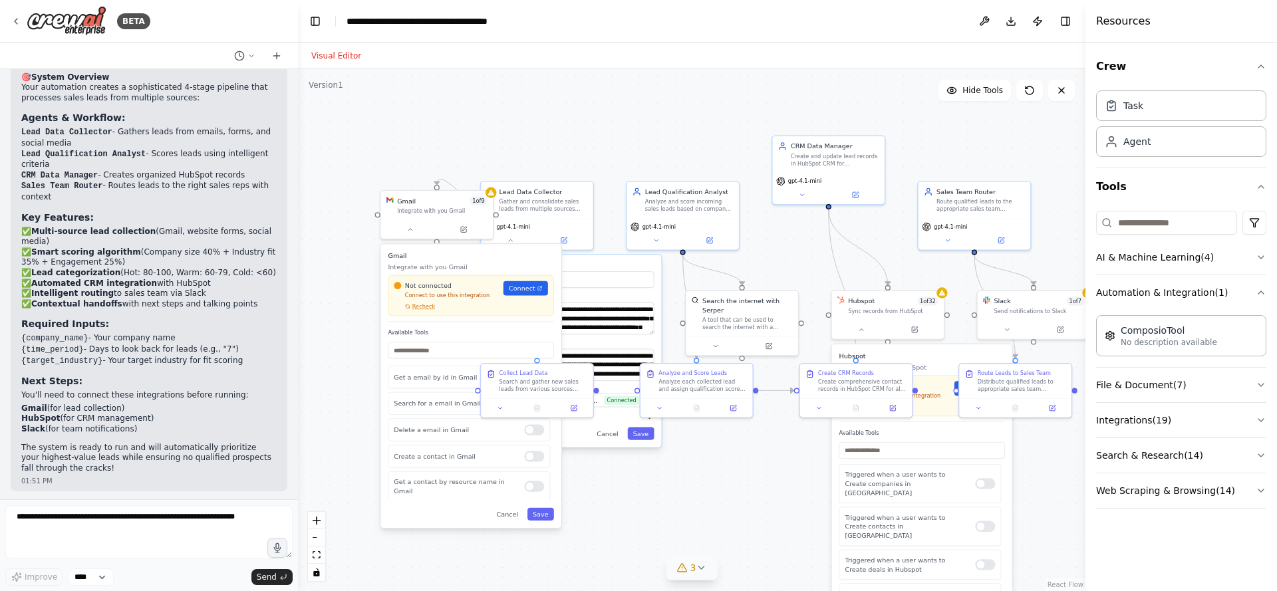
click at [705, 568] on icon at bounding box center [701, 568] width 11 height 11
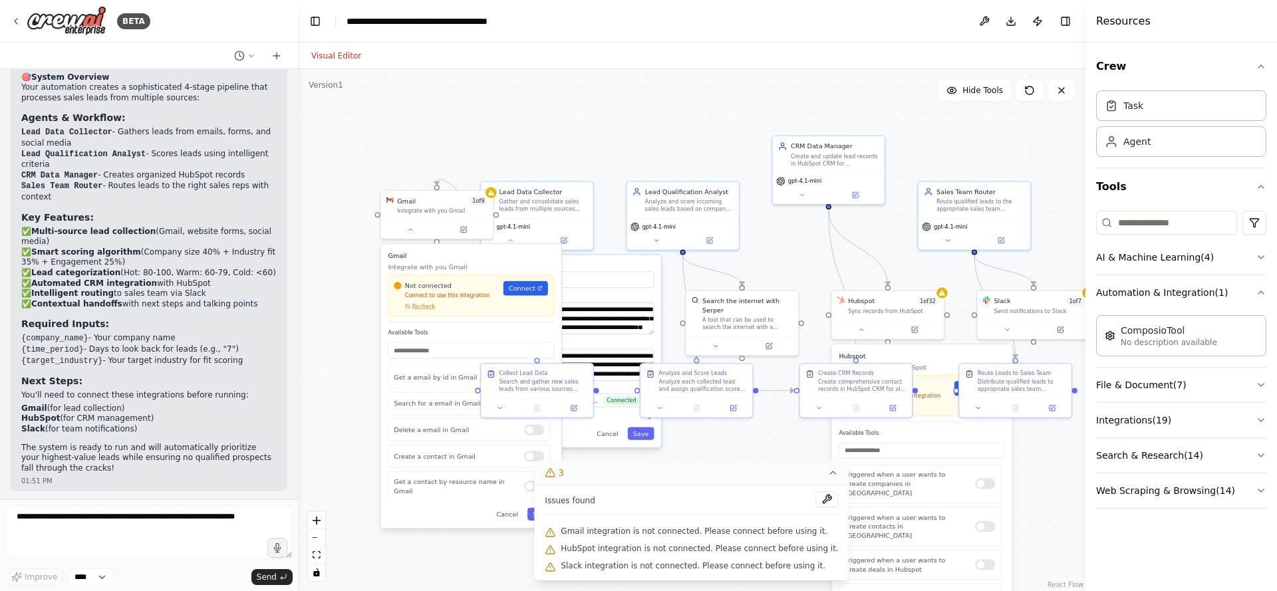
click at [705, 446] on div "**********" at bounding box center [692, 330] width 788 height 522
click at [98, 580] on select "****" at bounding box center [91, 577] width 45 height 17
click at [217, 551] on textarea at bounding box center [148, 532] width 287 height 53
type textarea "*"
type textarea "**********"
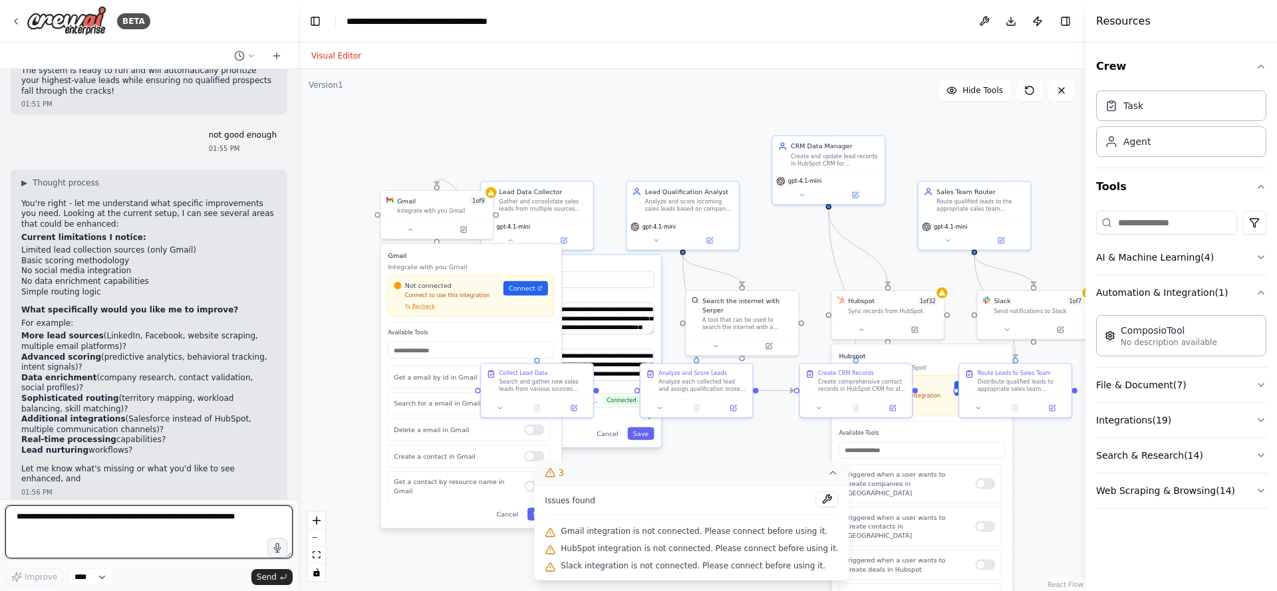
scroll to position [1325, 0]
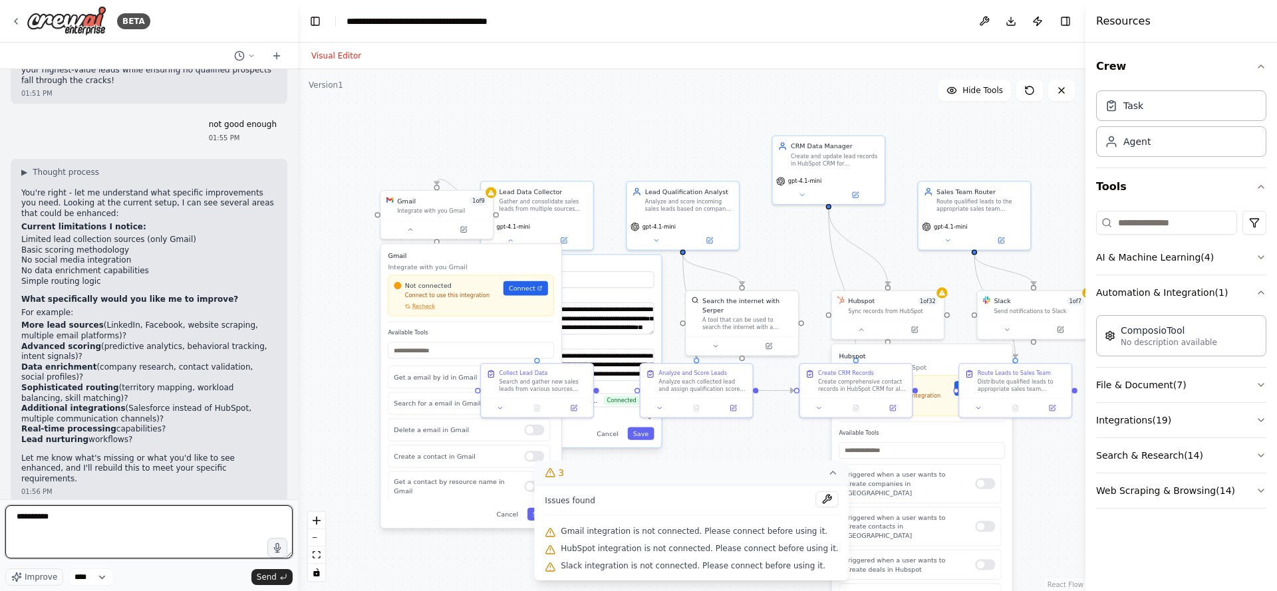
type textarea "**********"
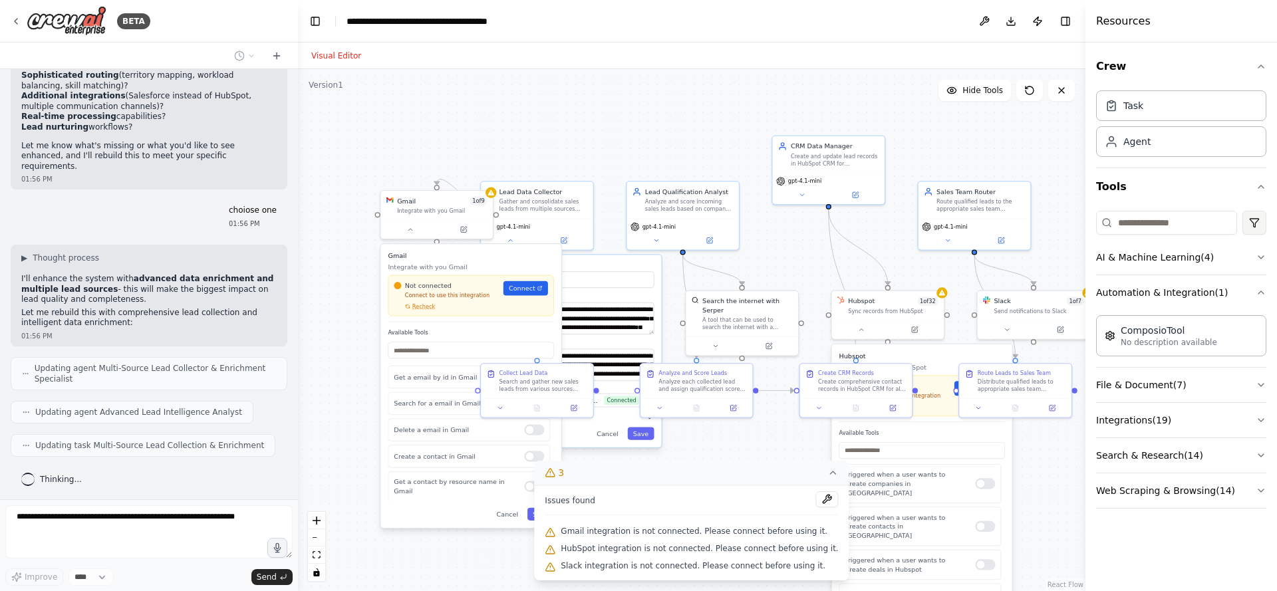
scroll to position [1627, 0]
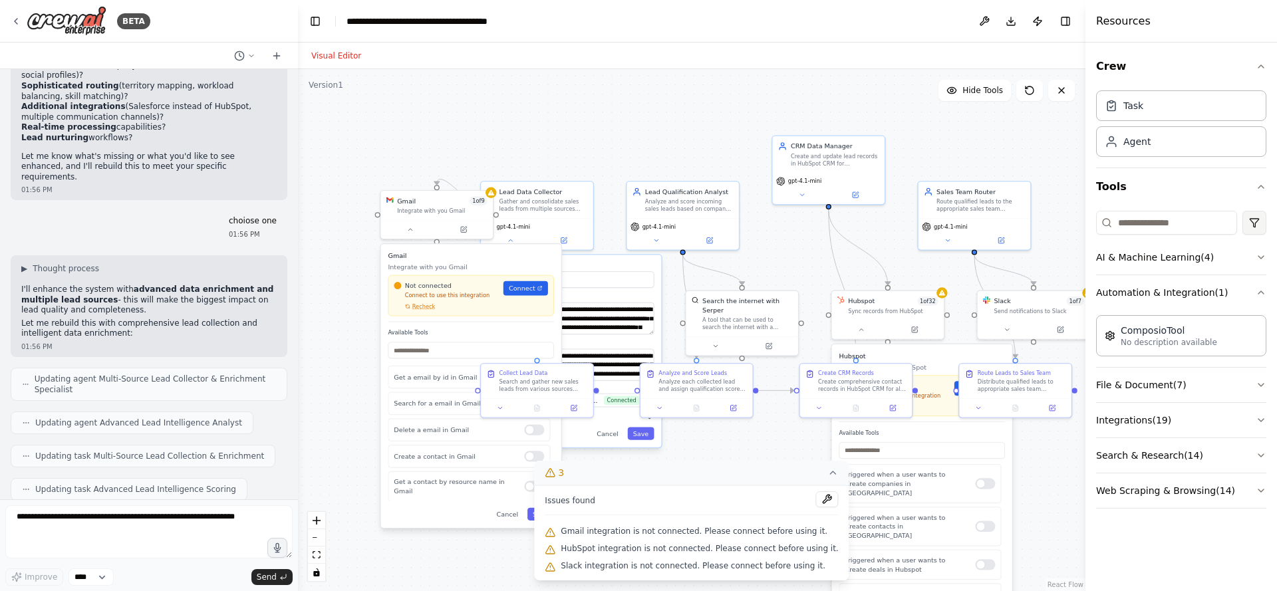
type input "**********"
type textarea "**********"
